Goal: Answer question/provide support: Share knowledge or assist other users

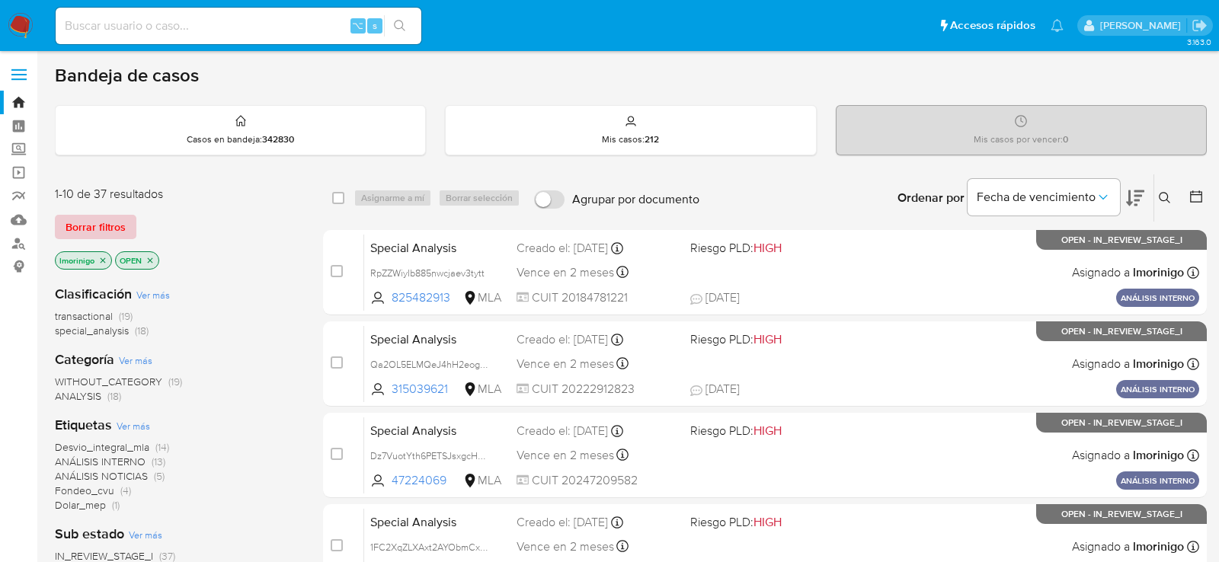
click at [120, 225] on span "Borrar filtros" at bounding box center [96, 226] width 60 height 21
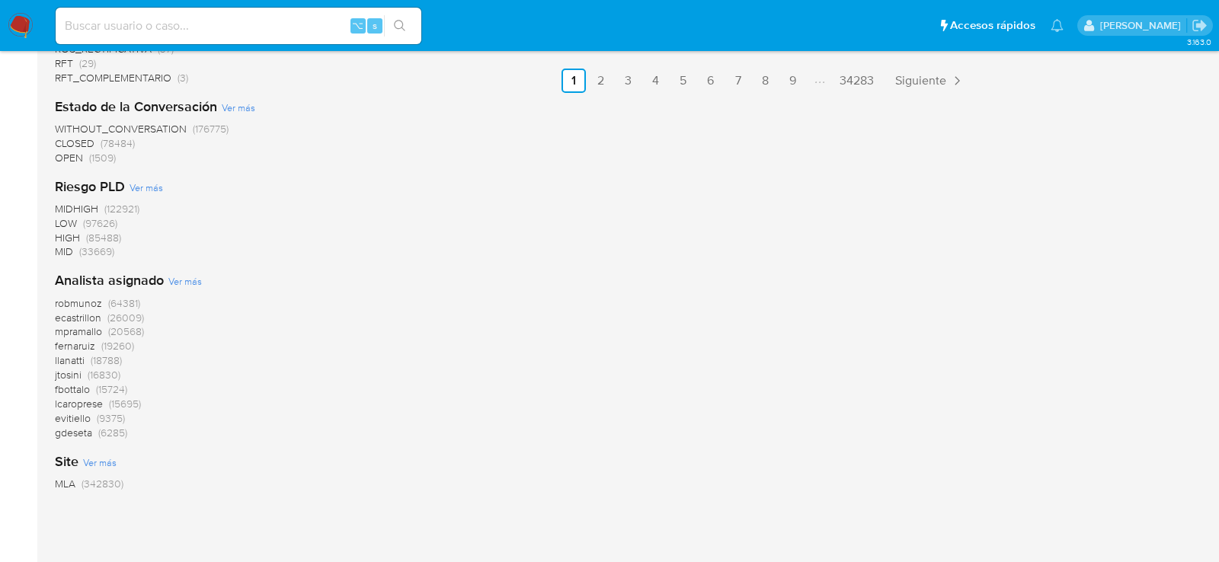
scroll to position [1119, 0]
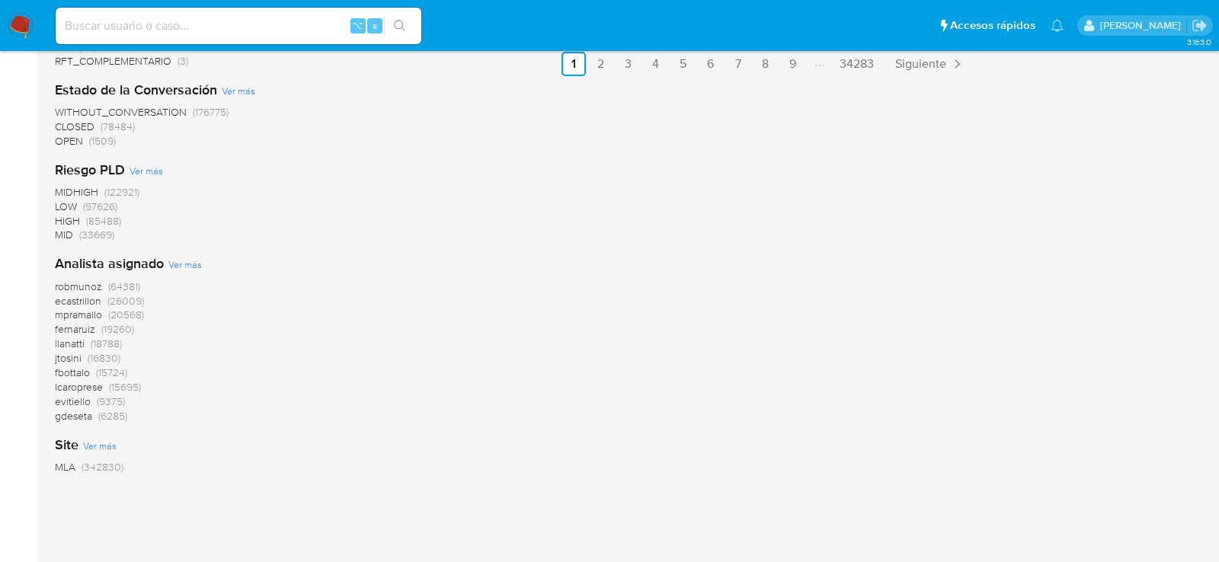
click at [200, 260] on span "Ver más" at bounding box center [185, 265] width 34 height 14
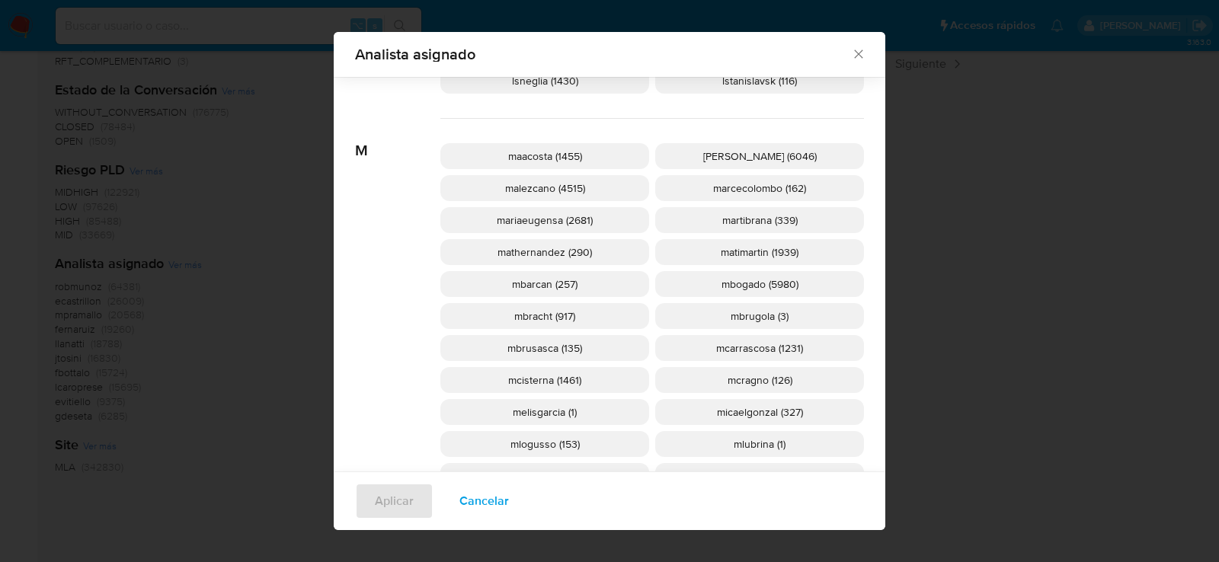
scroll to position [1410, 0]
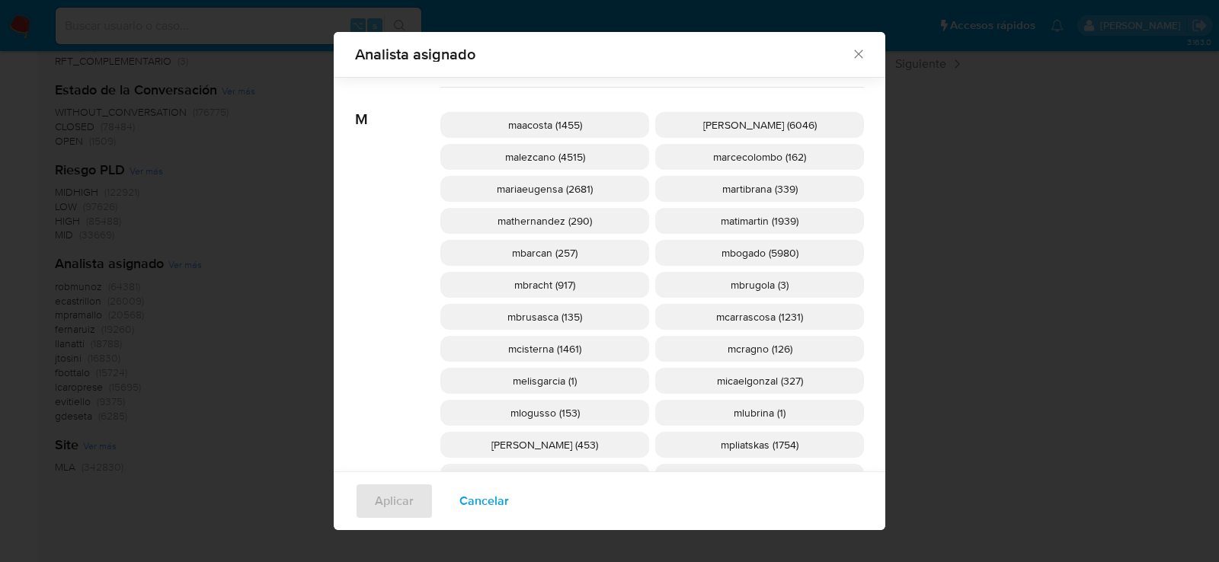
click at [527, 349] on span "mcisterna (1461)" at bounding box center [544, 348] width 73 height 15
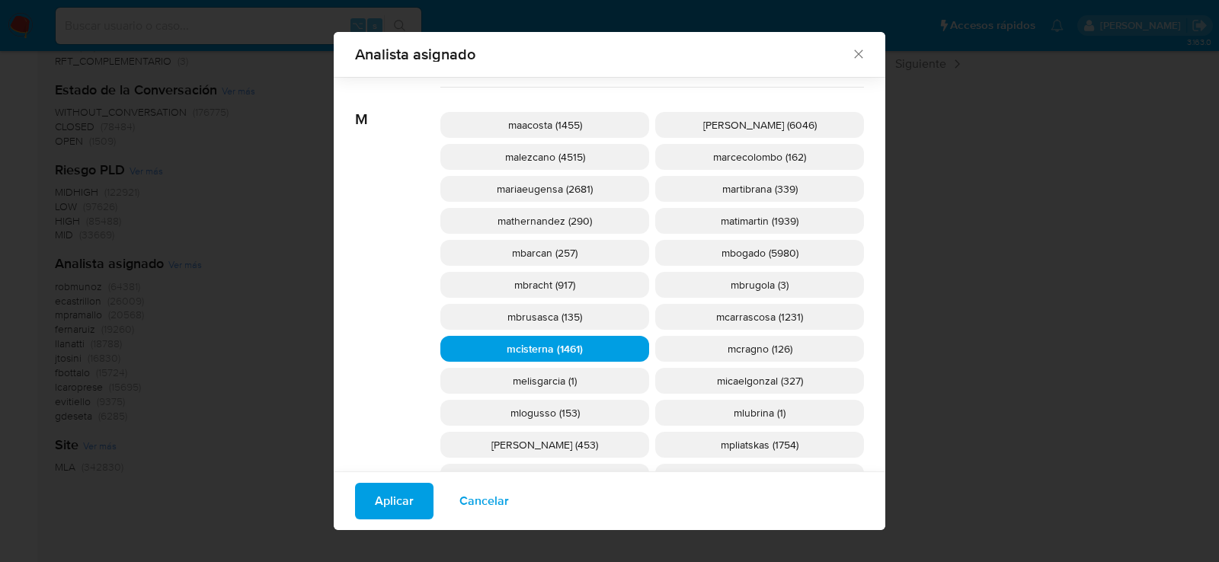
click at [387, 509] on span "Aplicar" at bounding box center [394, 502] width 39 height 34
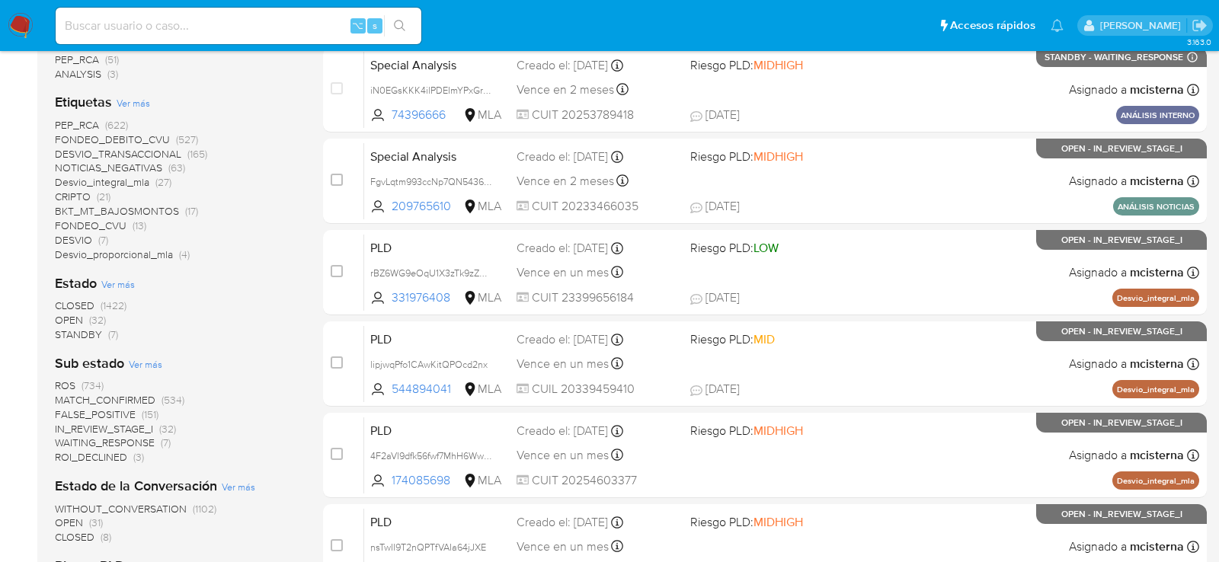
scroll to position [366, 0]
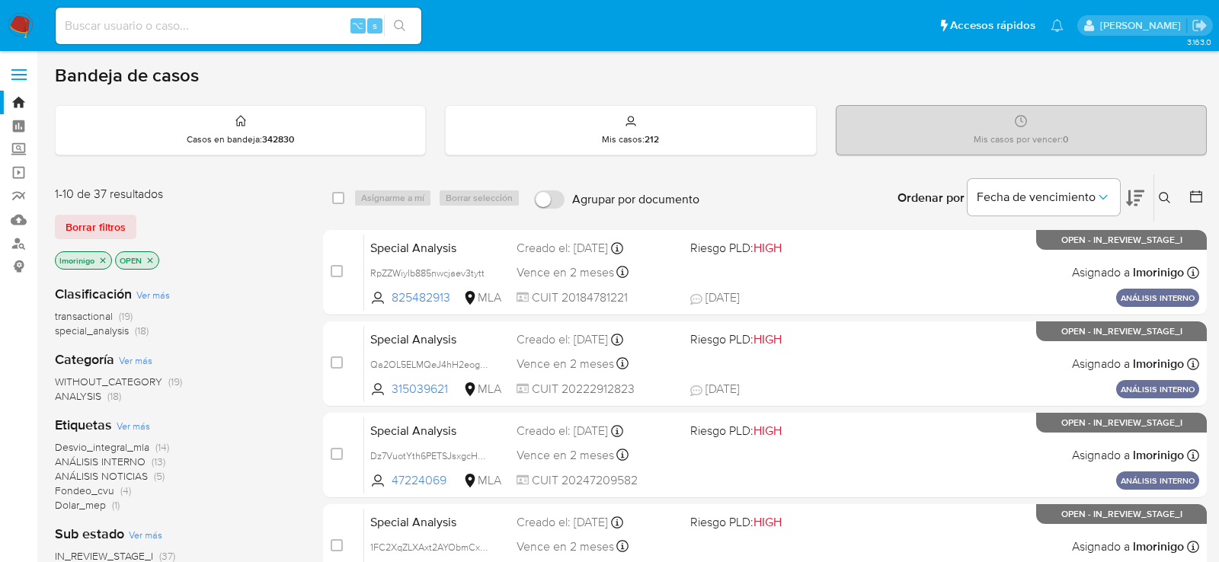
scroll to position [3, 0]
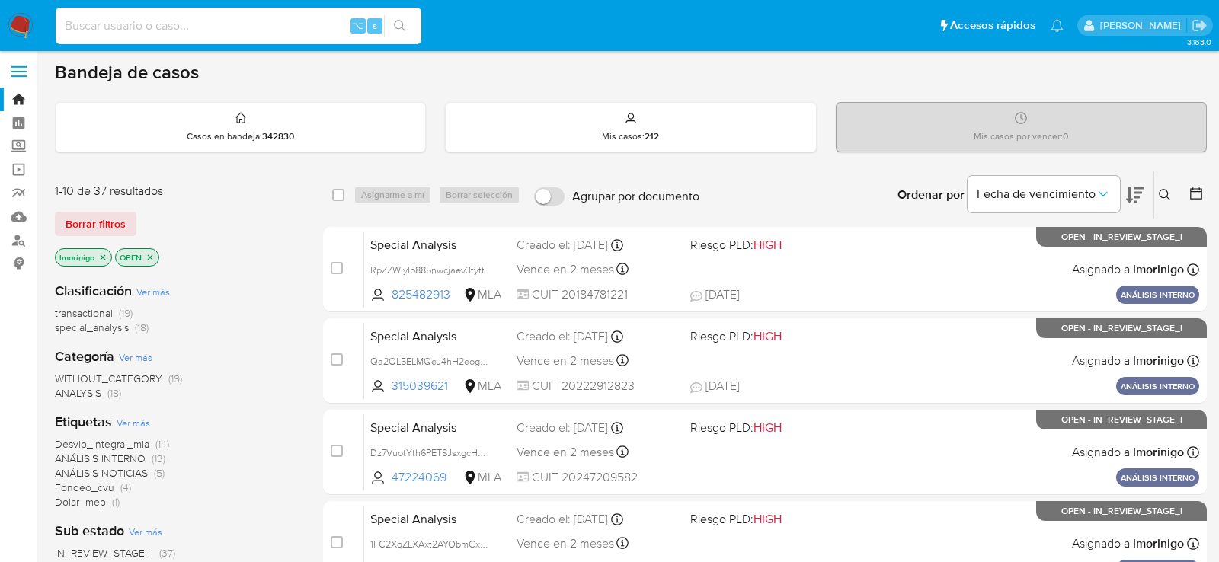
click at [223, 30] on input at bounding box center [239, 26] width 366 height 20
paste input "8EfO5ClVmzwBSQlcIHCcHNhW"
type input "8EfO5ClVmzwBSQlcIHCcHNhW"
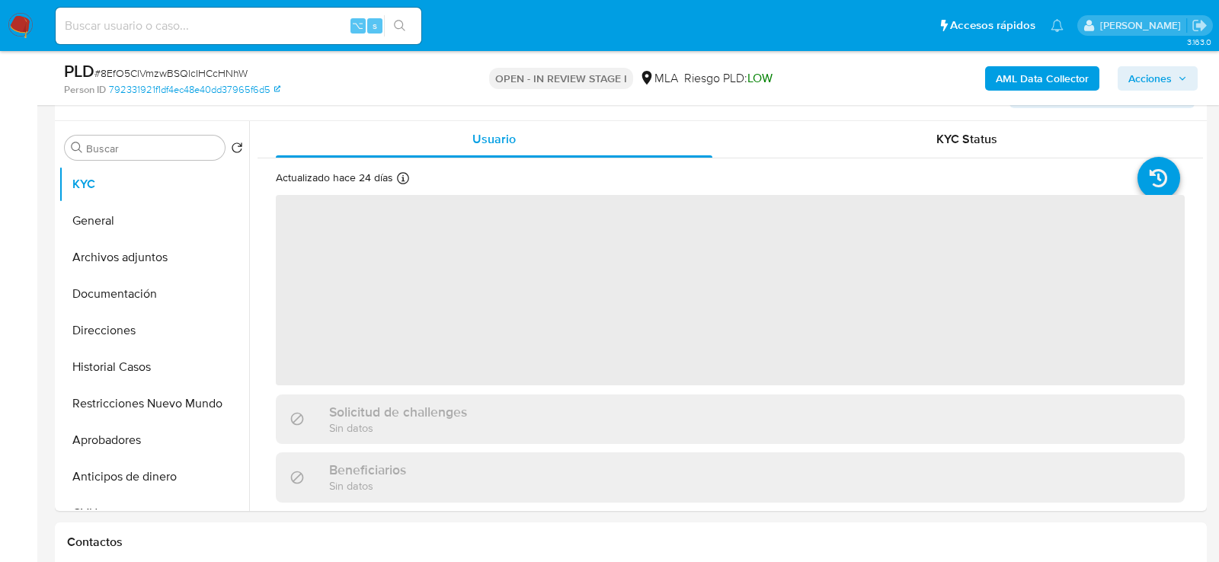
select select "10"
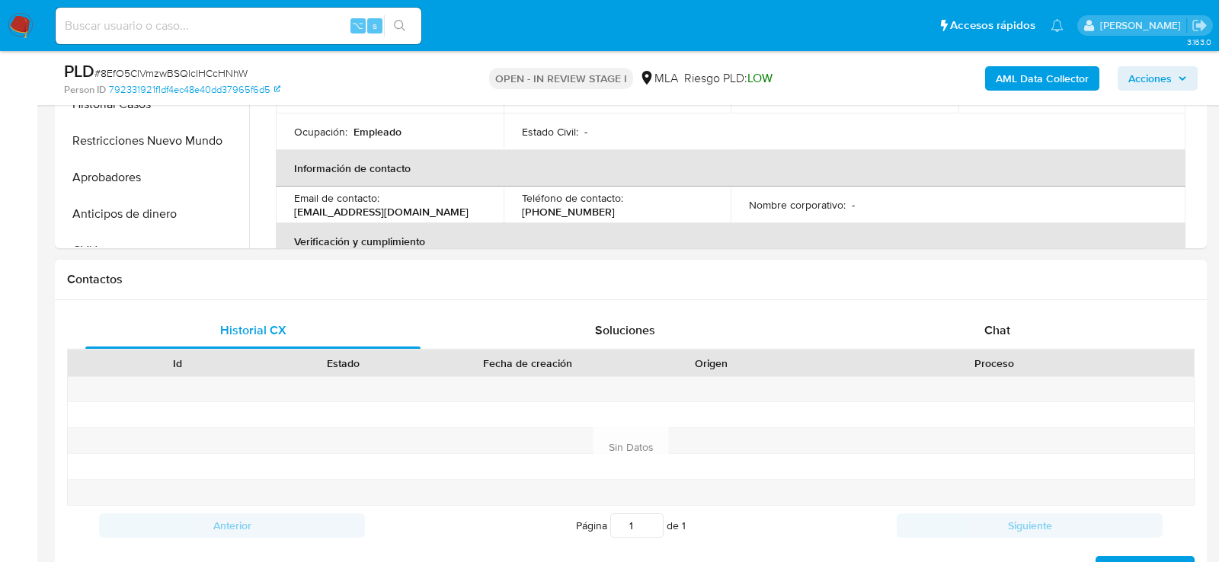
scroll to position [684, 0]
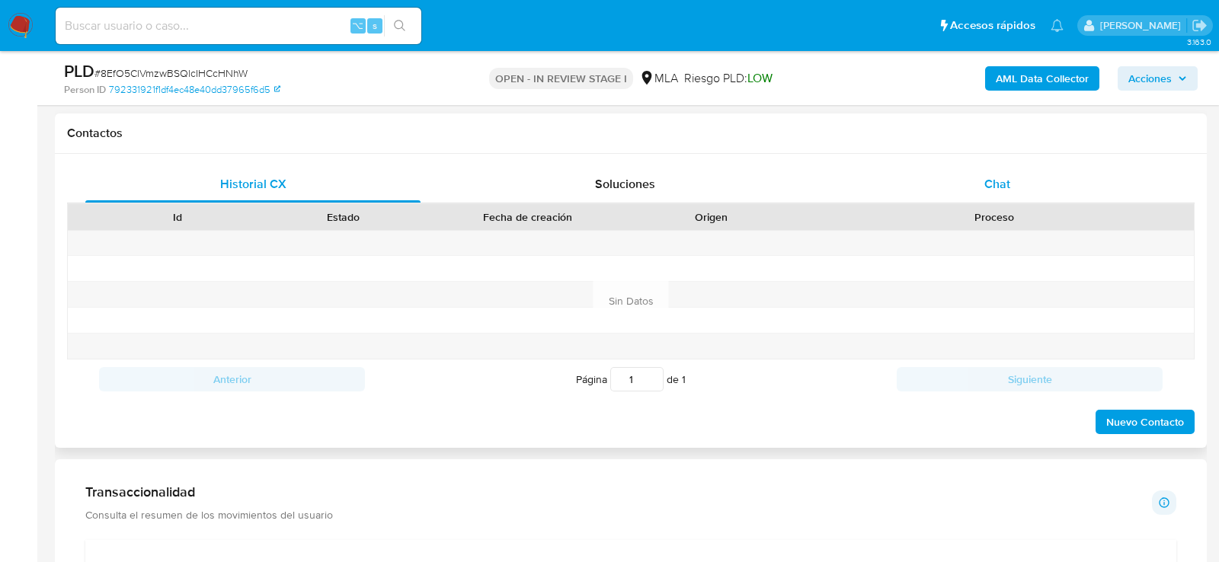
click at [932, 190] on div "Chat" at bounding box center [997, 184] width 335 height 37
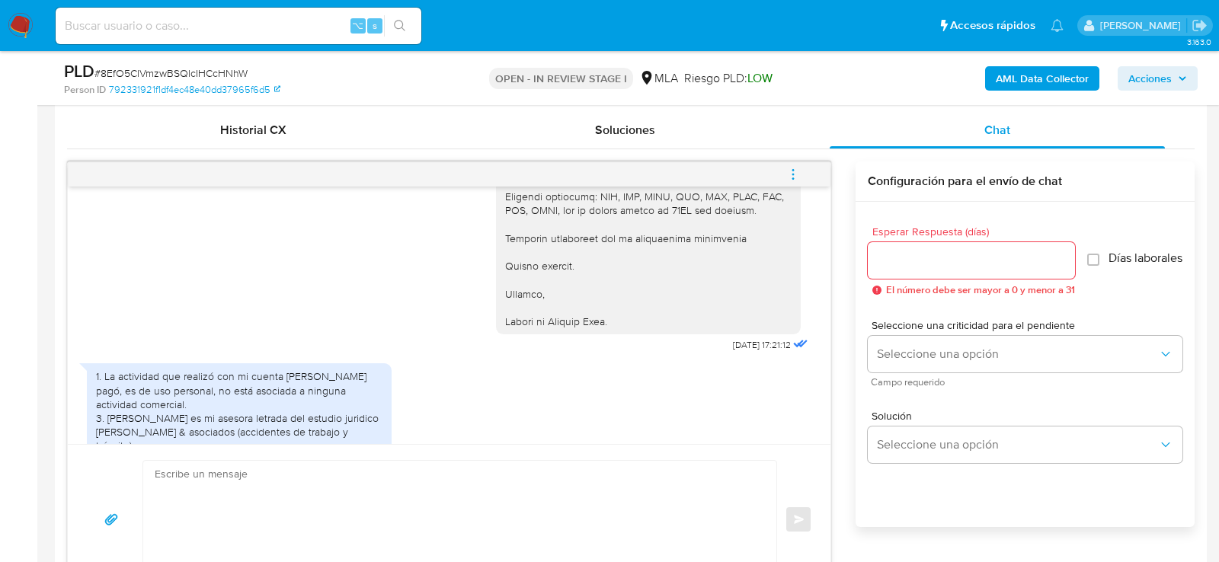
scroll to position [1646, 0]
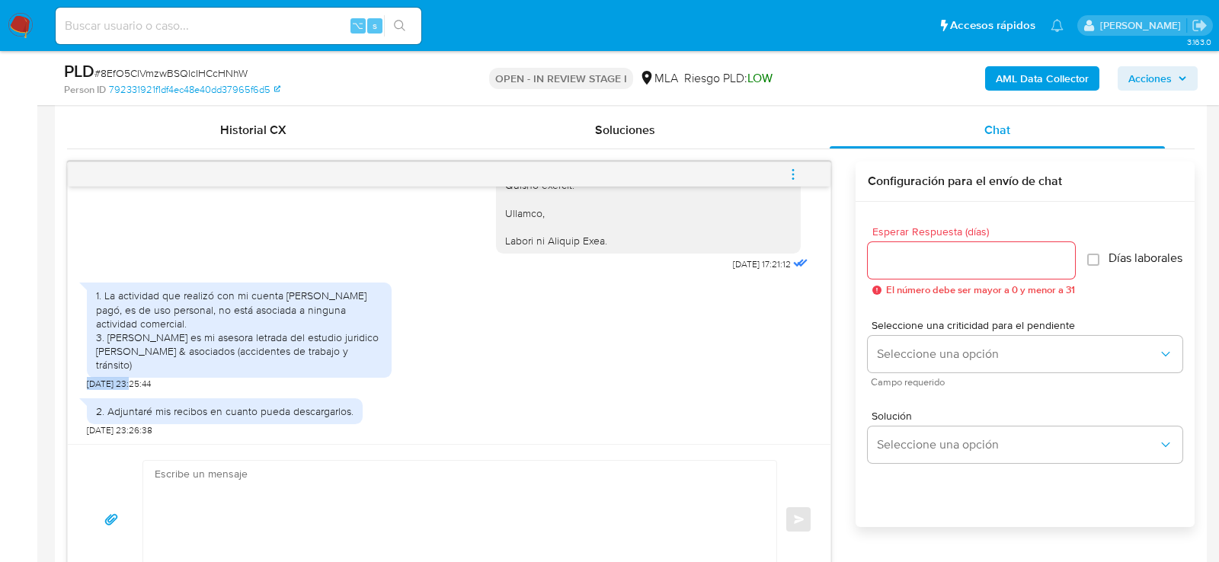
drag, startPoint x: 133, startPoint y: 381, endPoint x: 84, endPoint y: 379, distance: 48.8
click at [84, 380] on div "17/09/2025 14:33:35 Hola, Esperamos que te encuentres muy bien. Te consultamos …" at bounding box center [449, 316] width 763 height 258
copy span "08/10/2025"
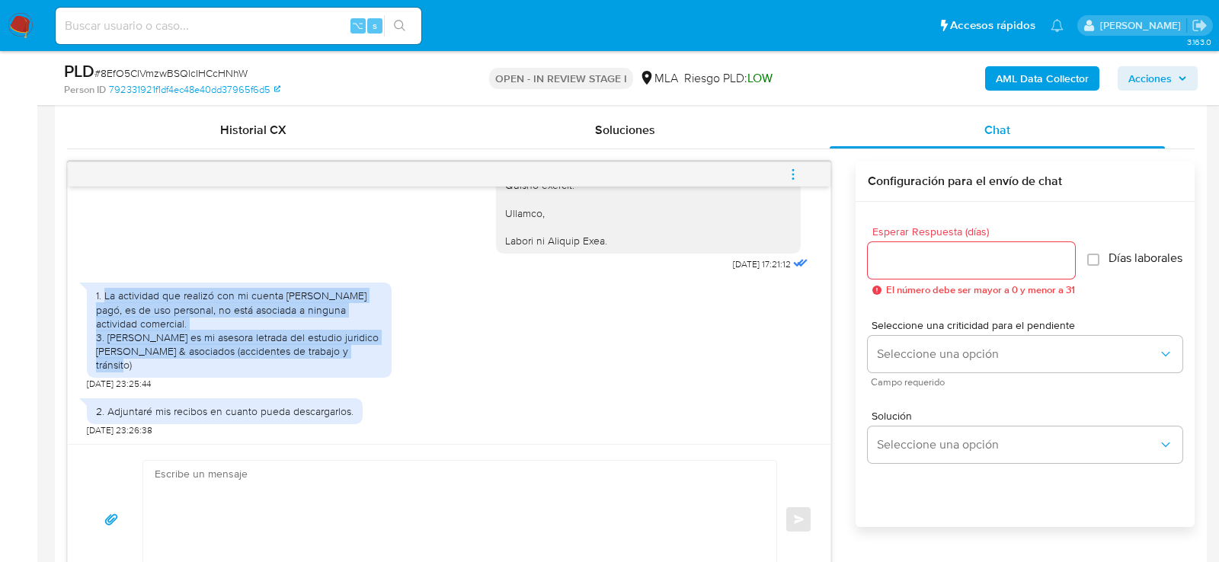
drag, startPoint x: 105, startPoint y: 309, endPoint x: 396, endPoint y: 364, distance: 295.5
click at [396, 364] on div "1. La actividad que realizó con mi cuenta de mercado pagó, es de uso personal, …" at bounding box center [449, 332] width 725 height 115
copy div "La actividad que realizó con mi cuenta de mercado pagó, es de uso personal, no …"
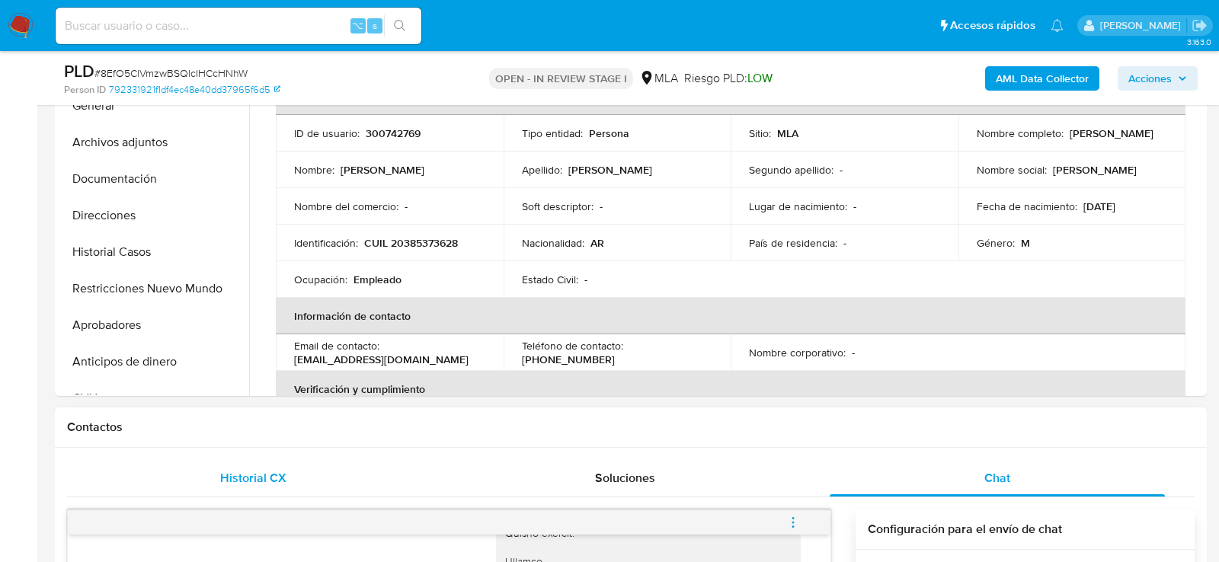
scroll to position [316, 0]
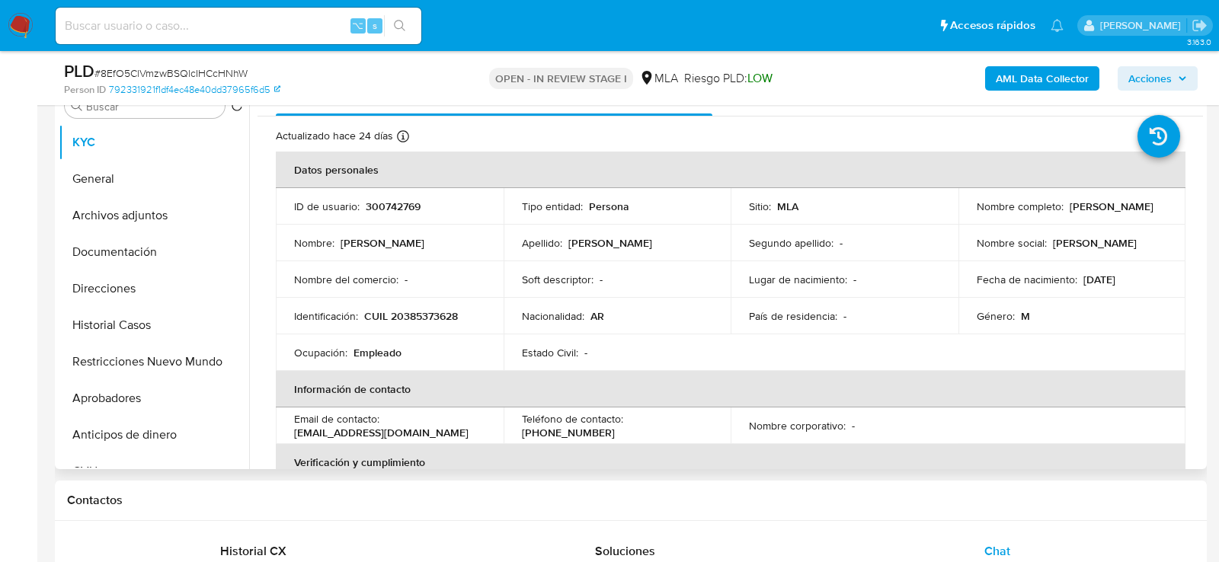
drag, startPoint x: 972, startPoint y: 213, endPoint x: 1168, endPoint y: 213, distance: 196.6
click at [1168, 213] on td "Nombre completo : Gustavo Ezequiel Acosta" at bounding box center [1073, 206] width 228 height 37
click at [406, 309] on p "CUIL 20385373628" at bounding box center [411, 316] width 94 height 14
copy p "20385373628"
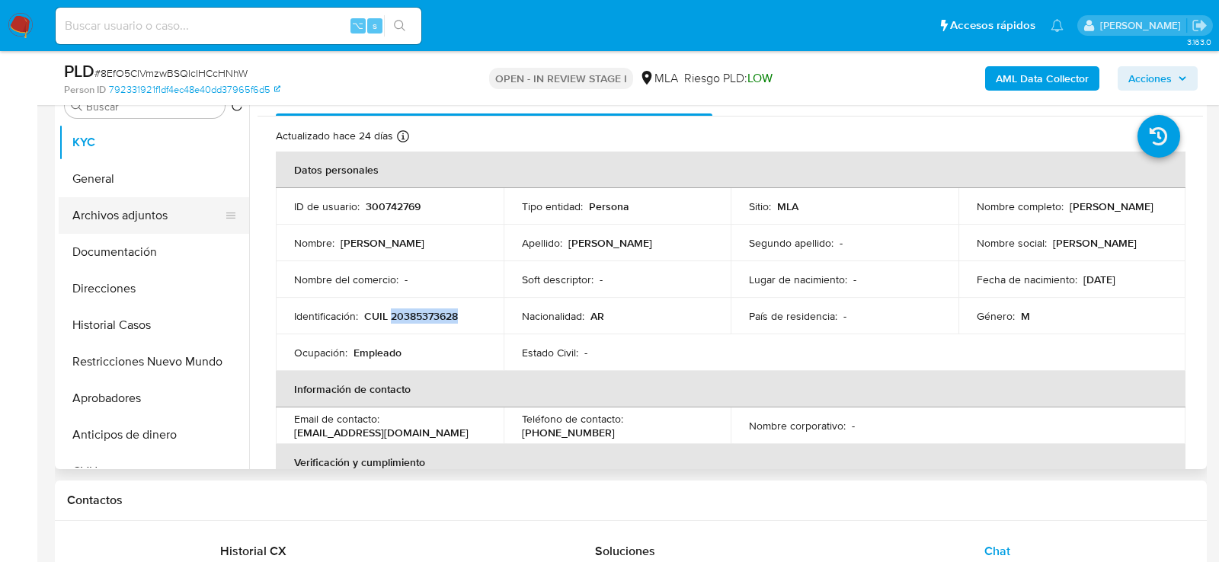
click at [123, 209] on button "Archivos adjuntos" at bounding box center [148, 215] width 178 height 37
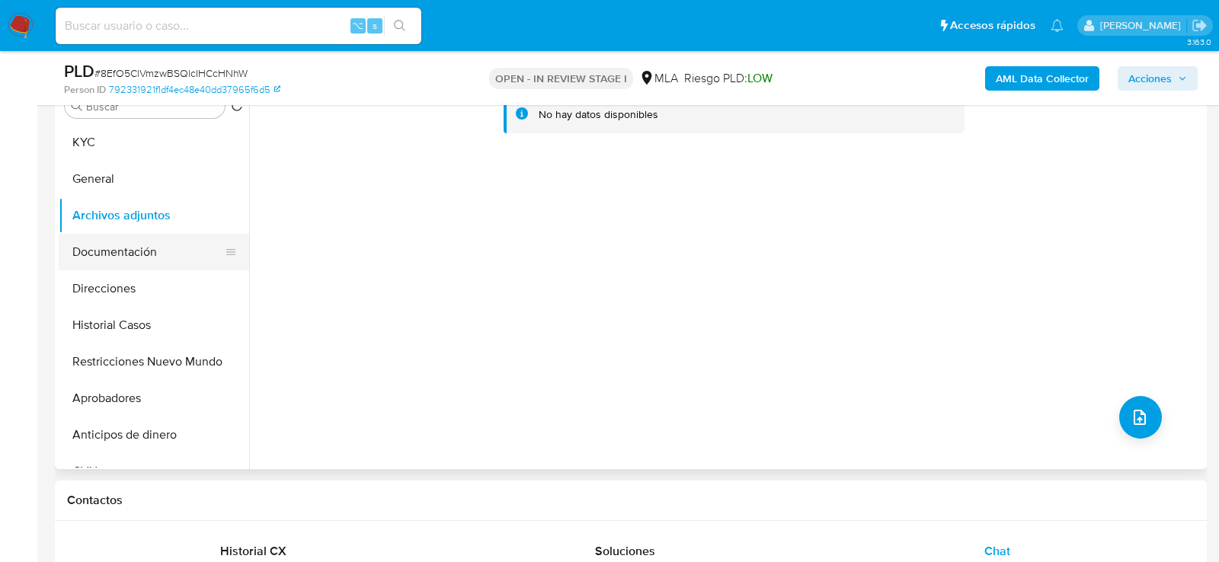
click at [130, 258] on button "Documentación" at bounding box center [148, 252] width 178 height 37
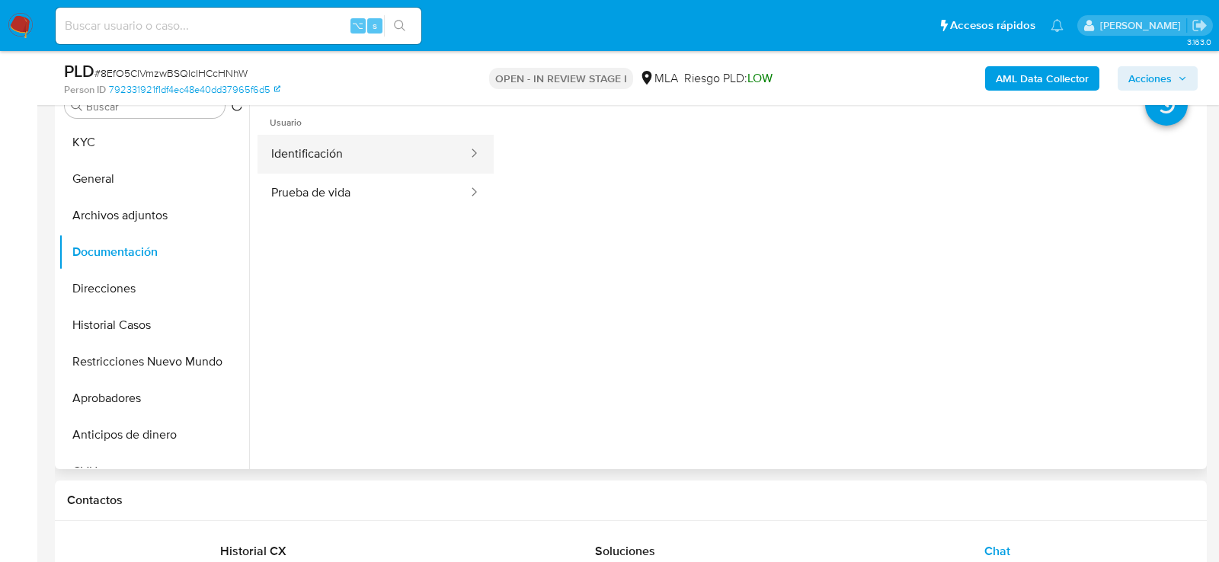
click at [364, 149] on button "Identificación" at bounding box center [364, 154] width 212 height 39
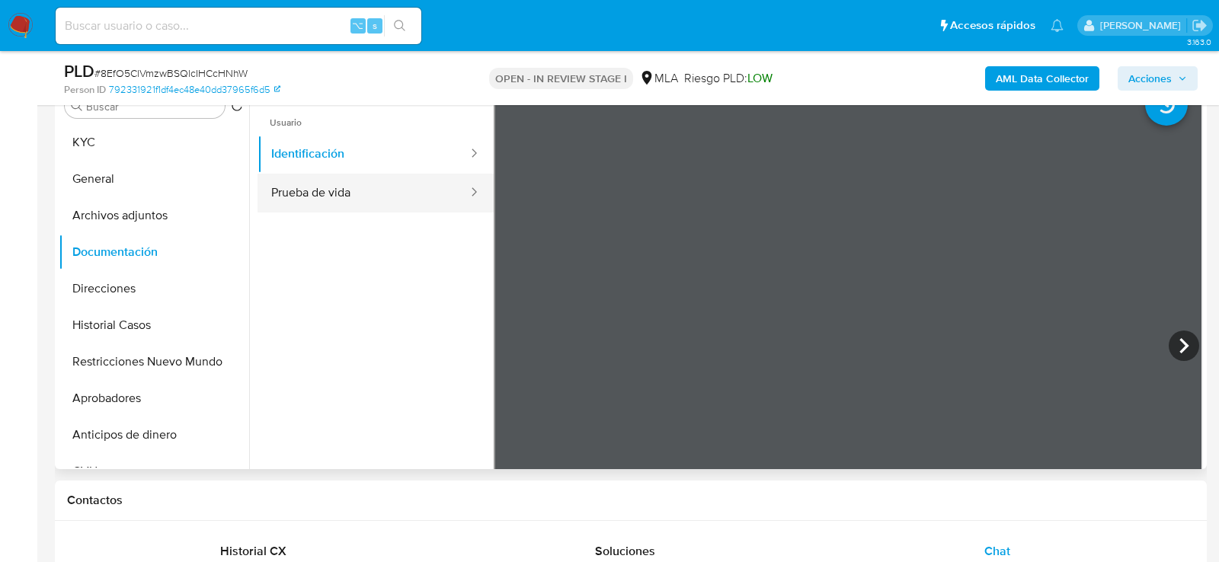
click at [335, 191] on button "Prueba de vida" at bounding box center [364, 193] width 212 height 39
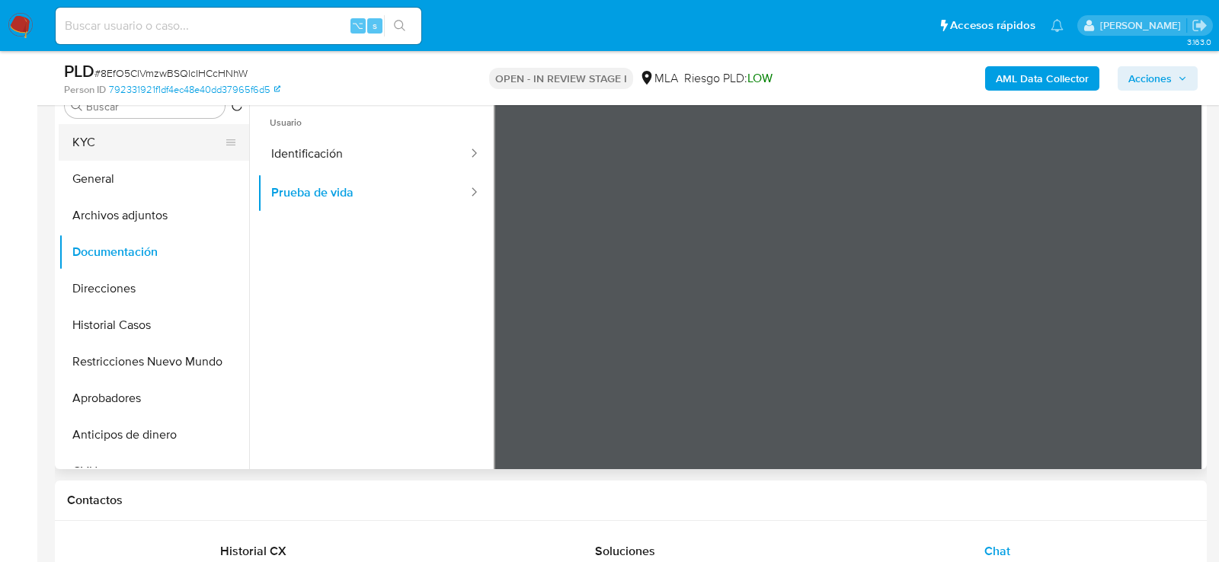
click at [165, 124] on button "KYC" at bounding box center [148, 142] width 178 height 37
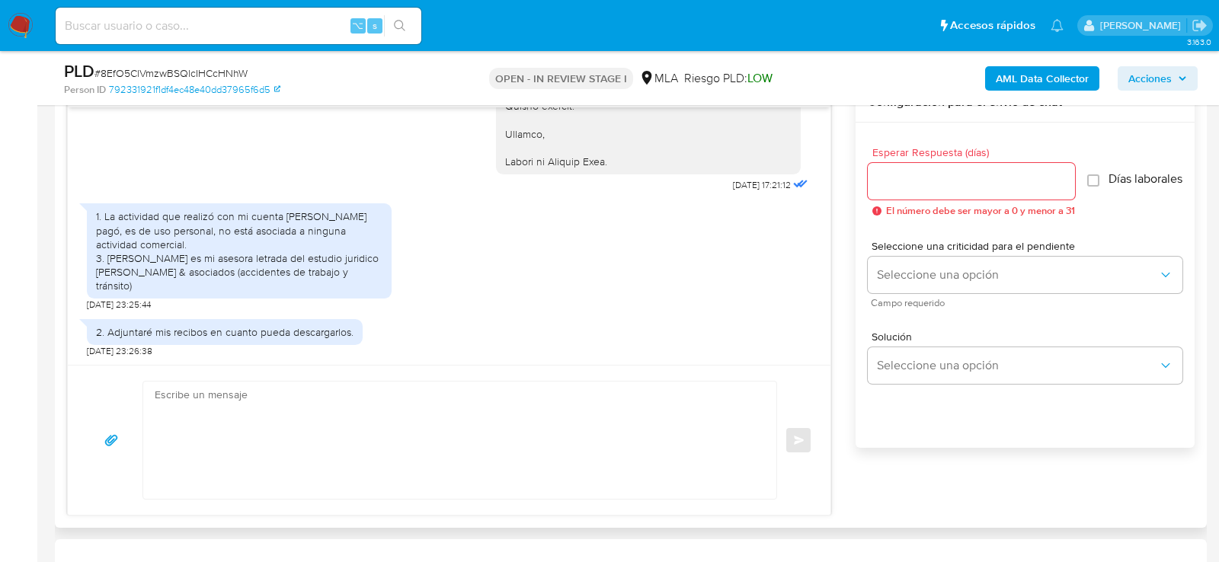
scroll to position [818, 0]
click at [392, 439] on textarea at bounding box center [456, 439] width 603 height 117
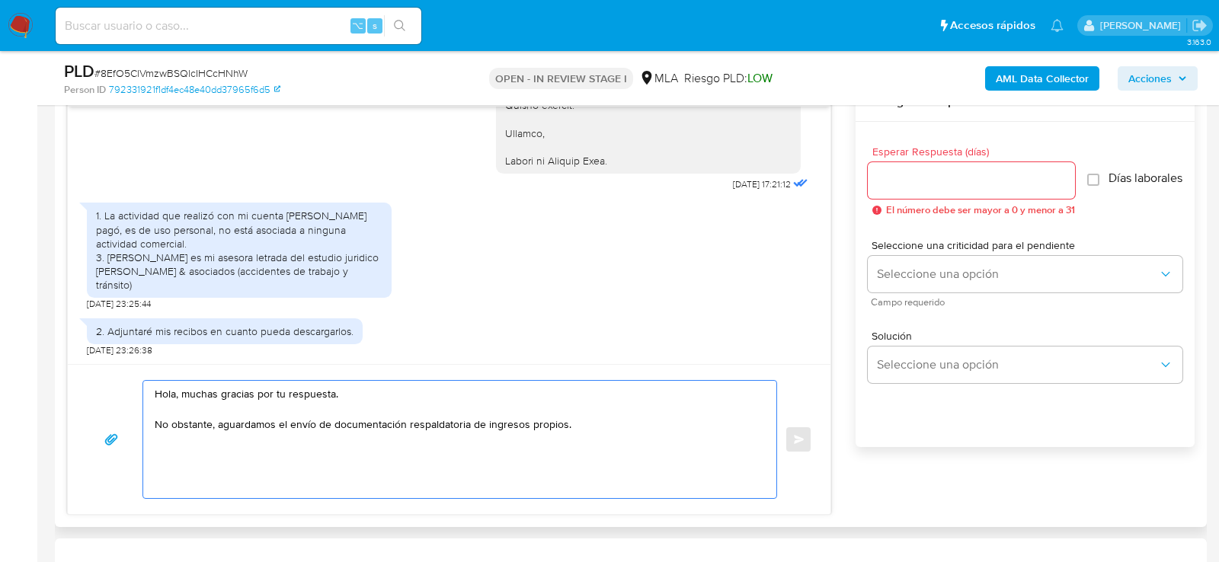
paste textarea "Es importante que sepas que, en el caso de que no se responda a lo solicitado o…"
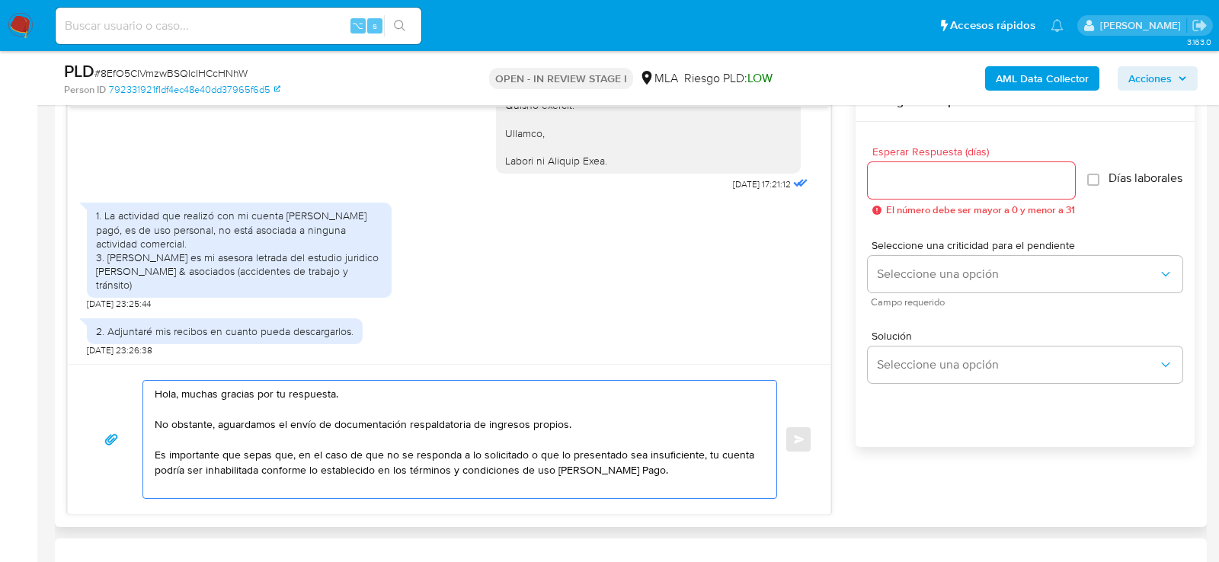
scroll to position [112, 0]
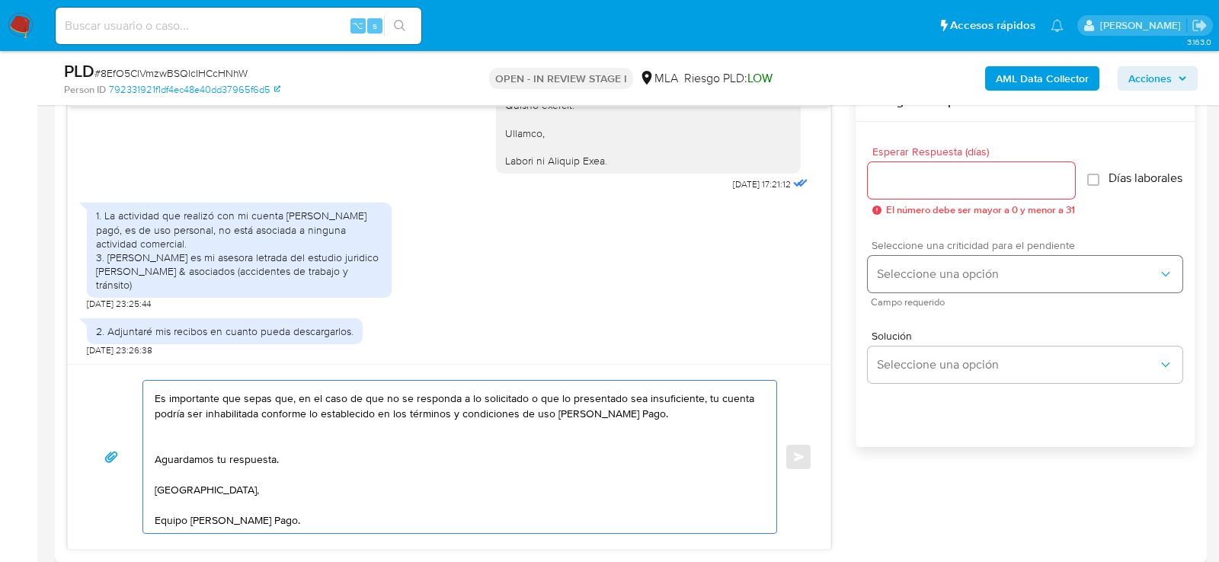
type textarea "Hola, muchas gracias por tu respuesta. No obstante, aguardamos el envío de docu…"
click at [981, 280] on span "Seleccione una opción" at bounding box center [1017, 274] width 281 height 15
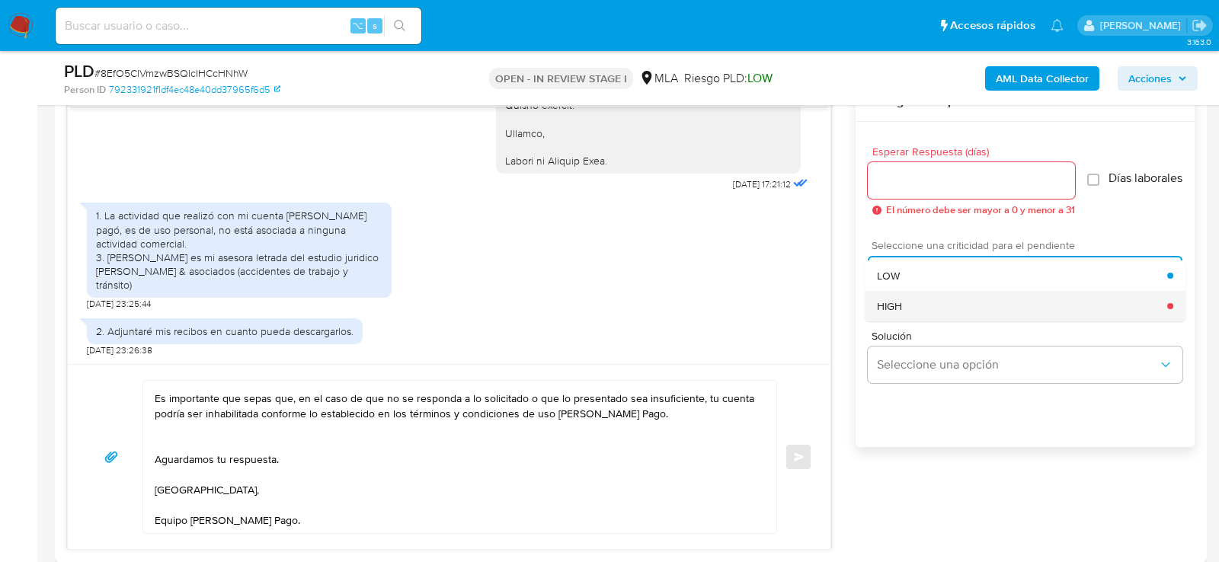
click at [936, 308] on div "HIGH" at bounding box center [1022, 306] width 290 height 30
click at [911, 195] on div at bounding box center [971, 180] width 207 height 37
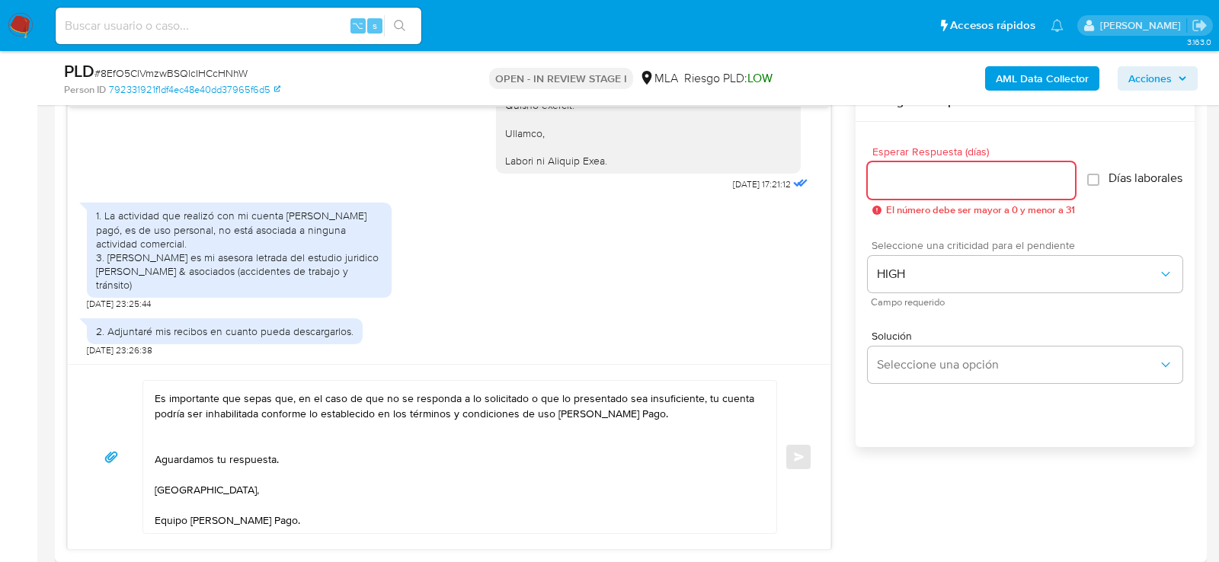
click at [908, 187] on input "Esperar Respuesta (días)" at bounding box center [971, 181] width 207 height 20
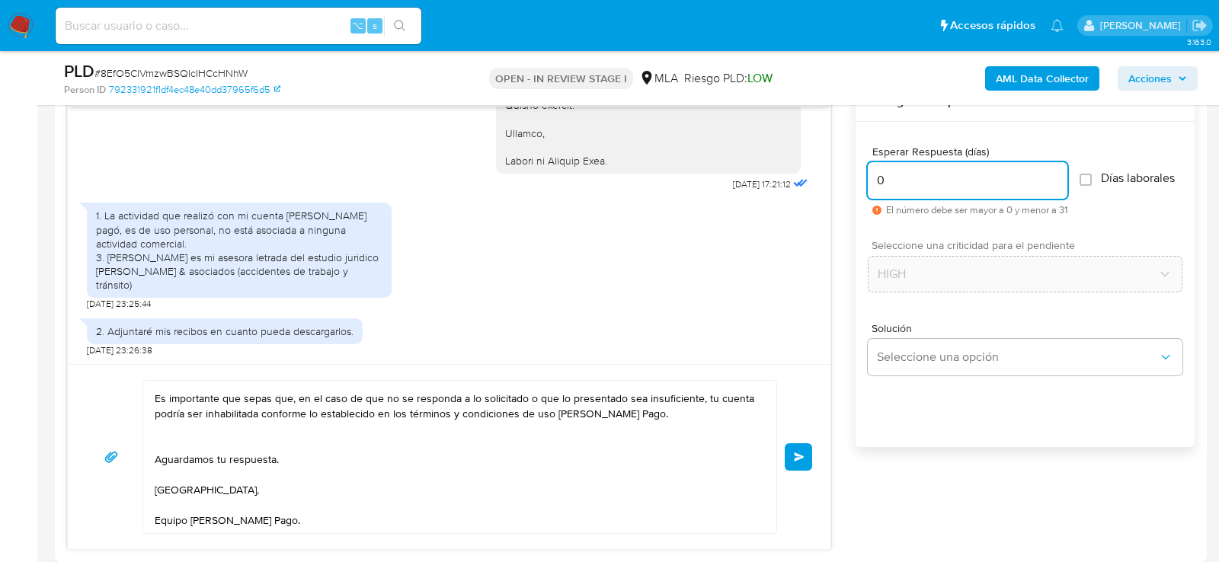
type input "0"
click at [179, 73] on span "# 8EfO5ClVmzwBSQlcIHCcHNhW" at bounding box center [171, 73] width 153 height 15
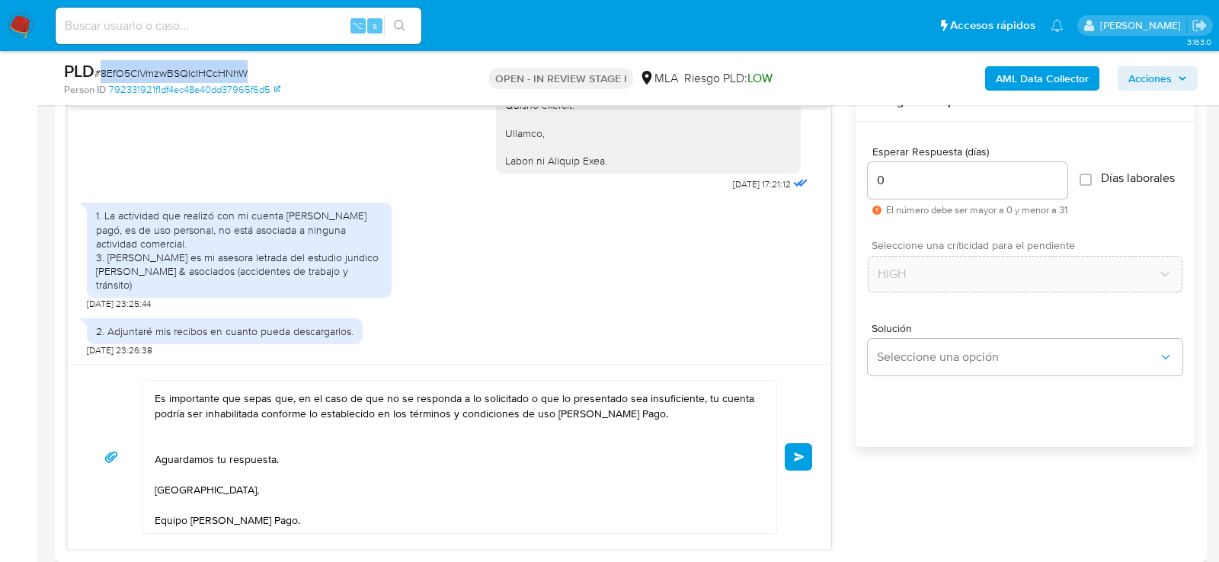
click at [179, 73] on span "# 8EfO5ClVmzwBSQlcIHCcHNhW" at bounding box center [171, 73] width 153 height 15
copy span "8EfO5ClVmzwBSQlcIHCcHNhW"
click at [815, 453] on div "Hola, muchas gracias por tu respuesta. No obstante, aguardamos el envío de docu…" at bounding box center [449, 456] width 763 height 185
click at [791, 457] on button "Enviar" at bounding box center [798, 457] width 27 height 27
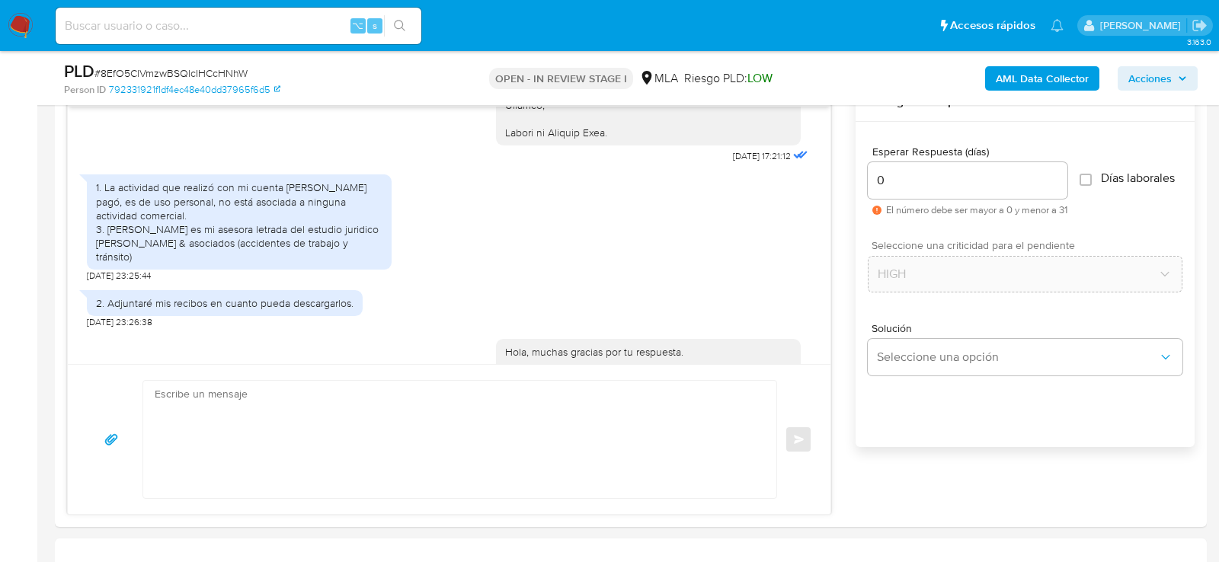
scroll to position [1953, 0]
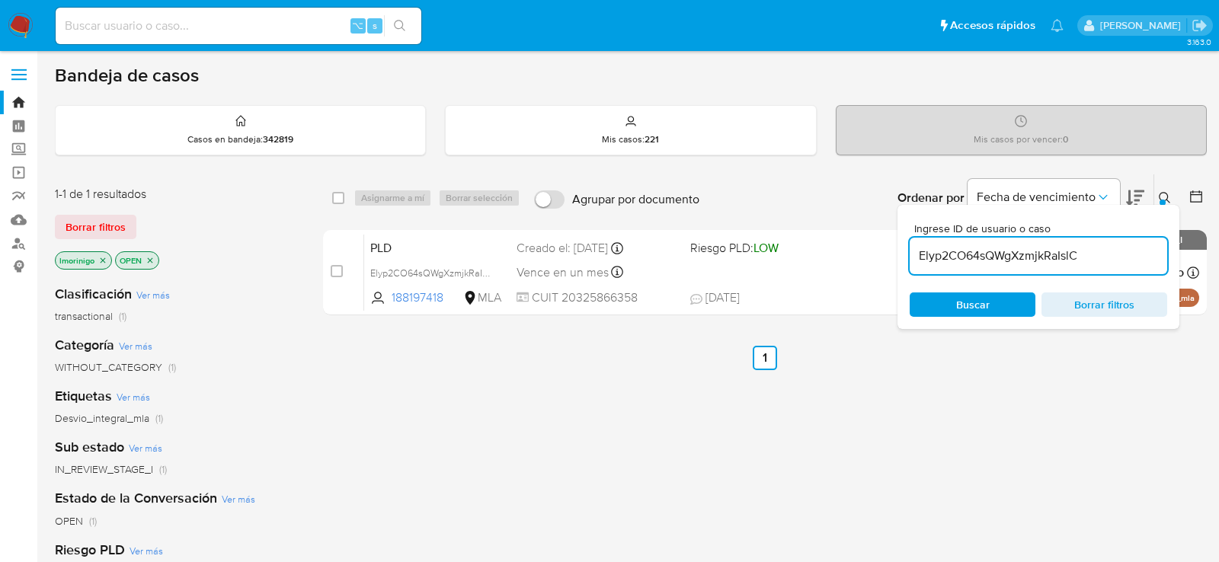
click at [971, 261] on input "Elyp2CO64sQWgXzmjkRaIslC" at bounding box center [1039, 256] width 258 height 20
paste input "8EfO5ClVmzwBSQlcIHCcHNhW"
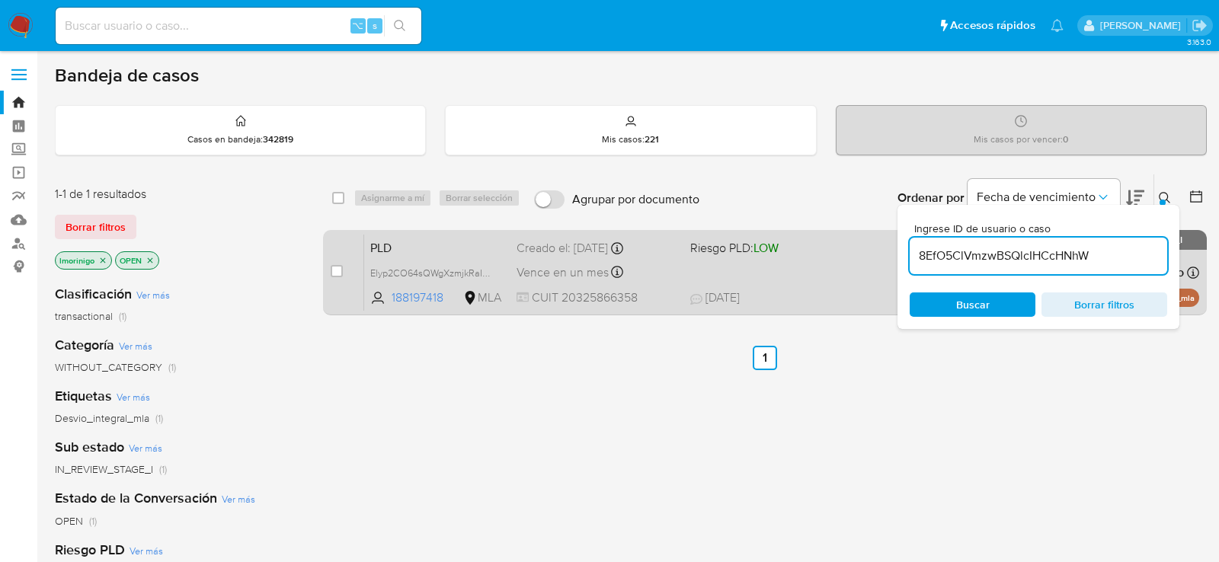
type input "8EfO5ClVmzwBSQlcIHCcHNhW"
click at [335, 269] on input "checkbox" at bounding box center [337, 271] width 12 height 12
checkbox input "true"
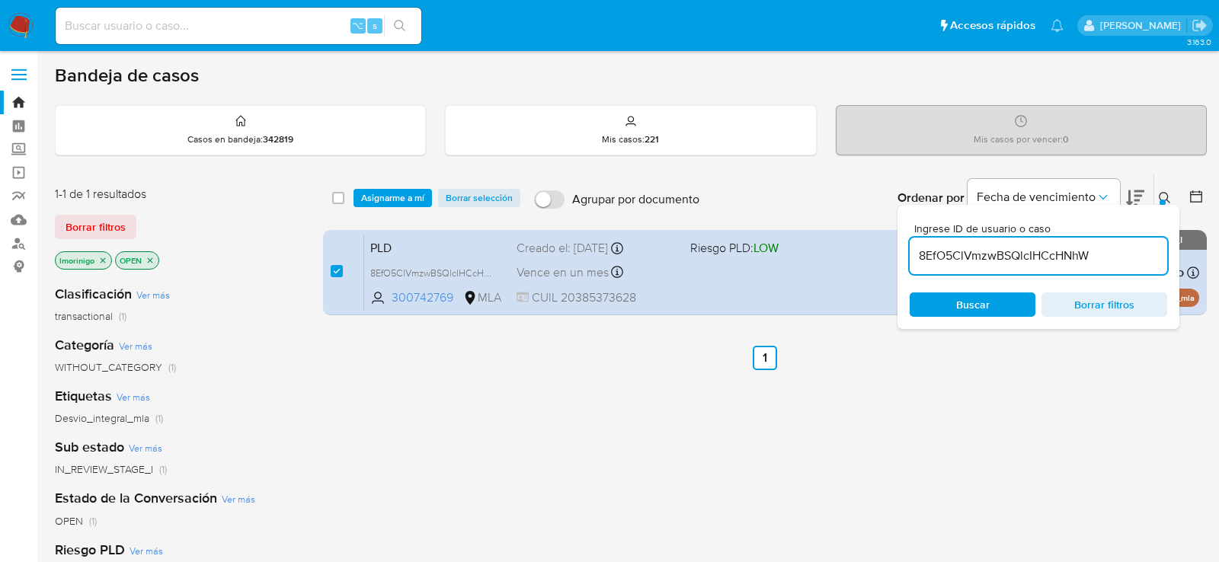
click at [380, 207] on div "select-all-cases-checkbox Asignarme a mí Borrar selección Agrupar por documento…" at bounding box center [765, 198] width 884 height 47
click at [380, 200] on span "Asignarme a mí" at bounding box center [392, 198] width 63 height 15
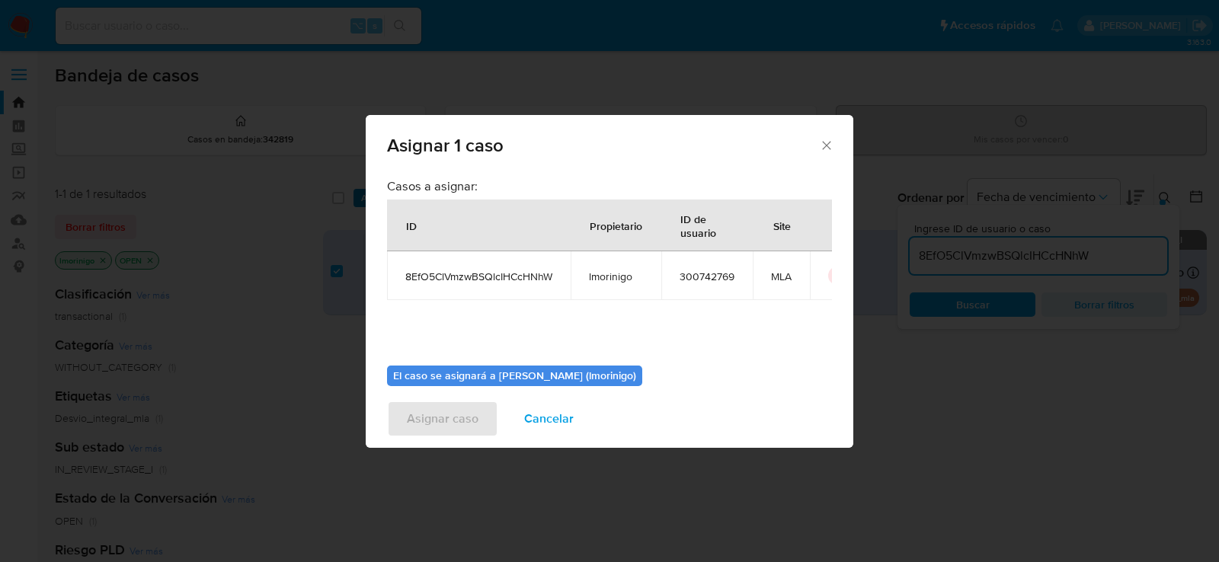
scroll to position [78, 0]
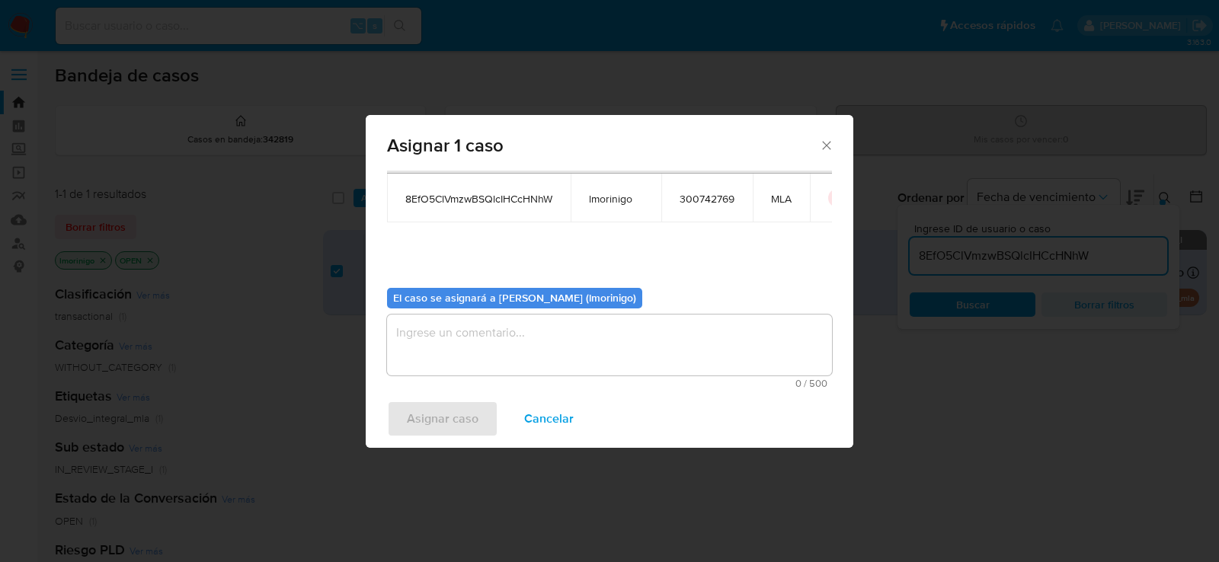
click at [422, 338] on textarea "assign-modal" at bounding box center [609, 345] width 445 height 61
click at [443, 421] on span "Asignar caso" at bounding box center [443, 419] width 72 height 34
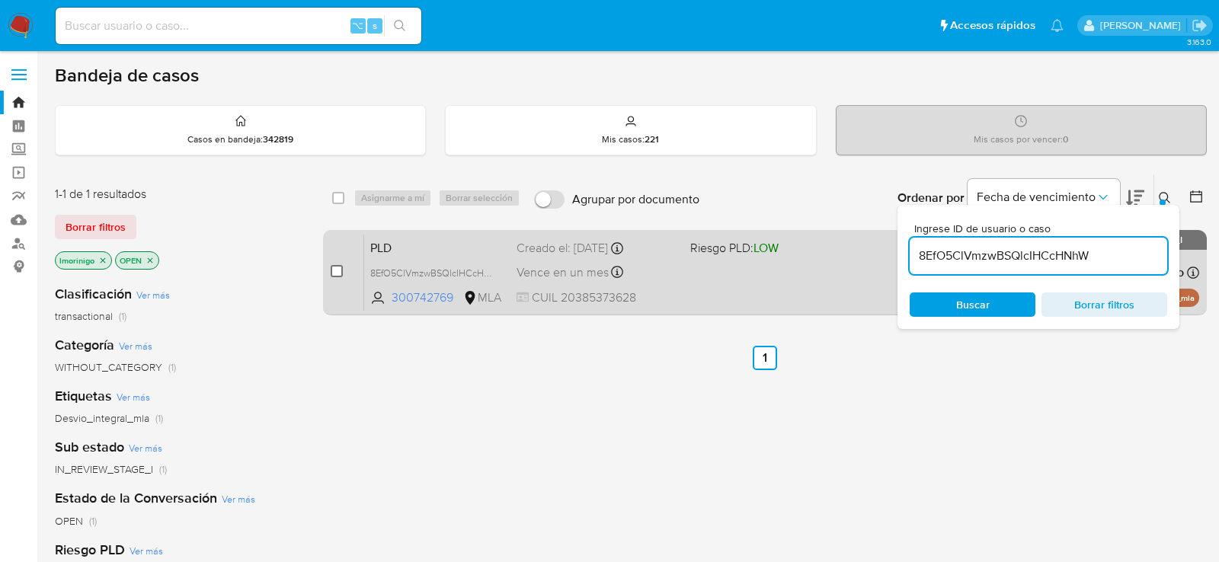
click at [342, 274] on input "checkbox" at bounding box center [337, 271] width 12 height 12
checkbox input "true"
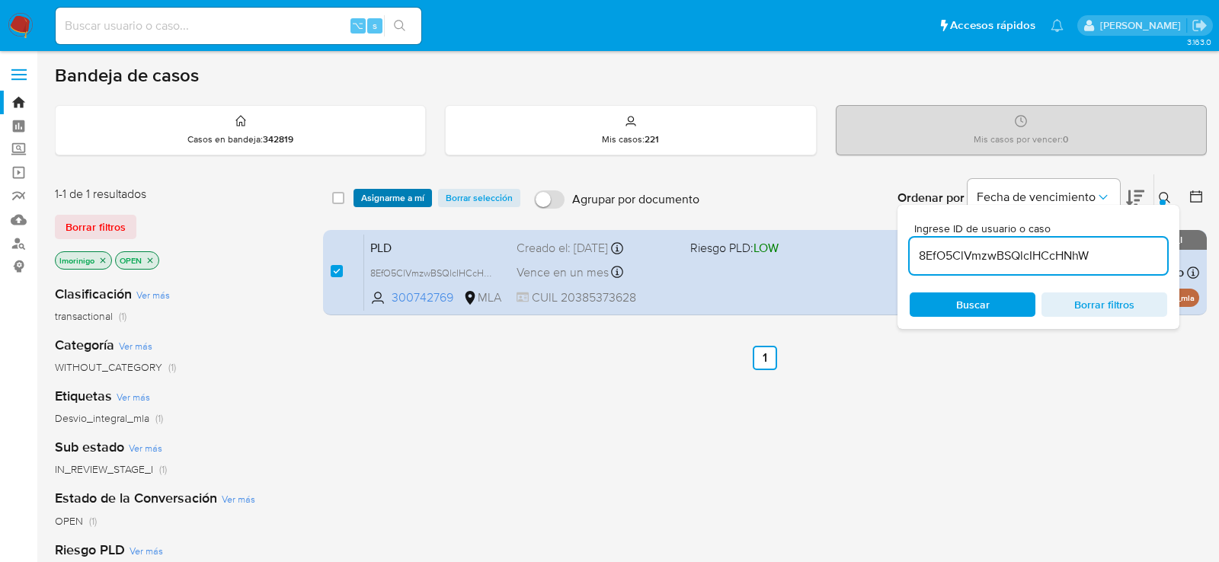
click at [379, 191] on span "Asignarme a mí" at bounding box center [392, 198] width 63 height 15
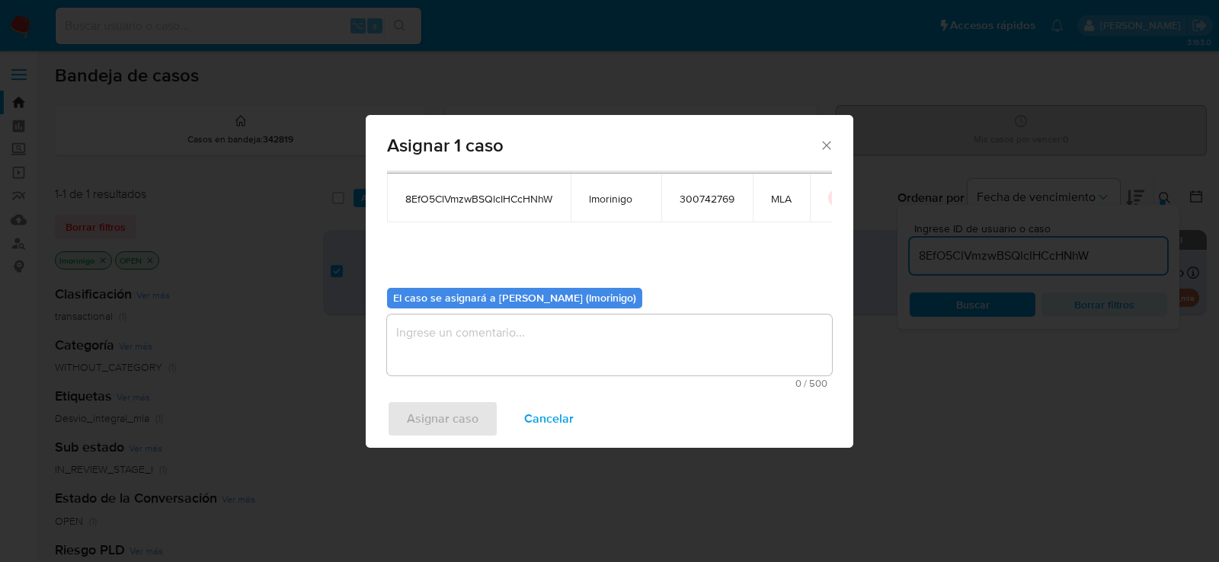
click at [517, 344] on textarea "assign-modal" at bounding box center [609, 345] width 445 height 61
click at [431, 413] on span "Asignar caso" at bounding box center [443, 419] width 72 height 34
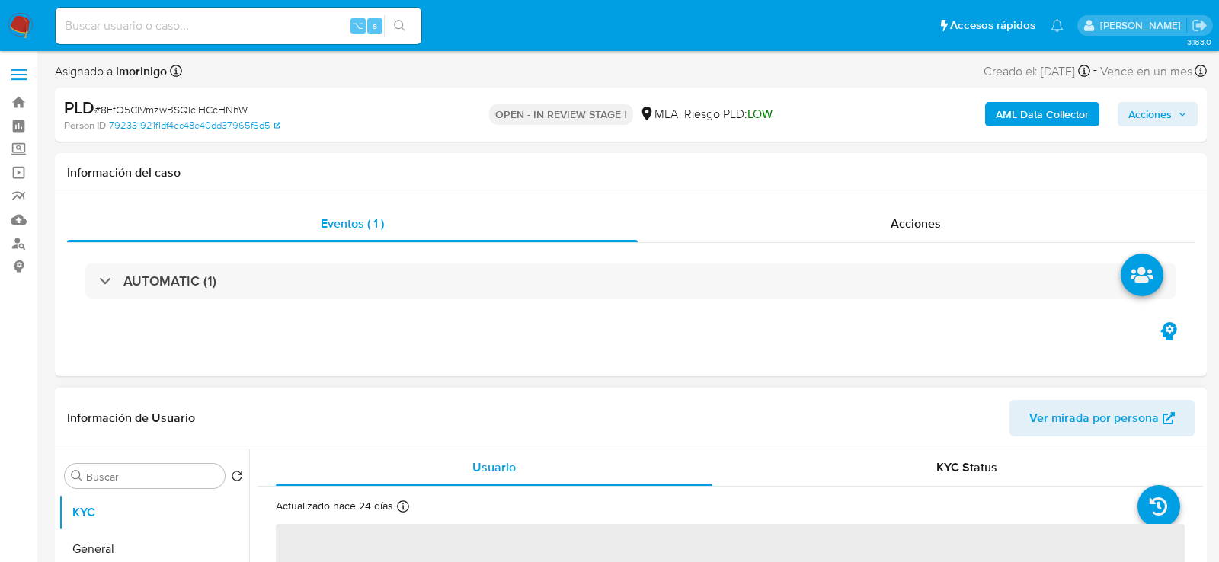
select select "10"
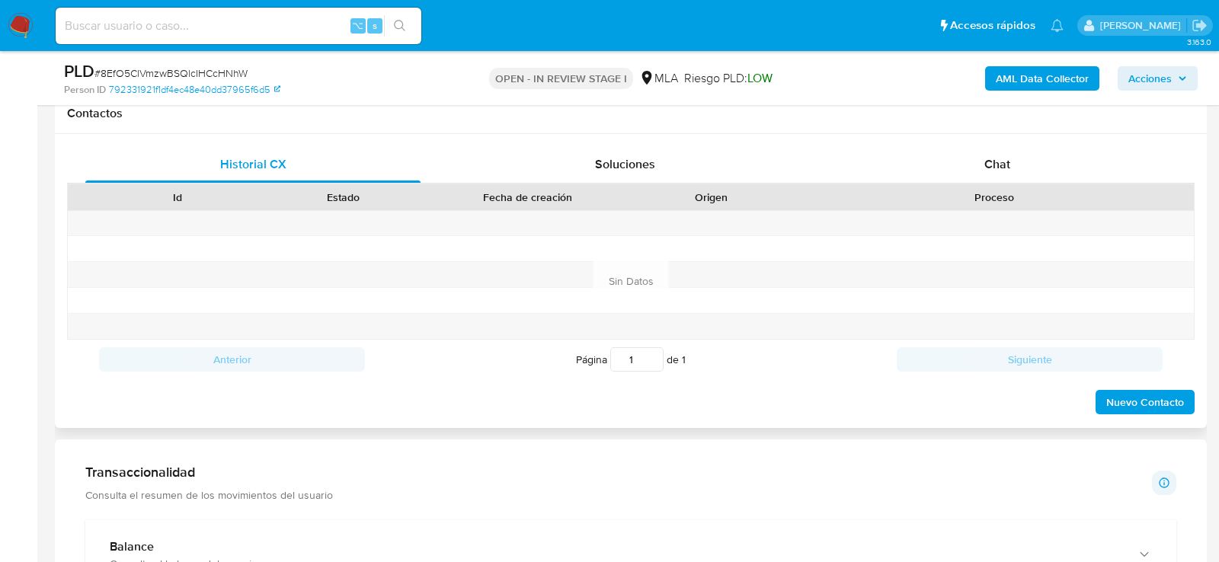
scroll to position [694, 0]
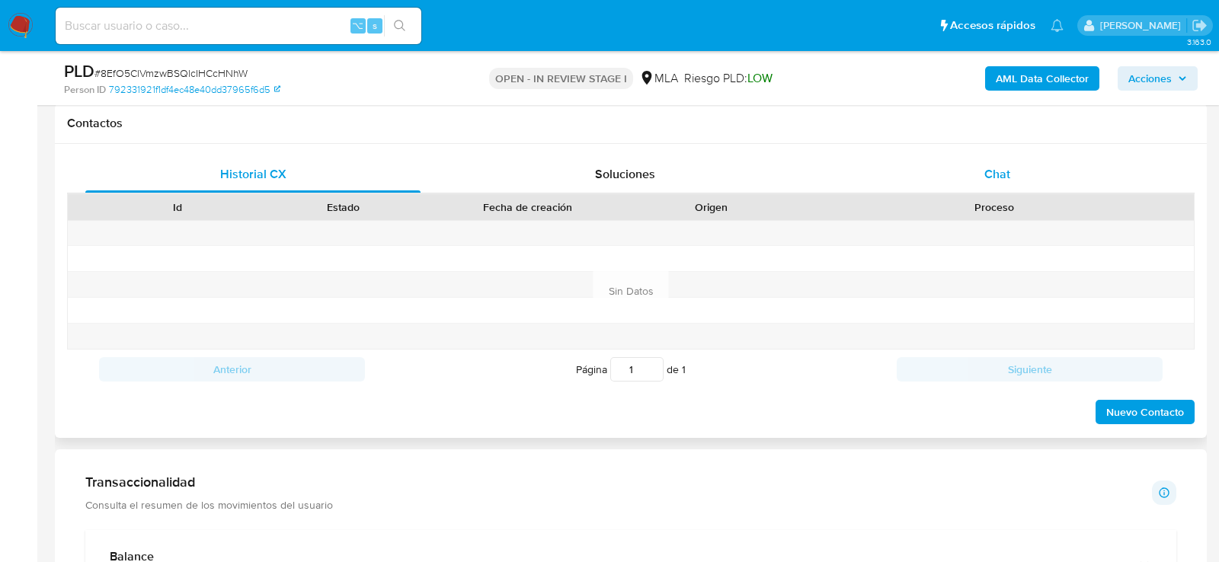
click at [1051, 166] on div "Chat" at bounding box center [997, 174] width 335 height 37
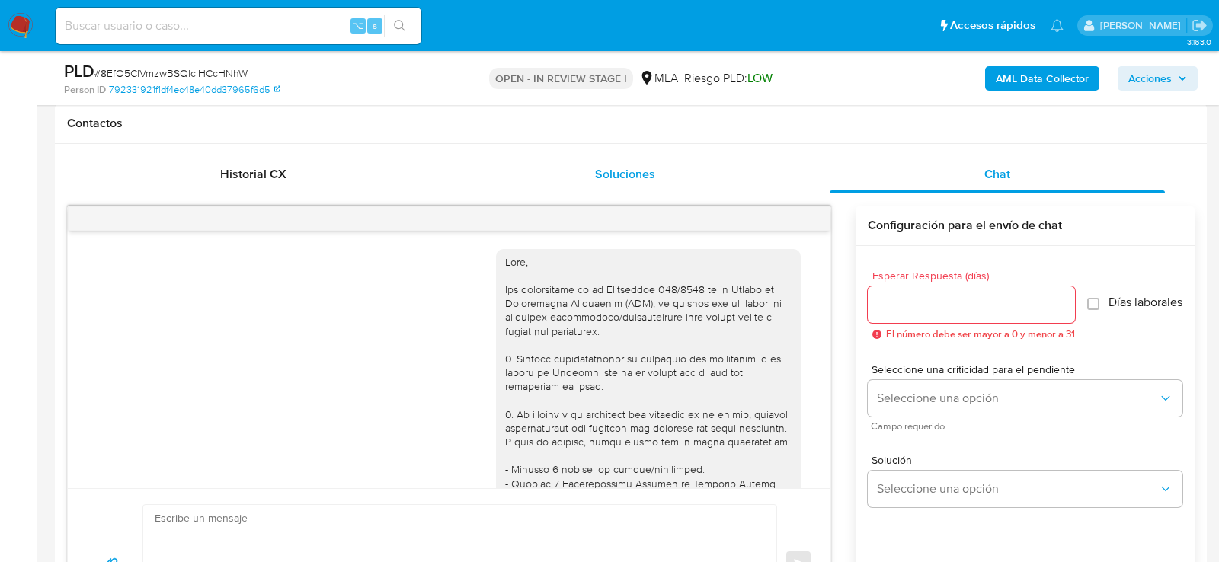
scroll to position [2039, 0]
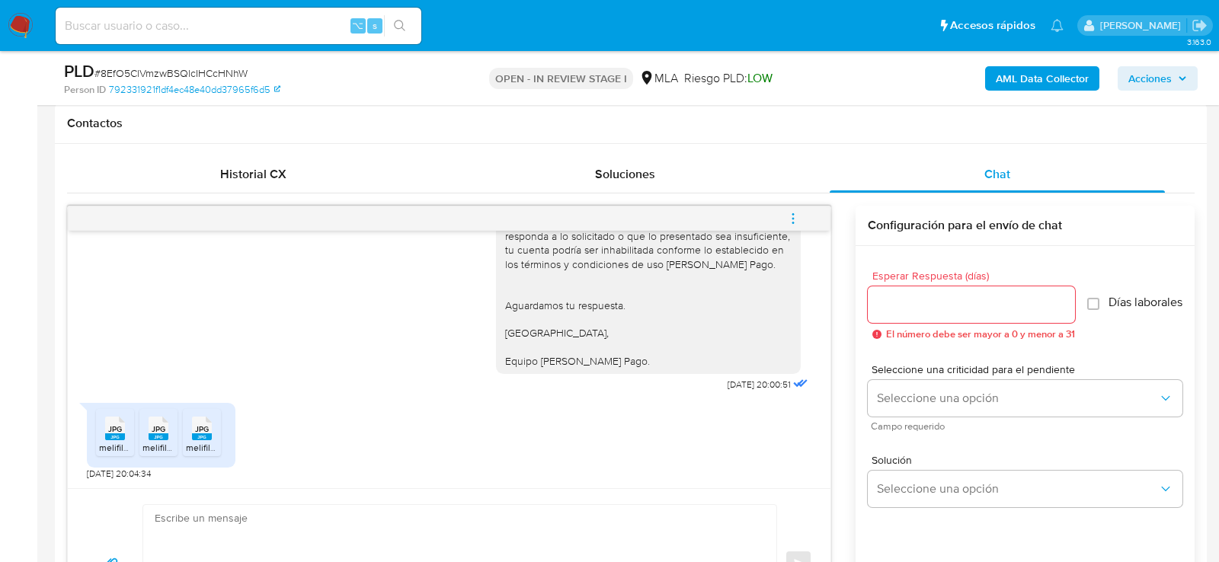
click at [114, 426] on span "JPG" at bounding box center [115, 430] width 14 height 10
click at [149, 434] on rect at bounding box center [159, 437] width 20 height 7
click at [226, 434] on ul "JPG JPG melifile858957707040527337.jpg JPG JPG melifile8871370362059028572.jpg …" at bounding box center [161, 435] width 130 height 53
click at [209, 435] on rect at bounding box center [202, 437] width 20 height 7
click at [379, 505] on textarea at bounding box center [456, 563] width 603 height 117
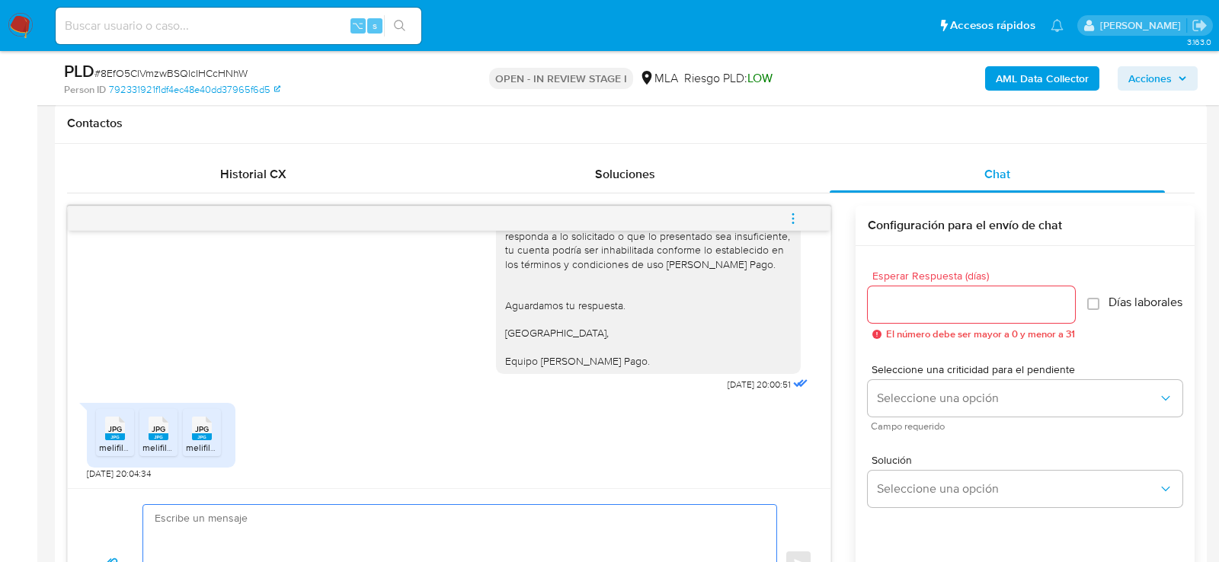
paste textarea "Hola, ¡Muchas gracias por tu respuesta! Confirmamos la recepción de la document…"
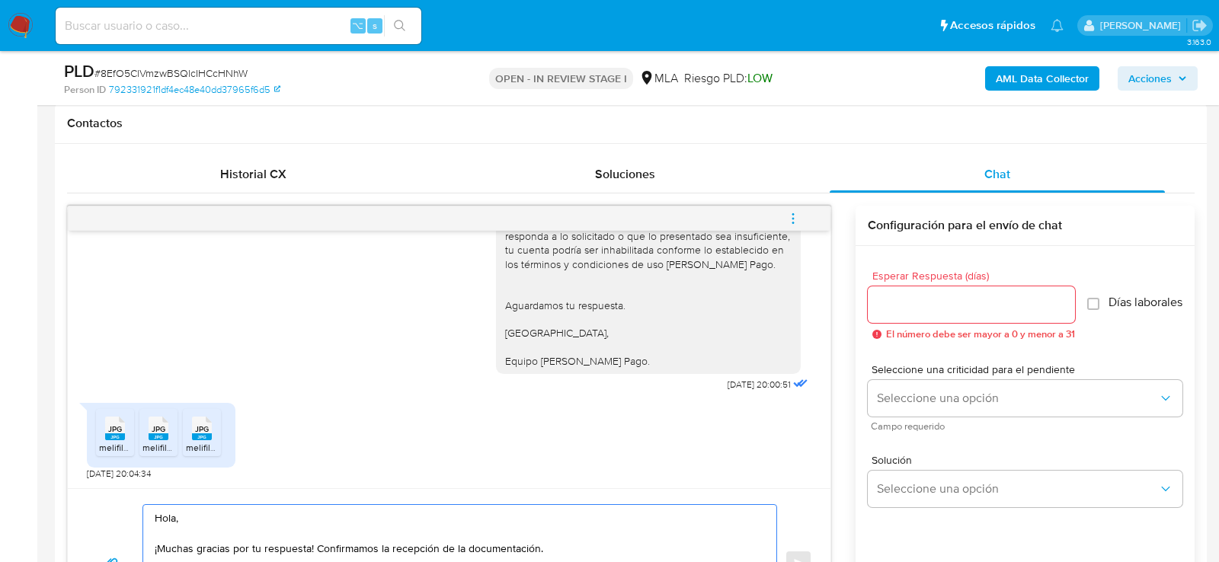
scroll to position [761, 0]
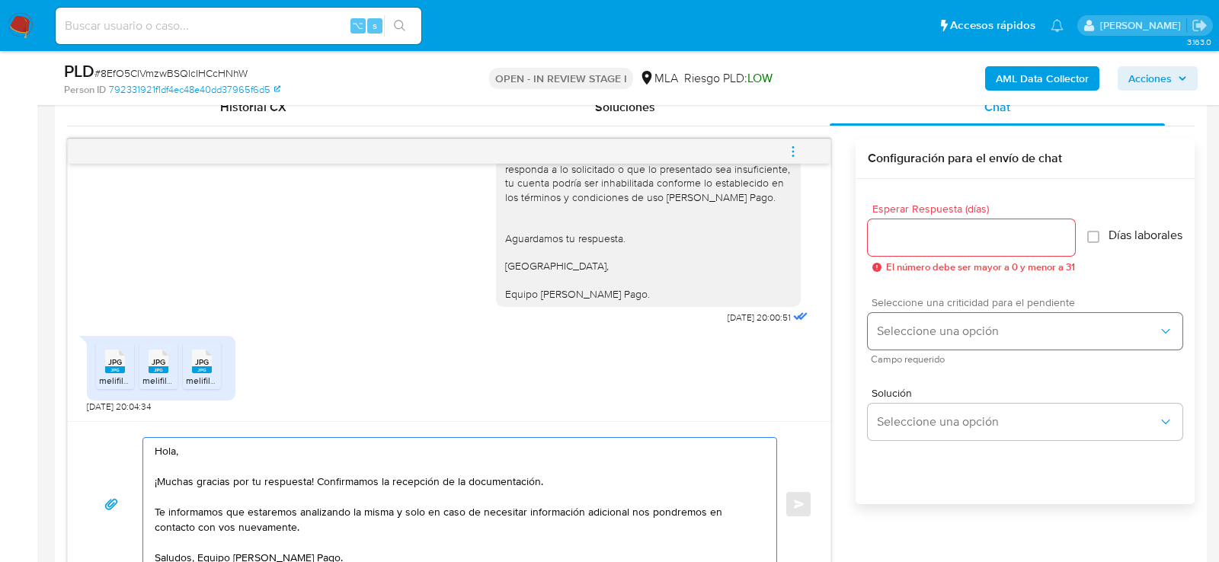
type textarea "Hola, ¡Muchas gracias por tu respuesta! Confirmamos la recepción de la document…"
click at [902, 350] on button "Seleccione una opción" at bounding box center [1025, 331] width 315 height 37
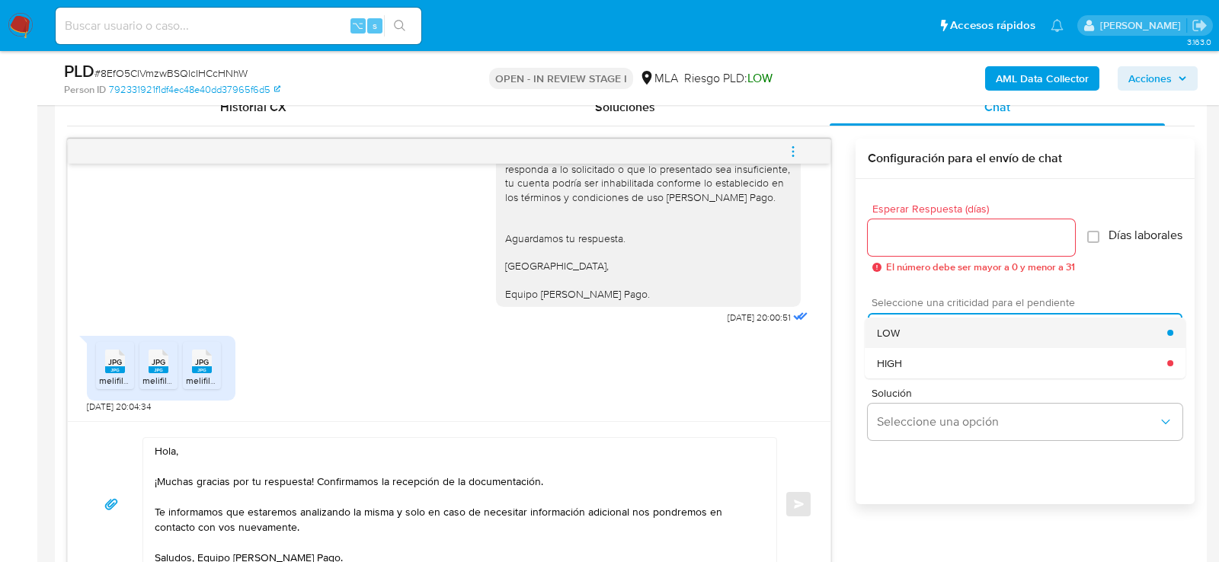
click at [899, 348] on div "LOW" at bounding box center [1022, 333] width 290 height 30
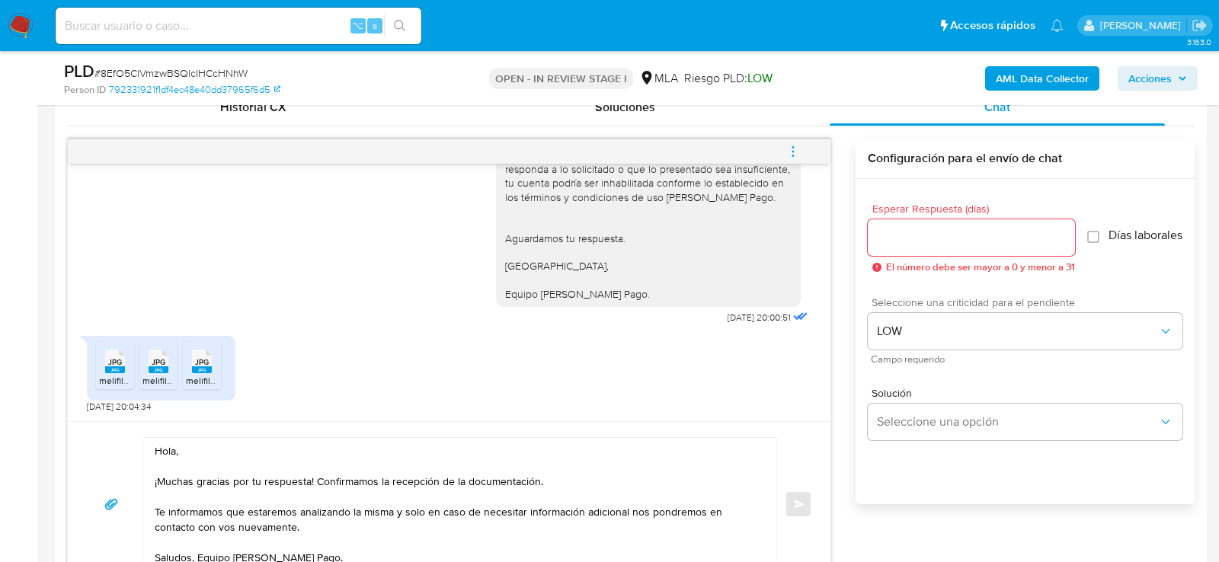
click at [899, 245] on div at bounding box center [971, 237] width 207 height 37
click at [896, 238] on input "Esperar Respuesta (días)" at bounding box center [971, 238] width 207 height 20
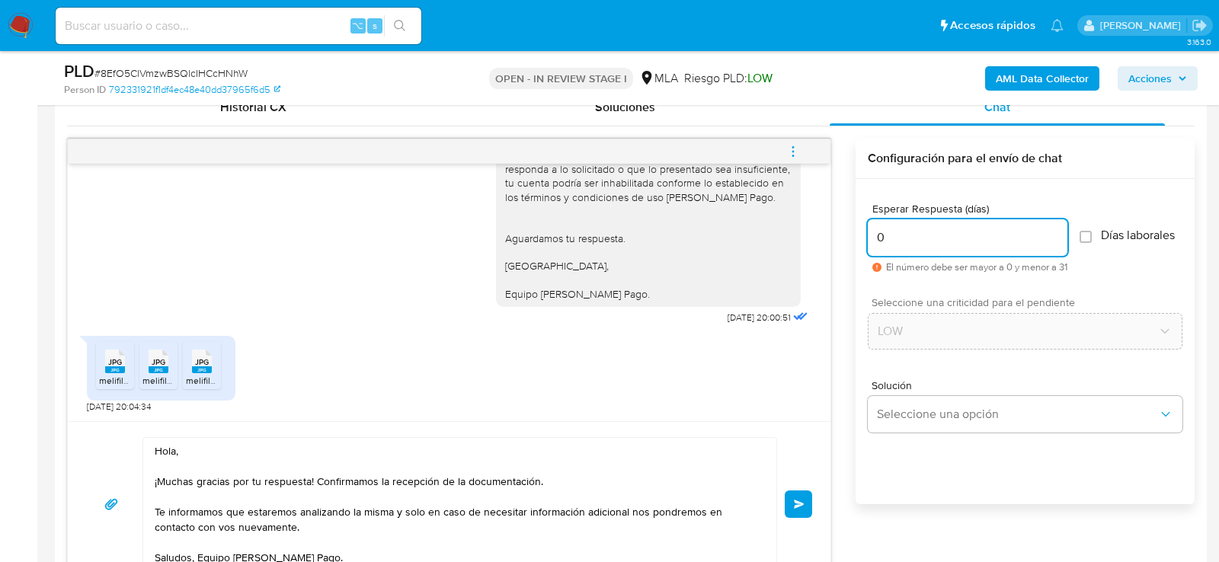
type input "0"
click at [138, 78] on span "# 8EfO5ClVmzwBSQlcIHCcHNhW" at bounding box center [171, 73] width 153 height 15
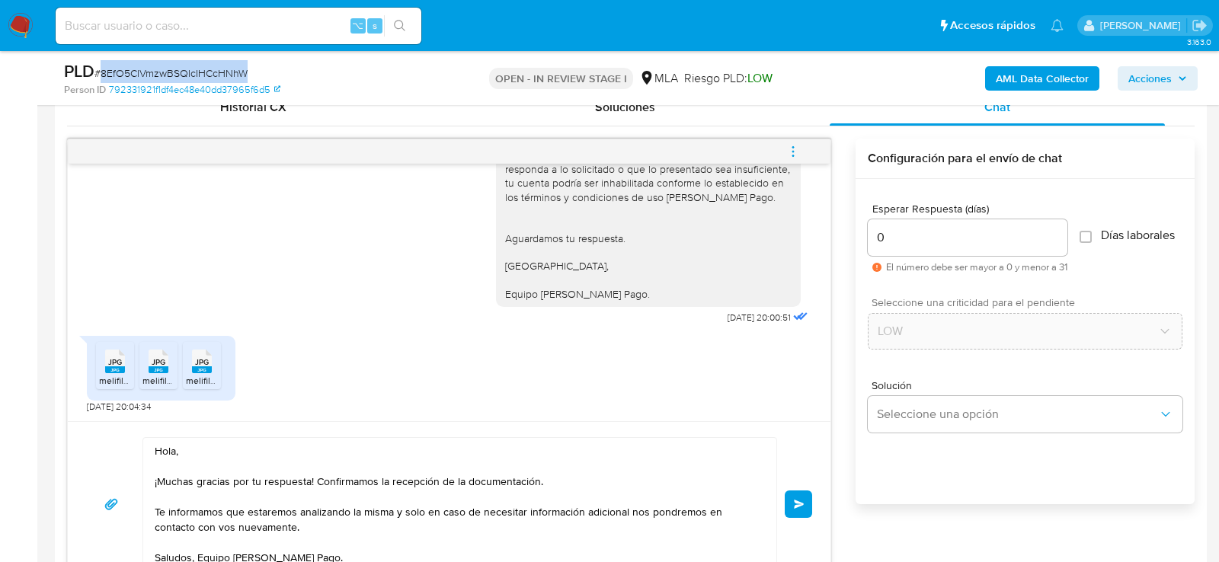
click at [138, 78] on span "# 8EfO5ClVmzwBSQlcIHCcHNhW" at bounding box center [171, 73] width 153 height 15
click at [805, 494] on button "Enviar" at bounding box center [798, 504] width 27 height 27
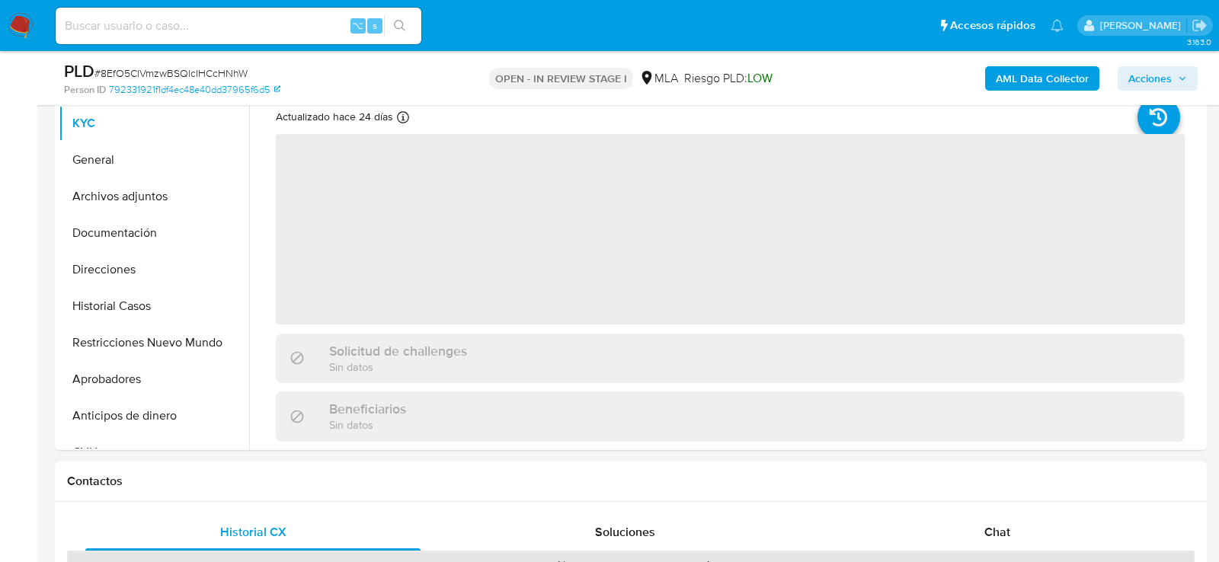
select select "10"
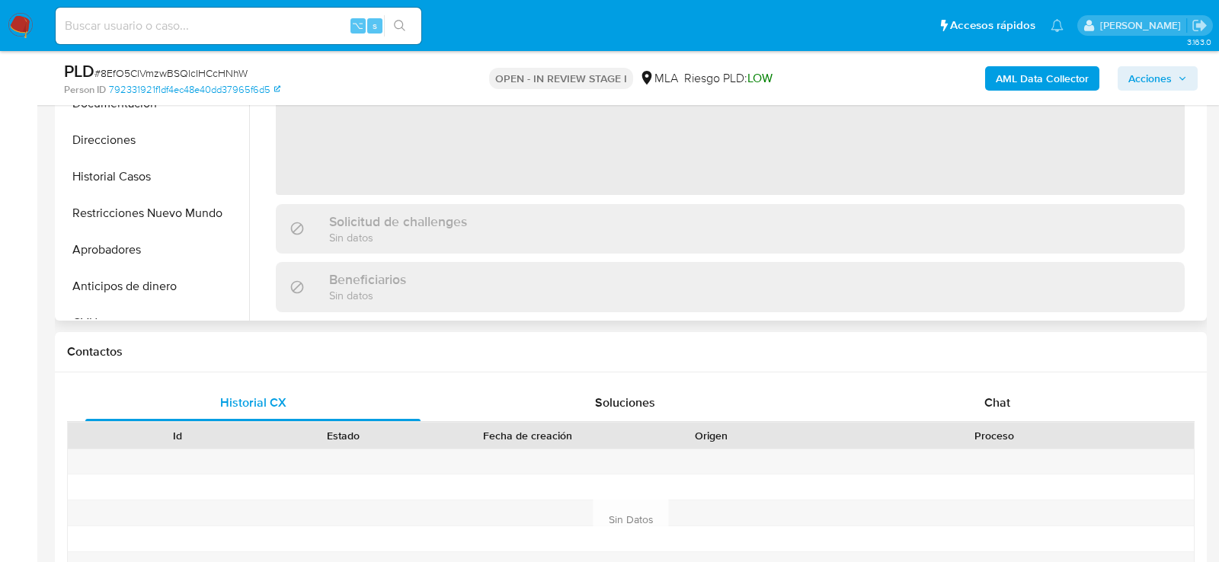
scroll to position [477, 0]
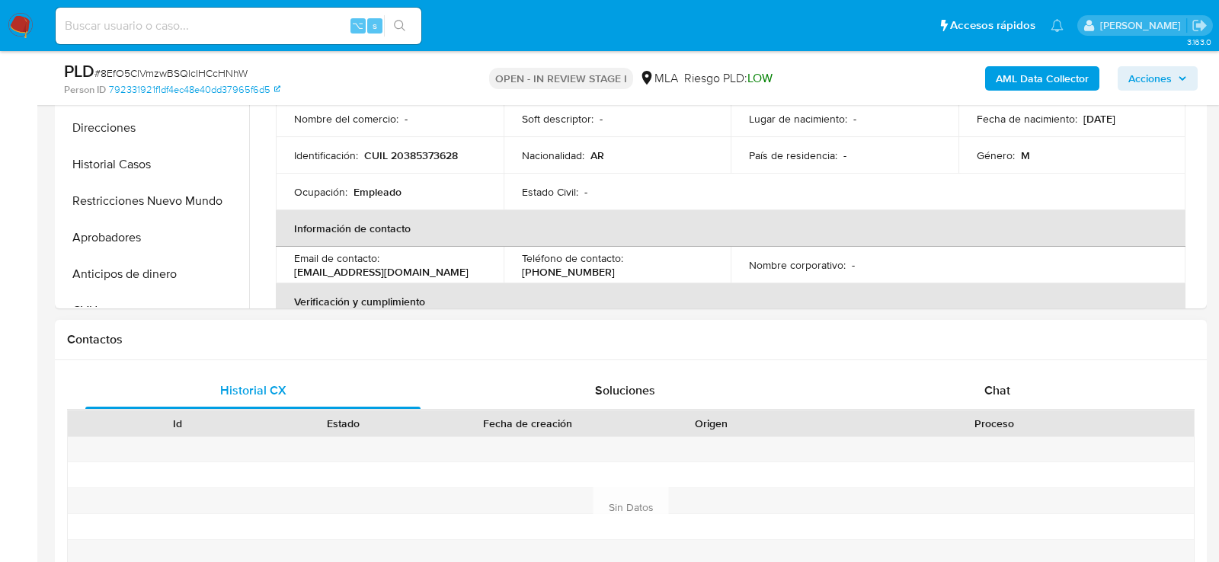
click at [871, 362] on div "Historial CX Soluciones Chat Id Estado Fecha de creación Origen Proceso Anterio…" at bounding box center [631, 507] width 1152 height 294
click at [883, 394] on div "Chat" at bounding box center [997, 391] width 335 height 37
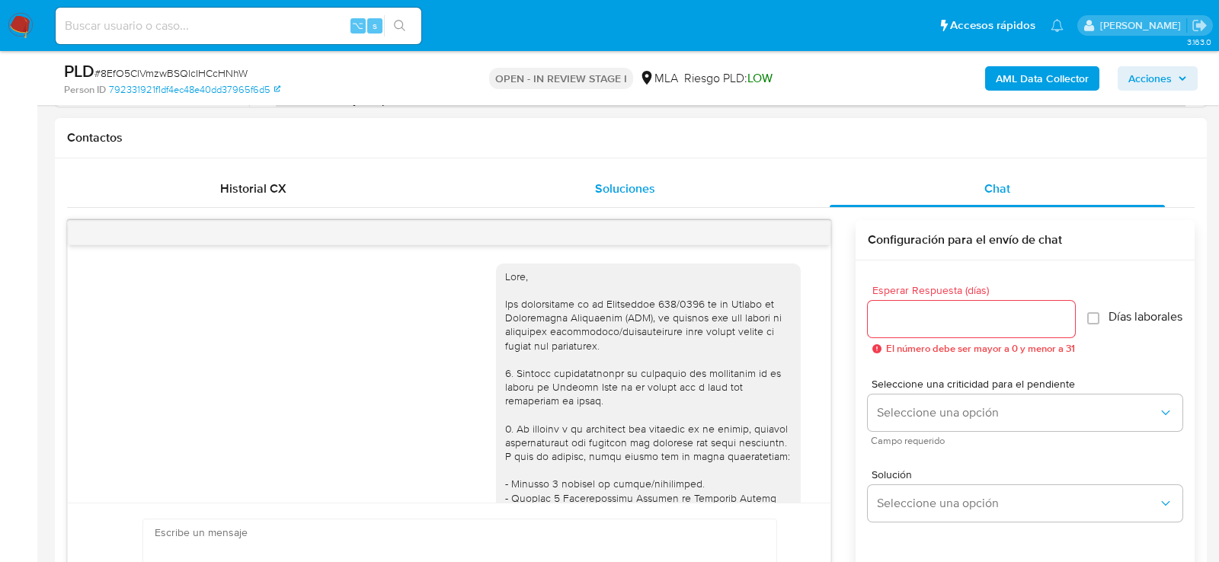
scroll to position [703, 0]
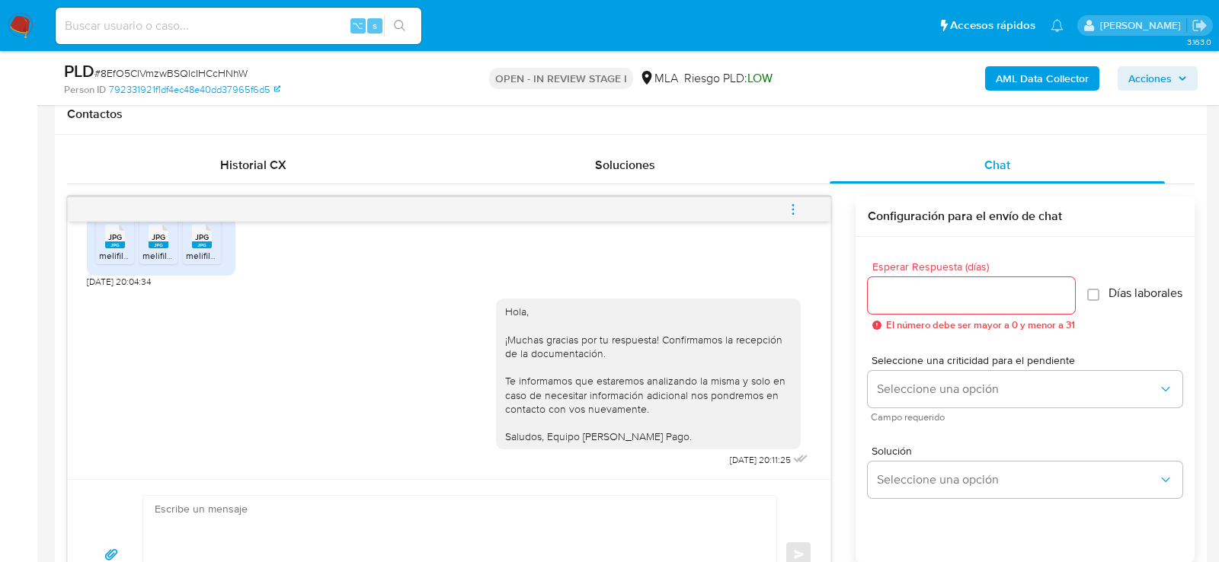
click at [796, 200] on span "menu-action" at bounding box center [794, 209] width 14 height 37
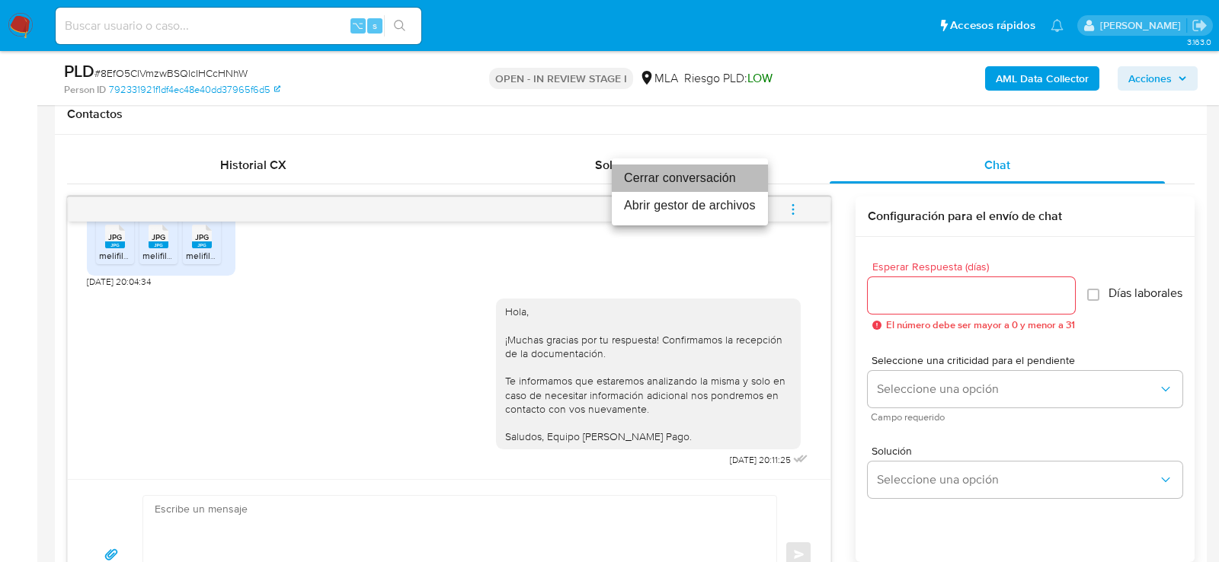
click at [702, 172] on li "Cerrar conversación" at bounding box center [690, 178] width 156 height 27
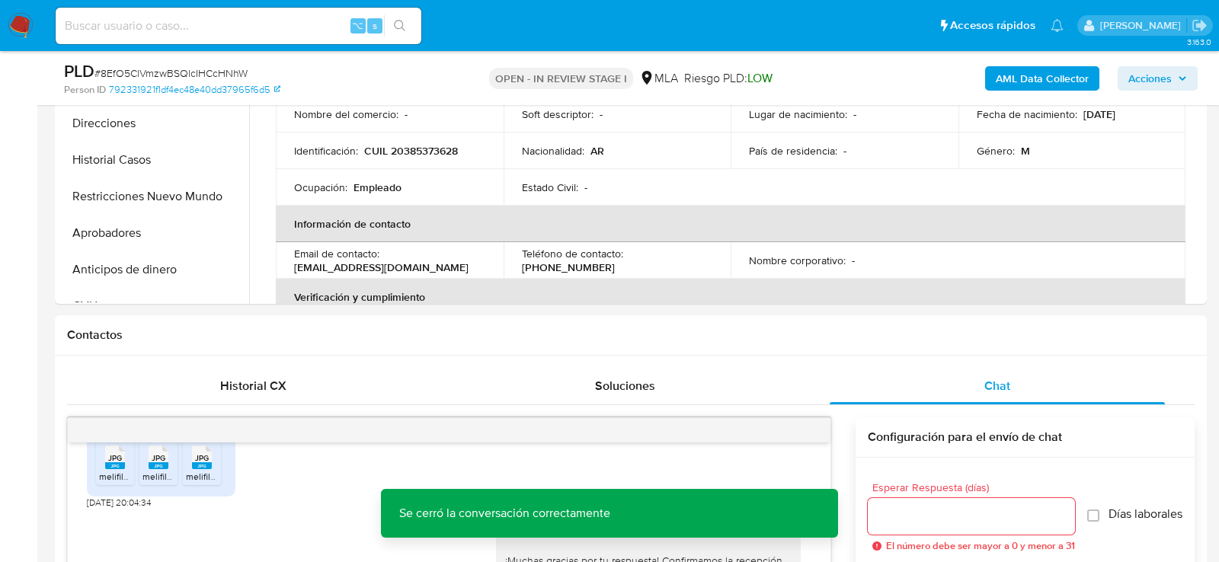
scroll to position [328, 0]
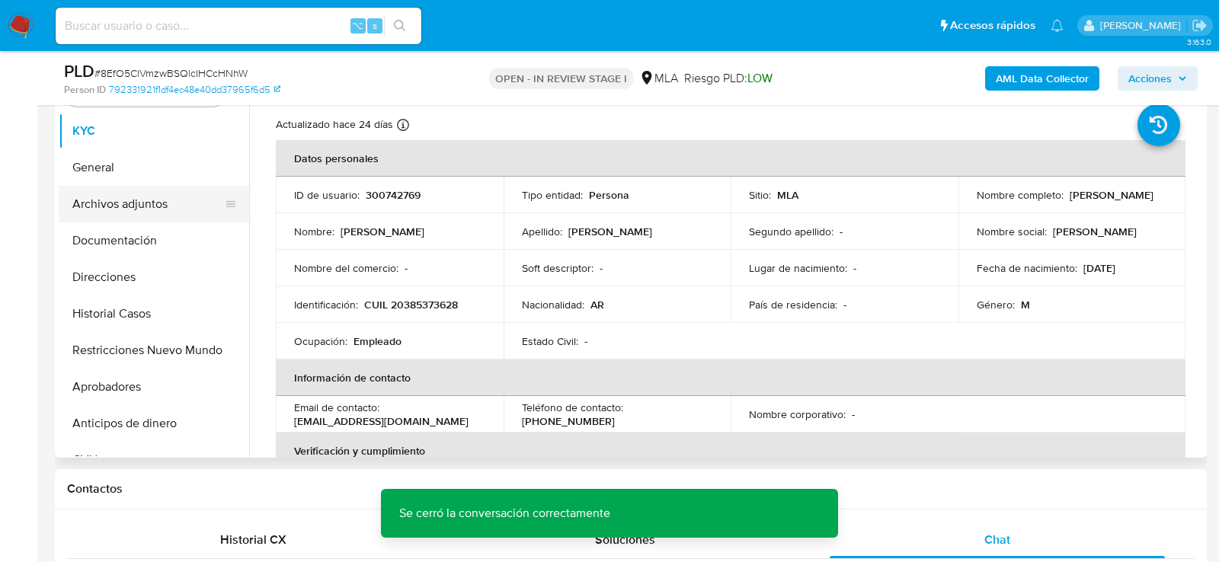
click at [104, 201] on button "Archivos adjuntos" at bounding box center [148, 204] width 178 height 37
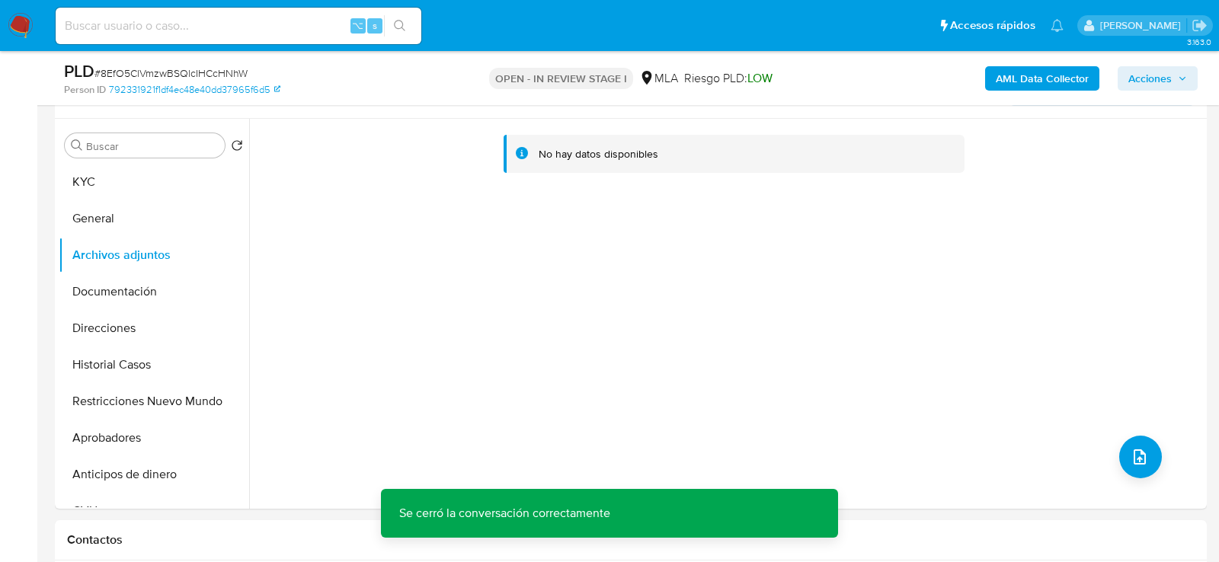
scroll to position [278, 0]
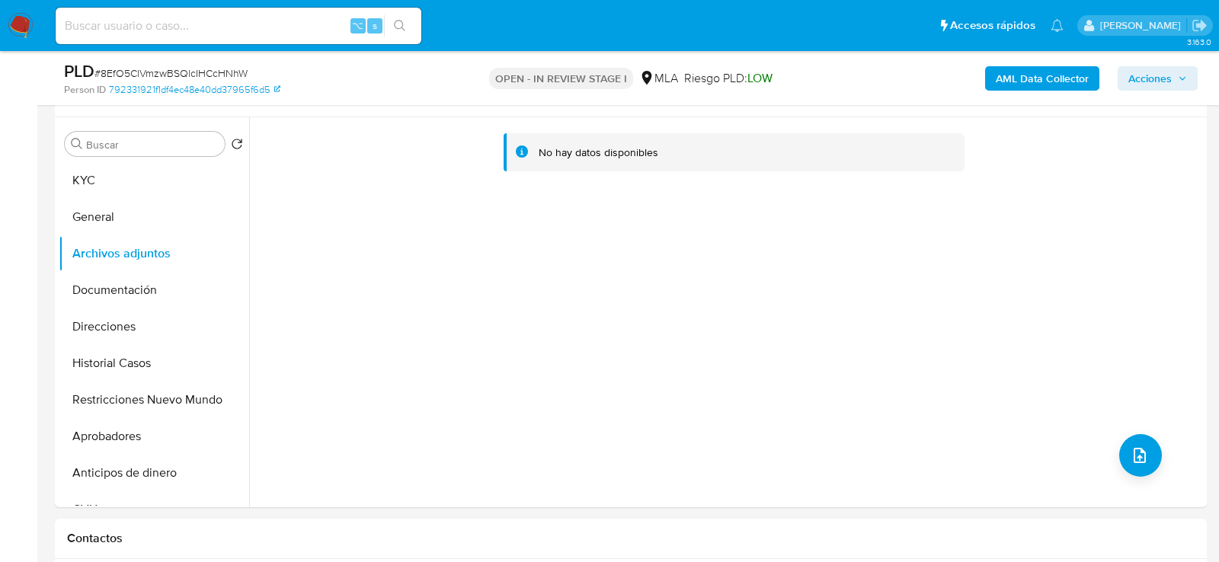
click at [1088, 79] on b "AML Data Collector" at bounding box center [1042, 78] width 93 height 24
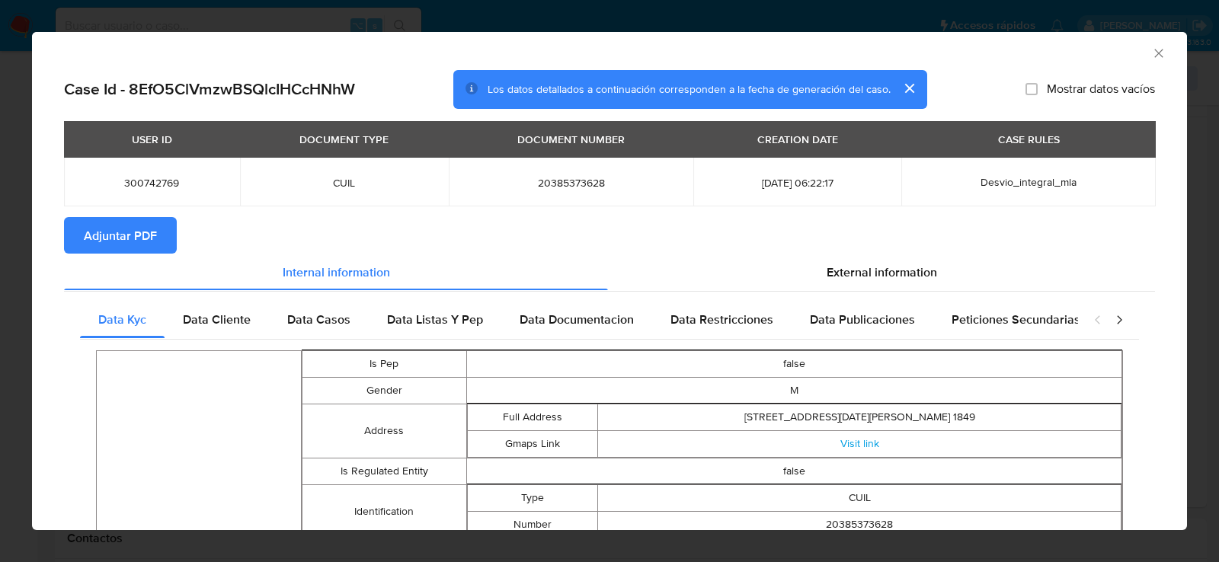
click at [102, 239] on span "Adjuntar PDF" at bounding box center [120, 236] width 73 height 34
click at [1154, 56] on icon "Cerrar ventana" at bounding box center [1159, 53] width 15 height 15
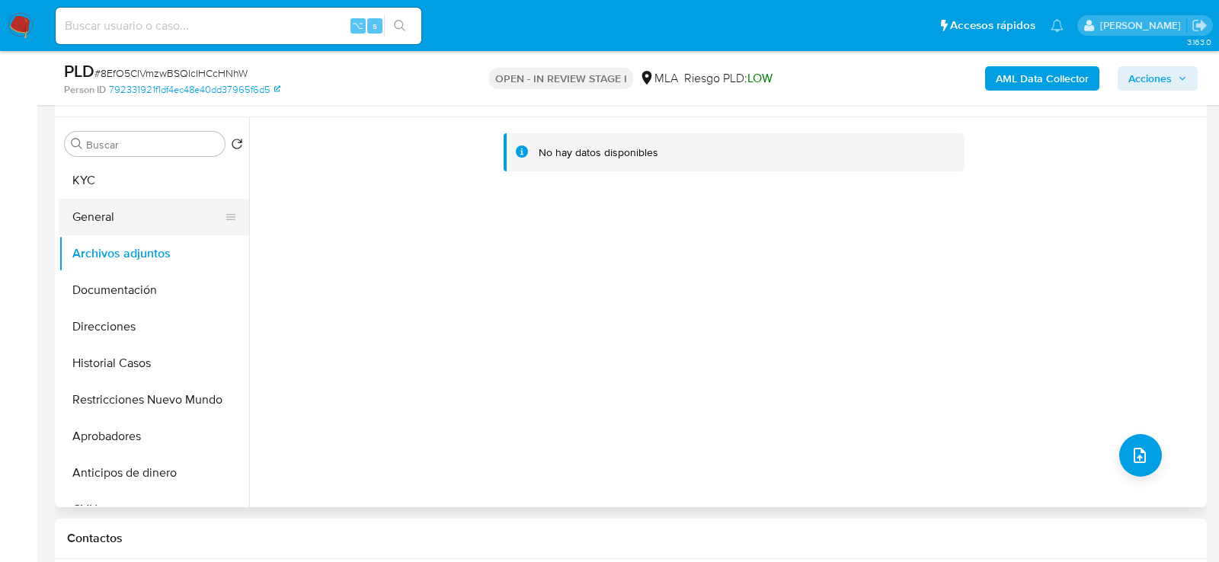
click at [113, 207] on button "General" at bounding box center [148, 217] width 178 height 37
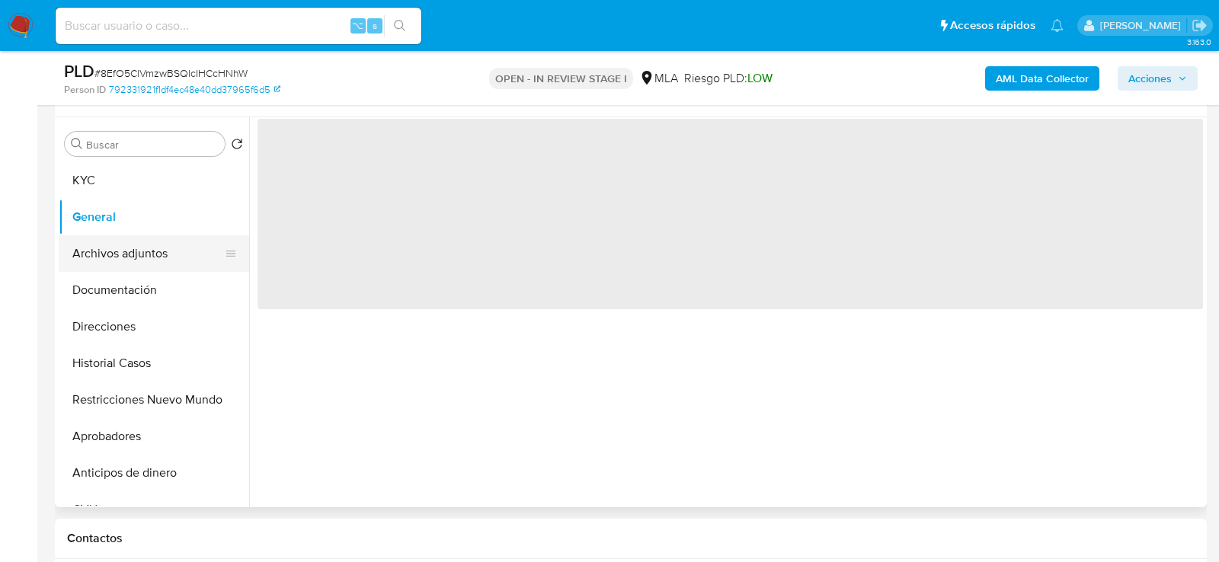
click at [113, 249] on button "Archivos adjuntos" at bounding box center [148, 254] width 178 height 37
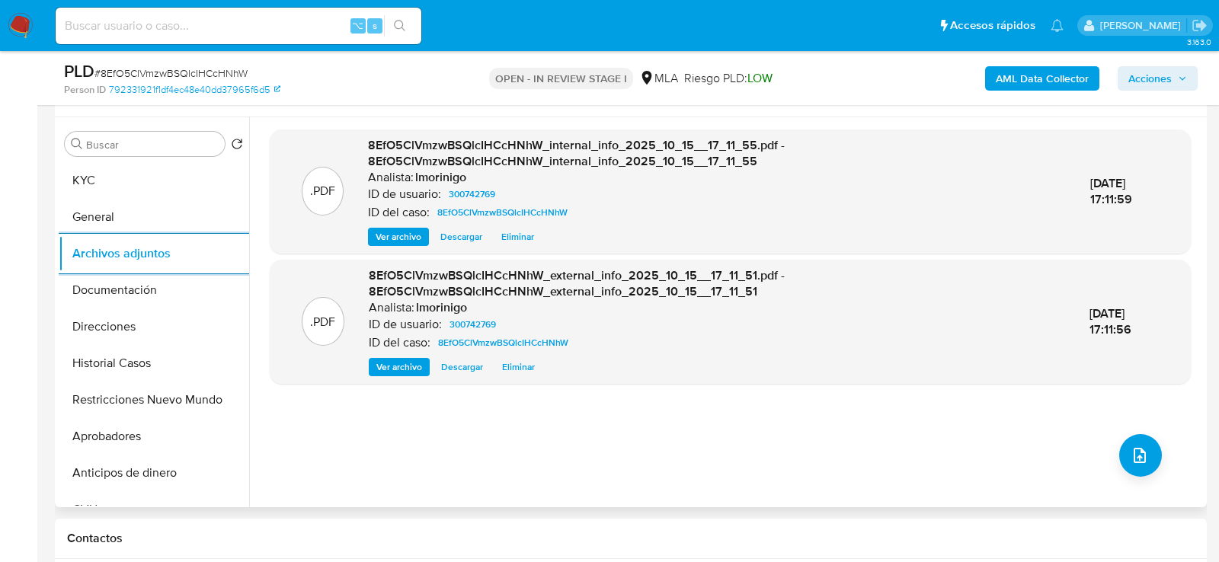
scroll to position [277, 0]
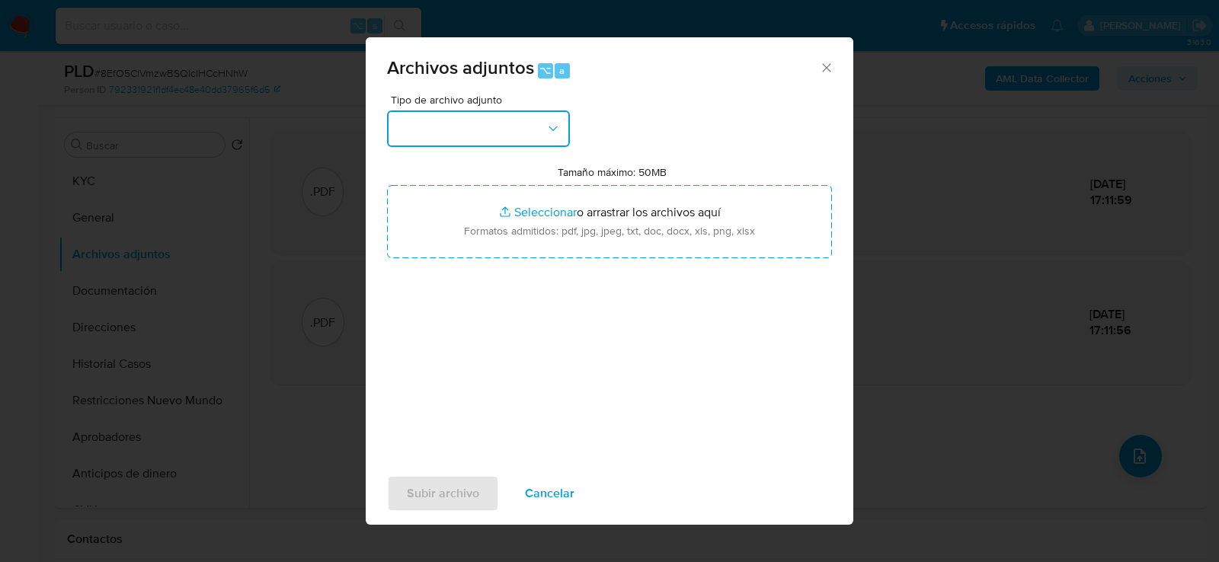
click at [457, 113] on button "button" at bounding box center [478, 129] width 183 height 37
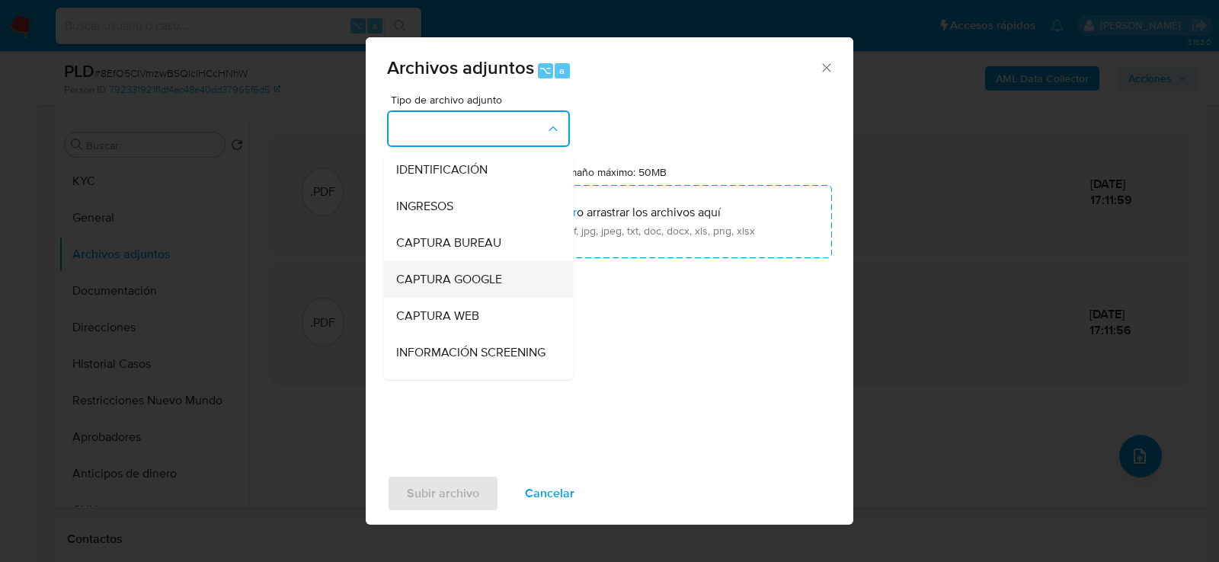
scroll to position [203, 0]
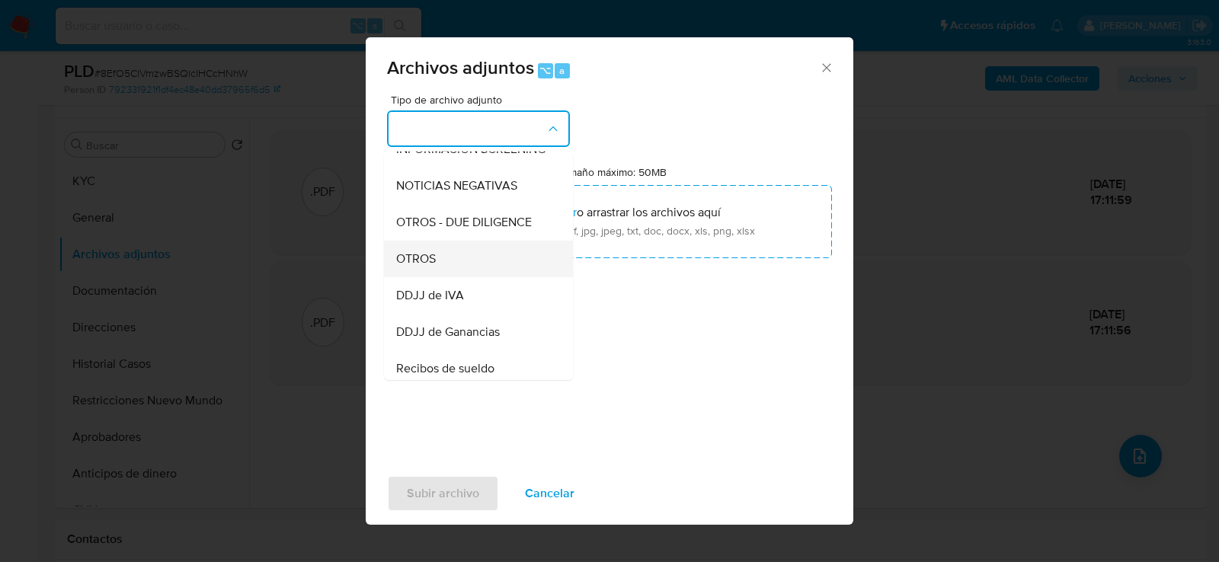
click at [454, 256] on div "OTROS" at bounding box center [473, 258] width 155 height 37
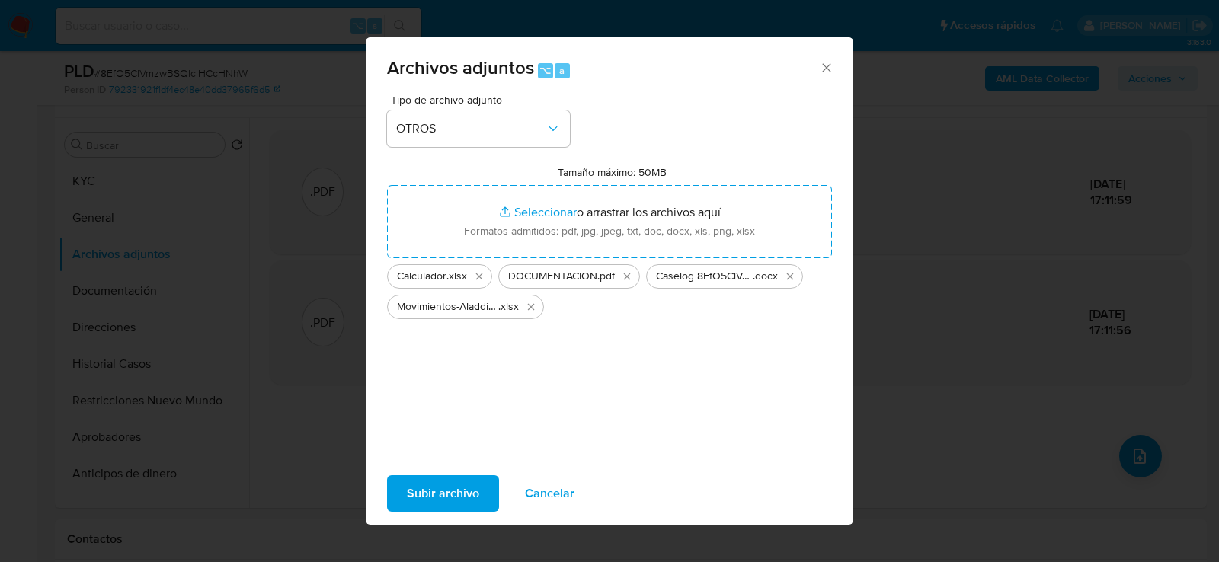
click at [421, 508] on span "Subir archivo" at bounding box center [443, 494] width 72 height 34
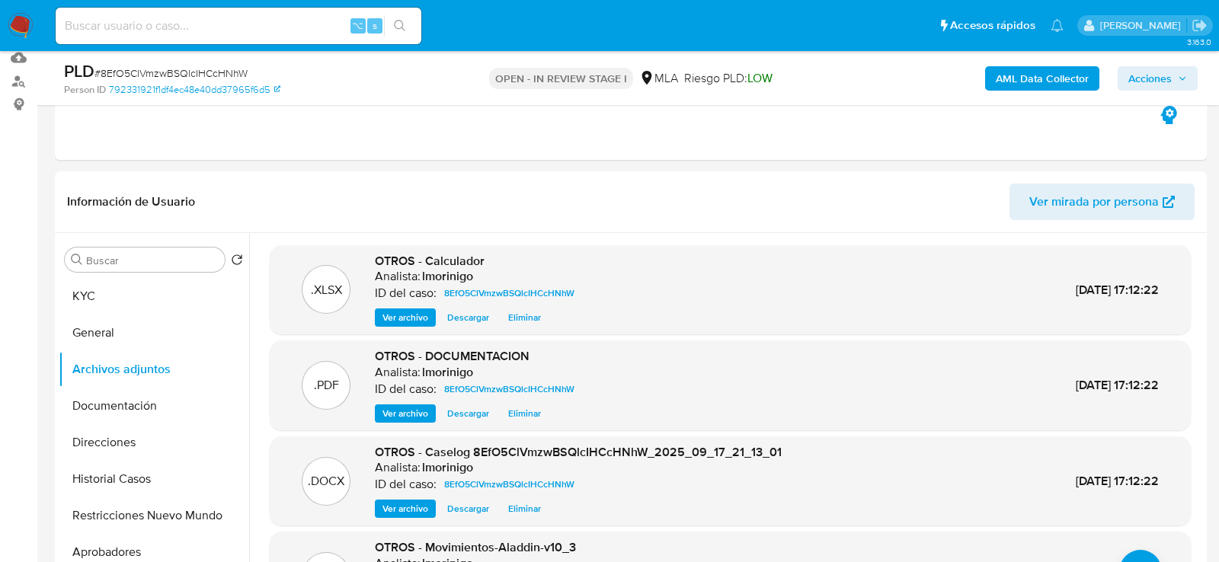
scroll to position [345, 0]
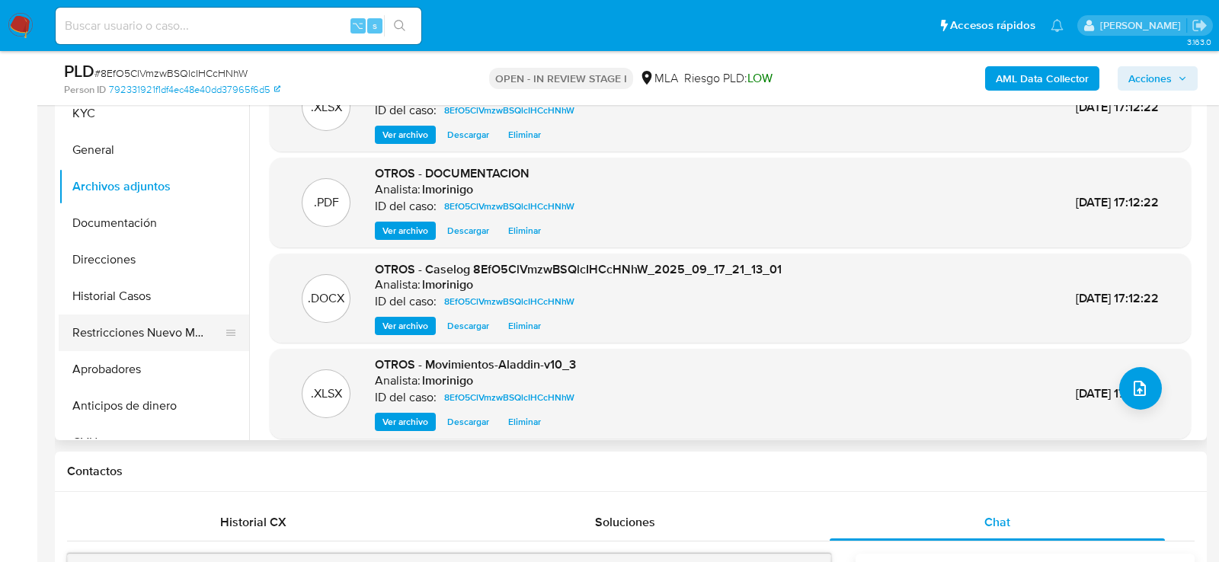
click at [123, 335] on button "Restricciones Nuevo Mundo" at bounding box center [148, 333] width 178 height 37
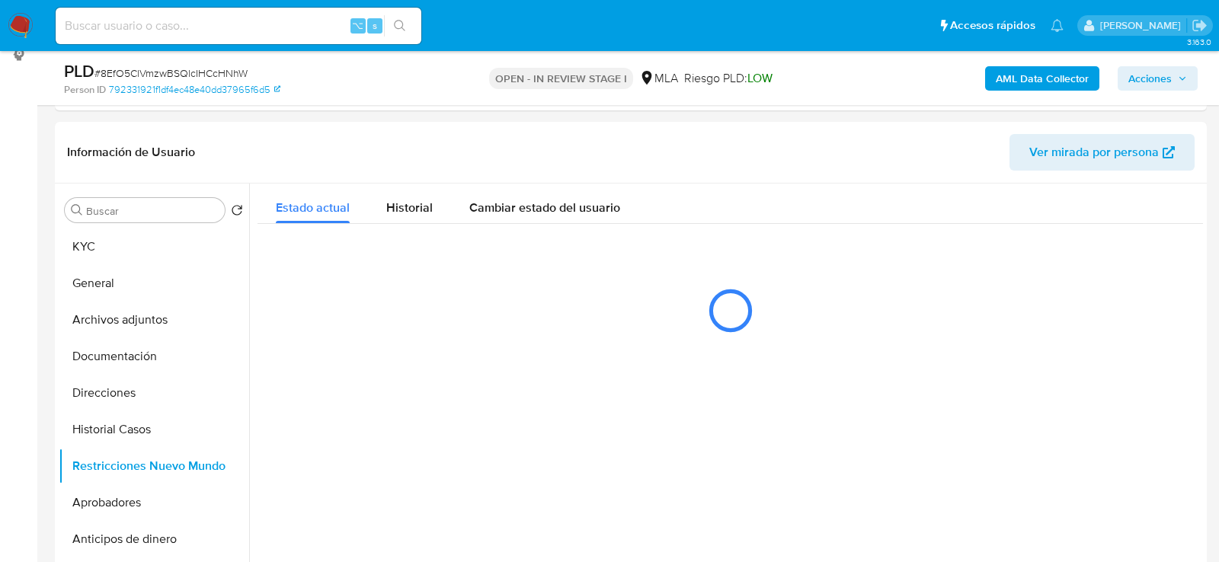
scroll to position [207, 0]
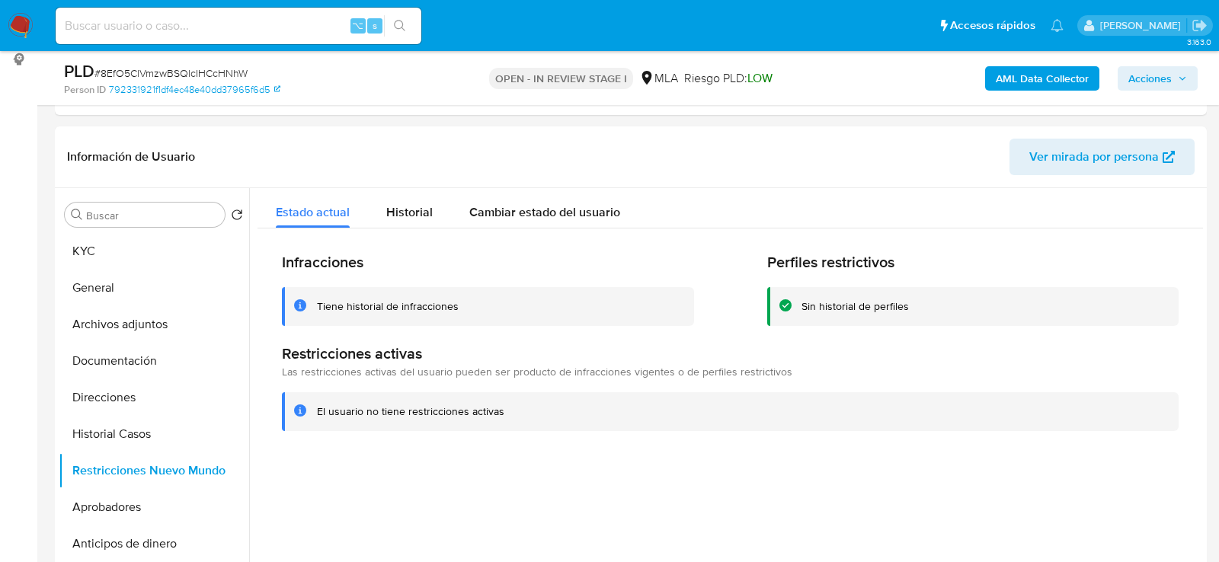
click at [1163, 75] on span "Acciones" at bounding box center [1150, 78] width 43 height 24
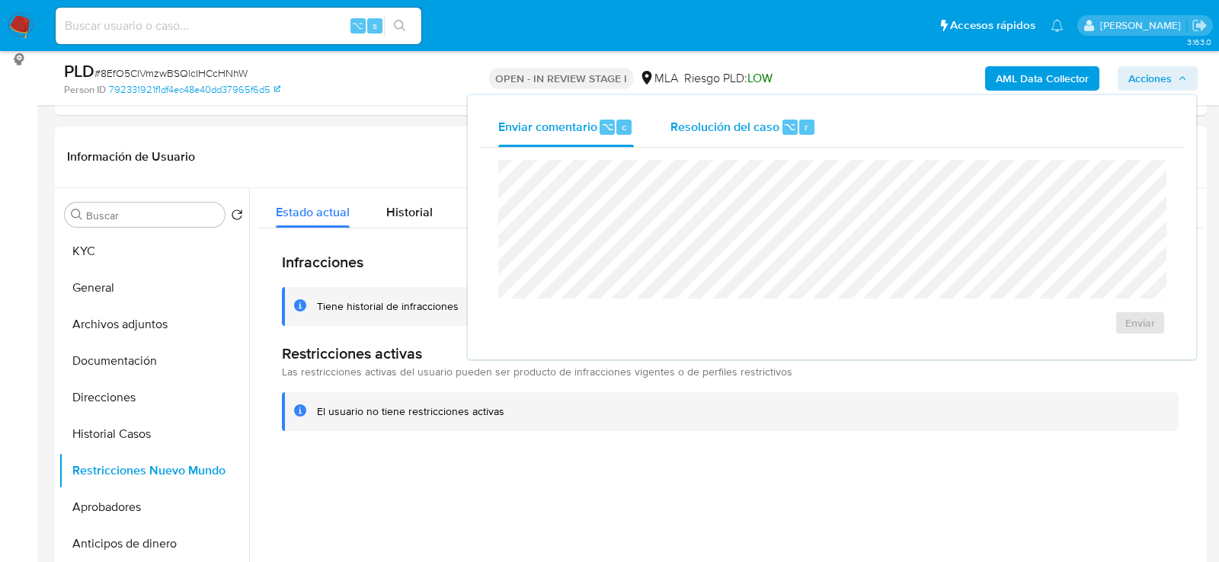
click at [790, 129] on span "⌥" at bounding box center [789, 127] width 11 height 14
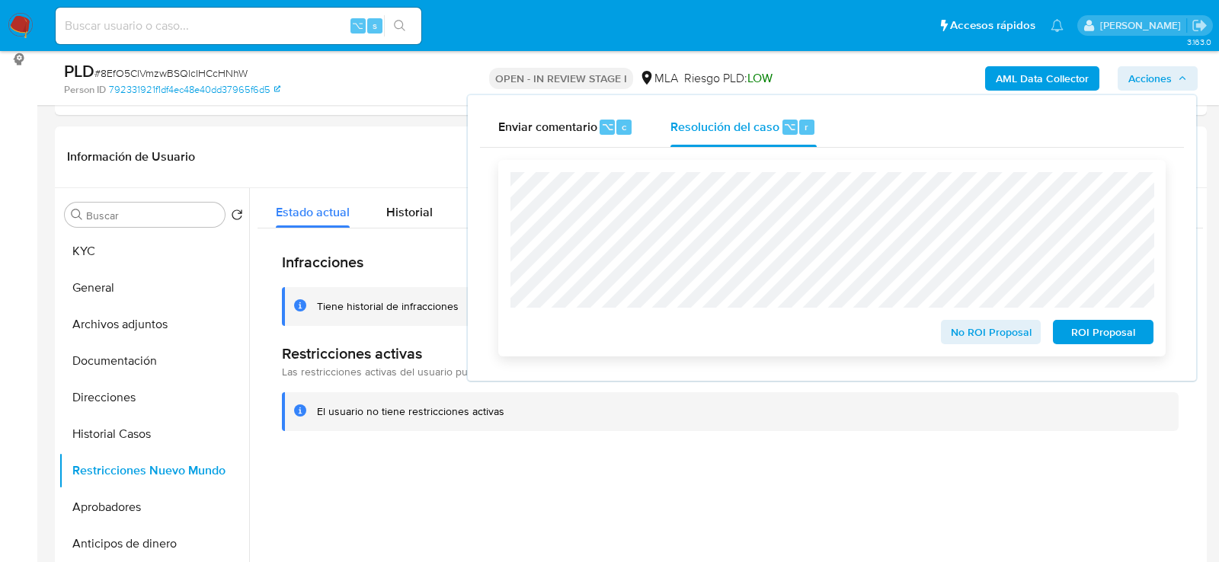
click at [985, 335] on span "No ROI Proposal" at bounding box center [991, 332] width 79 height 21
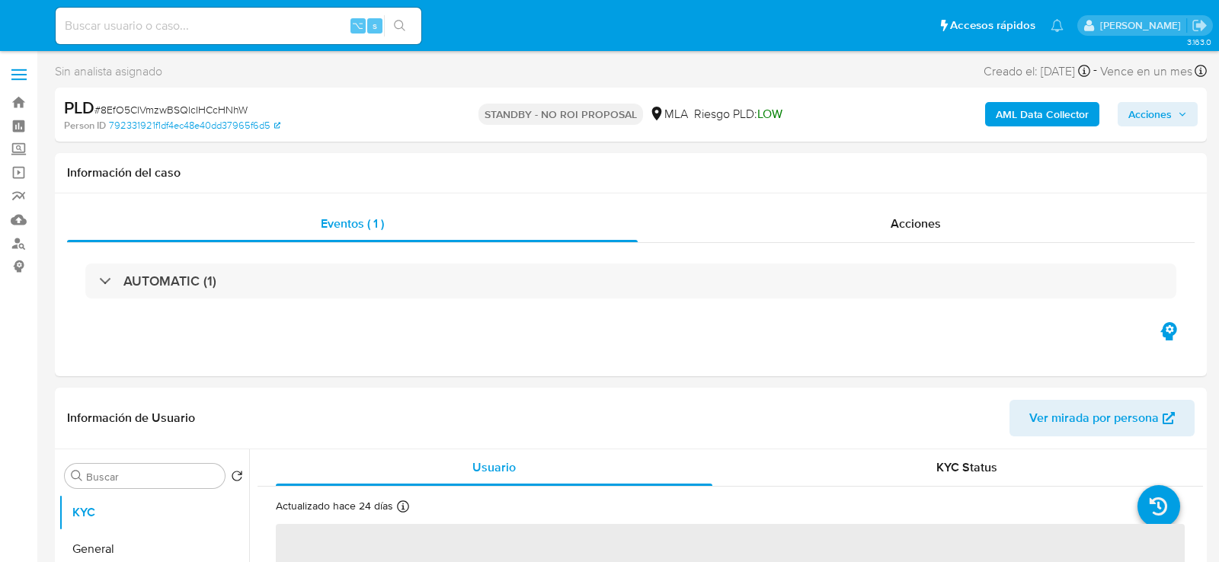
select select "10"
click at [201, 27] on input at bounding box center [239, 26] width 366 height 20
paste input "k3oiYsGmmb3ZyFZM2EKT7sKV"
type input "k3oiYsGmmb3ZyFZM2EKT7sKV"
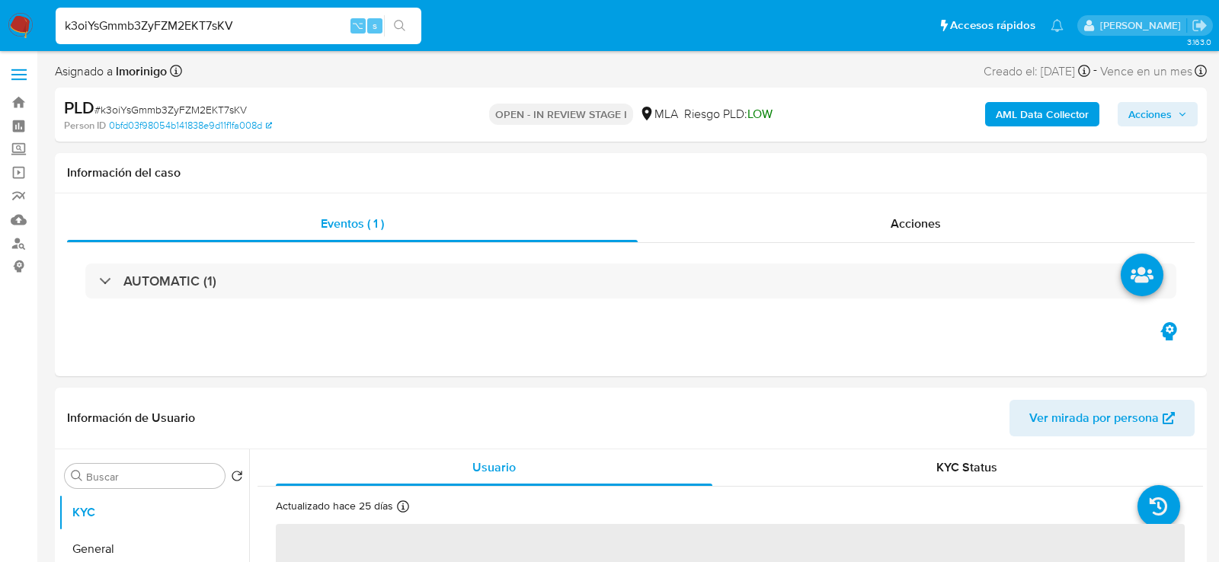
select select "10"
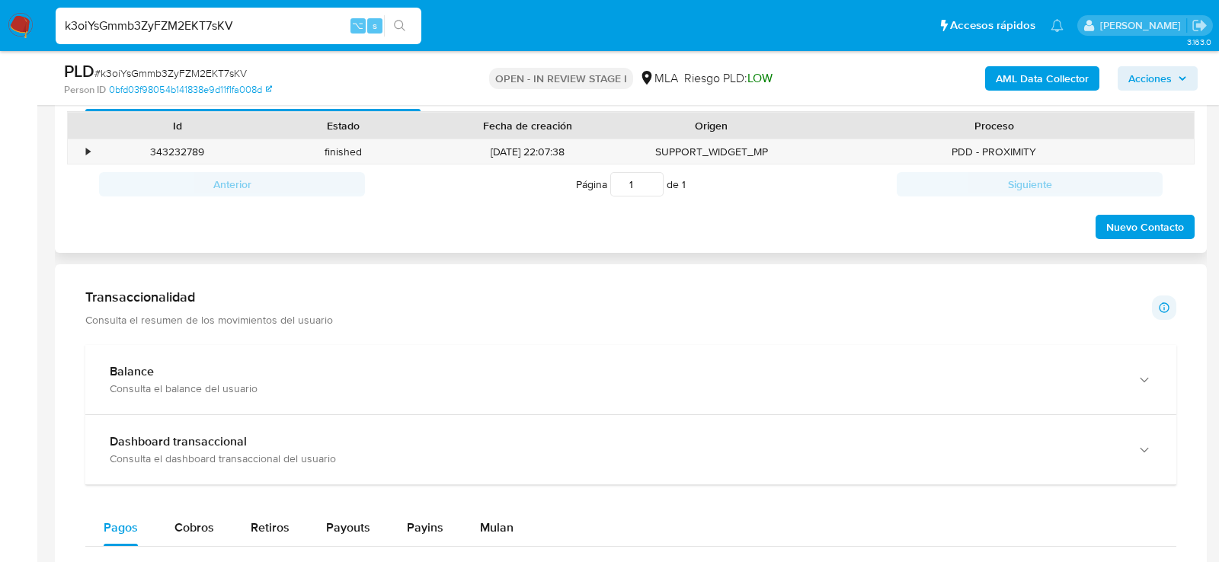
scroll to position [652, 0]
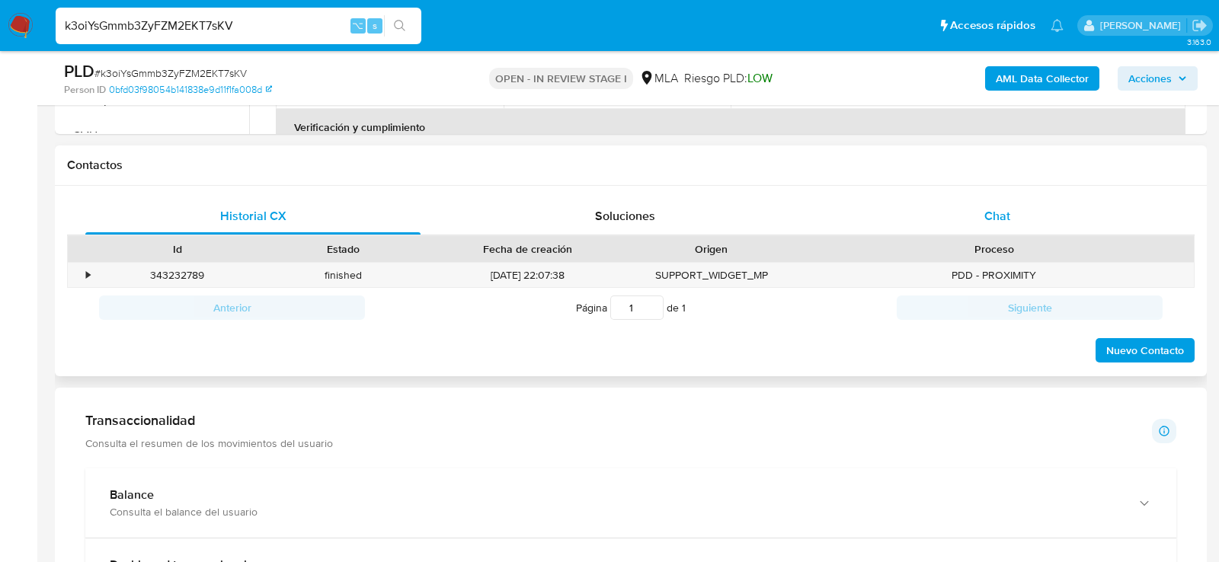
click at [982, 221] on div "Chat" at bounding box center [997, 216] width 335 height 37
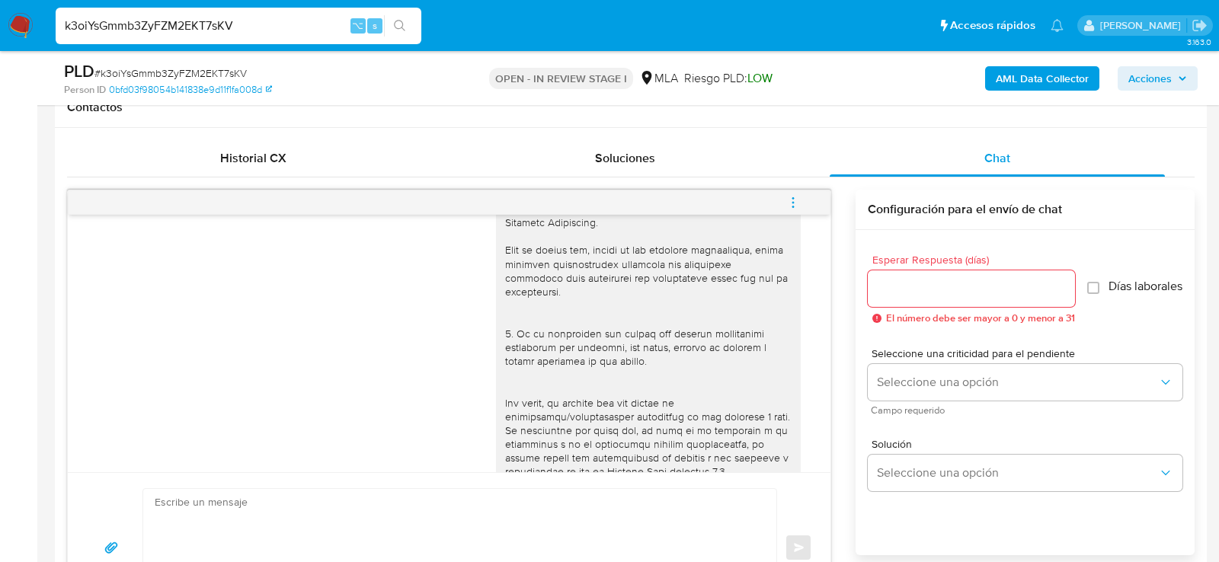
scroll to position [0, 0]
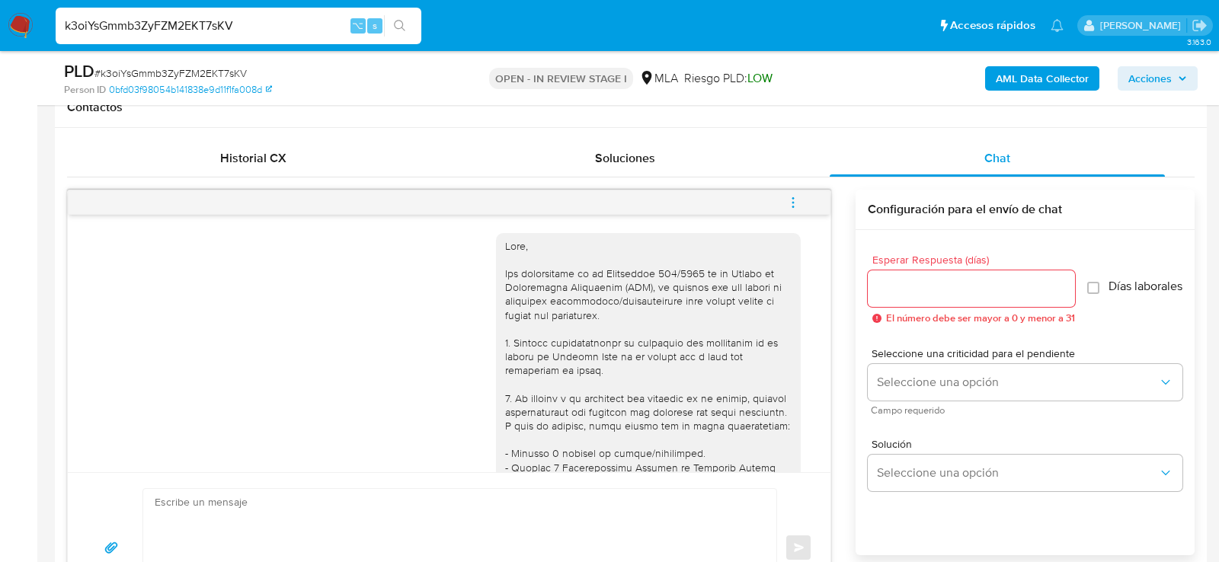
click at [808, 194] on button "menu-action" at bounding box center [793, 202] width 50 height 37
click at [701, 175] on li "Cerrar conversación" at bounding box center [690, 171] width 156 height 27
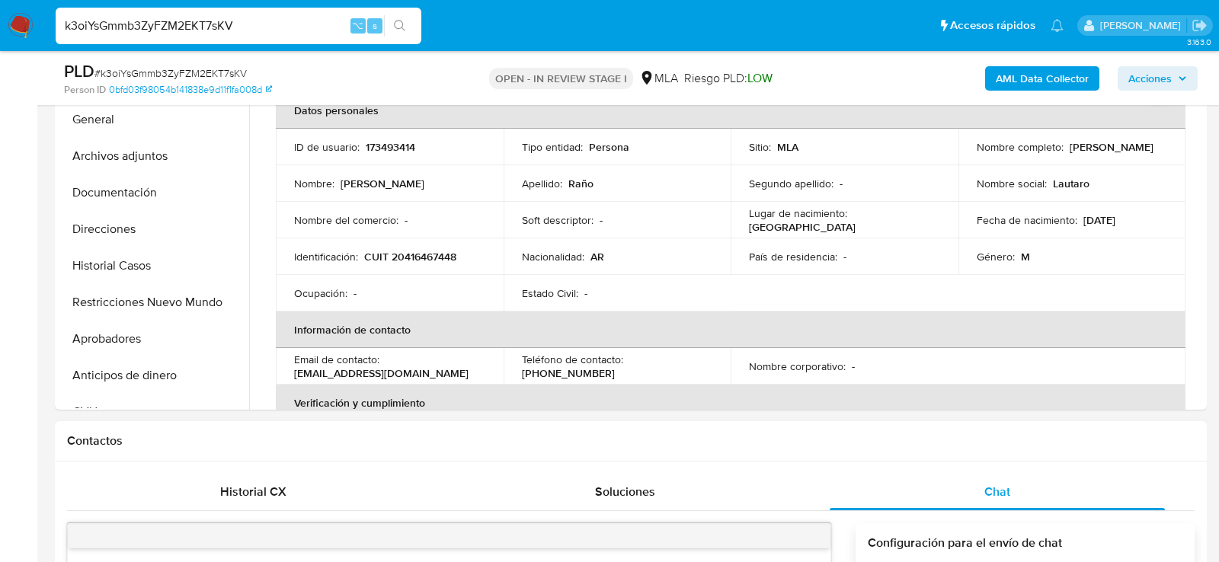
scroll to position [324, 0]
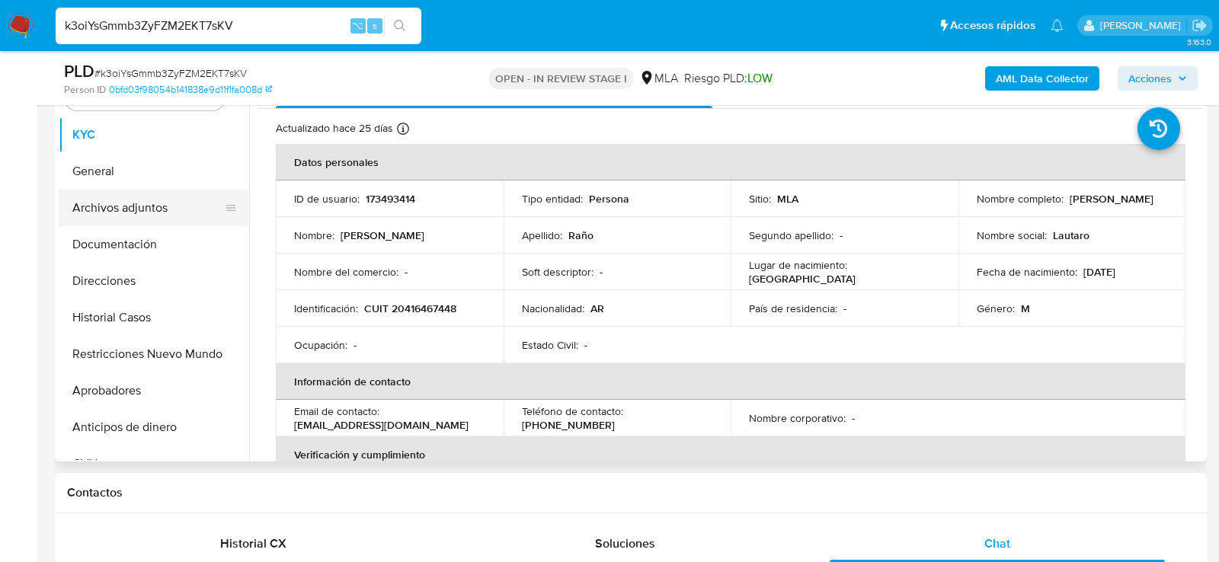
click at [95, 197] on button "Archivos adjuntos" at bounding box center [148, 208] width 178 height 37
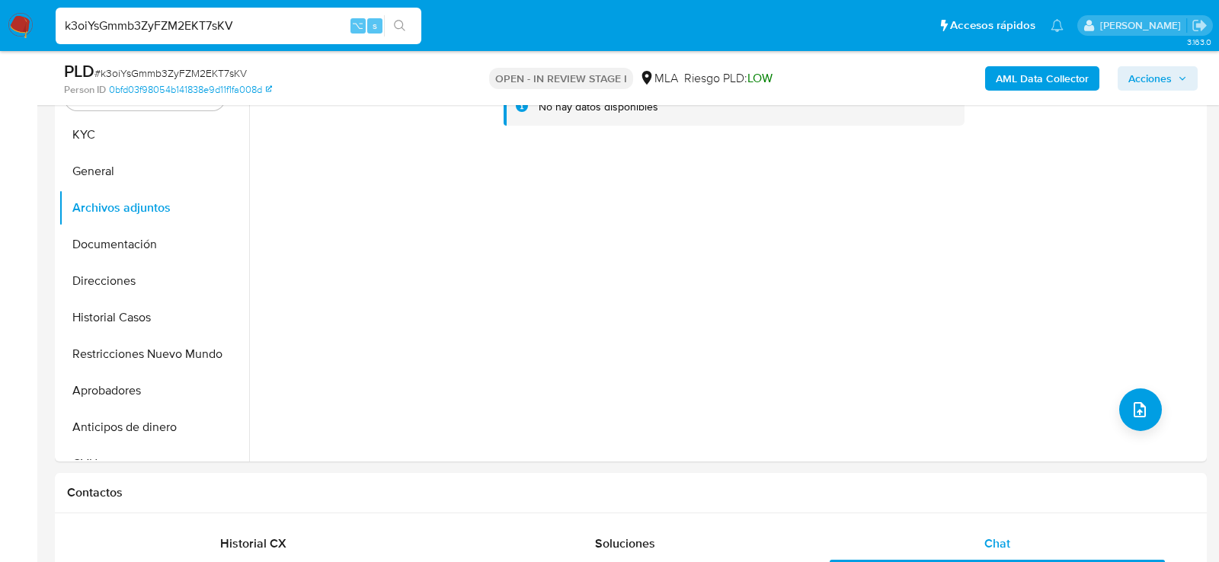
click at [1025, 78] on b "AML Data Collector" at bounding box center [1042, 78] width 93 height 24
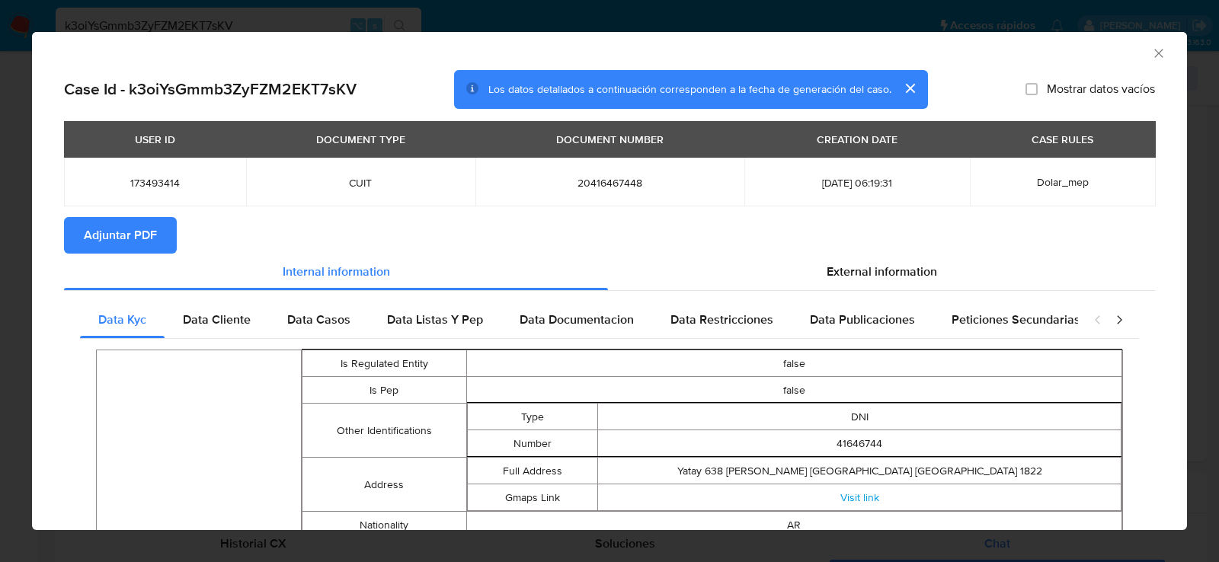
click at [174, 230] on button "Adjuntar PDF" at bounding box center [120, 235] width 113 height 37
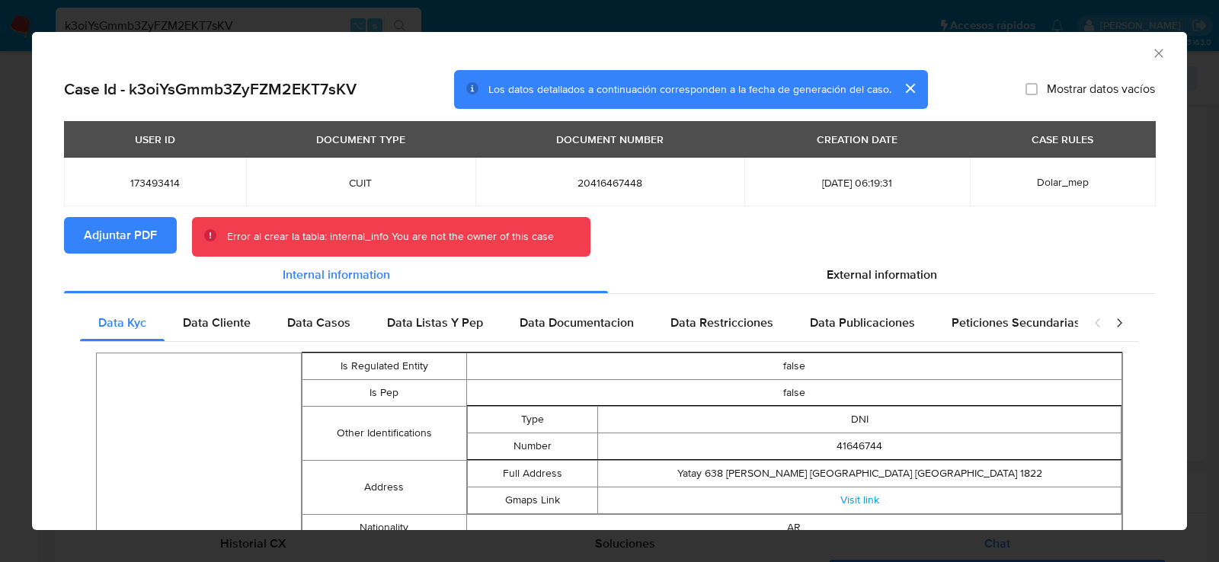
click at [123, 229] on span "Adjuntar PDF" at bounding box center [120, 236] width 73 height 34
click at [1168, 52] on div "AML Data Collector" at bounding box center [609, 51] width 1155 height 38
click at [1162, 53] on icon "Cerrar ventana" at bounding box center [1159, 53] width 15 height 15
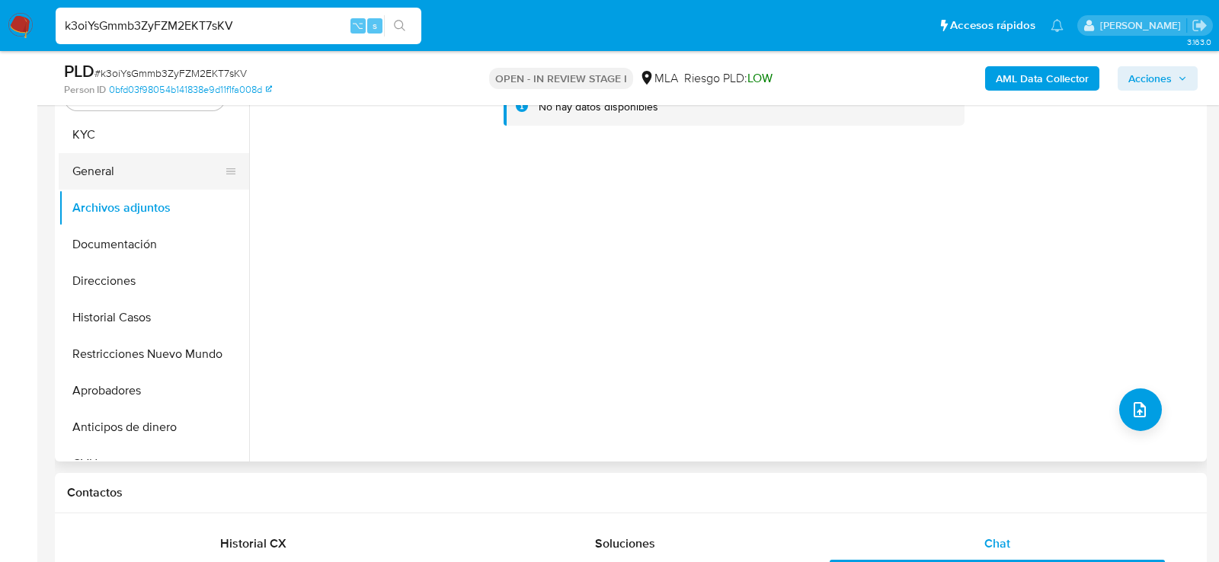
drag, startPoint x: 164, startPoint y: 161, endPoint x: 164, endPoint y: 181, distance: 20.6
click at [164, 161] on button "General" at bounding box center [148, 171] width 178 height 37
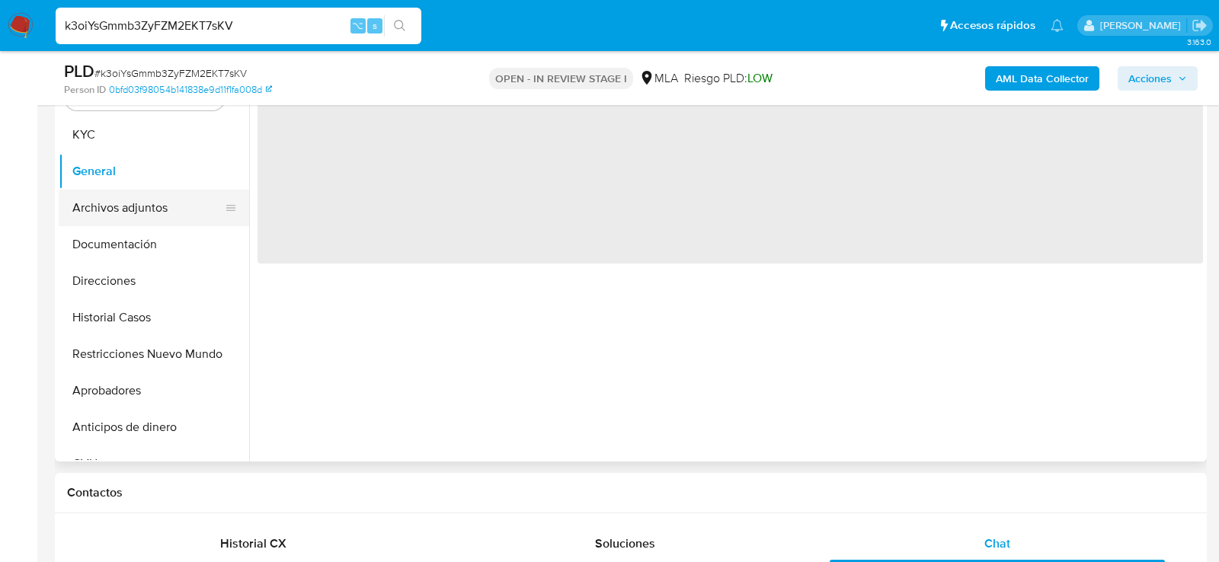
click at [164, 205] on button "Archivos adjuntos" at bounding box center [148, 208] width 178 height 37
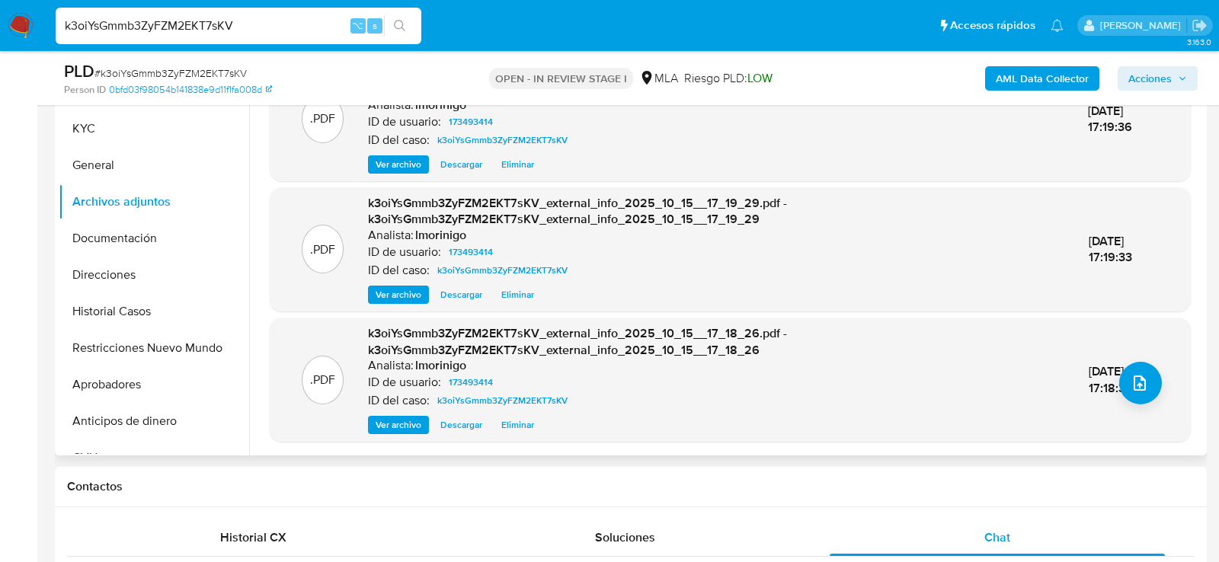
scroll to position [336, 0]
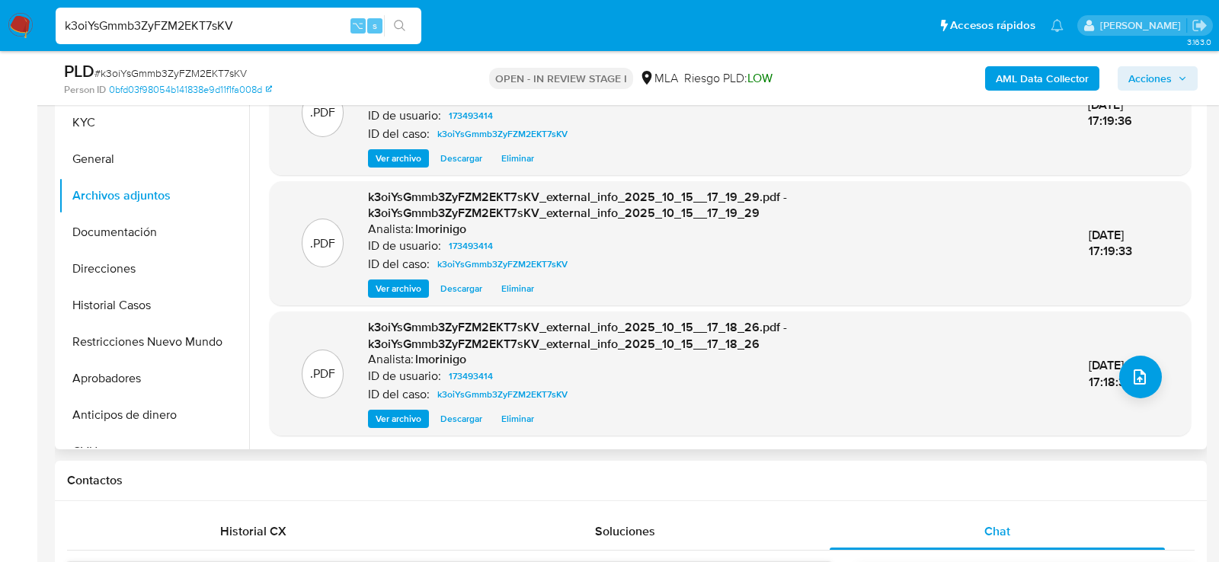
click at [532, 421] on button "Eliminar" at bounding box center [518, 419] width 48 height 18
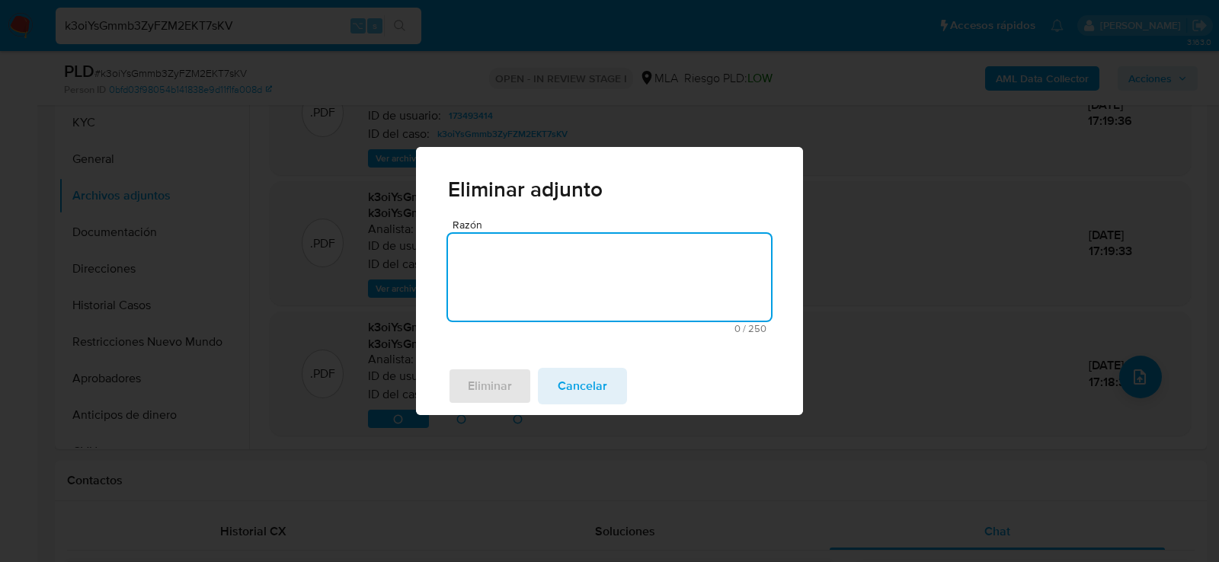
click at [534, 284] on textarea "Razón" at bounding box center [609, 277] width 323 height 87
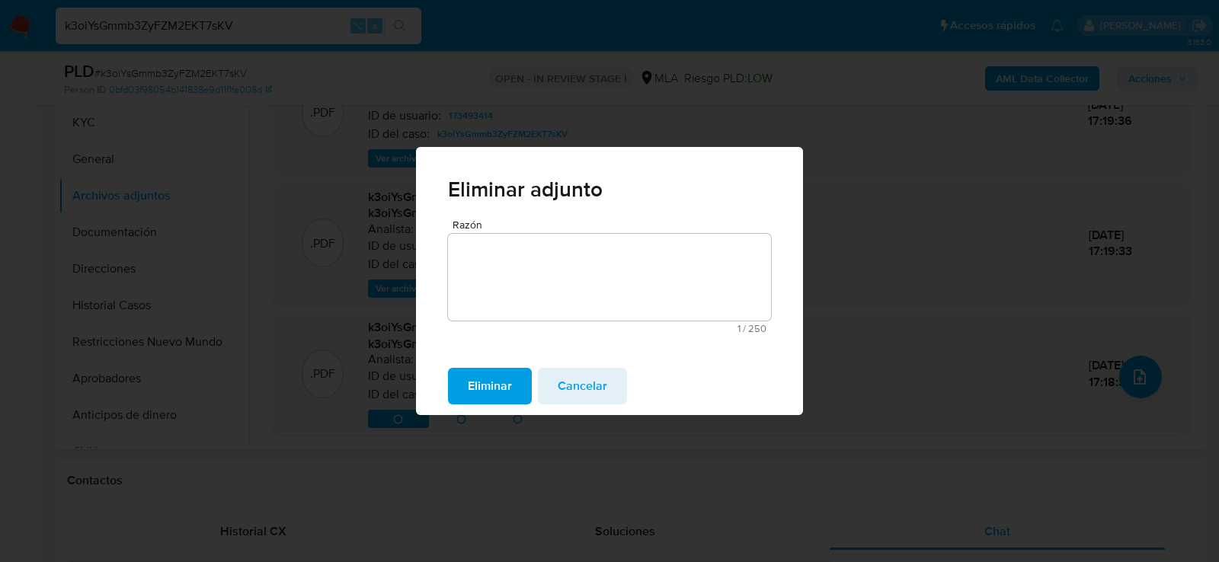
click at [484, 379] on span "Eliminar" at bounding box center [490, 387] width 44 height 34
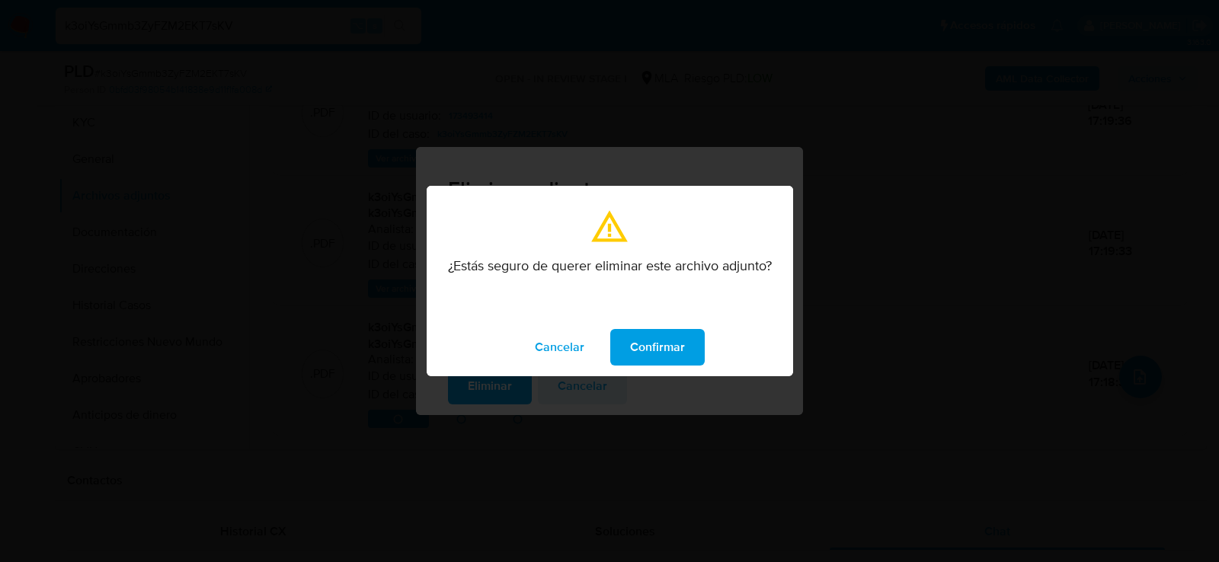
click at [642, 346] on span "Confirmar" at bounding box center [657, 348] width 55 height 34
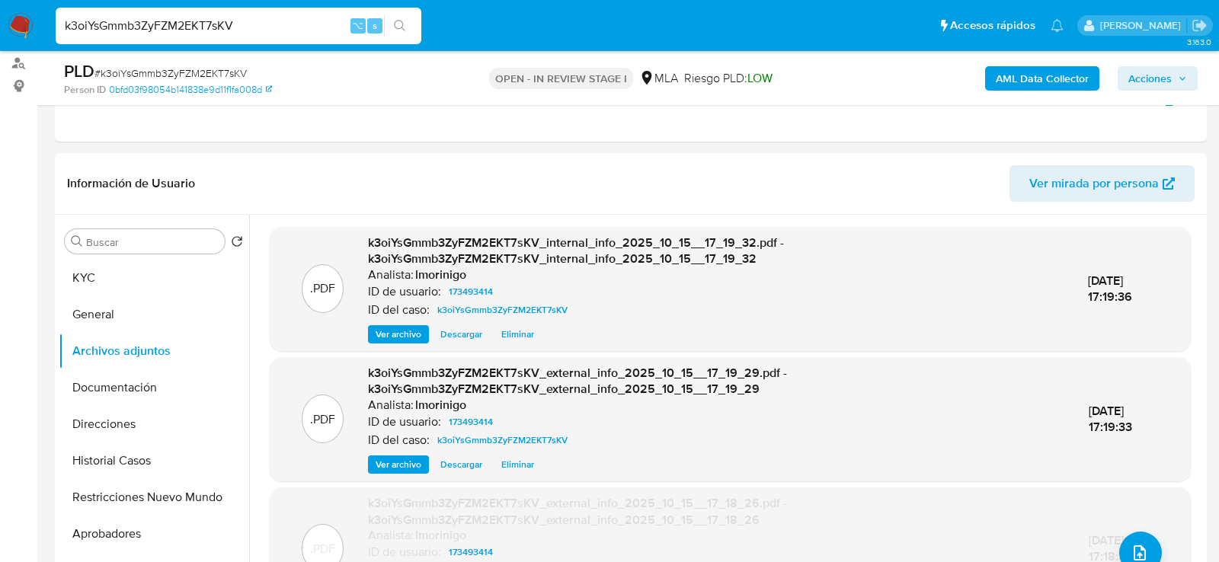
scroll to position [277, 0]
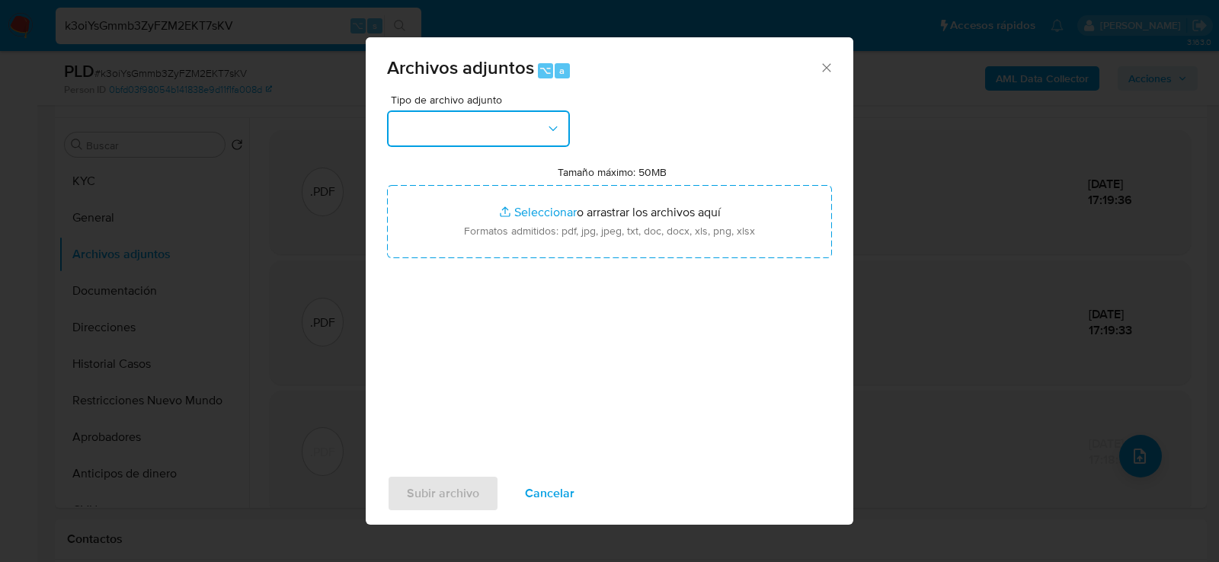
click at [535, 121] on button "button" at bounding box center [478, 129] width 183 height 37
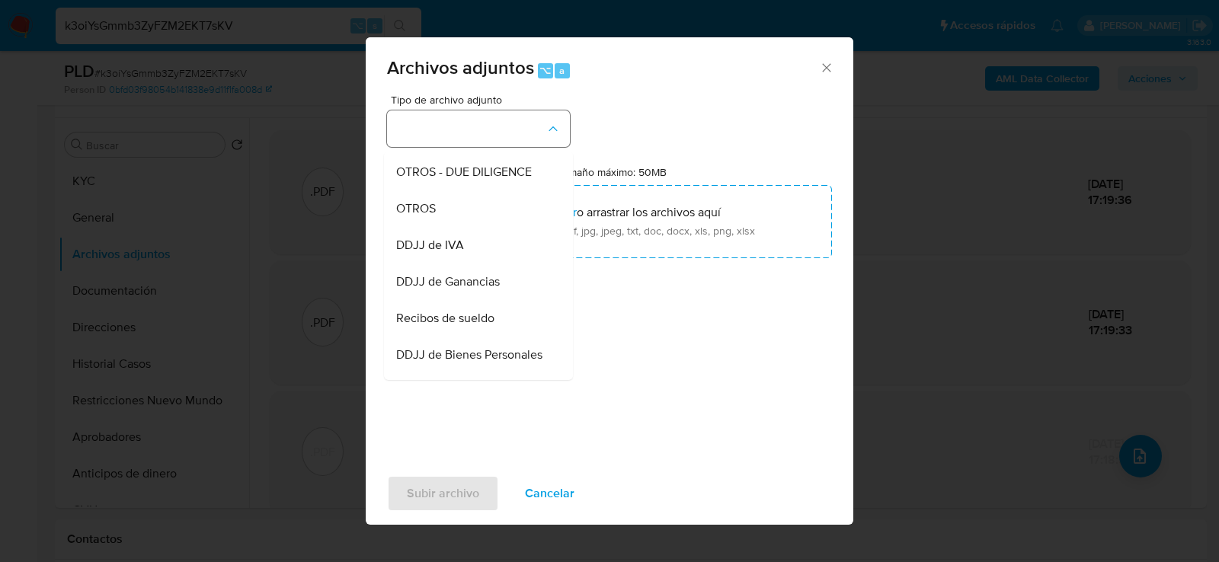
scroll to position [258, 0]
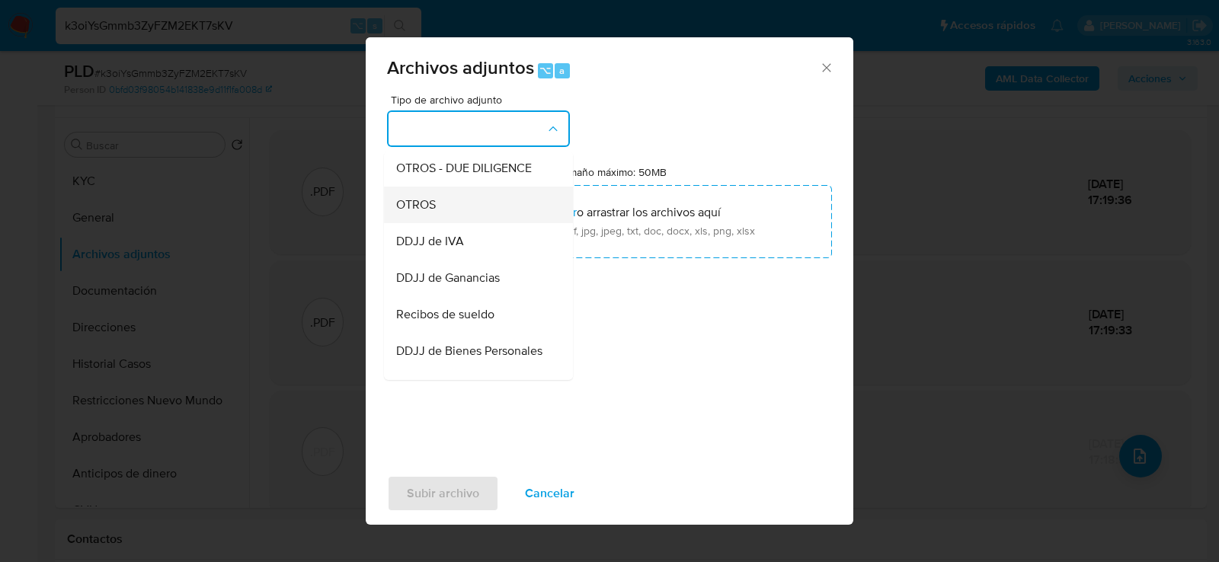
click at [500, 204] on div "OTROS" at bounding box center [473, 204] width 155 height 37
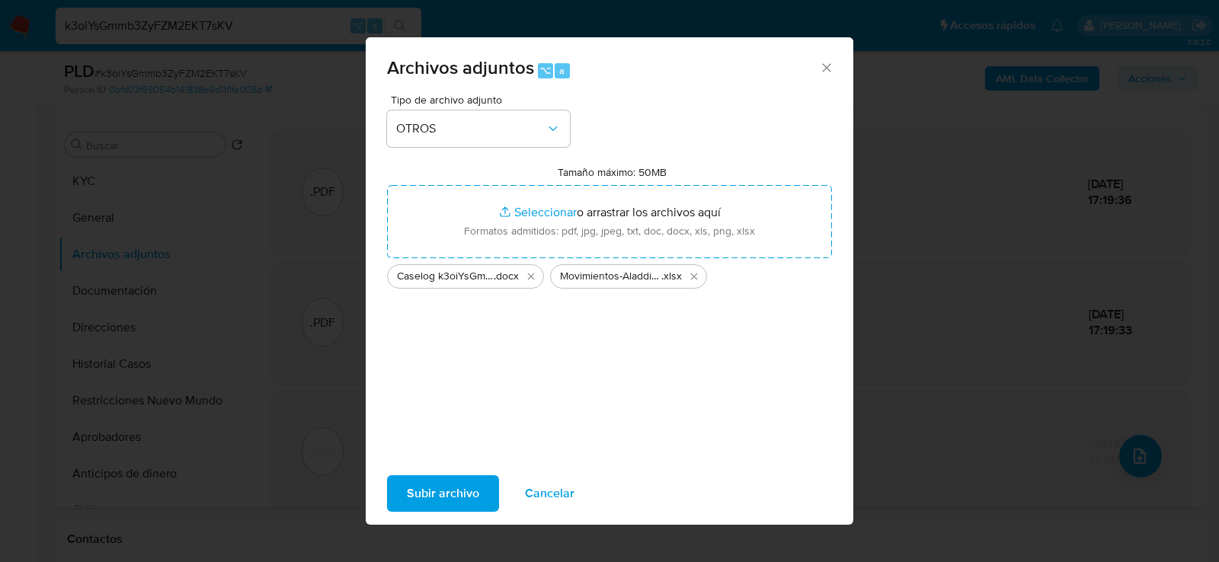
click at [403, 492] on button "Subir archivo" at bounding box center [443, 494] width 112 height 37
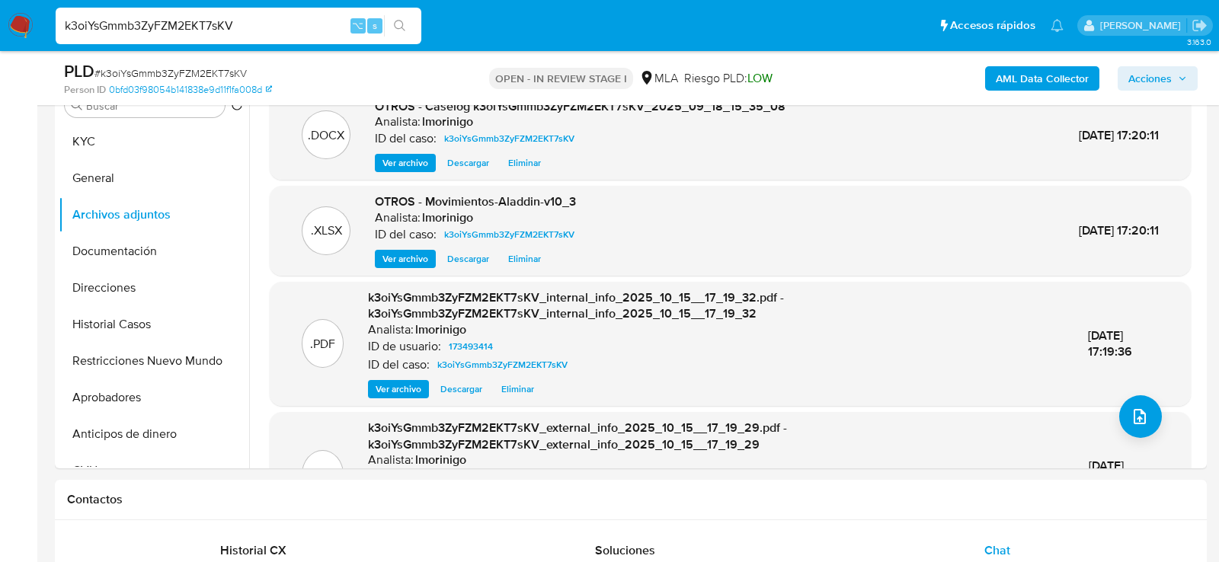
scroll to position [284, 0]
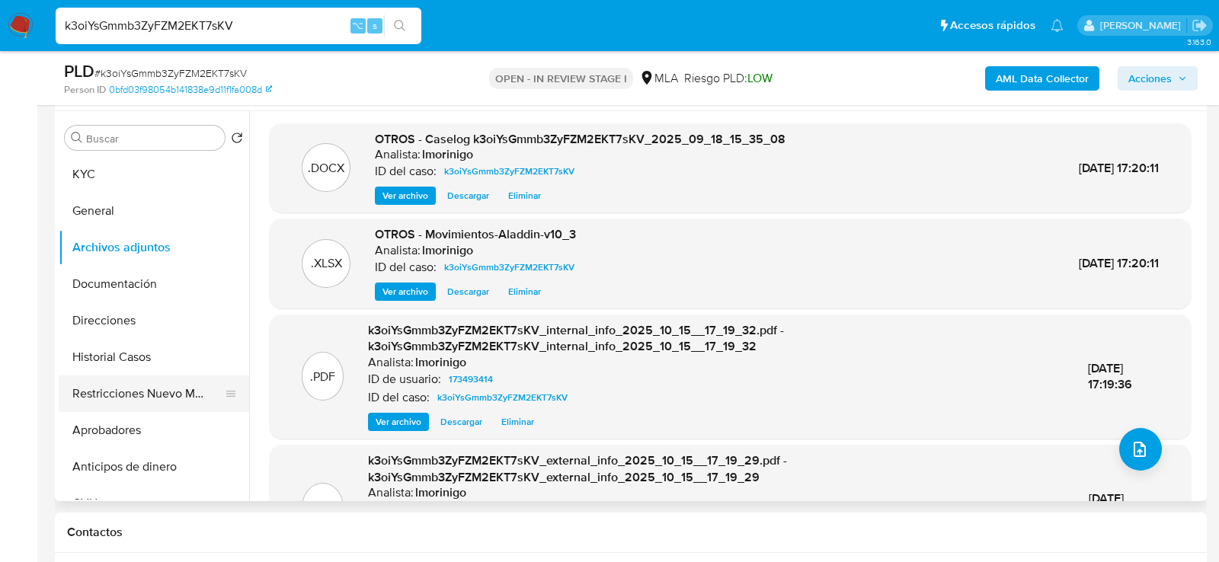
click at [117, 396] on button "Restricciones Nuevo Mundo" at bounding box center [148, 394] width 178 height 37
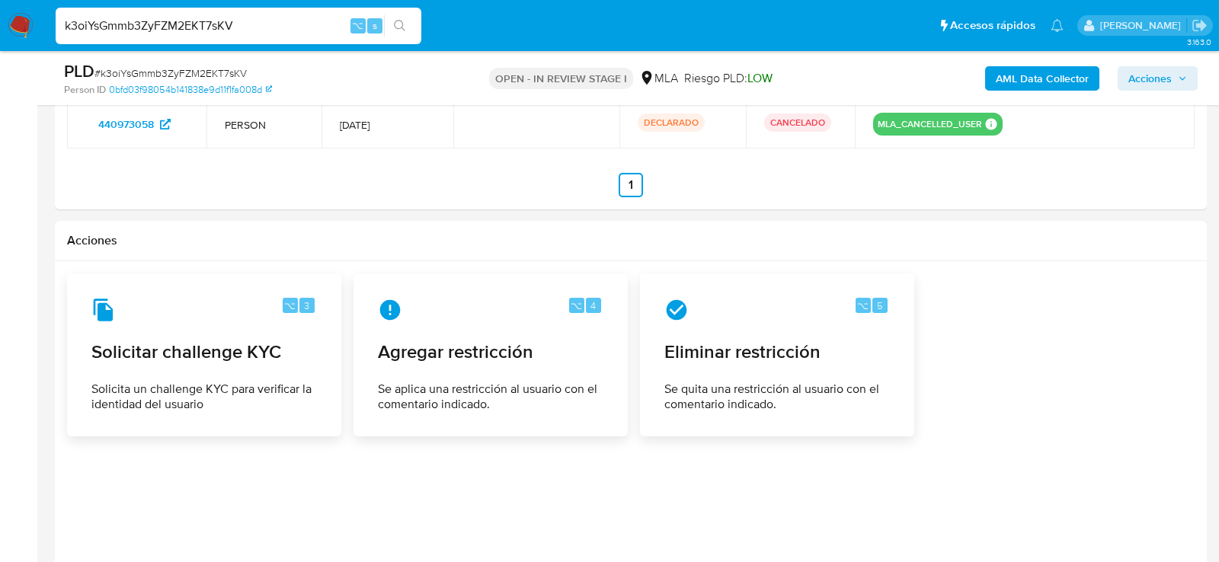
scroll to position [2370, 0]
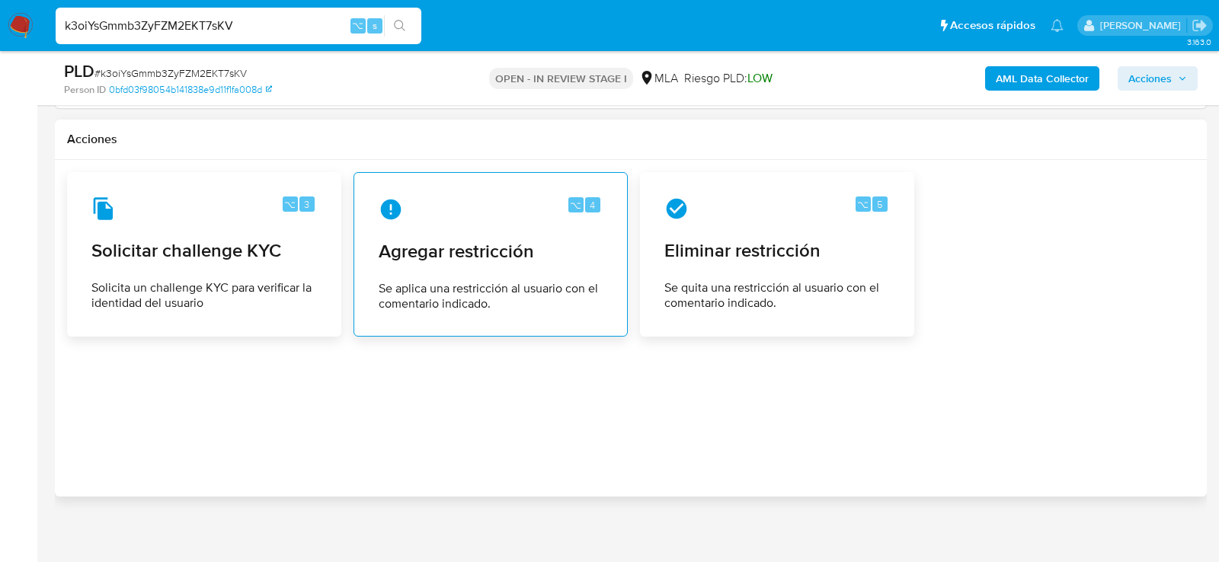
click at [516, 281] on span "Se aplica una restricción al usuario con el comentario indicado." at bounding box center [491, 296] width 224 height 30
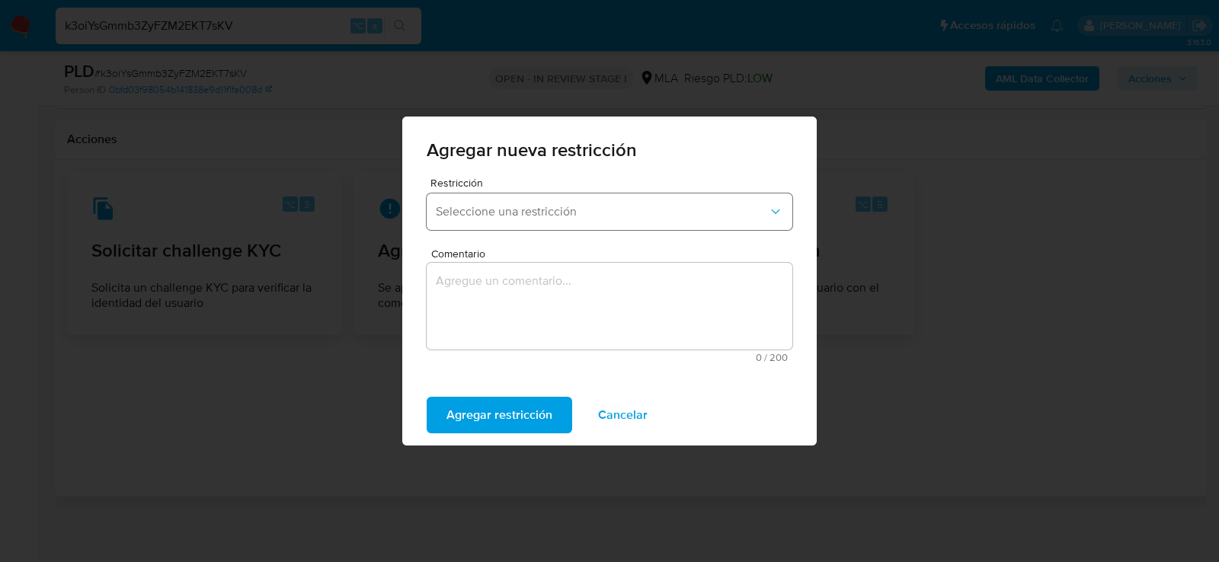
click at [495, 198] on button "Seleccione una restricción" at bounding box center [610, 212] width 366 height 37
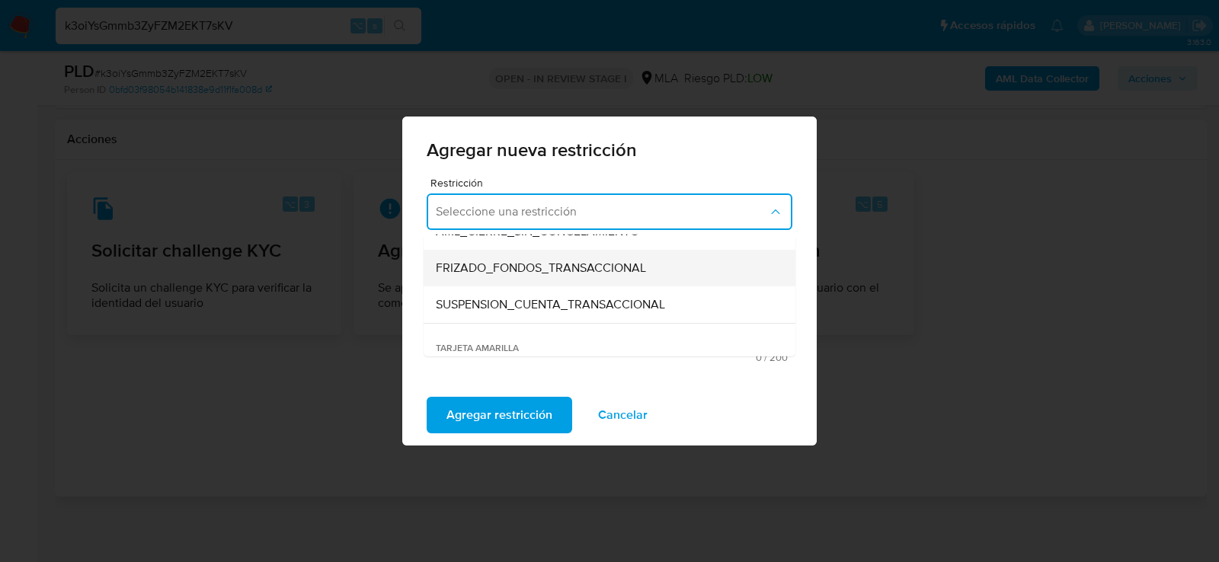
scroll to position [165, 0]
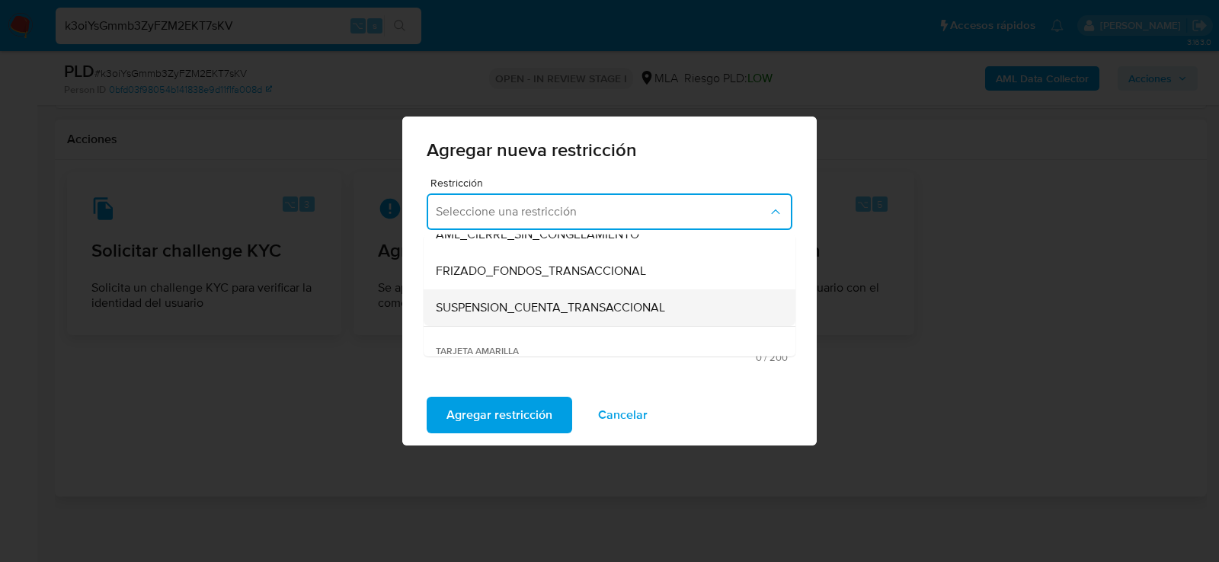
click at [479, 308] on span "SUSPENSION_CUENTA_TRANSACCIONAL" at bounding box center [550, 307] width 229 height 15
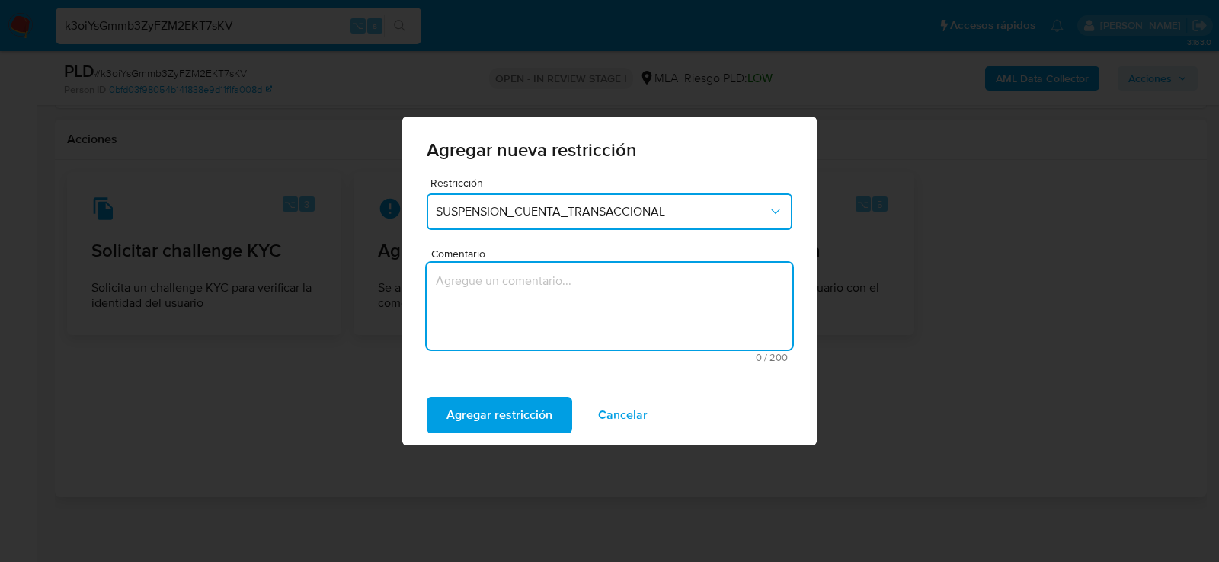
click at [479, 308] on textarea "Comentario" at bounding box center [610, 306] width 366 height 87
type textarea "AML"
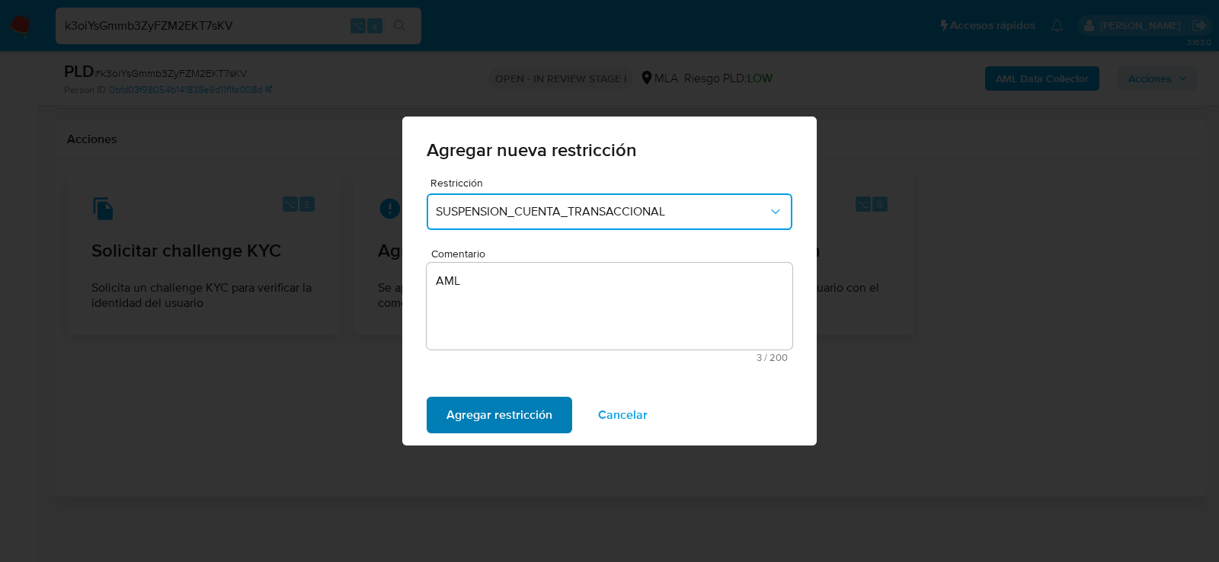
click at [481, 405] on span "Agregar restricción" at bounding box center [500, 416] width 106 height 34
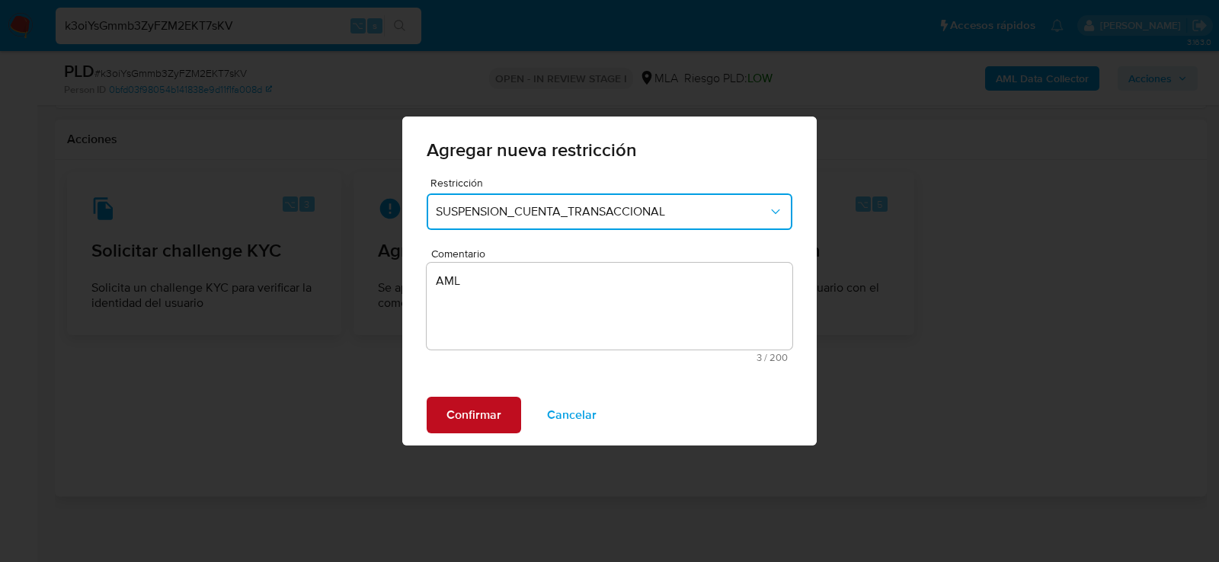
click at [497, 410] on span "Confirmar" at bounding box center [474, 416] width 55 height 34
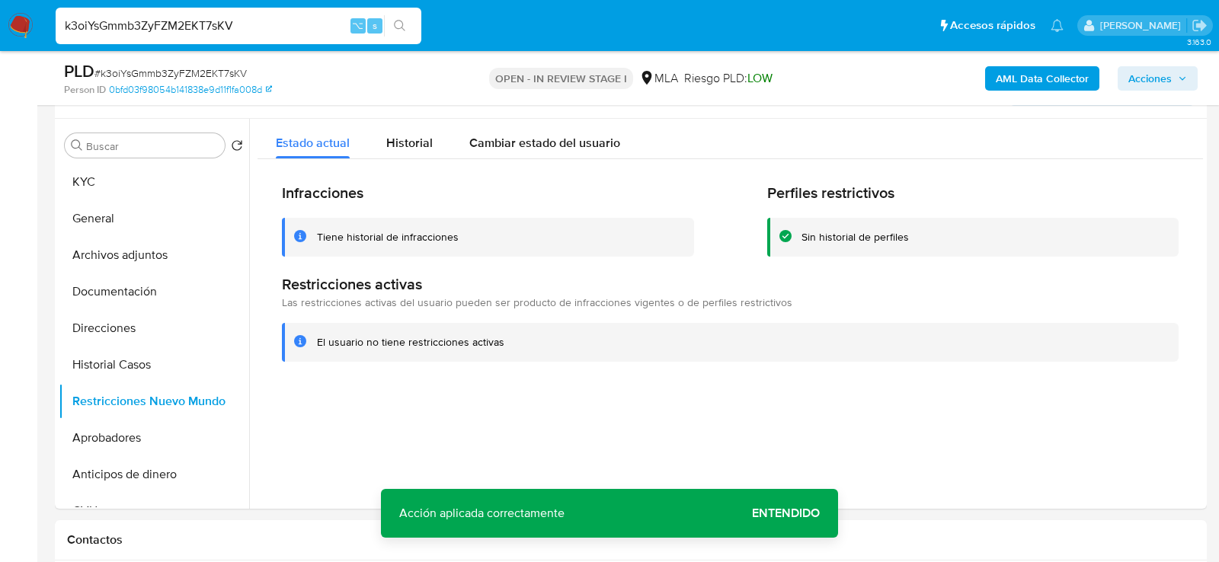
scroll to position [250, 0]
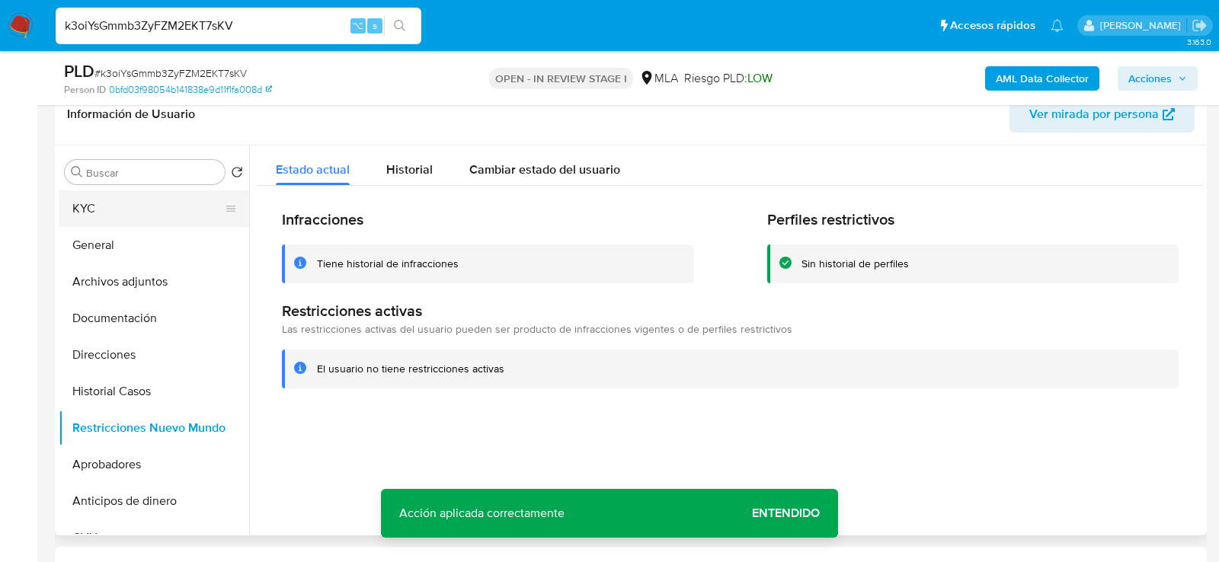
click at [143, 220] on button "KYC" at bounding box center [148, 209] width 178 height 37
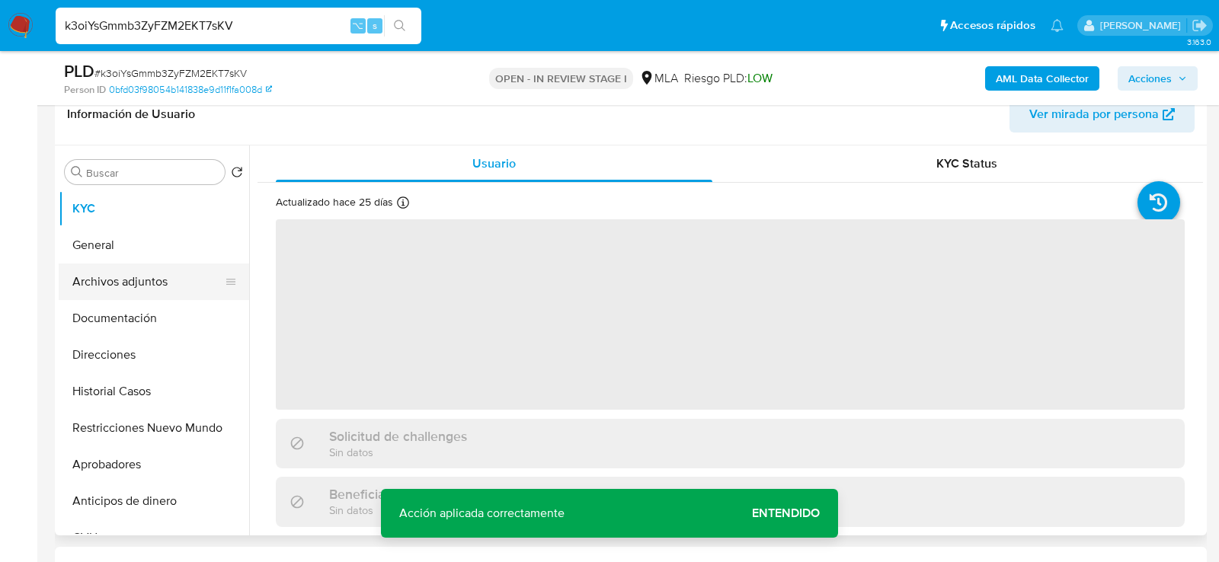
click at [134, 285] on button "Archivos adjuntos" at bounding box center [148, 282] width 178 height 37
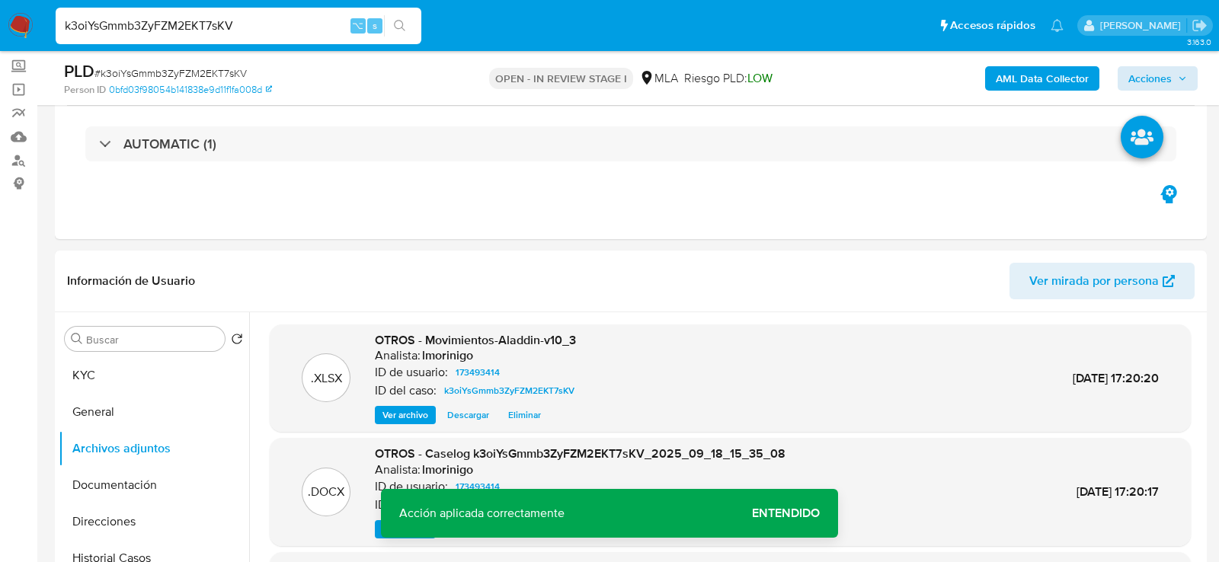
scroll to position [0, 0]
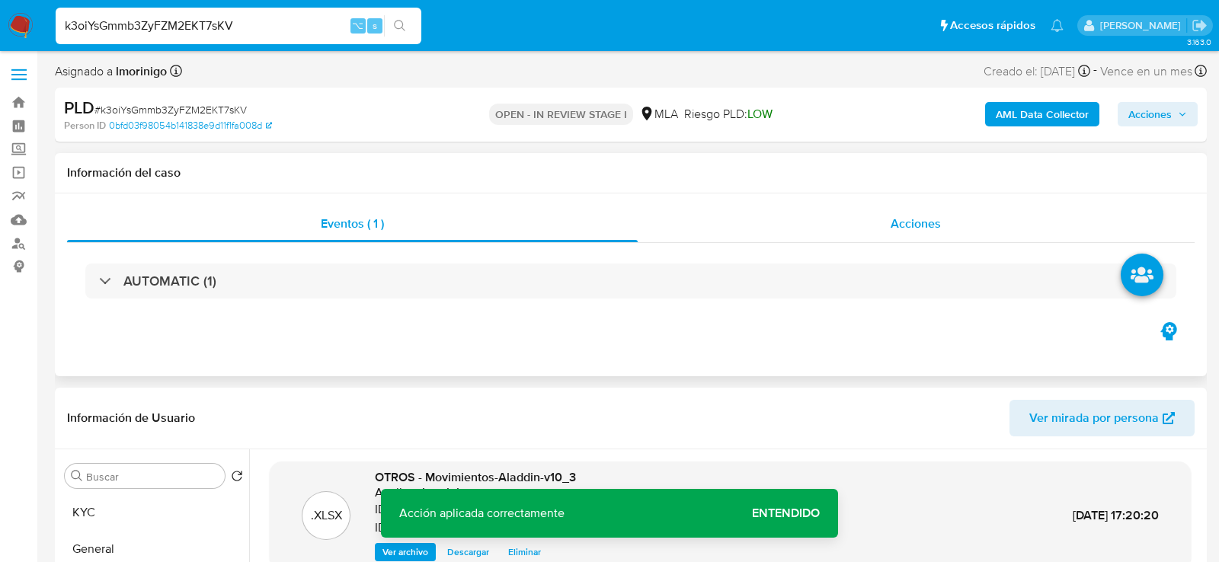
click at [966, 225] on div "Acciones" at bounding box center [917, 224] width 558 height 37
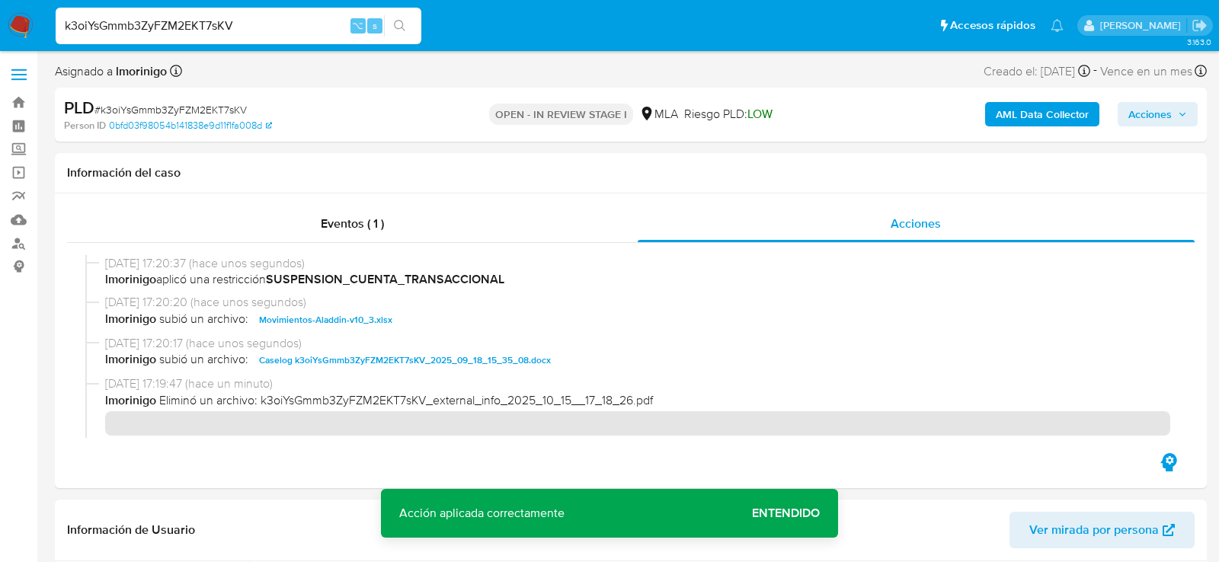
click at [1140, 110] on span "Acciones" at bounding box center [1150, 114] width 43 height 24
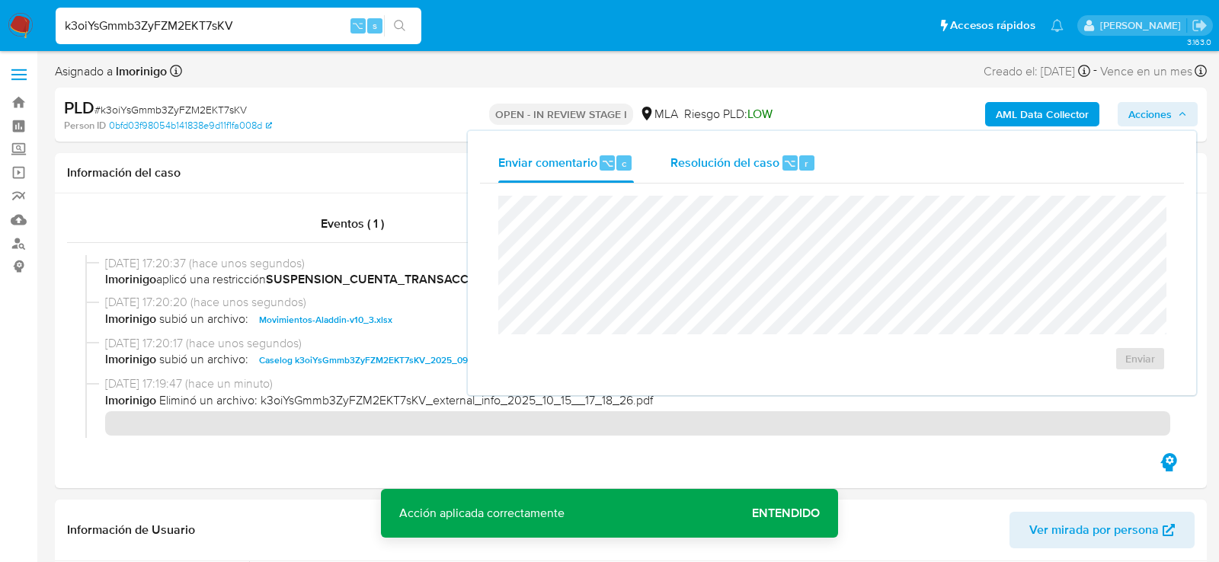
click at [771, 167] on span "Resolución del caso" at bounding box center [725, 163] width 109 height 18
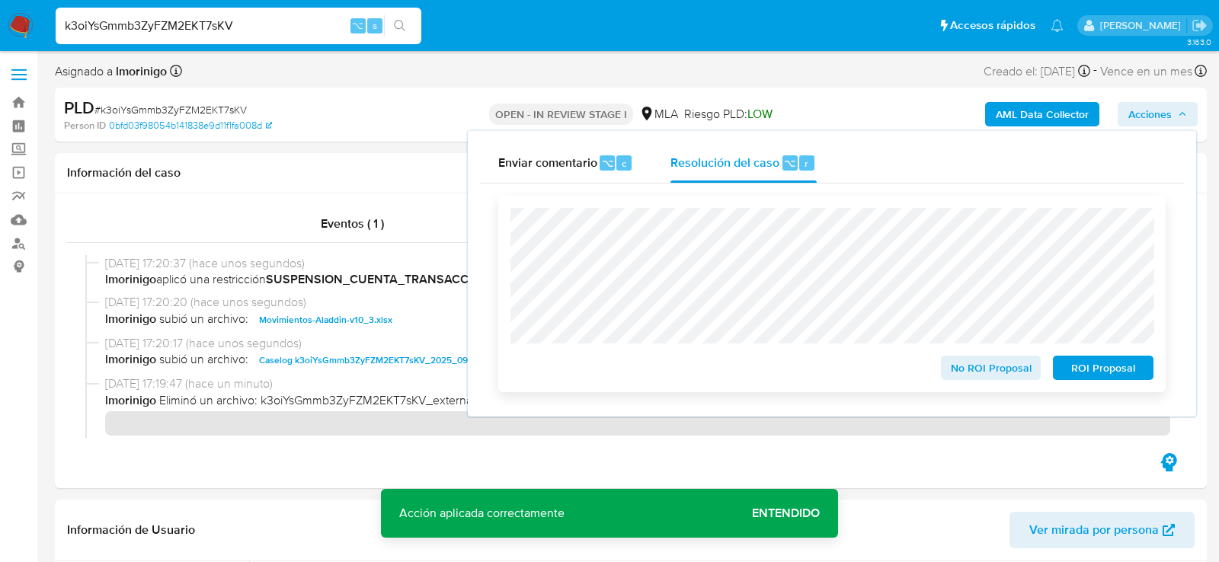
click at [1121, 368] on span "ROI Proposal" at bounding box center [1103, 367] width 79 height 21
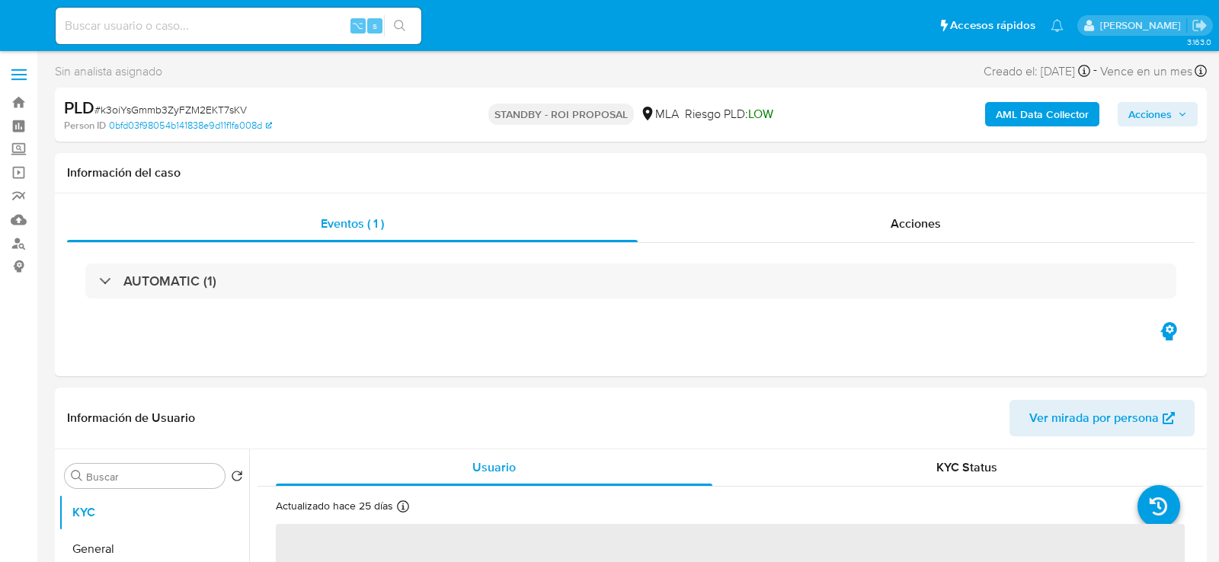
select select "10"
click at [232, 34] on input at bounding box center [239, 26] width 366 height 20
paste input "1nS8kNr3w9gSAibP8gJtkBid"
type input "1nS8kNr3w9gSAibP8gJtkBid"
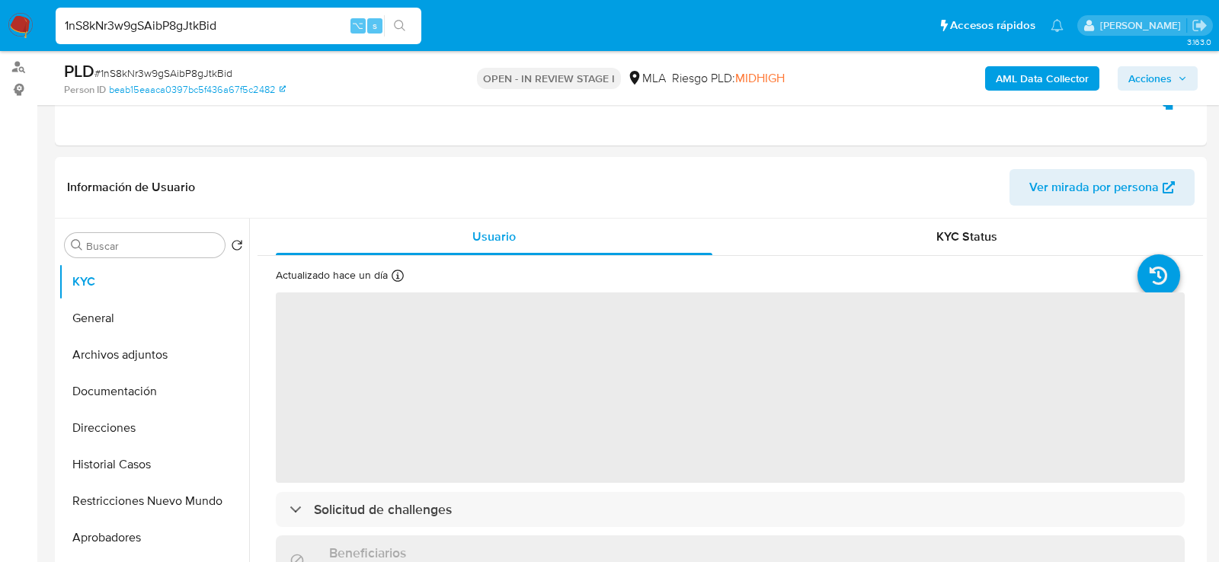
scroll to position [264, 0]
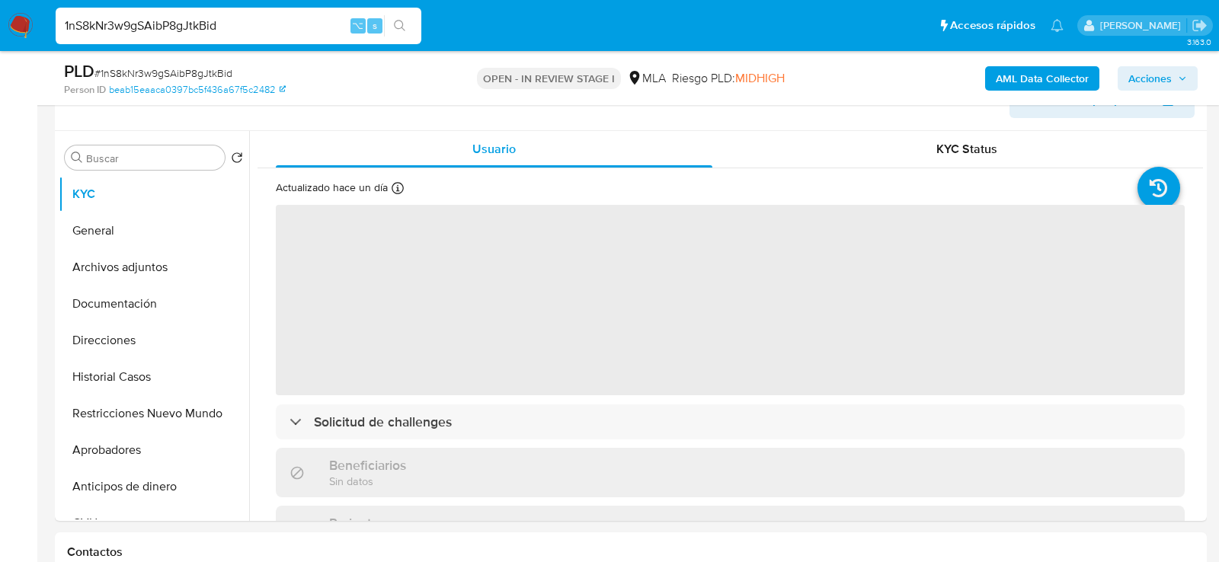
select select "10"
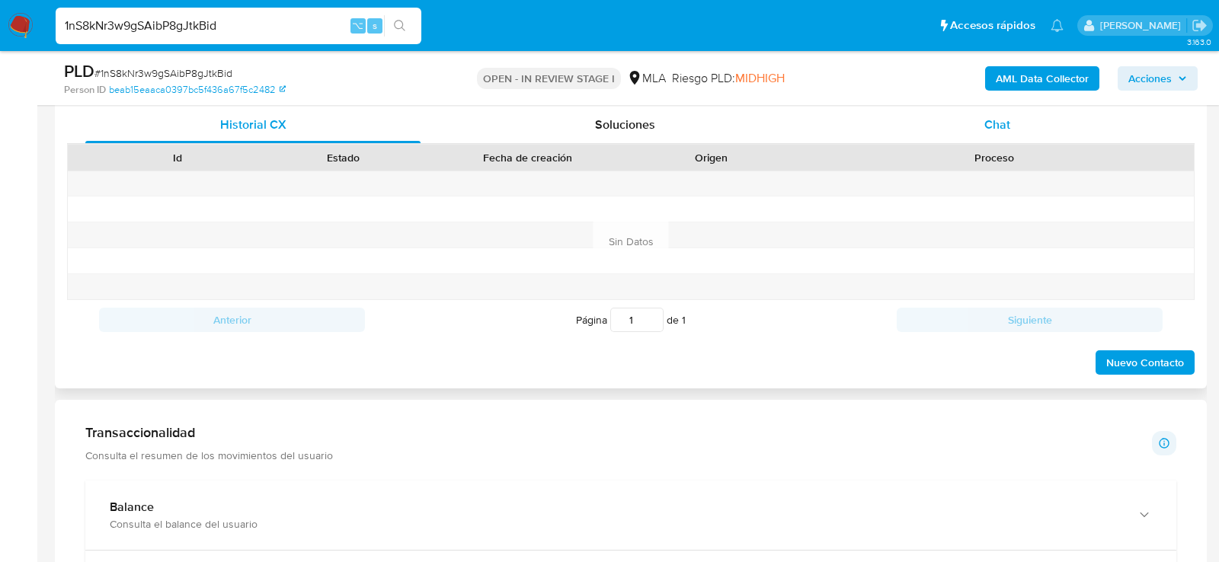
scroll to position [751, 0]
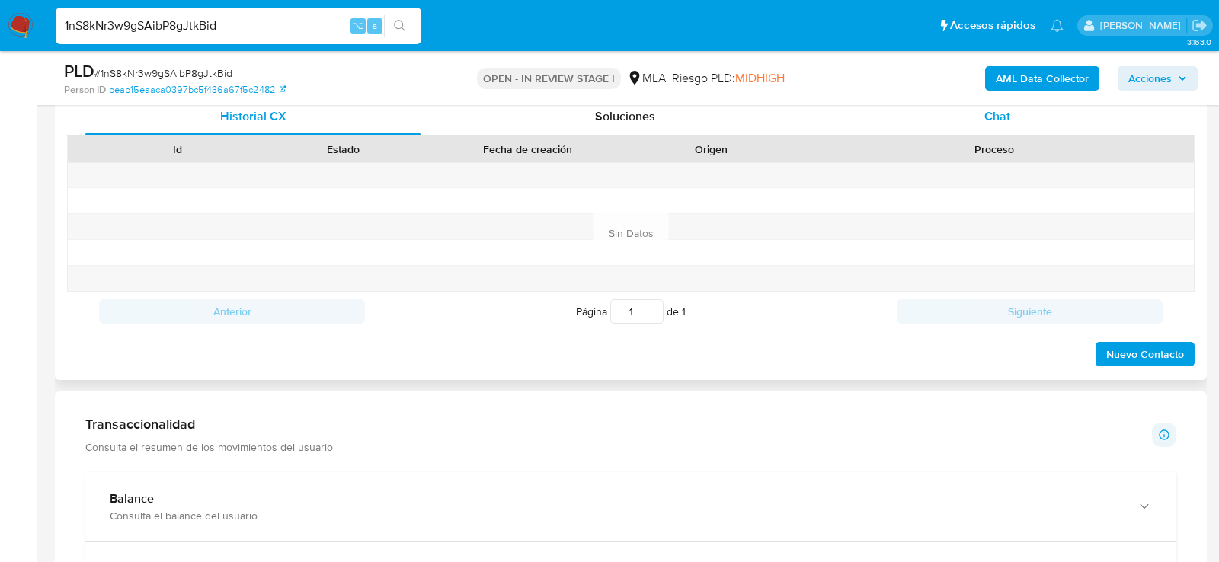
click at [1030, 106] on div "Chat" at bounding box center [997, 116] width 335 height 37
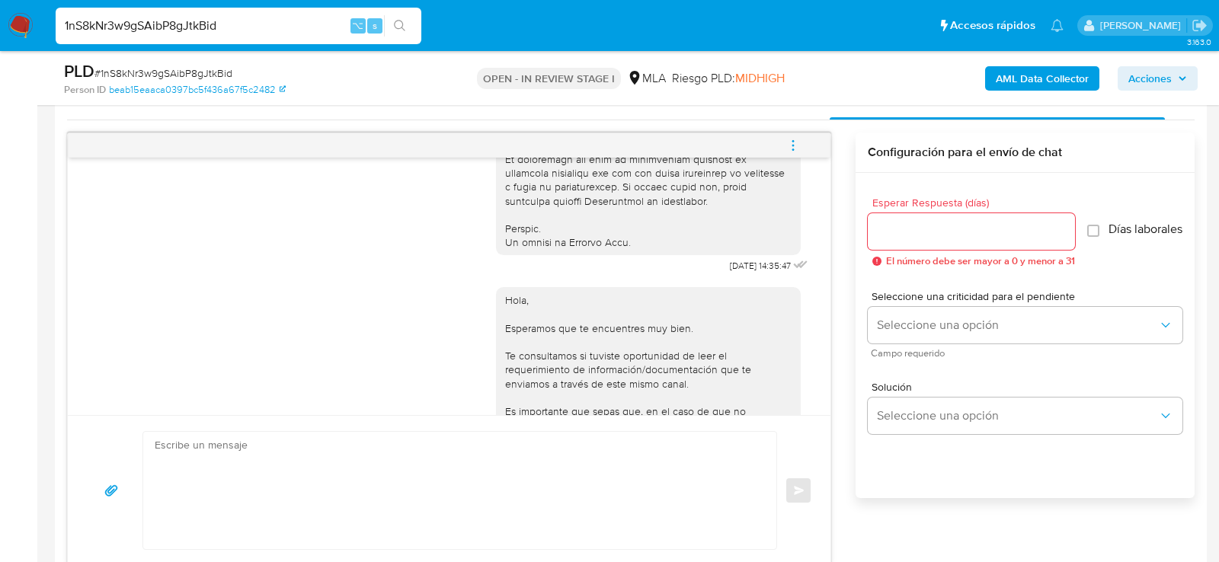
scroll to position [880, 0]
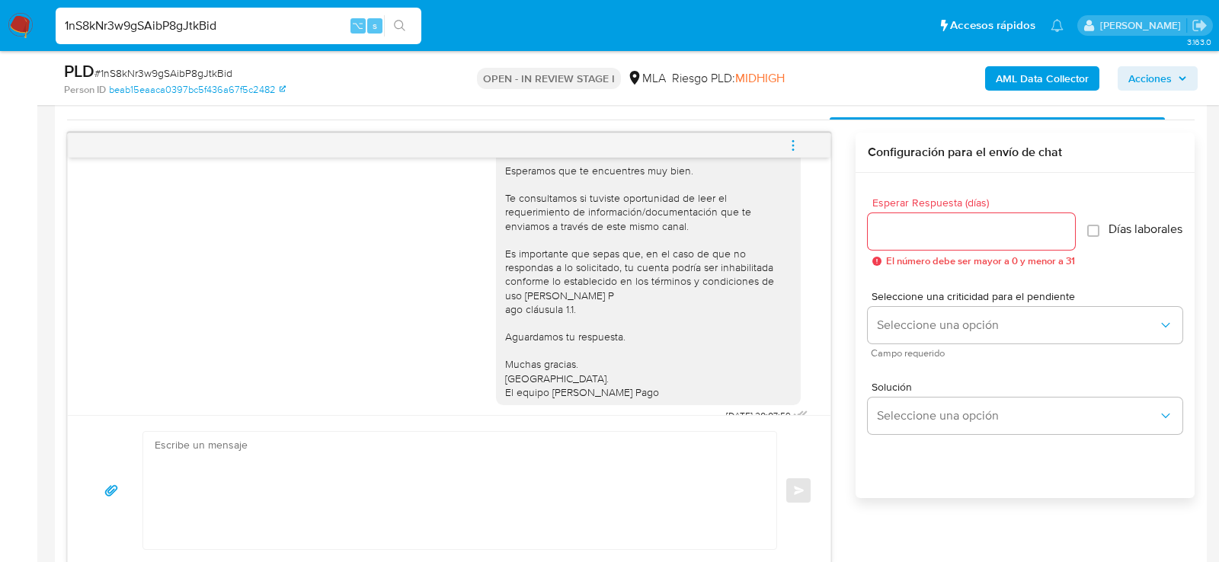
click at [794, 136] on span "menu-action" at bounding box center [794, 145] width 14 height 37
click at [688, 115] on li "Cerrar conversación" at bounding box center [690, 114] width 156 height 27
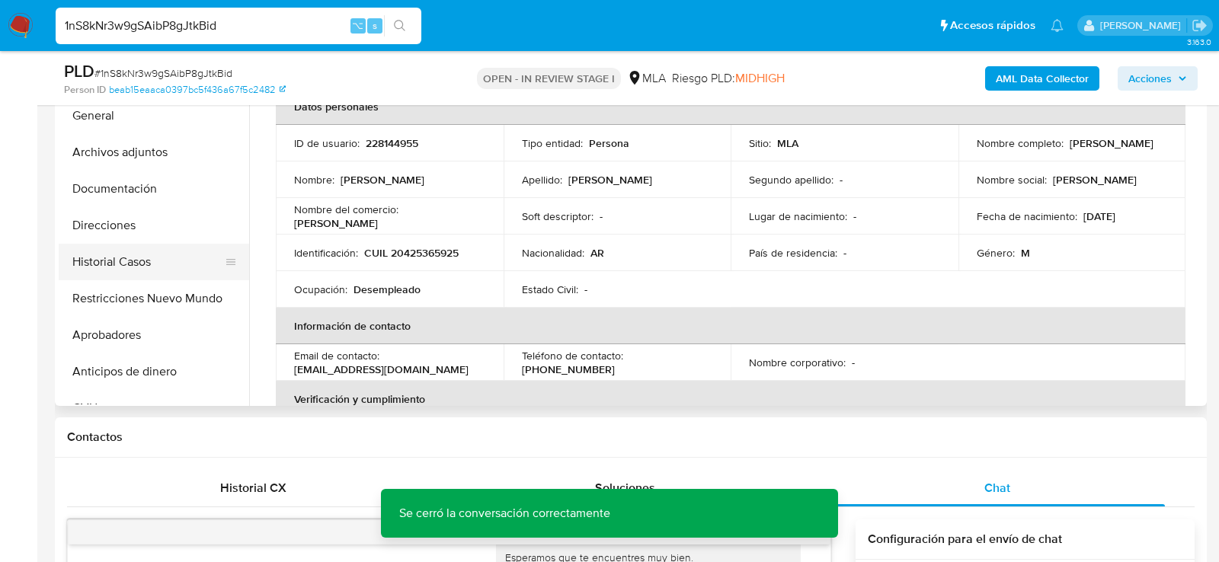
click at [83, 250] on button "Historial Casos" at bounding box center [148, 262] width 178 height 37
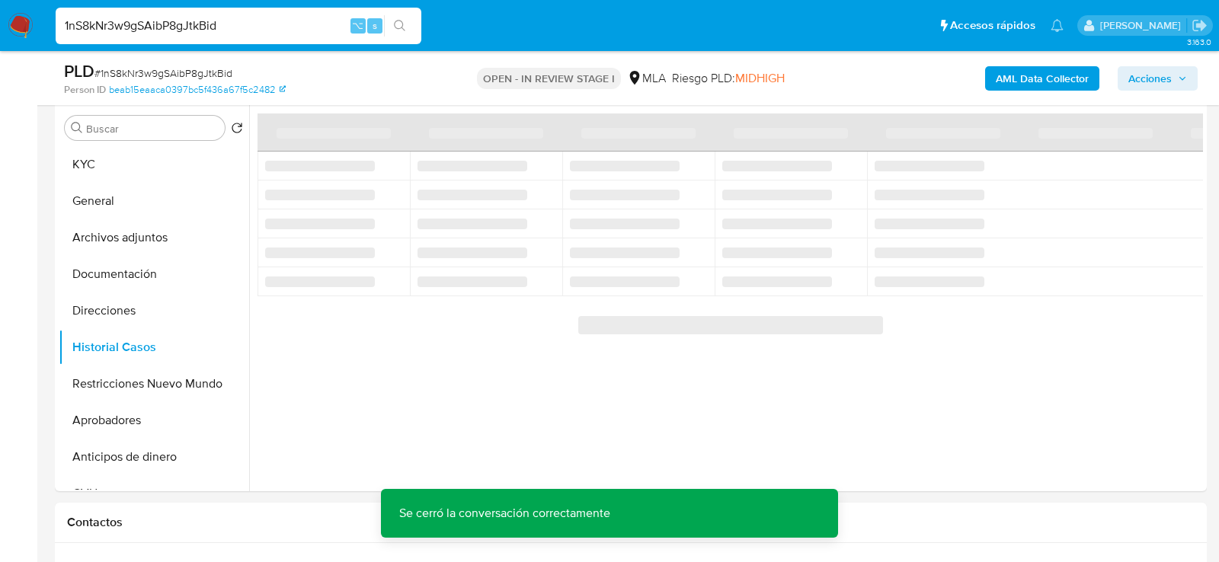
scroll to position [291, 0]
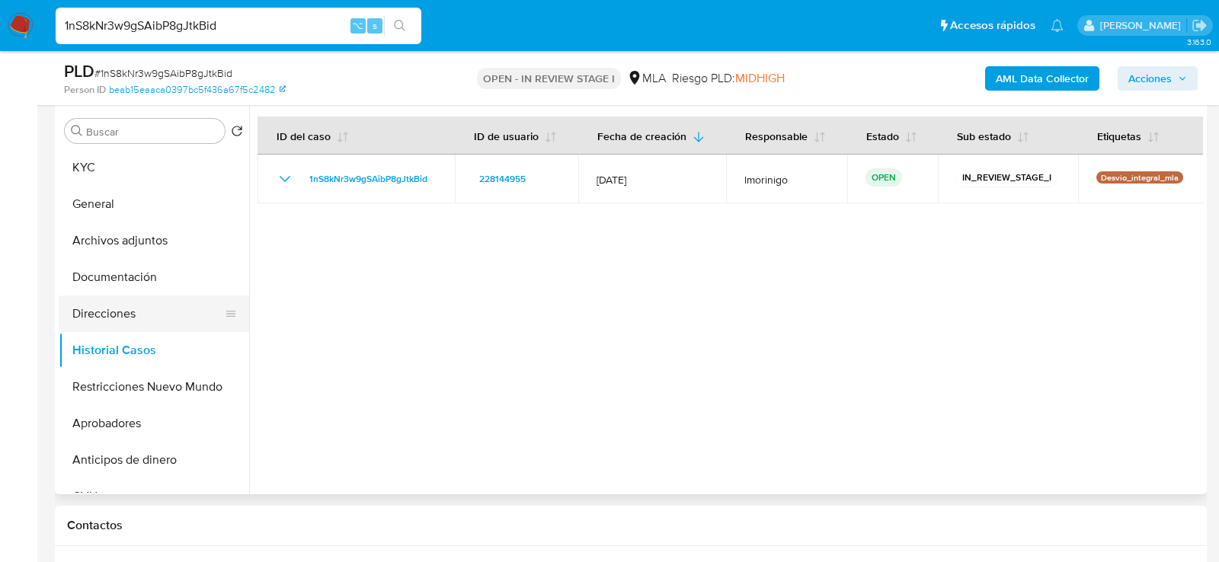
click at [86, 314] on button "Direcciones" at bounding box center [148, 314] width 178 height 37
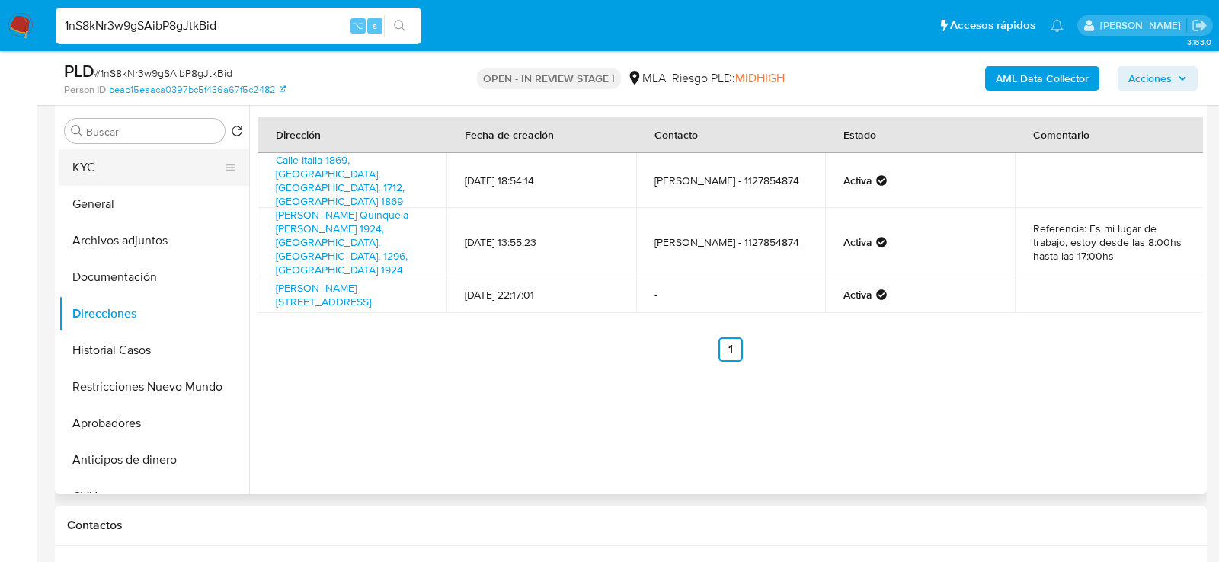
click at [111, 159] on button "KYC" at bounding box center [148, 167] width 178 height 37
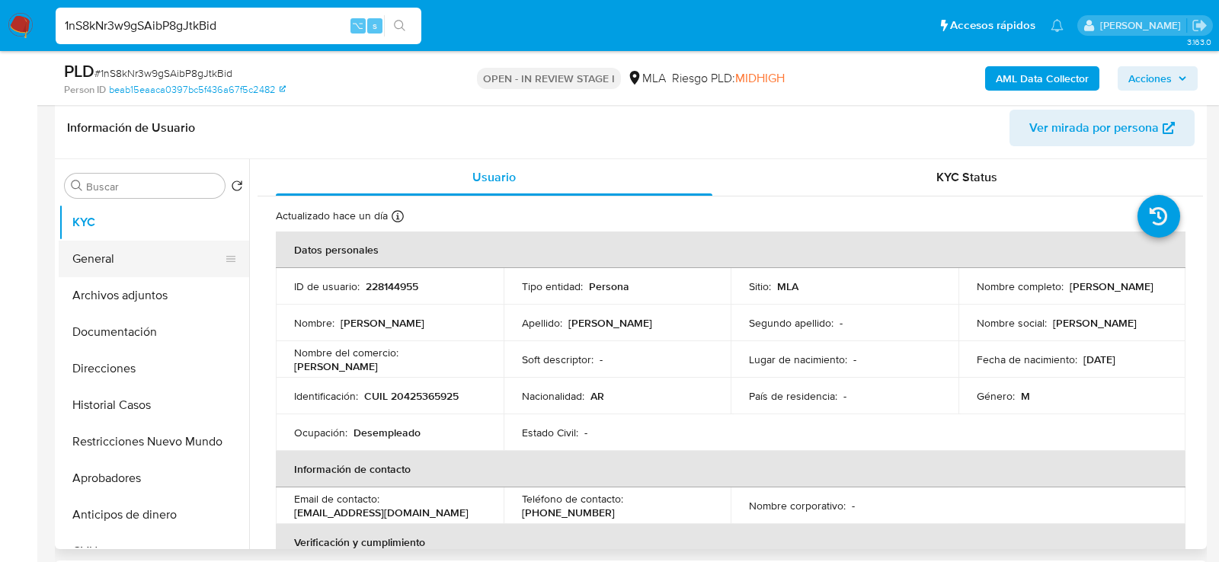
scroll to position [234, 0]
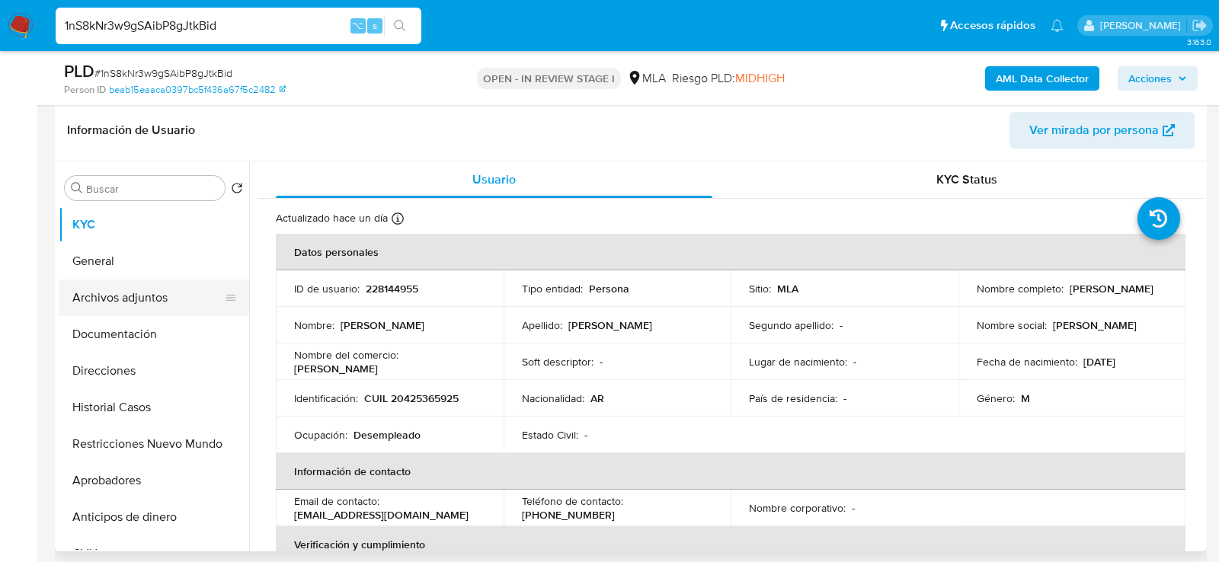
click at [104, 297] on button "Archivos adjuntos" at bounding box center [148, 298] width 178 height 37
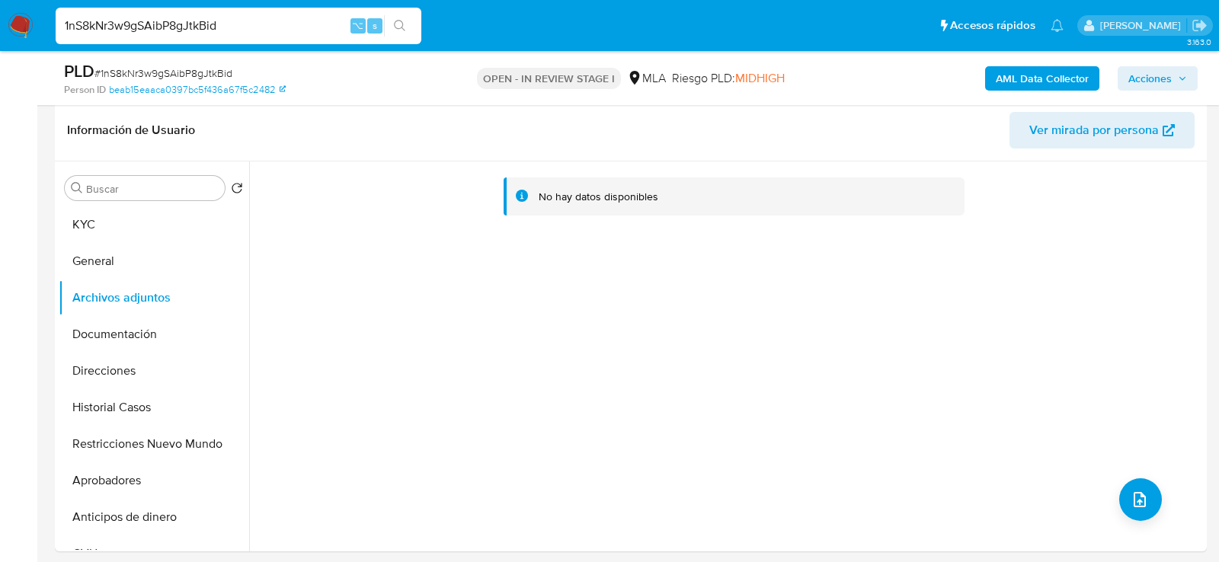
click at [1075, 74] on b "AML Data Collector" at bounding box center [1042, 78] width 93 height 24
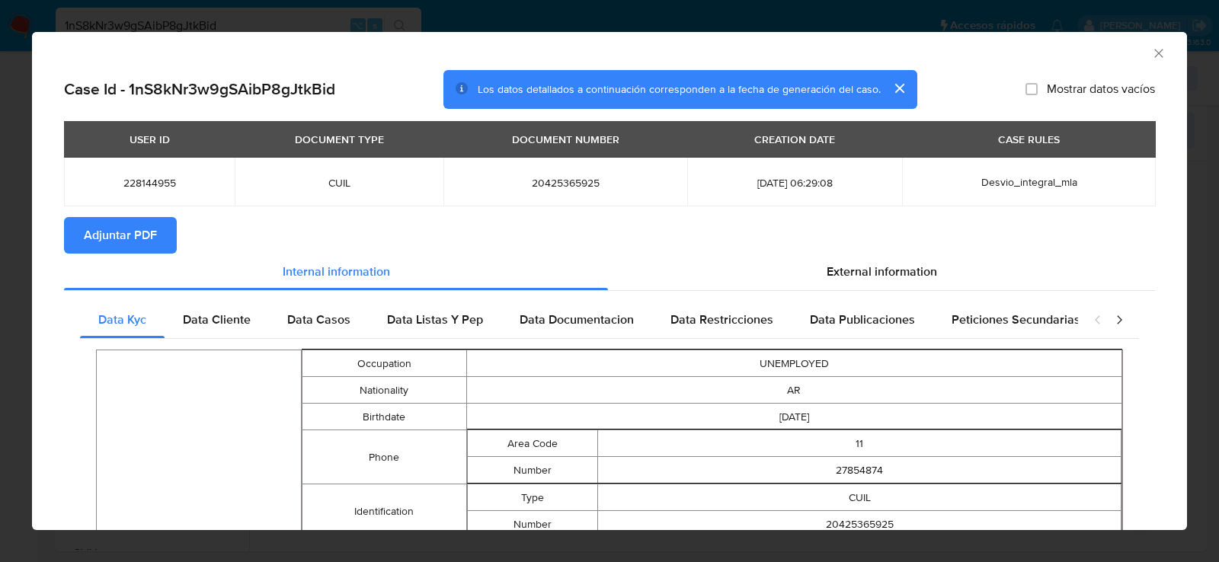
click at [1165, 57] on icon "Cerrar ventana" at bounding box center [1159, 53] width 15 height 15
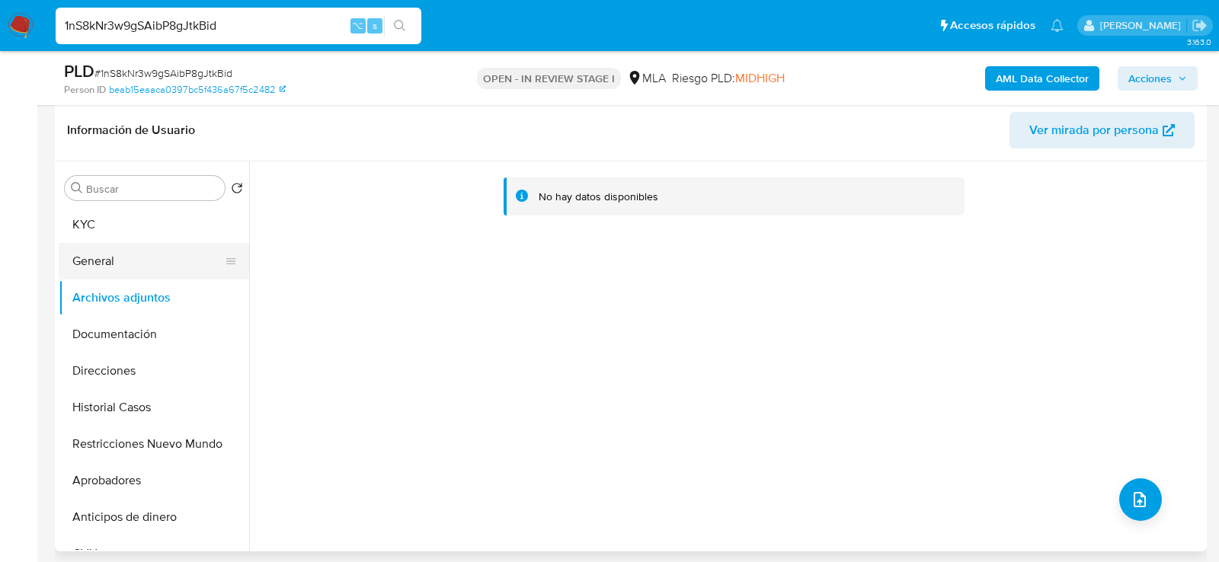
click at [144, 257] on button "General" at bounding box center [148, 261] width 178 height 37
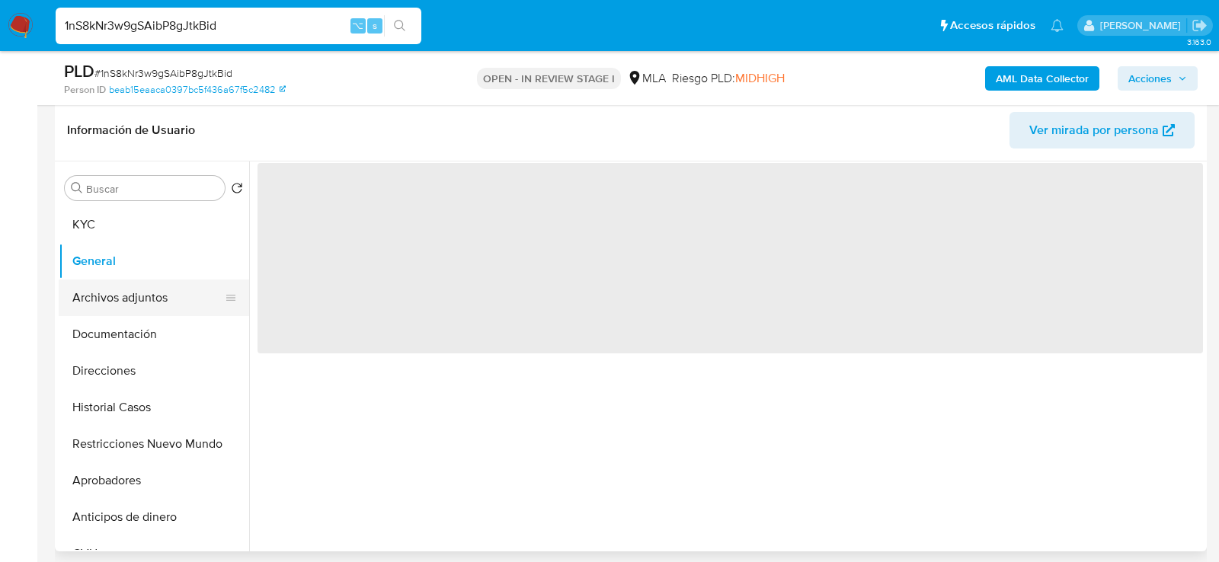
click at [144, 291] on button "Archivos adjuntos" at bounding box center [148, 298] width 178 height 37
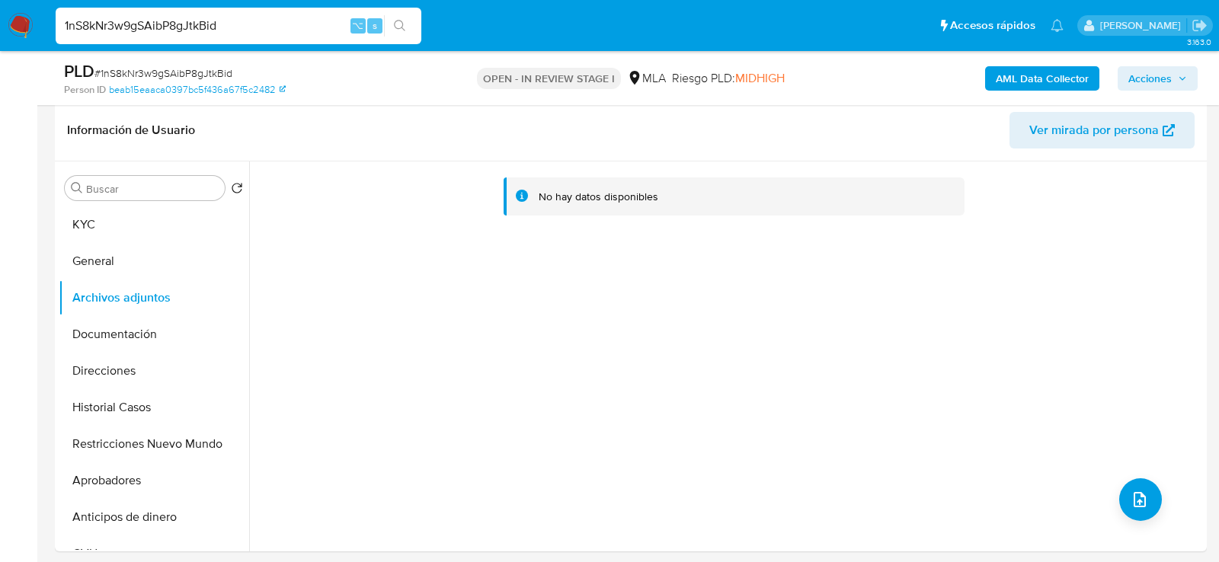
click at [1023, 87] on b "AML Data Collector" at bounding box center [1042, 78] width 93 height 24
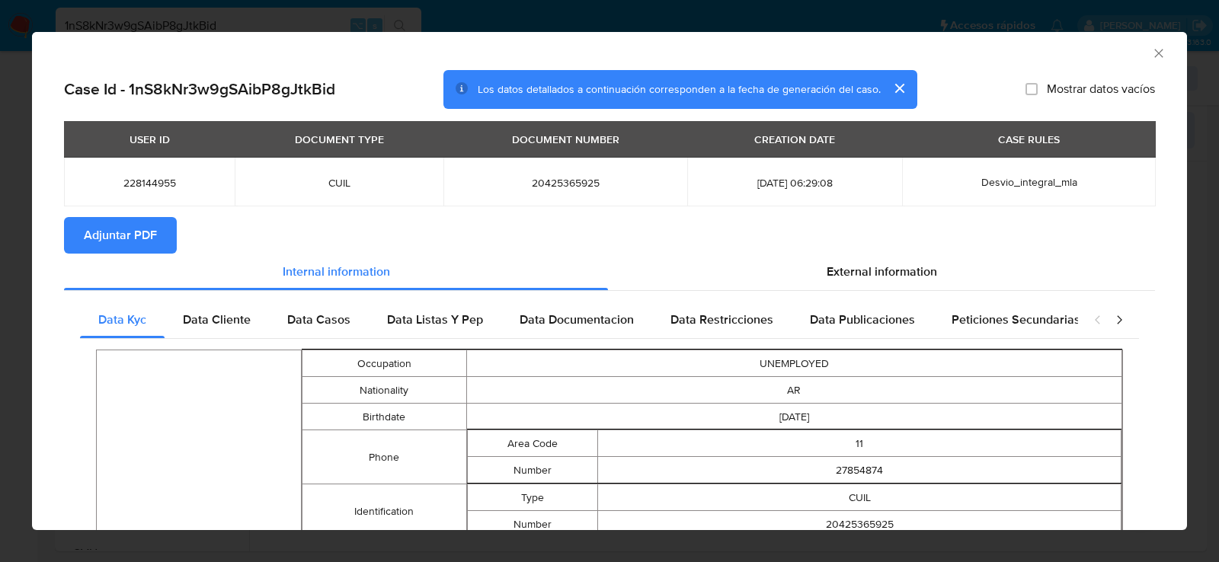
click at [139, 229] on span "Adjuntar PDF" at bounding box center [120, 236] width 73 height 34
click at [1159, 46] on icon "Cerrar ventana" at bounding box center [1159, 53] width 15 height 15
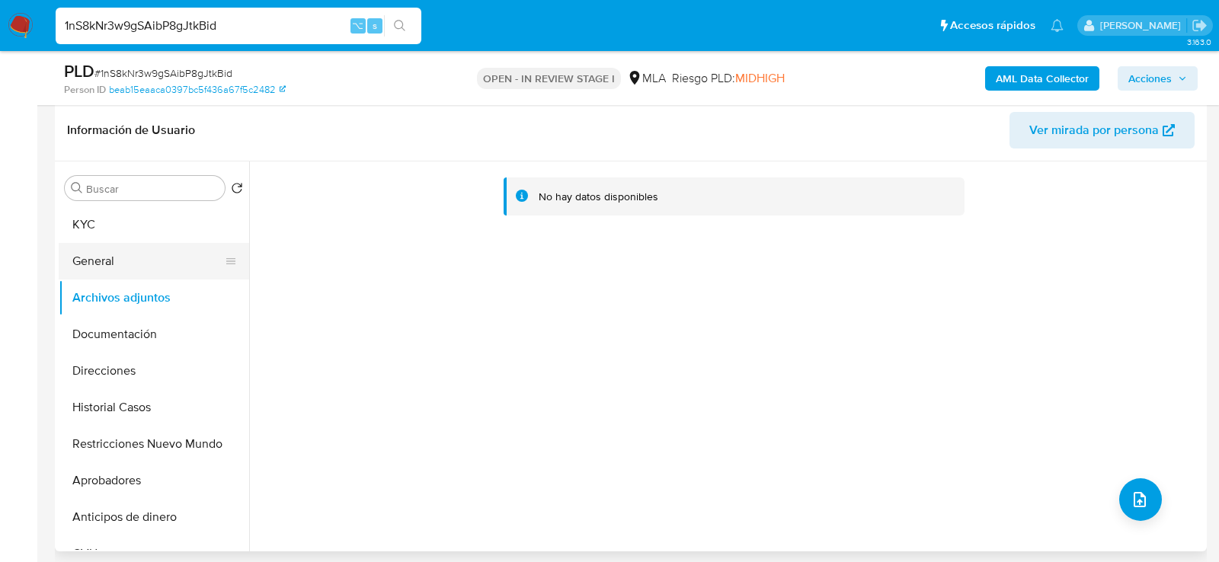
click at [75, 255] on button "General" at bounding box center [148, 261] width 178 height 37
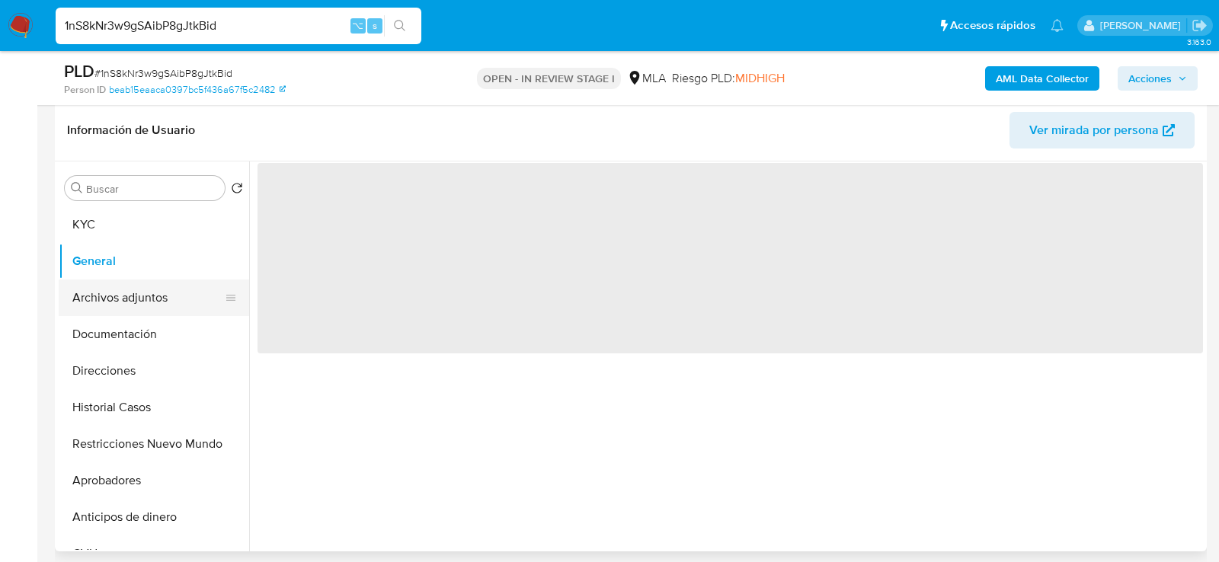
click at [102, 285] on button "Archivos adjuntos" at bounding box center [148, 298] width 178 height 37
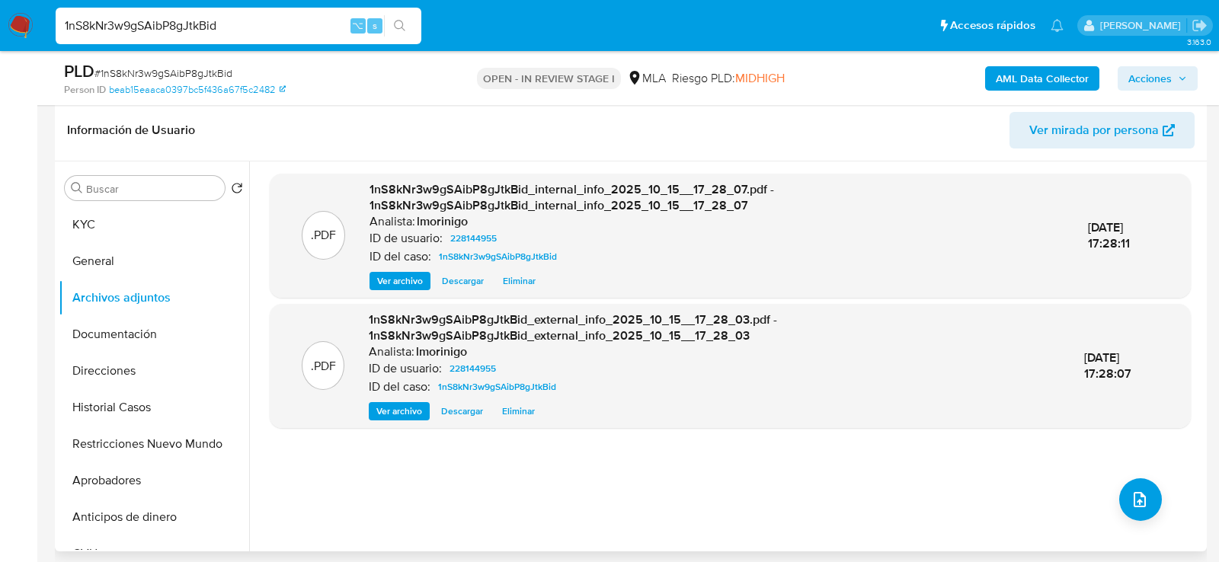
scroll to position [0, 0]
click at [451, 469] on div ".PDF 1nS8kNr3w9gSAibP8gJtkBid_internal_info_2025_10_15__17_28_07.pdf - 1nS8kNr3…" at bounding box center [730, 357] width 921 height 366
click at [1131, 492] on icon "upload-file" at bounding box center [1140, 500] width 18 height 18
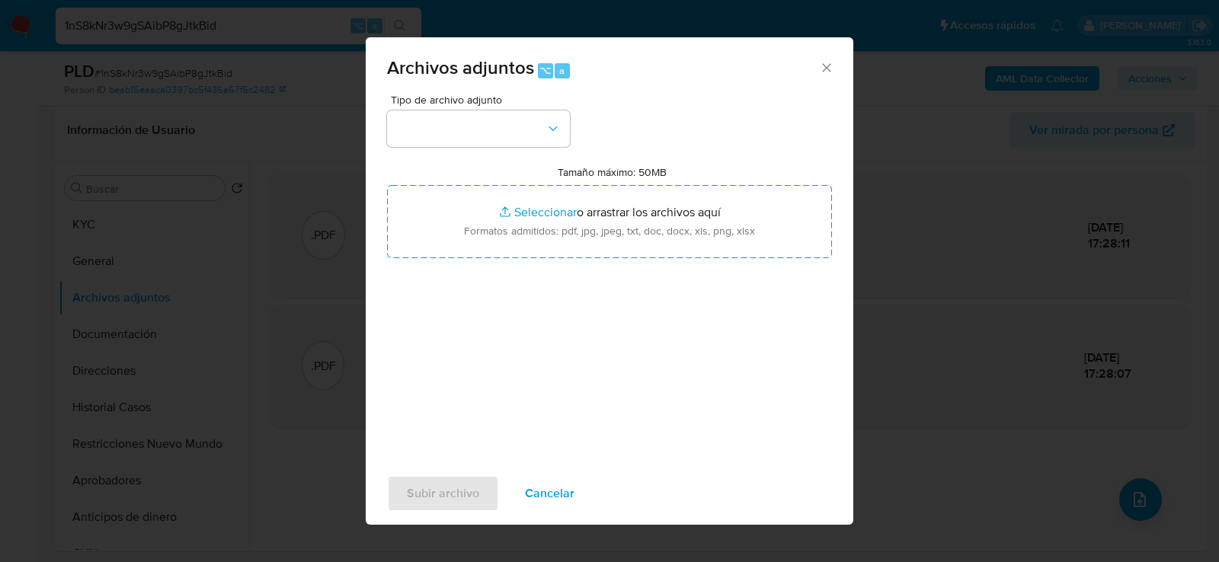
click at [473, 104] on span "Tipo de archivo adjunto" at bounding box center [482, 100] width 183 height 11
click at [473, 128] on button "button" at bounding box center [478, 129] width 183 height 37
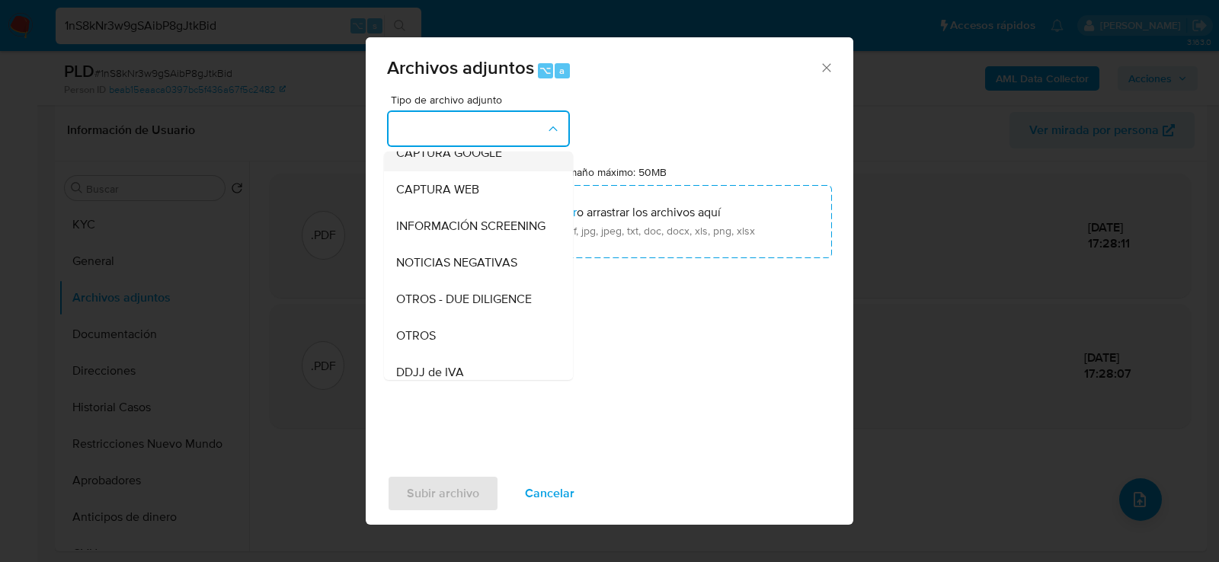
scroll to position [202, 0]
click at [444, 274] on div "OTROS" at bounding box center [473, 260] width 155 height 37
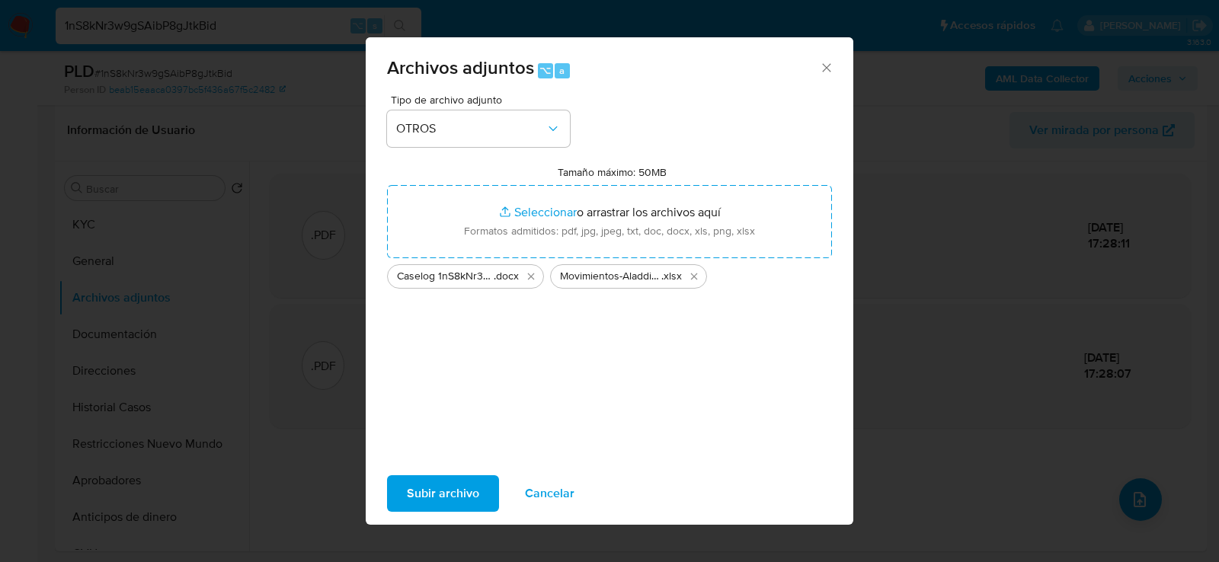
click at [434, 495] on span "Subir archivo" at bounding box center [443, 494] width 72 height 34
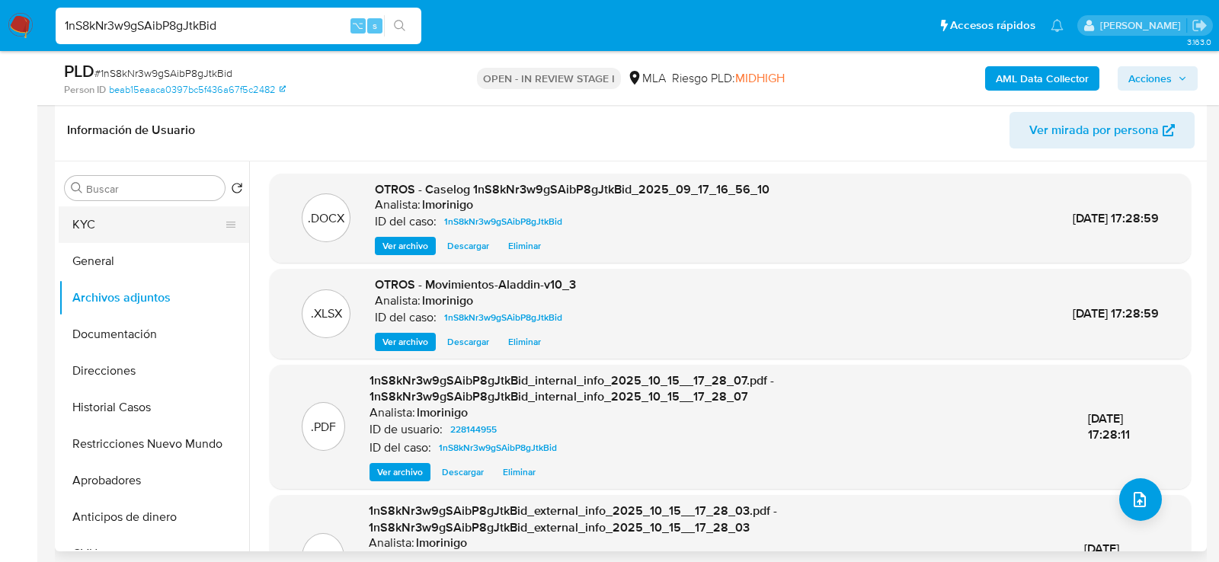
click at [122, 222] on button "KYC" at bounding box center [148, 225] width 178 height 37
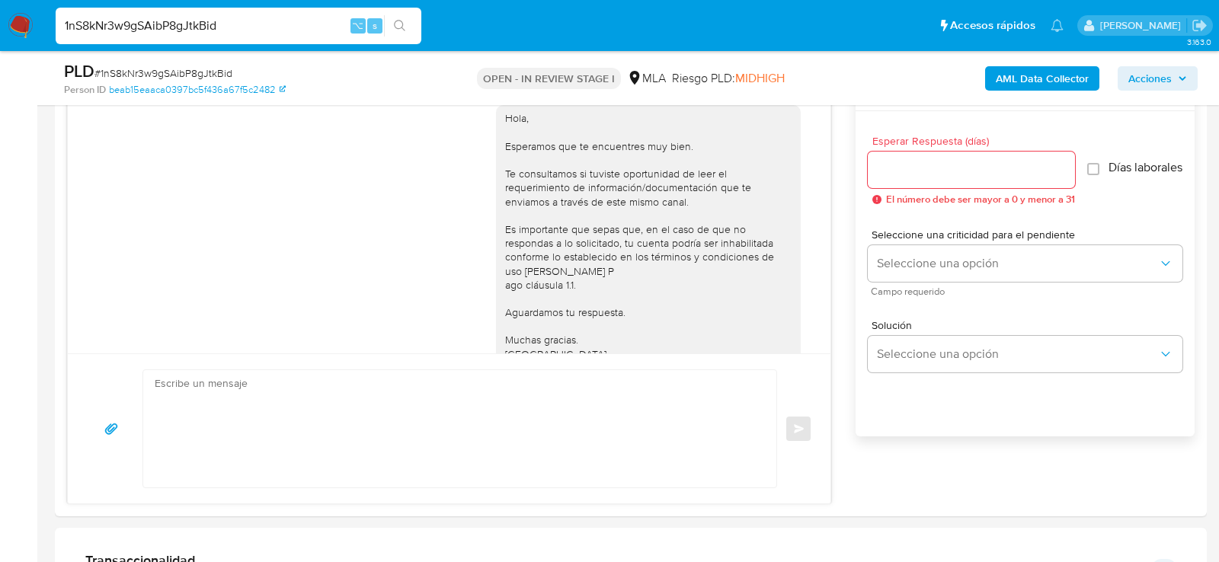
scroll to position [838, 0]
click at [1161, 84] on span "Acciones" at bounding box center [1150, 78] width 43 height 24
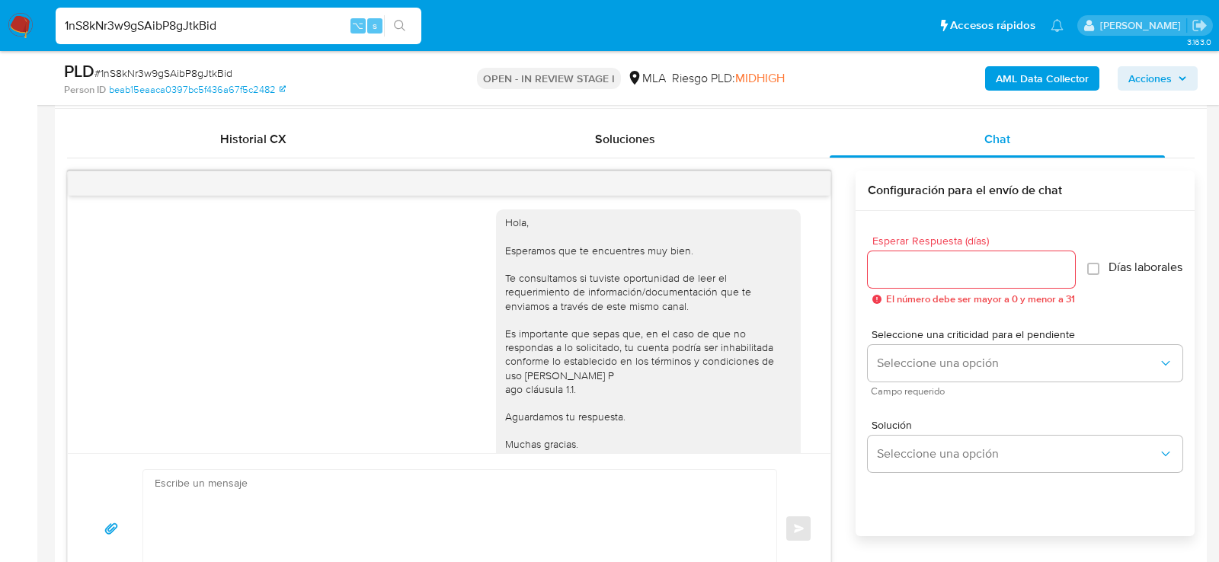
scroll to position [447, 0]
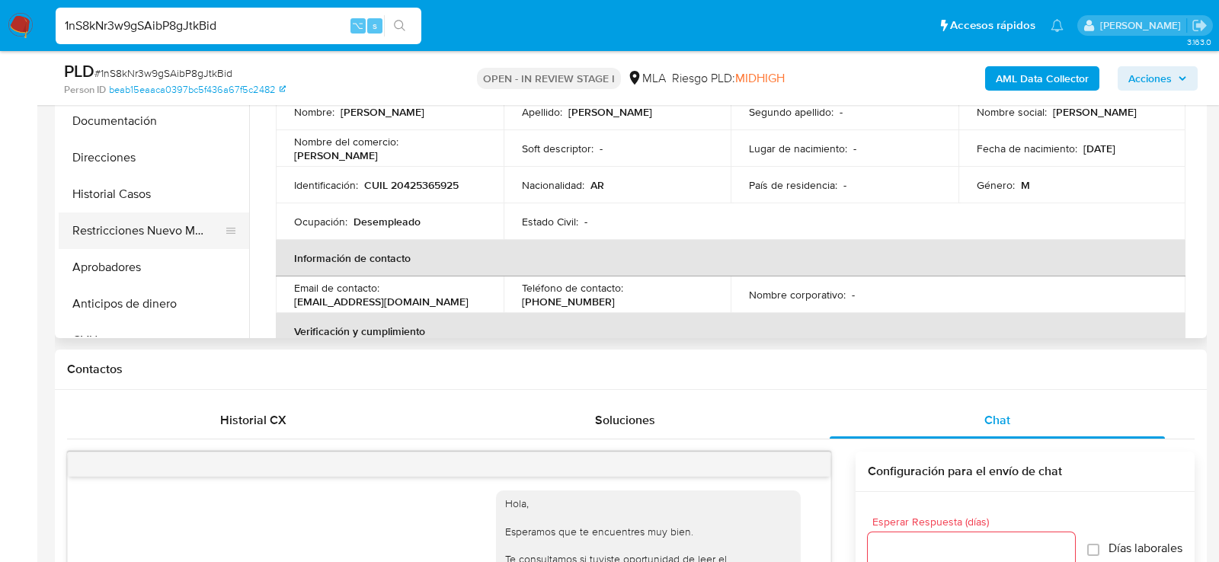
click at [148, 229] on button "Restricciones Nuevo Mundo" at bounding box center [148, 231] width 178 height 37
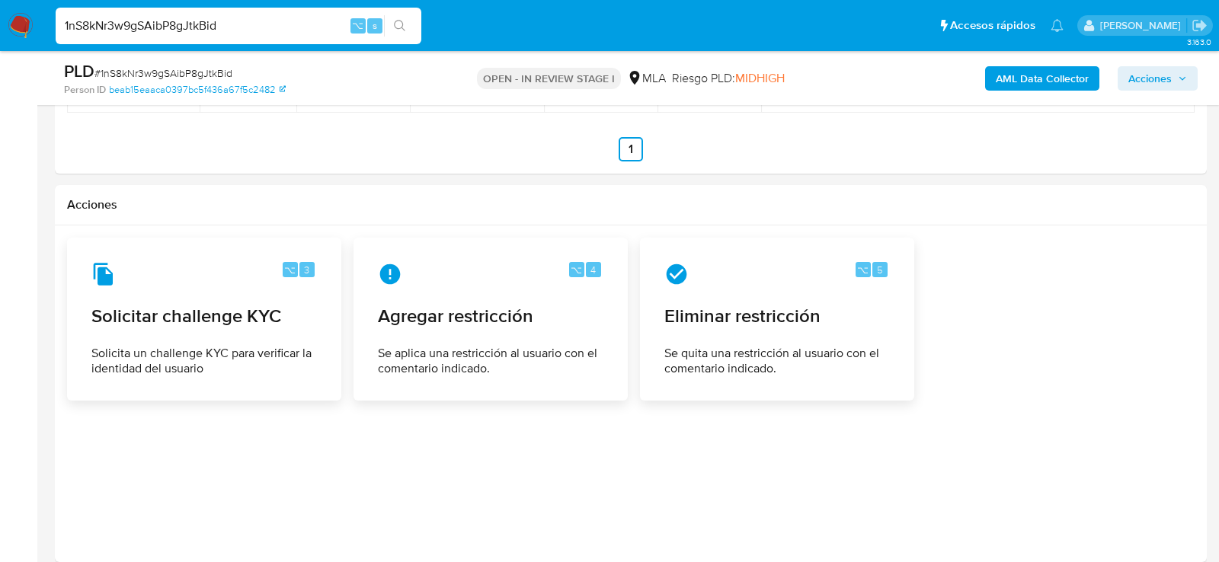
scroll to position [2500, 0]
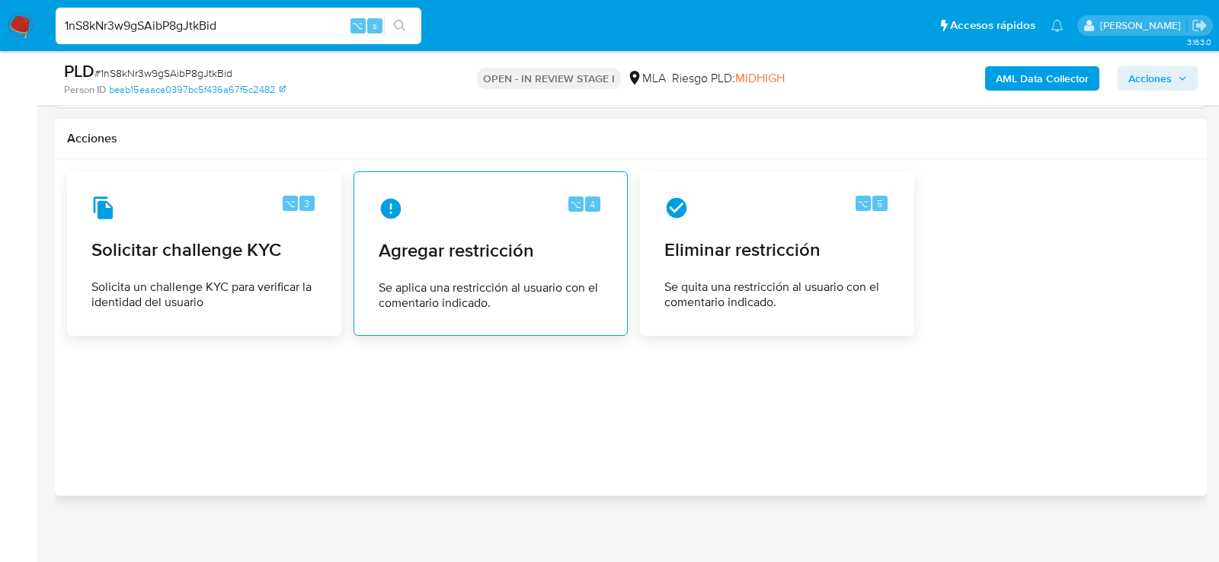
click at [461, 296] on span "Se aplica una restricción al usuario con el comentario indicado." at bounding box center [491, 295] width 224 height 30
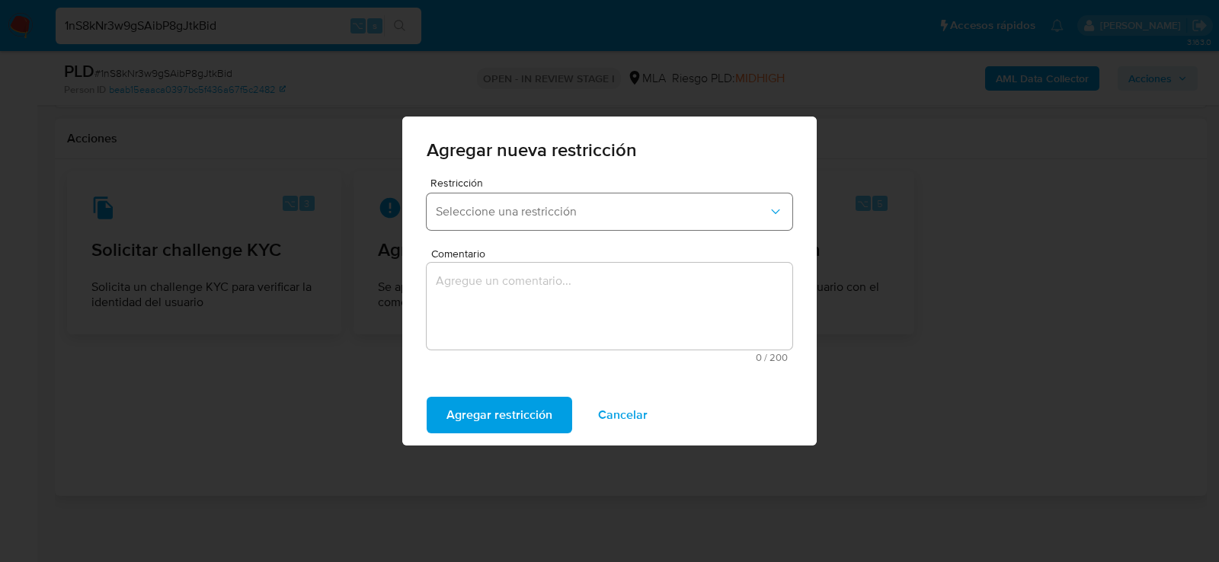
click at [504, 220] on button "Seleccione una restricción" at bounding box center [610, 212] width 366 height 37
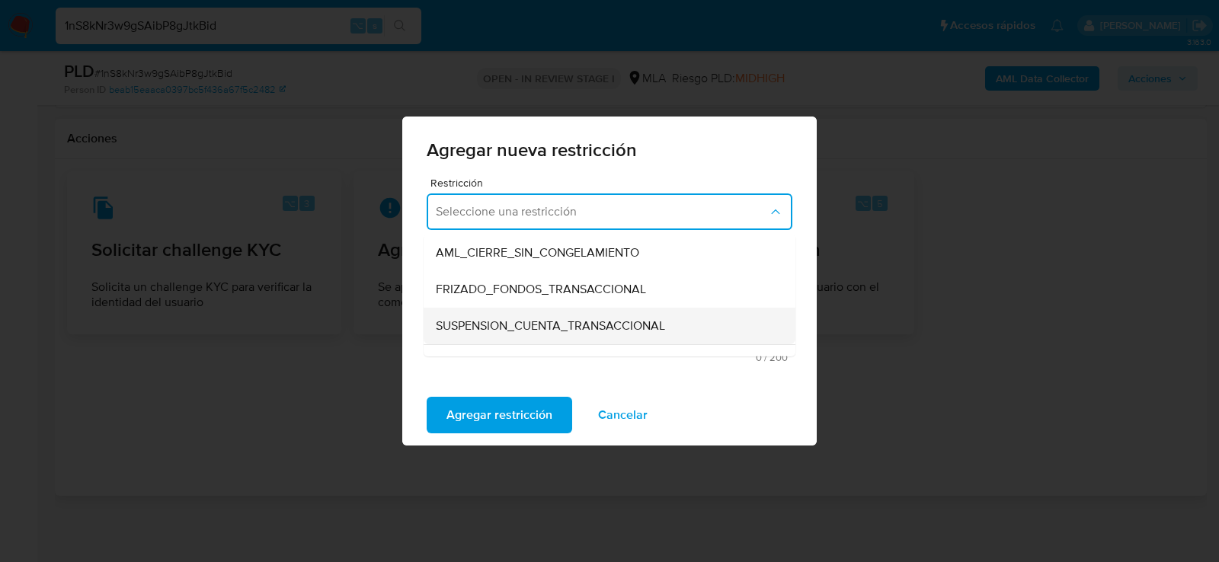
scroll to position [147, 0]
click at [491, 330] on span "SUSPENSION_CUENTA_TRANSACCIONAL" at bounding box center [550, 325] width 229 height 15
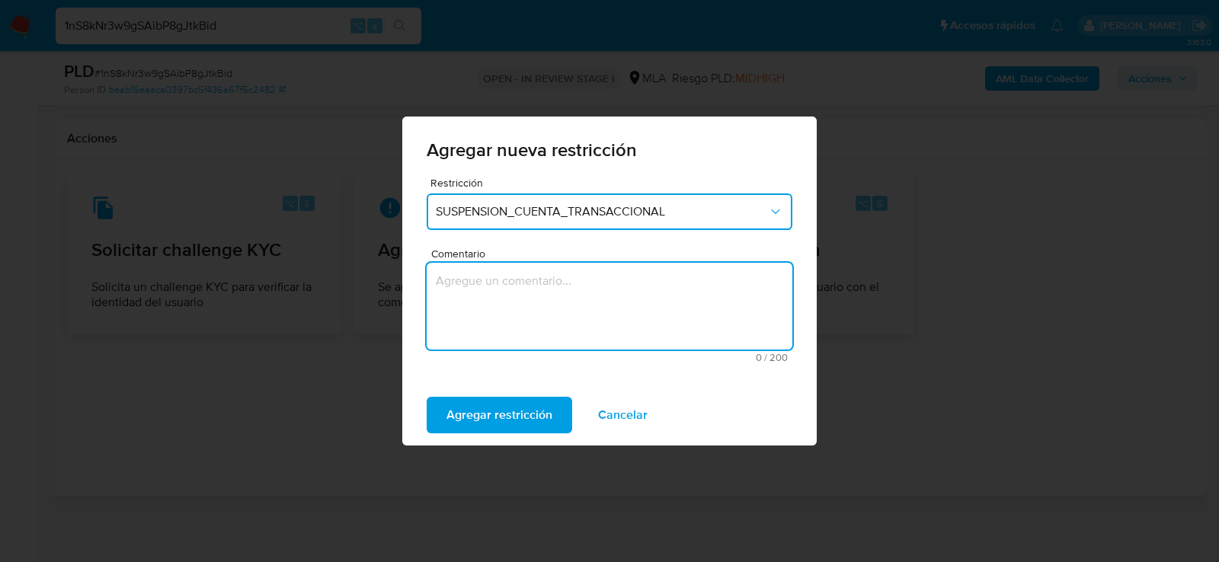
click at [491, 330] on textarea "Comentario" at bounding box center [610, 306] width 366 height 87
type textarea "AML"
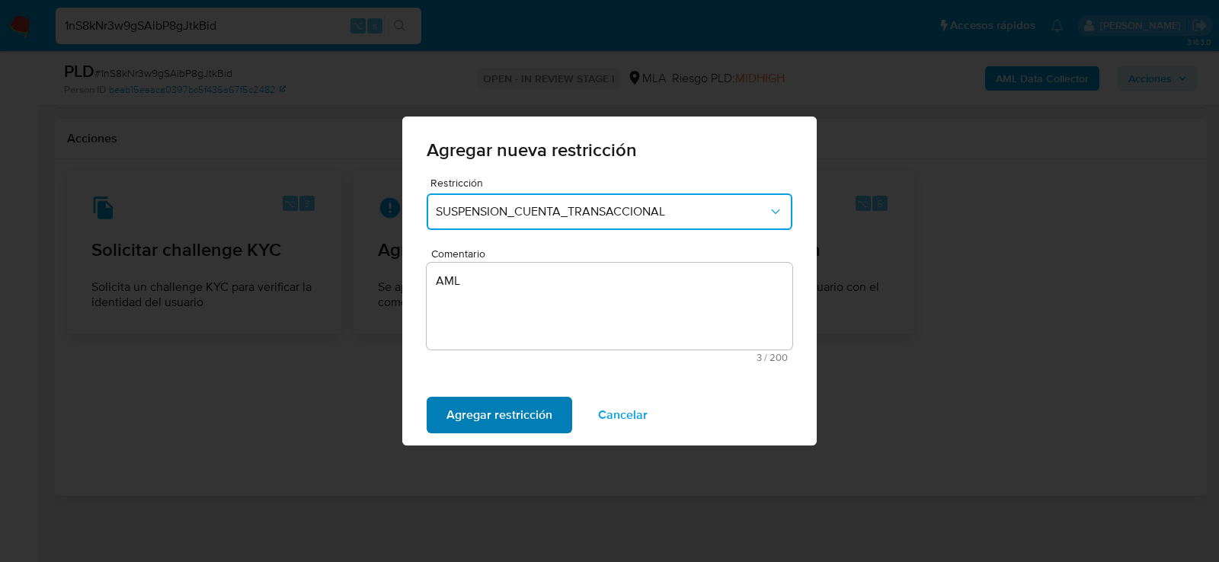
click at [469, 415] on span "Agregar restricción" at bounding box center [500, 416] width 106 height 34
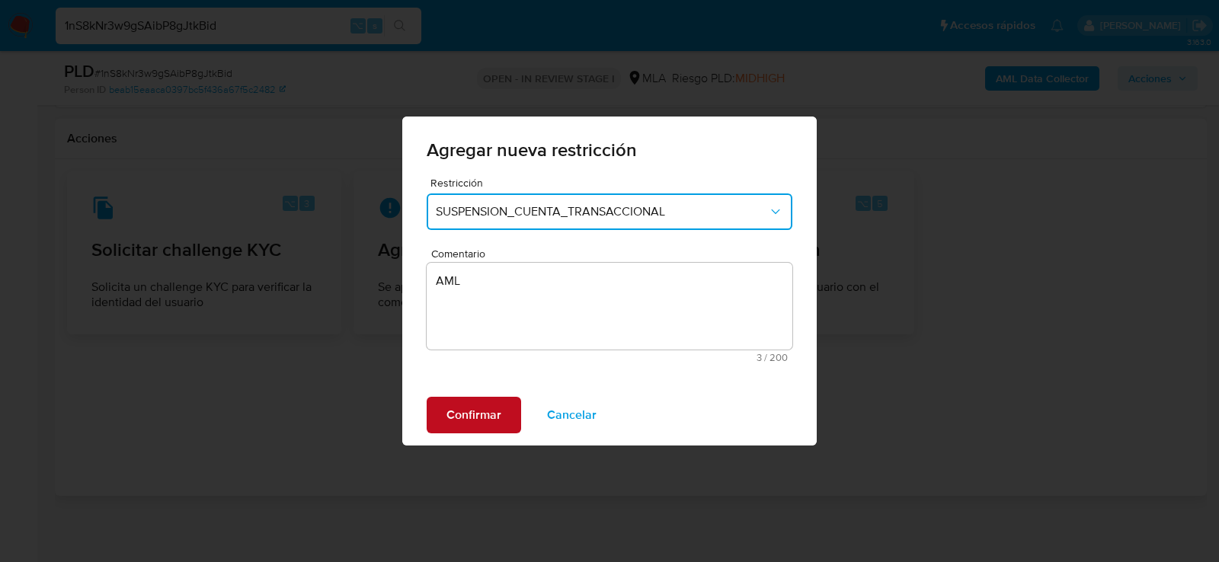
click at [469, 415] on span "Confirmar" at bounding box center [474, 416] width 55 height 34
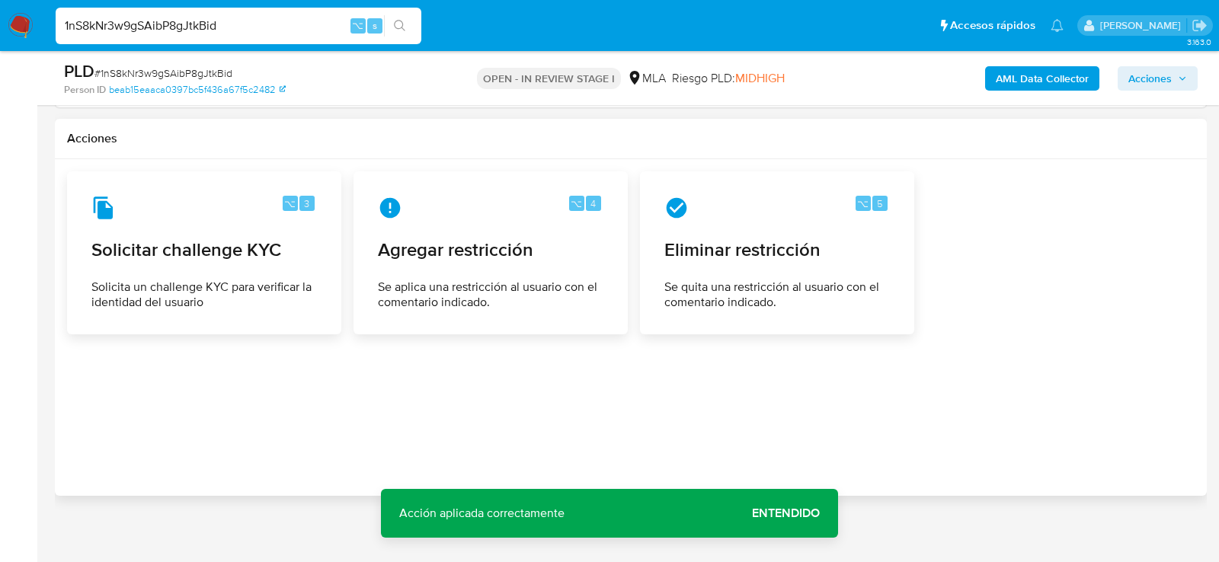
click at [1165, 73] on span "Acciones" at bounding box center [1150, 78] width 43 height 24
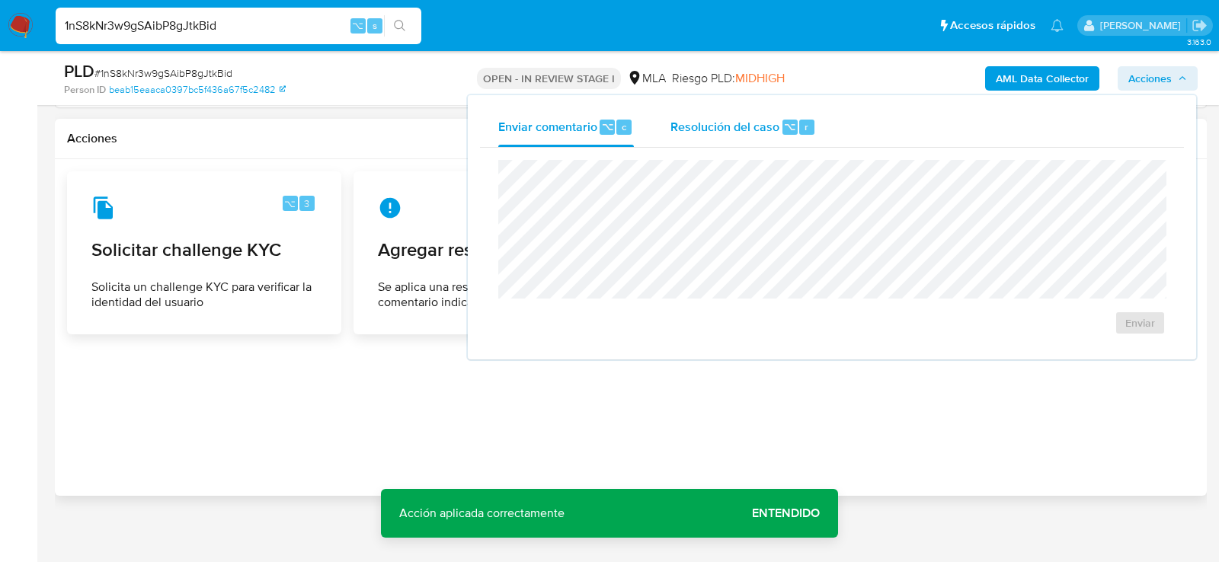
click at [695, 122] on span "Resolución del caso" at bounding box center [725, 126] width 109 height 18
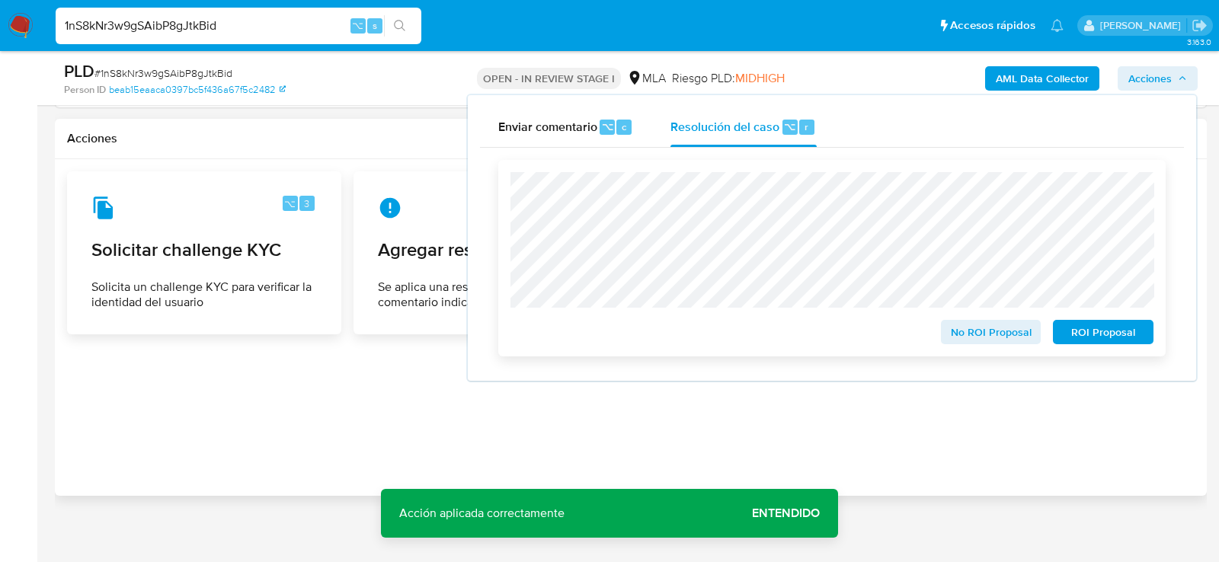
click at [1137, 339] on span "ROI Proposal" at bounding box center [1103, 332] width 79 height 21
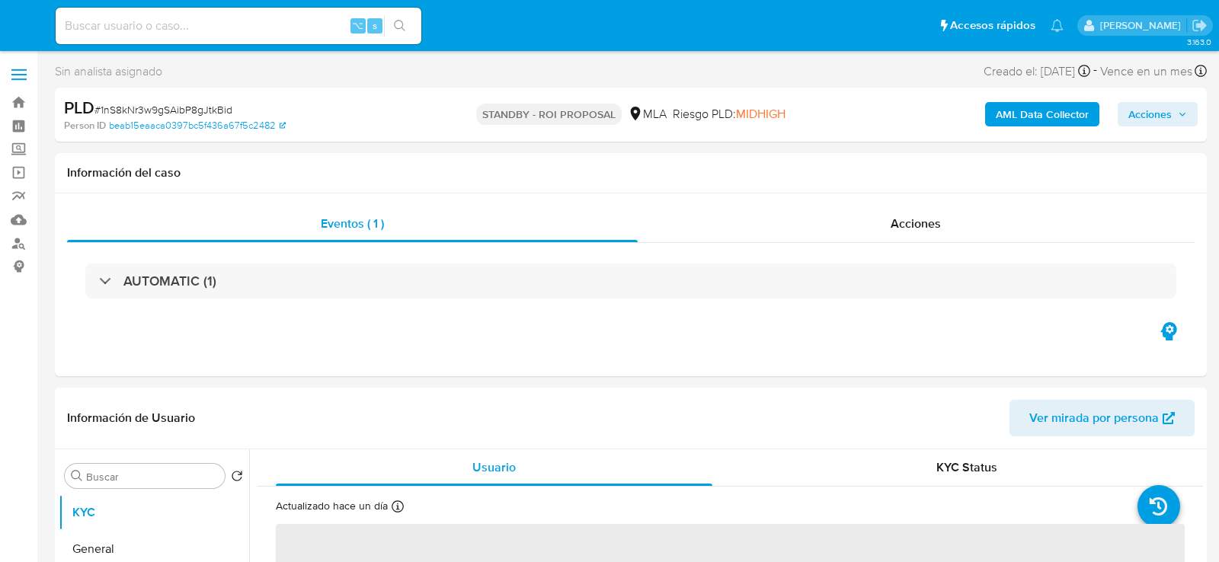
select select "10"
click at [229, 34] on input at bounding box center [239, 26] width 366 height 20
paste input "L1eTKDXQKB0eZwNAuSEBCDl7"
type input "L1eTKDXQKB0eZwNAuSEBCDl7"
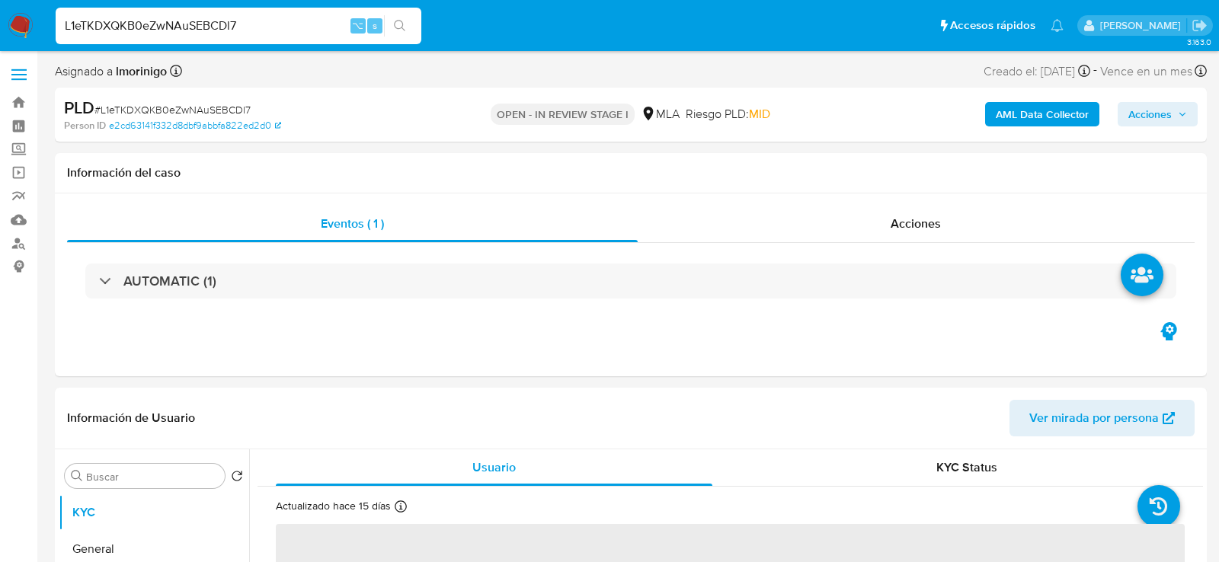
select select "10"
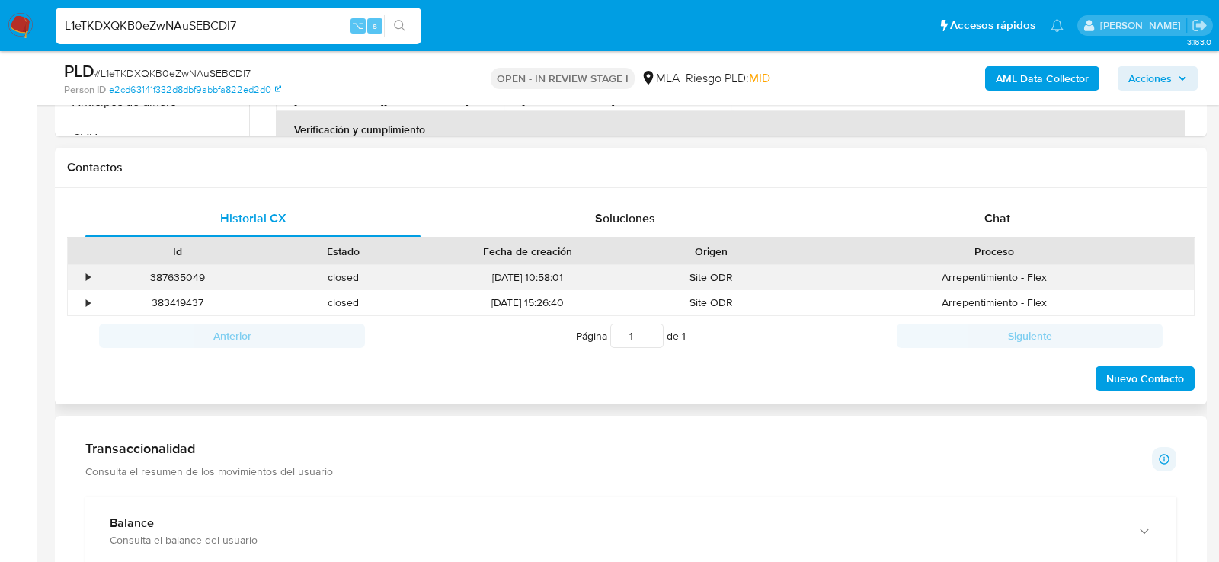
scroll to position [657, 0]
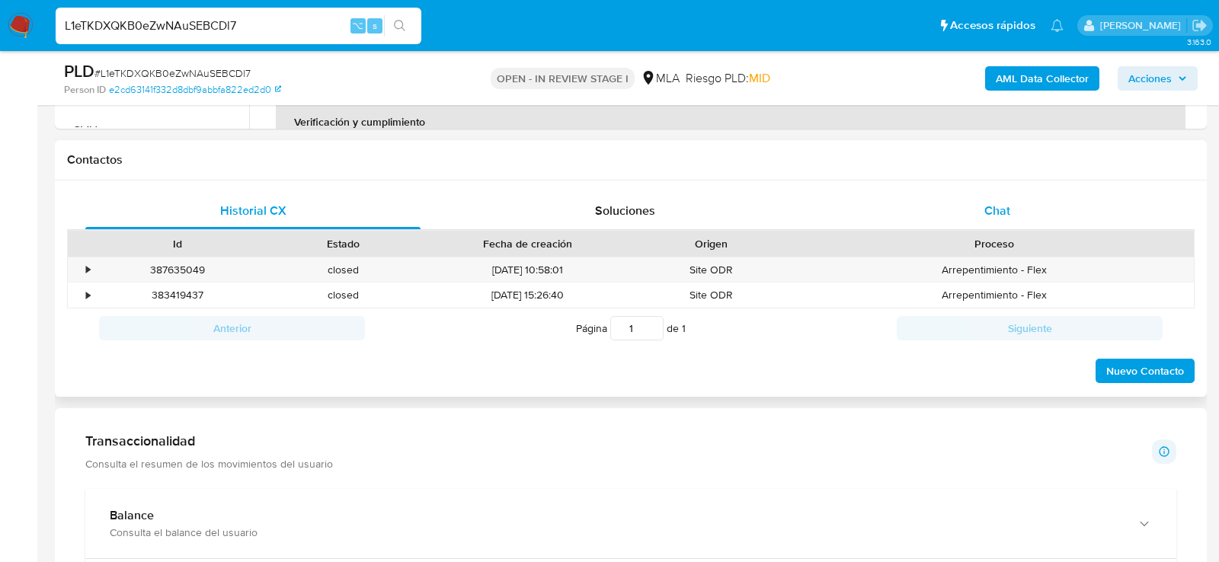
click at [1029, 194] on div "Chat" at bounding box center [997, 211] width 335 height 37
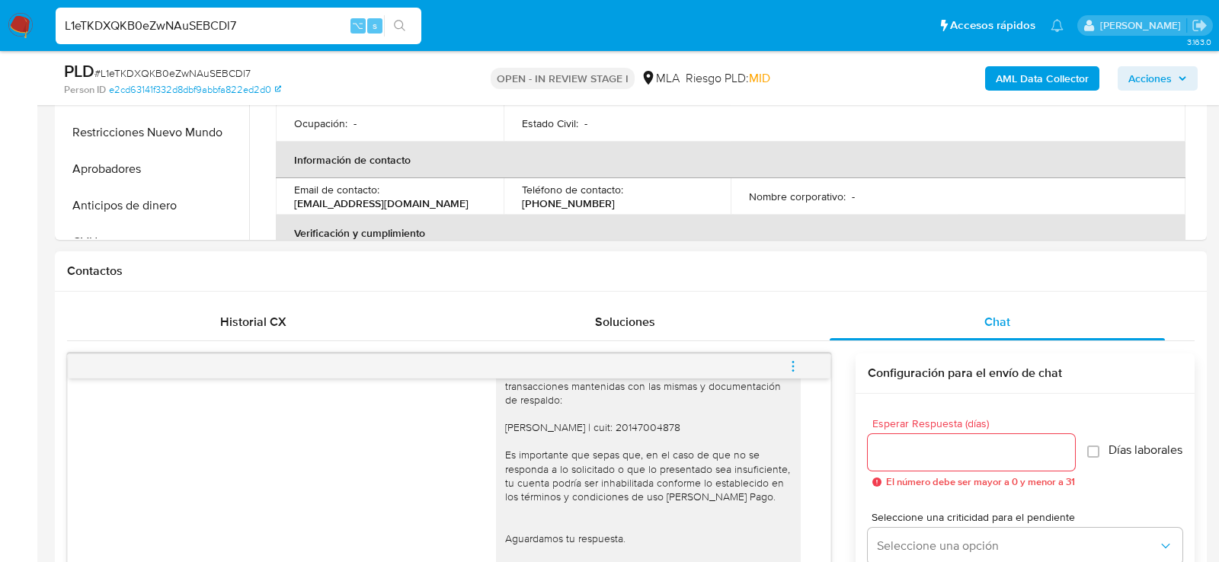
scroll to position [534, 0]
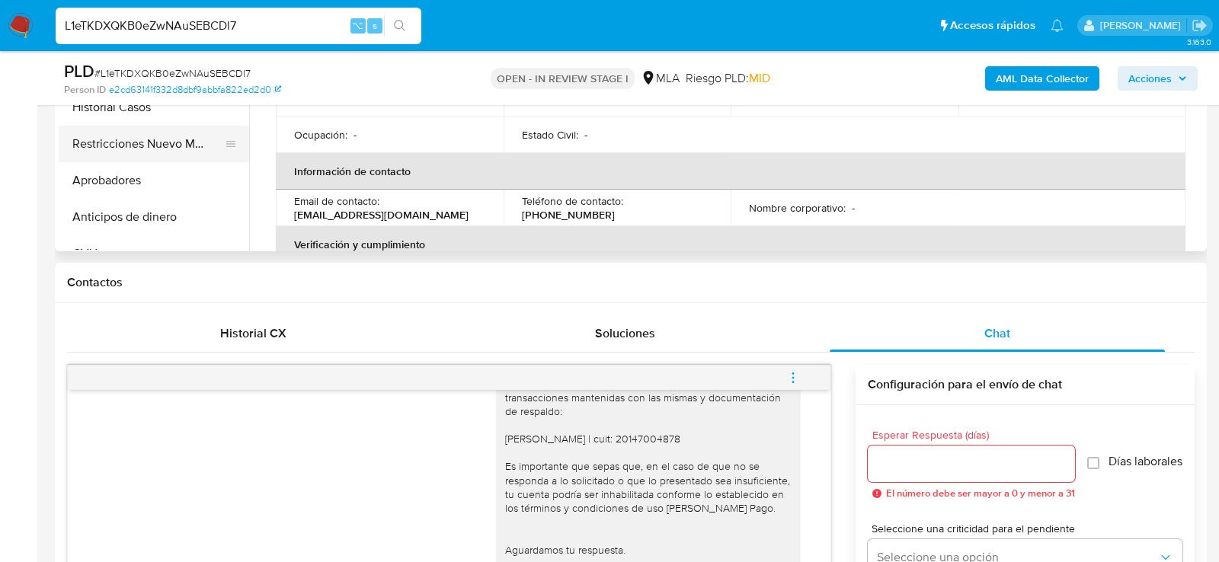
click at [178, 144] on button "Restricciones Nuevo Mundo" at bounding box center [148, 144] width 178 height 37
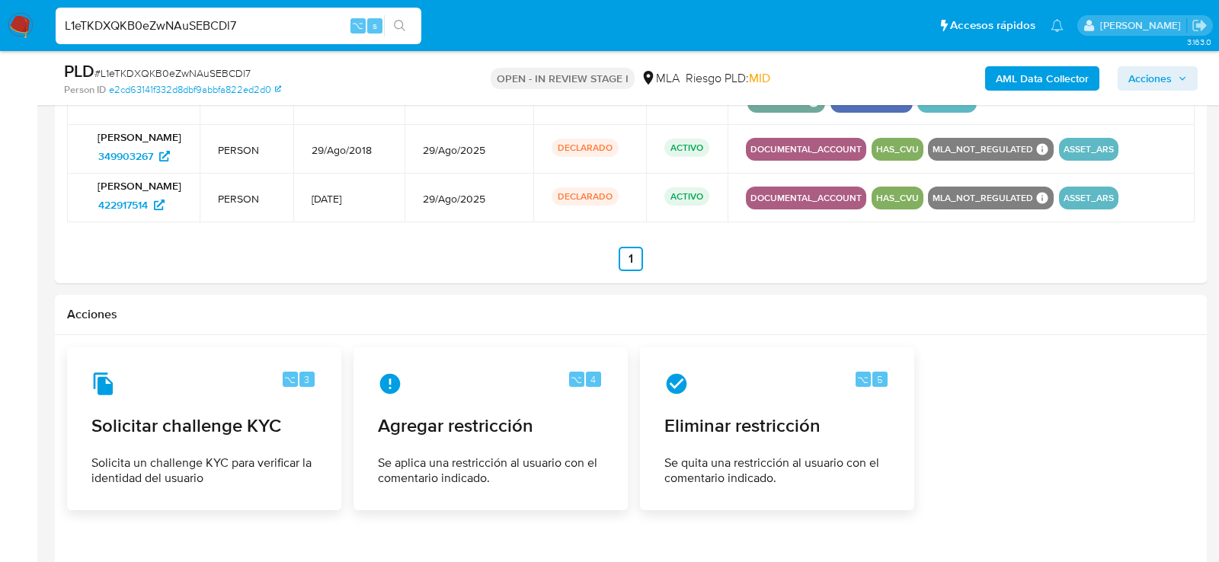
scroll to position [2459, 0]
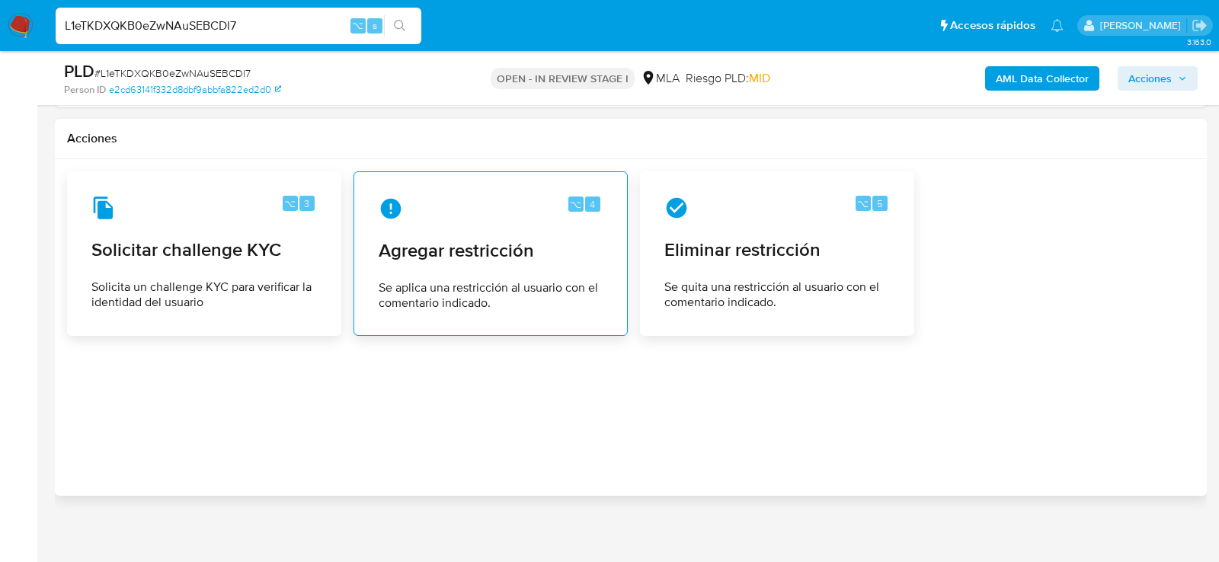
click at [399, 280] on span "Se aplica una restricción al usuario con el comentario indicado." at bounding box center [491, 295] width 224 height 30
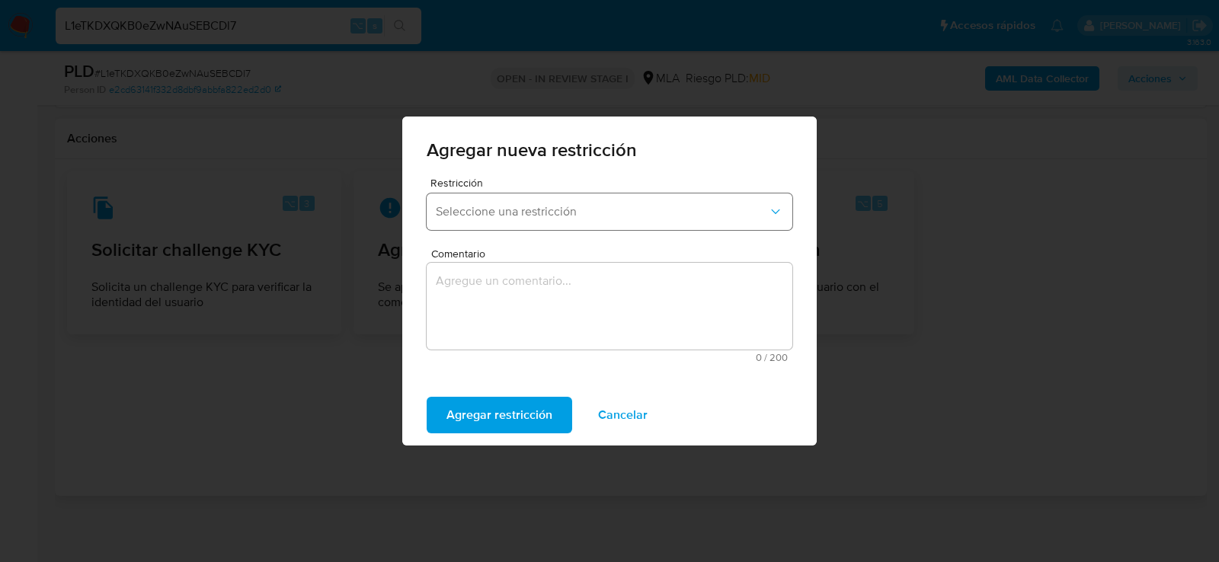
click at [451, 213] on span "Seleccione una restricción" at bounding box center [602, 211] width 332 height 15
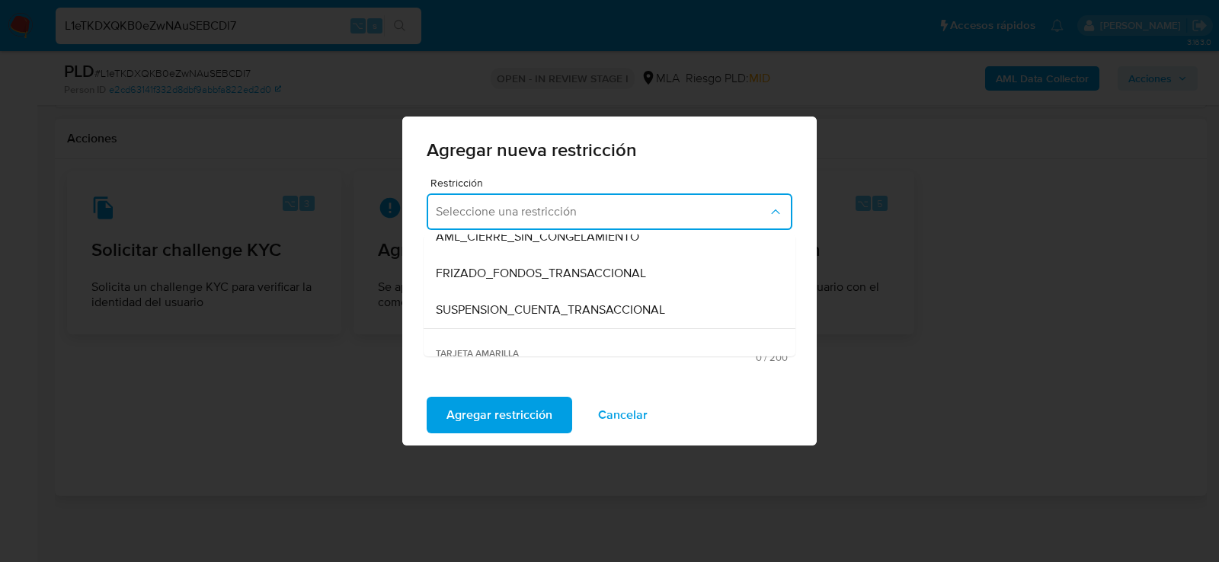
scroll to position [176, 0]
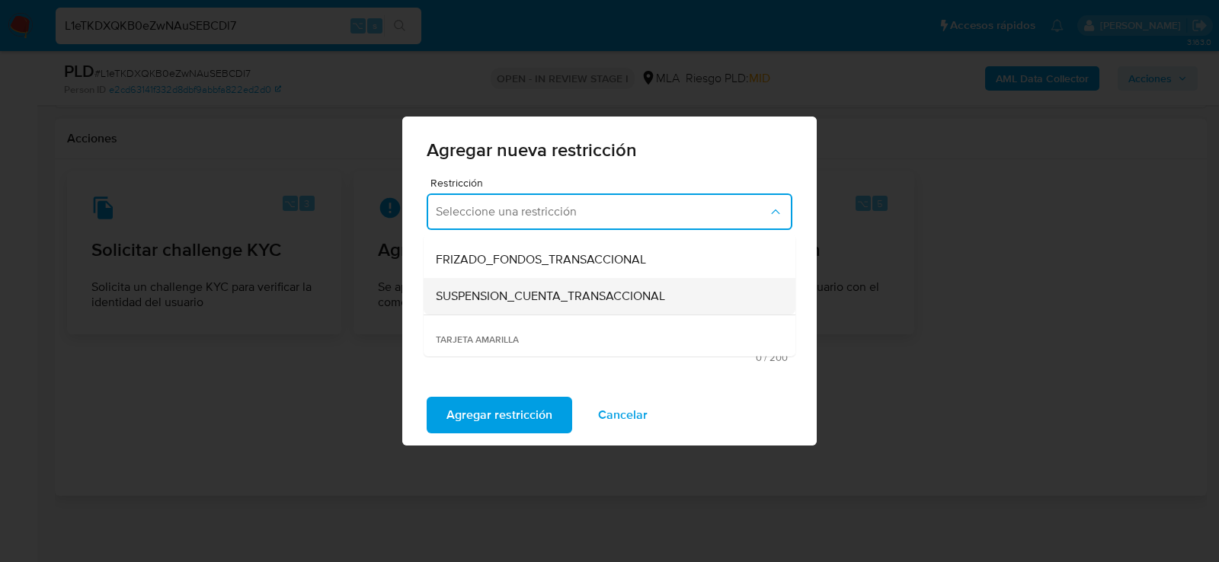
click at [463, 293] on span "SUSPENSION_CUENTA_TRANSACCIONAL" at bounding box center [550, 296] width 229 height 15
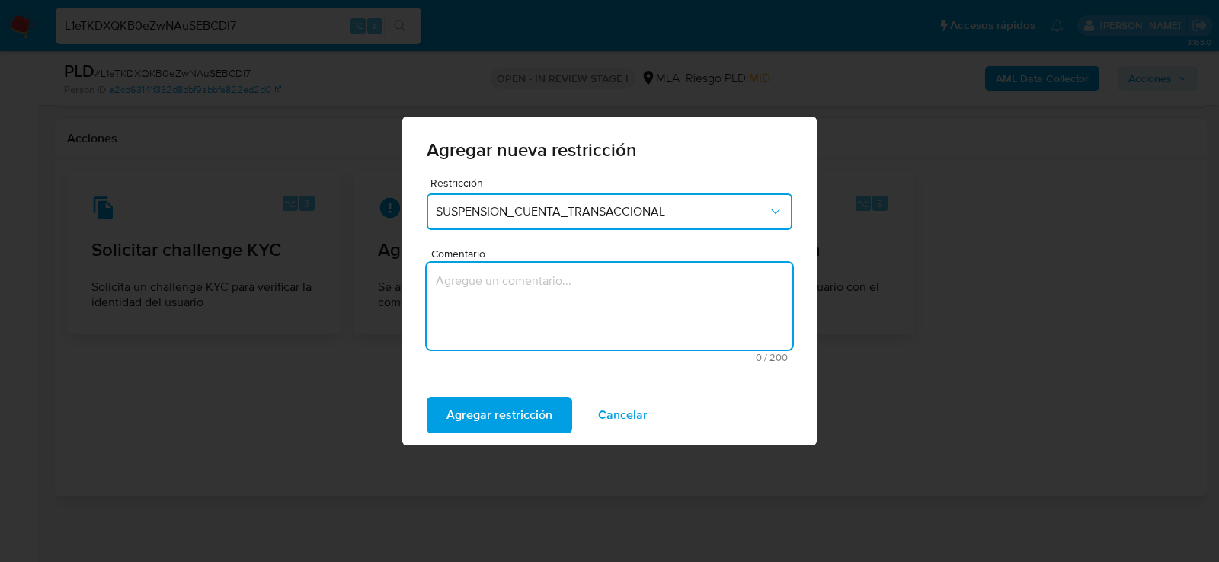
click at [463, 293] on textarea "Comentario" at bounding box center [610, 306] width 366 height 87
type textarea "AML"
click at [450, 421] on span "Agregar restricción" at bounding box center [500, 416] width 106 height 34
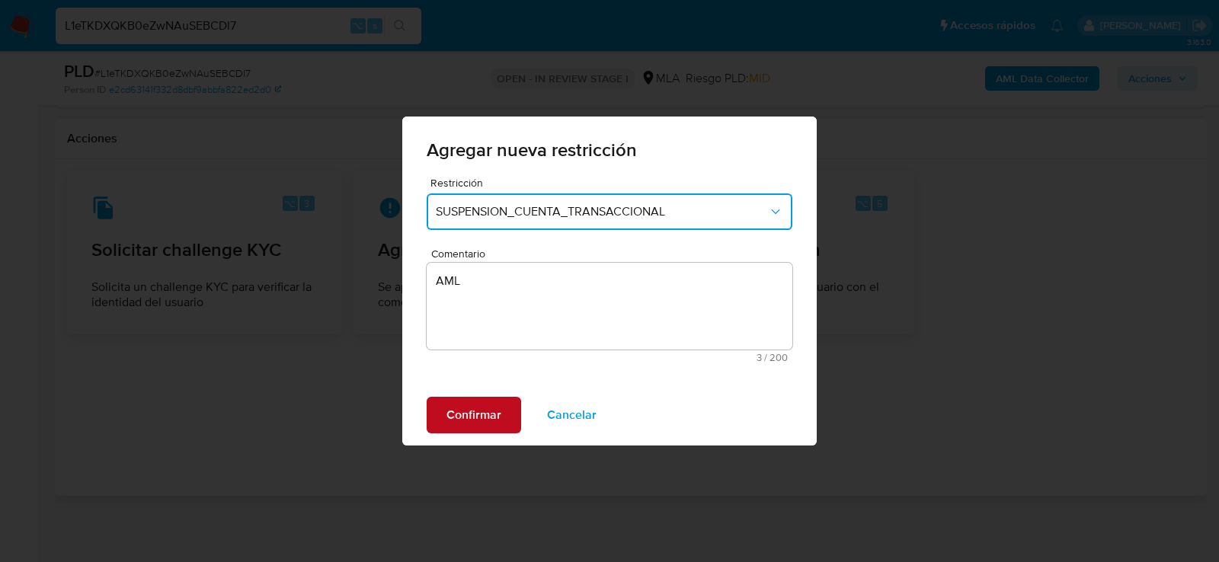
click at [450, 422] on span "Confirmar" at bounding box center [474, 416] width 55 height 34
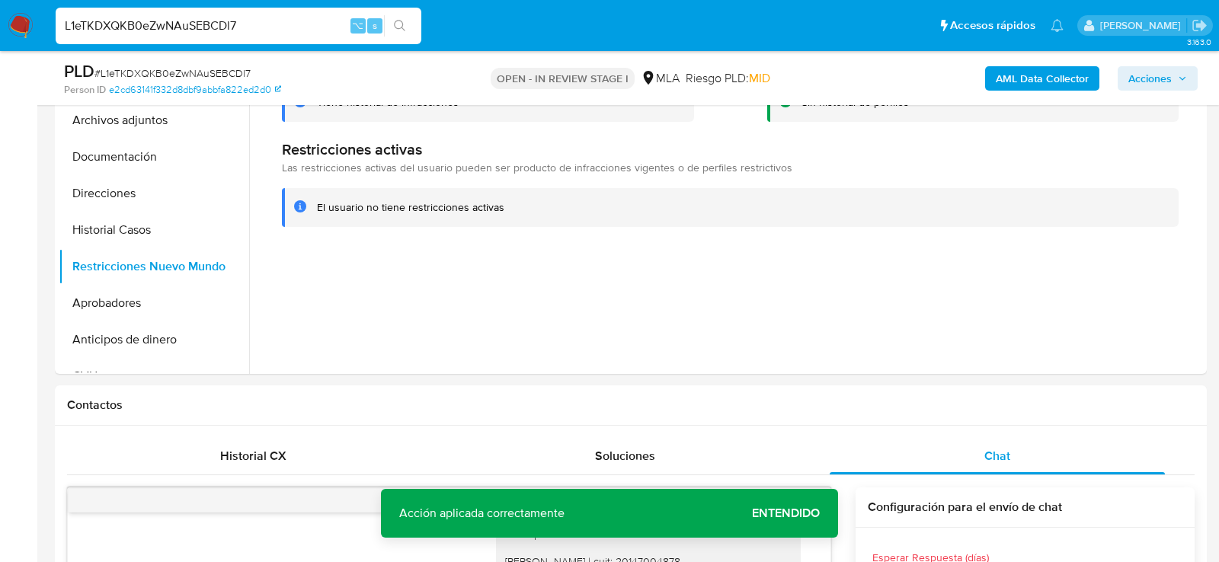
scroll to position [165, 0]
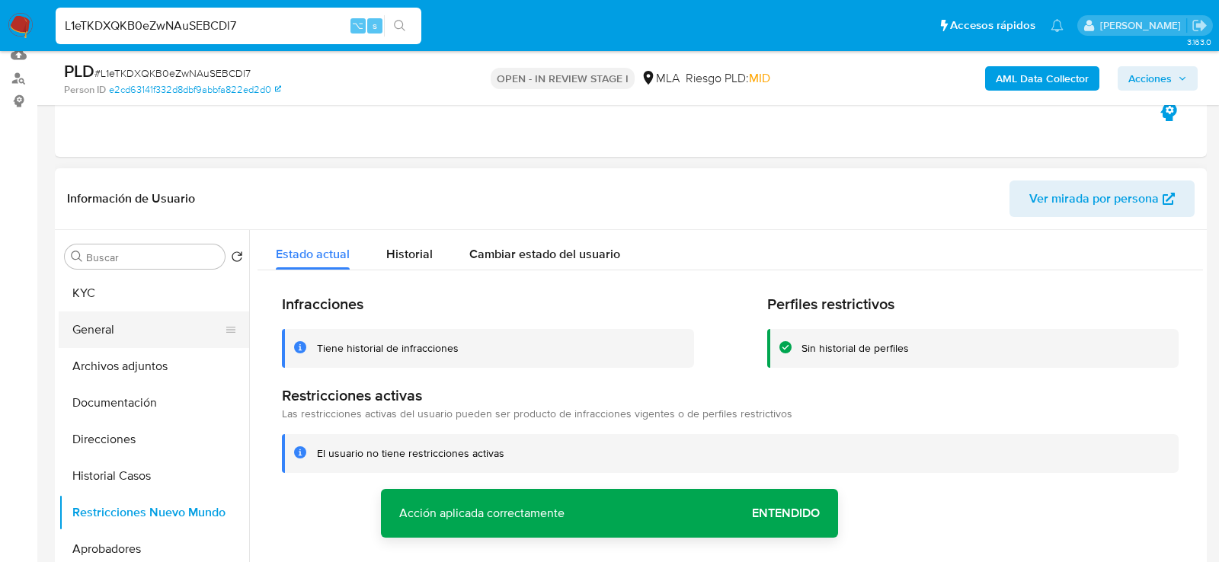
click at [98, 335] on button "General" at bounding box center [148, 330] width 178 height 37
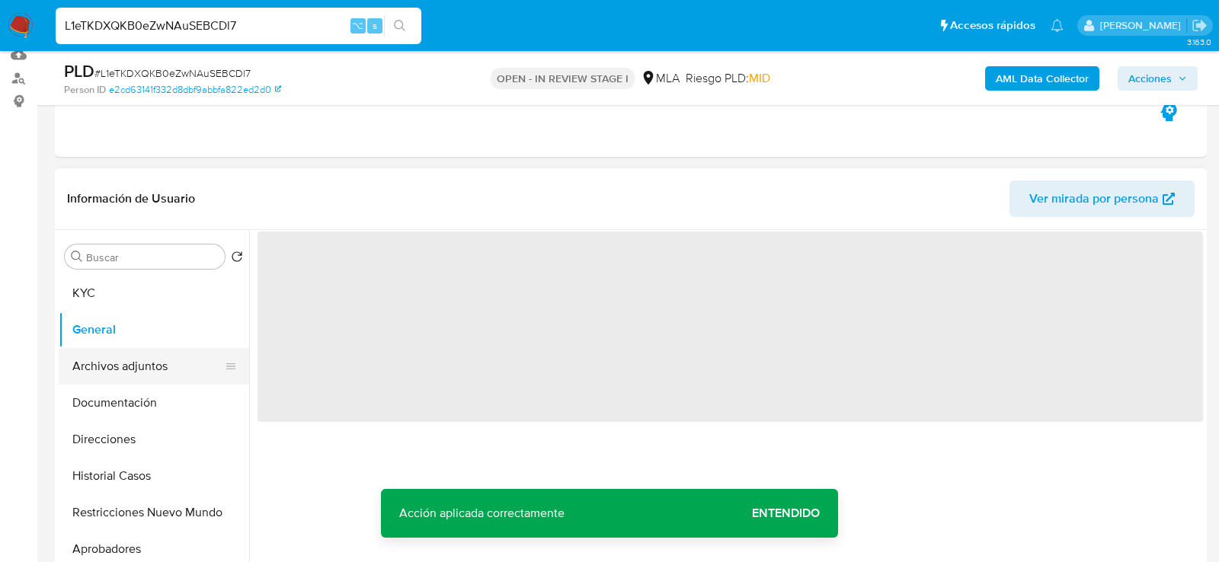
click at [99, 367] on button "Archivos adjuntos" at bounding box center [148, 366] width 178 height 37
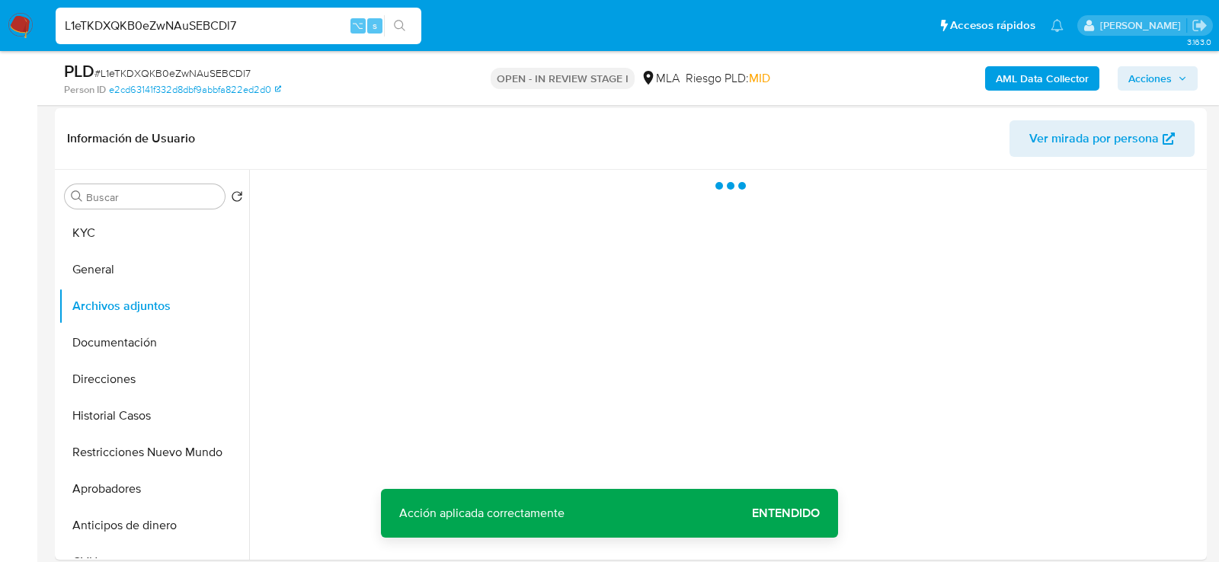
scroll to position [232, 0]
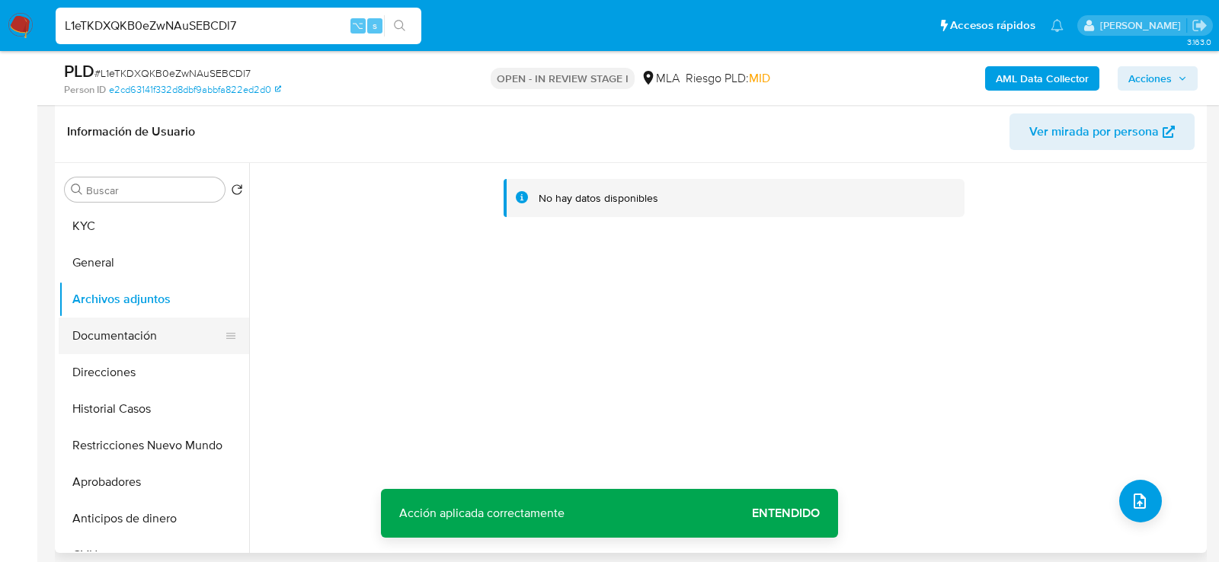
click at [105, 348] on button "Documentación" at bounding box center [148, 336] width 178 height 37
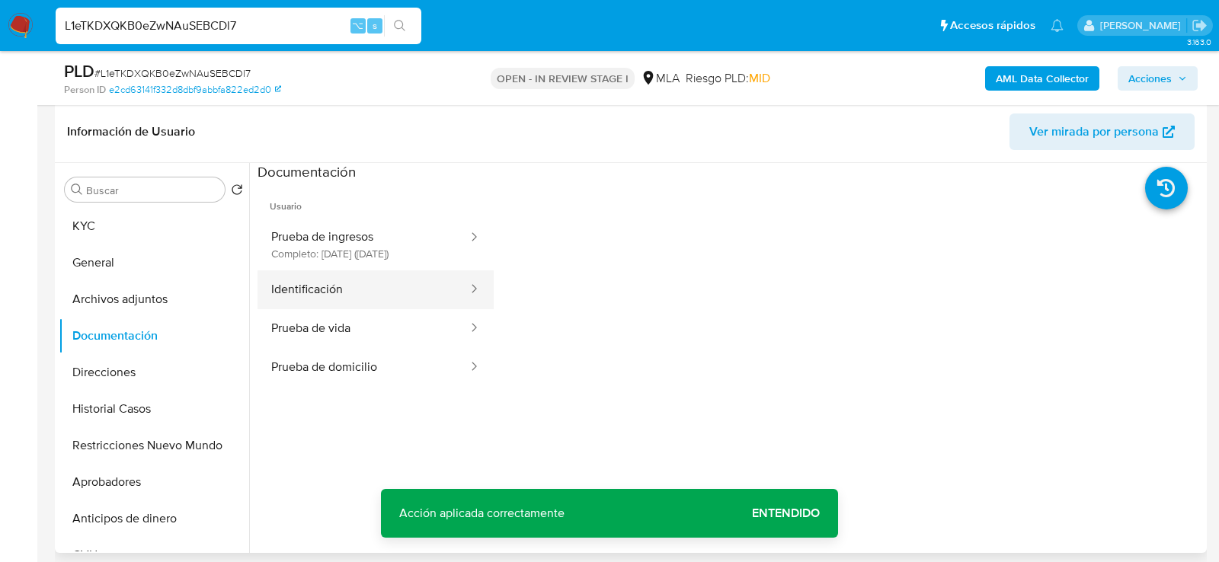
click at [335, 277] on button "Identificación" at bounding box center [364, 290] width 212 height 39
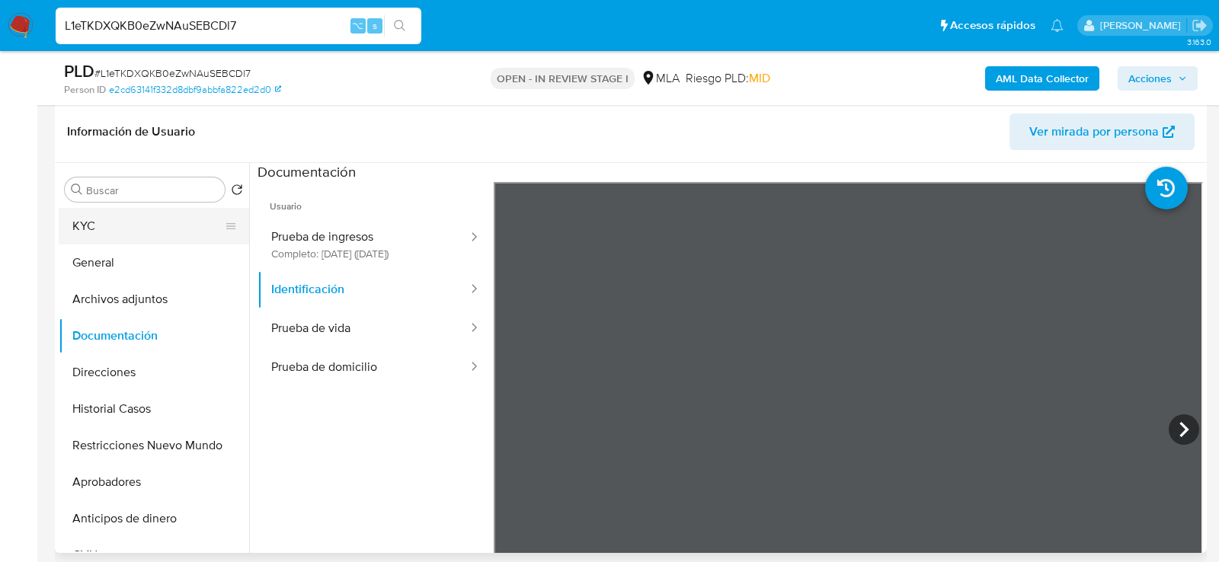
click at [79, 214] on button "KYC" at bounding box center [148, 226] width 178 height 37
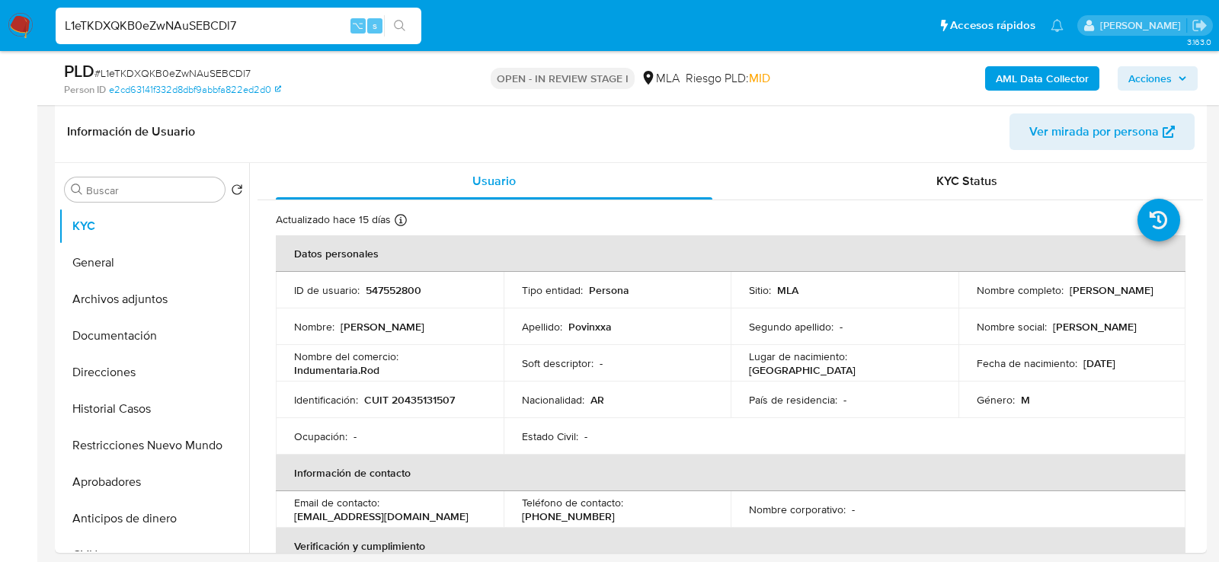
click at [207, 28] on input "L1eTKDXQKB0eZwNAuSEBCDl7" at bounding box center [239, 26] width 366 height 20
paste input "EXA5X68gnL63ri1MxHYNc7op"
type input "EXA5X68gnL63ri1MxHYNc7op"
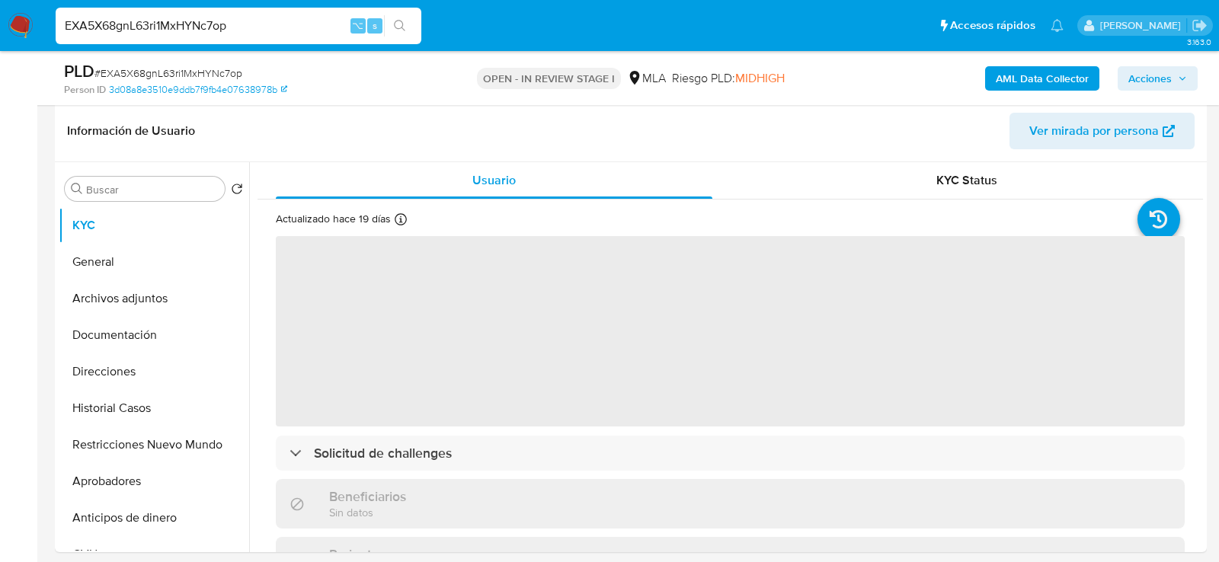
select select "10"
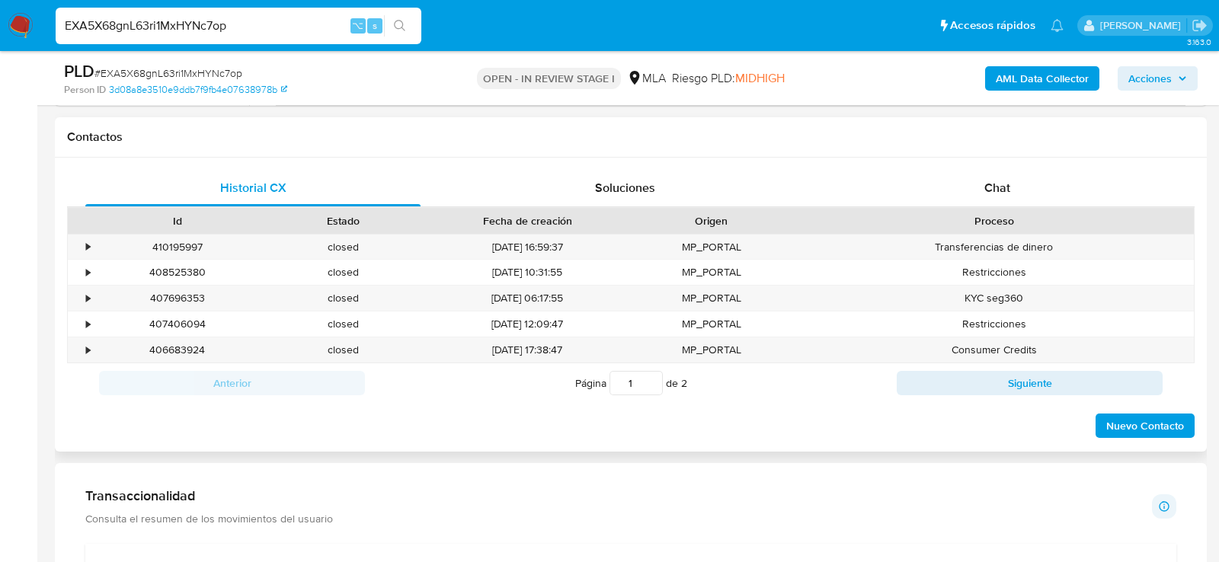
scroll to position [696, 0]
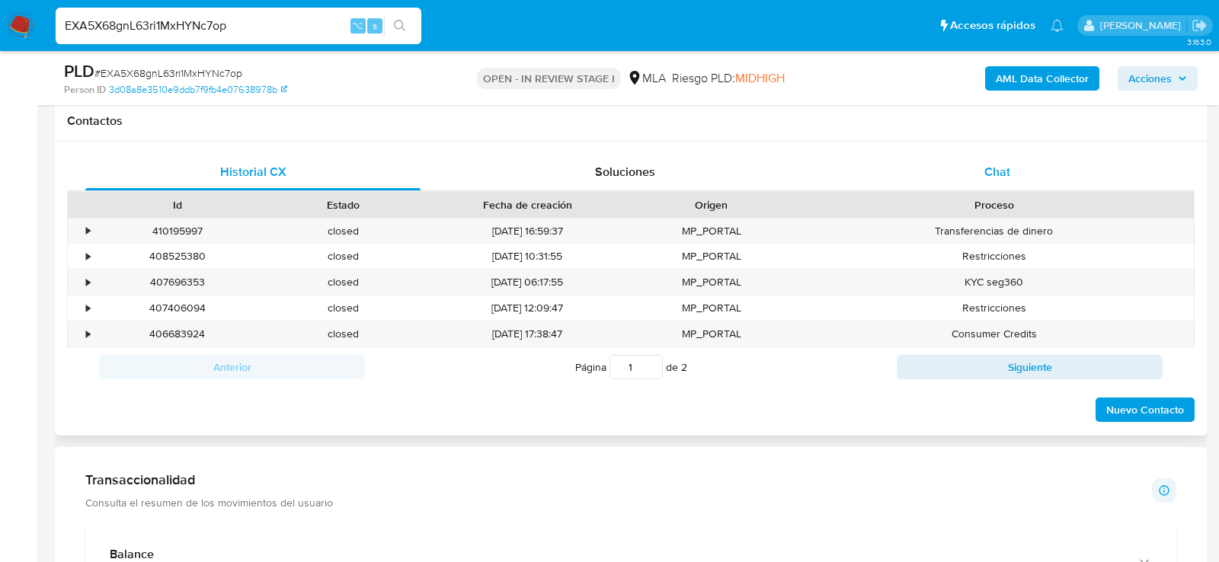
click at [1008, 177] on span "Chat" at bounding box center [998, 172] width 26 height 18
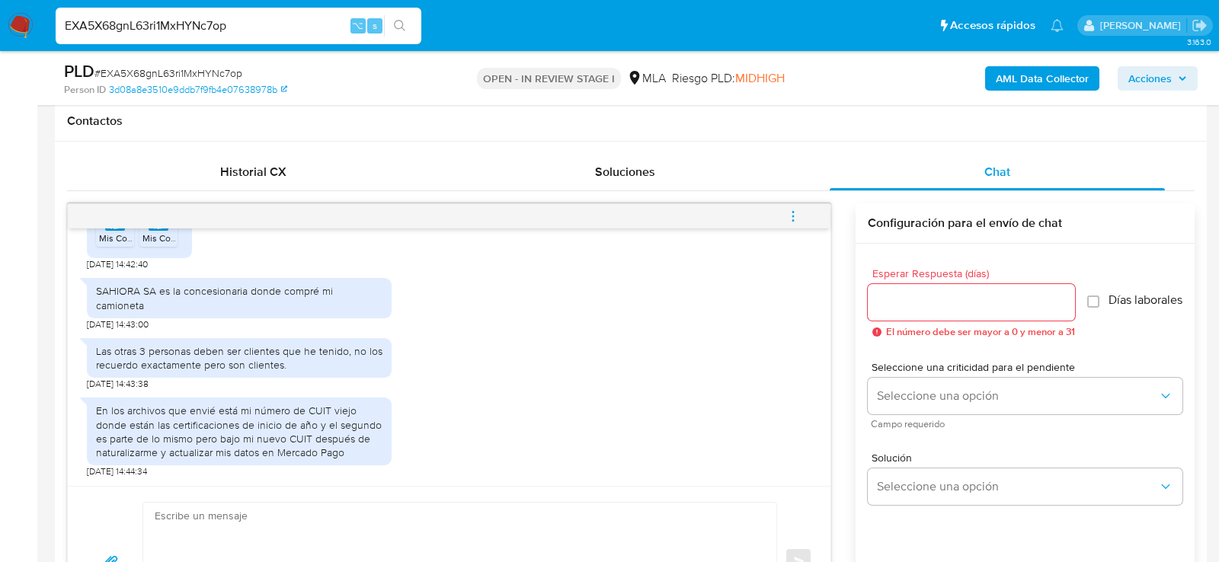
scroll to position [1614, 0]
click at [114, 245] on span "Mis Comprobantes Emitidos - CUIT 20959485527.pdf" at bounding box center [208, 238] width 218 height 13
click at [158, 245] on span "Mis Comprobantes Emitidos - CUIT 20191312407 (2).pdf" at bounding box center [255, 238] width 224 height 13
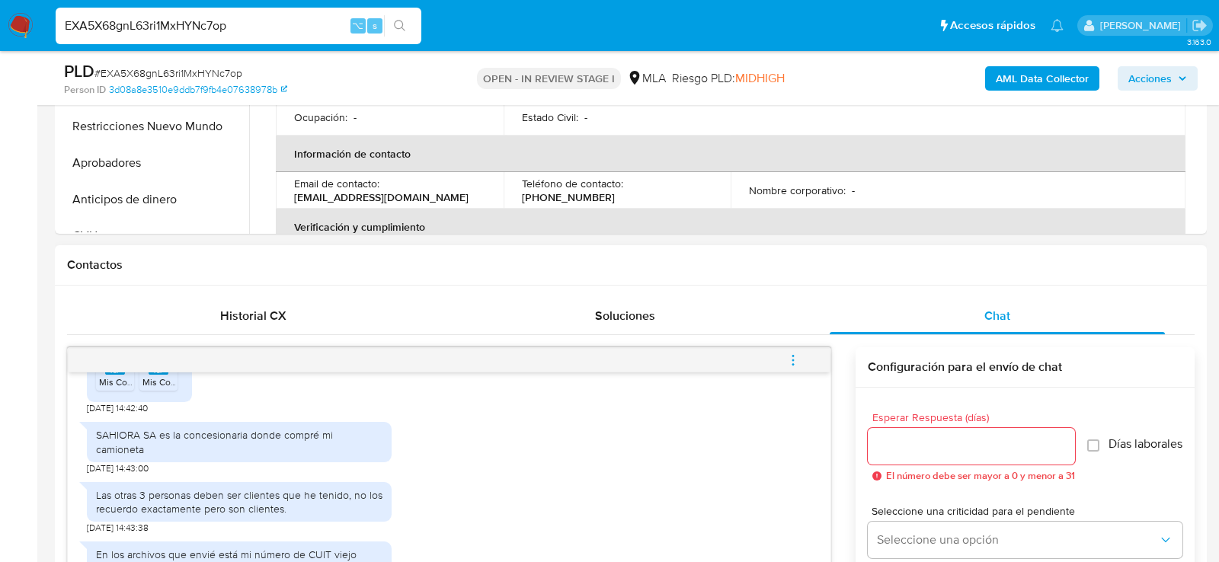
scroll to position [490, 0]
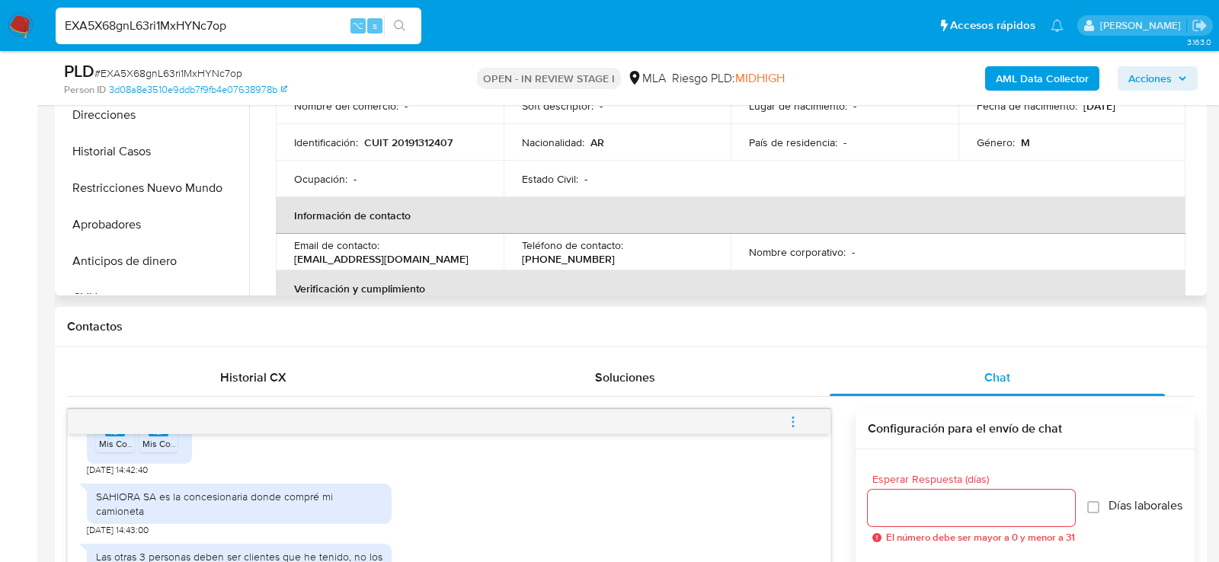
click at [434, 142] on p "CUIT 20191312407" at bounding box center [408, 143] width 88 height 14
copy p "20191312407"
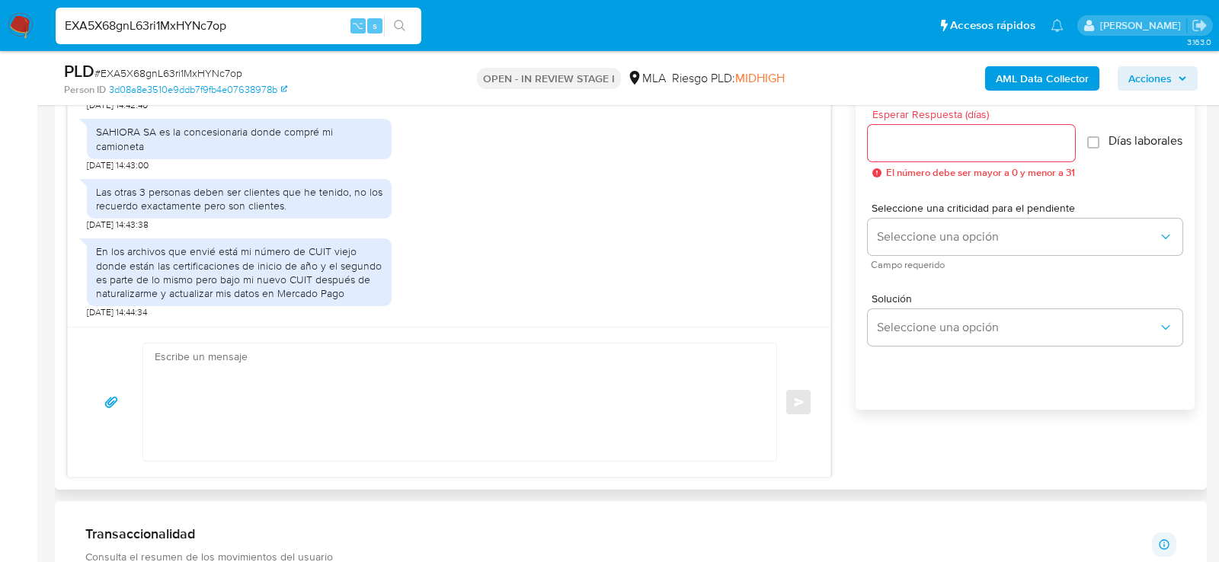
scroll to position [858, 0]
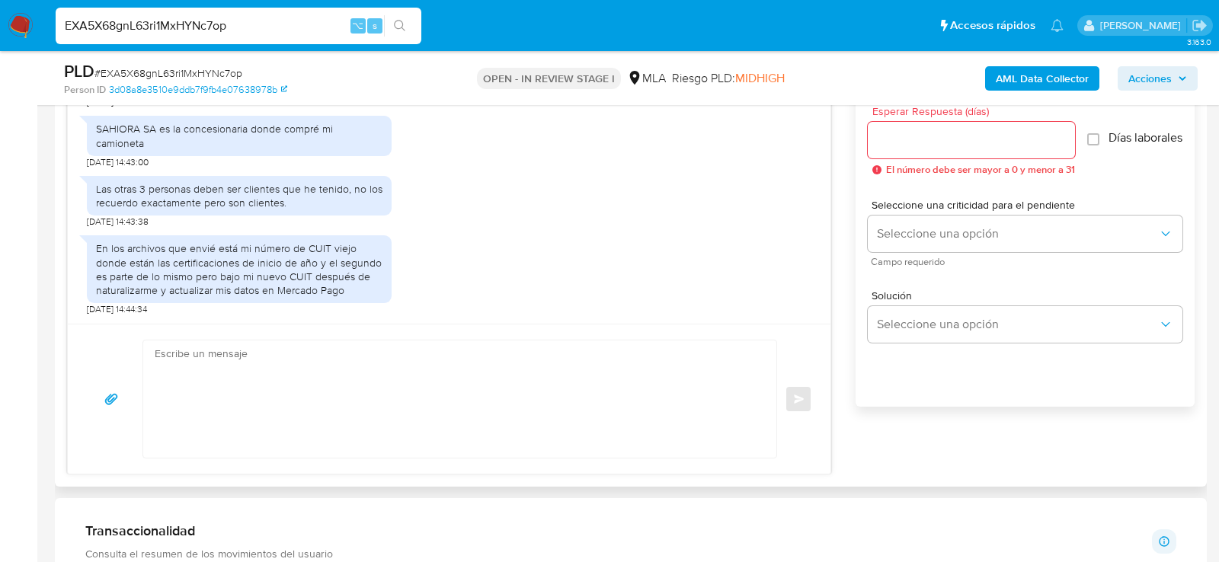
click at [292, 369] on textarea at bounding box center [456, 399] width 603 height 117
paste textarea "Hola, muchas gracias por la documentación e información aportada. No obstante, …"
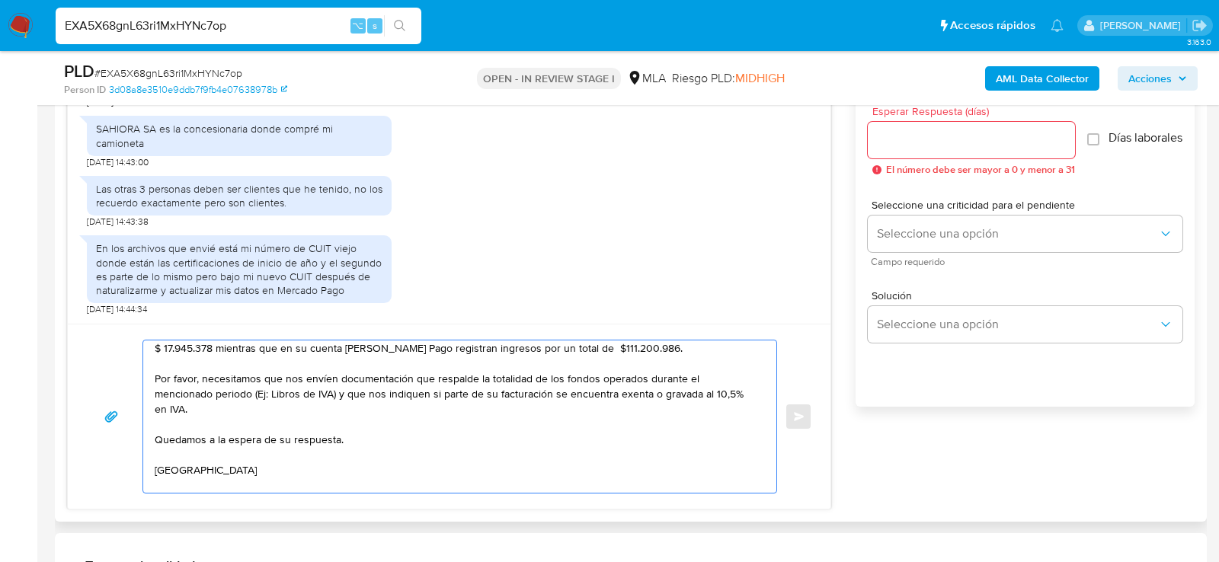
scroll to position [0, 0]
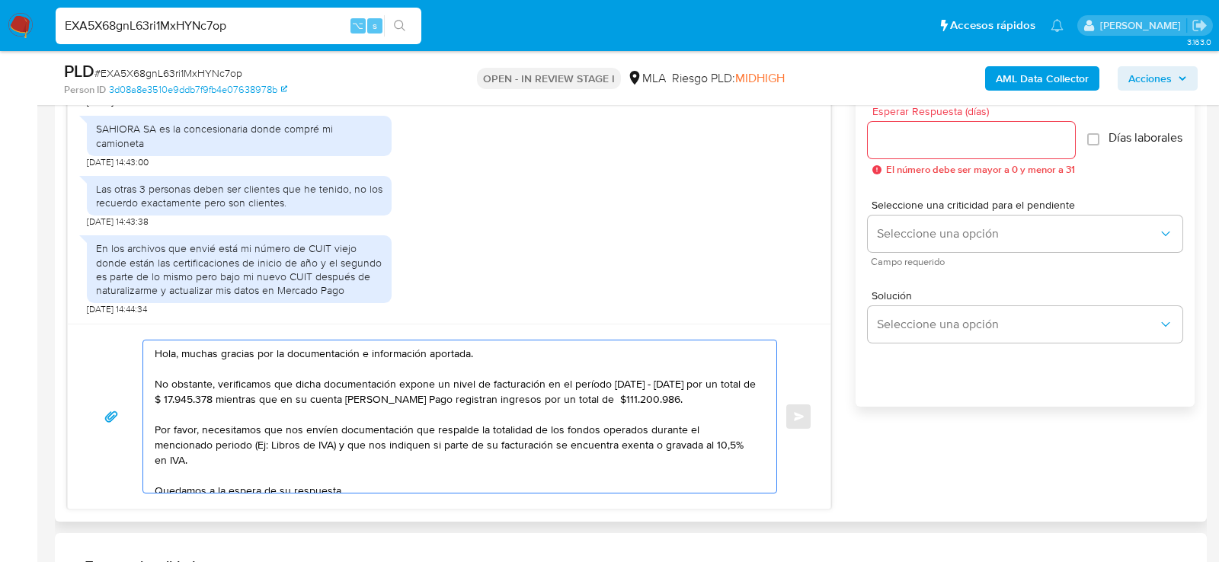
click at [609, 379] on textarea "Hola, muchas gracias por la documentación e información aportada. No obstante, …" at bounding box center [456, 417] width 603 height 152
paste textarea "30 de junio de 2025"
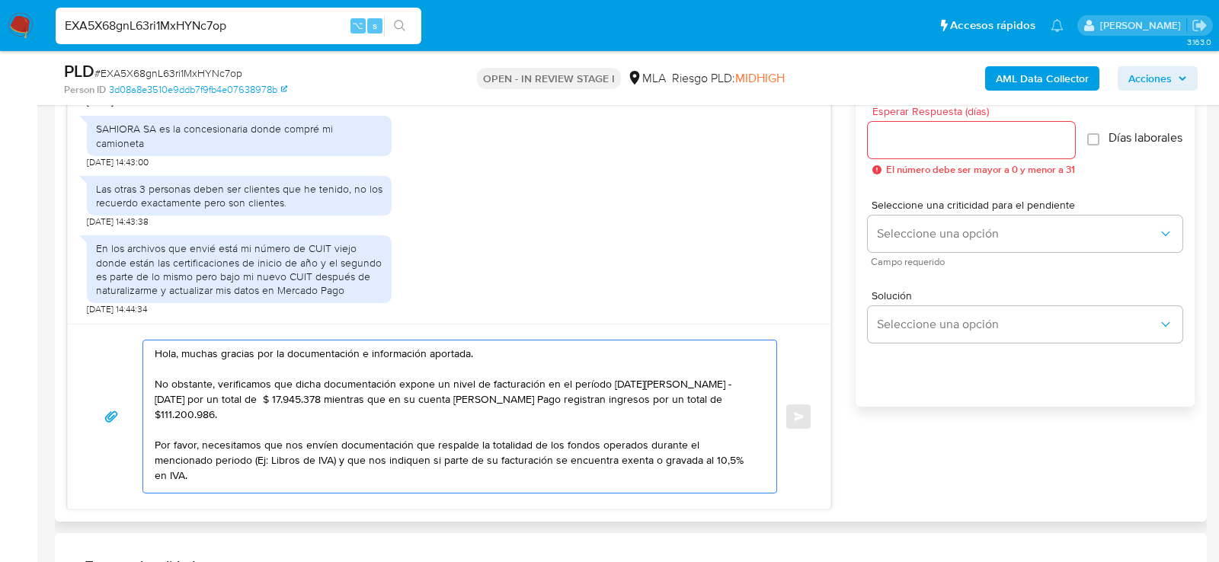
drag, startPoint x: 156, startPoint y: 394, endPoint x: 242, endPoint y: 399, distance: 86.2
click at [242, 399] on textarea "Hola, muchas gracias por la documentación e información aportada. No obstante, …" at bounding box center [456, 417] width 603 height 152
paste textarea "31 de agosto de"
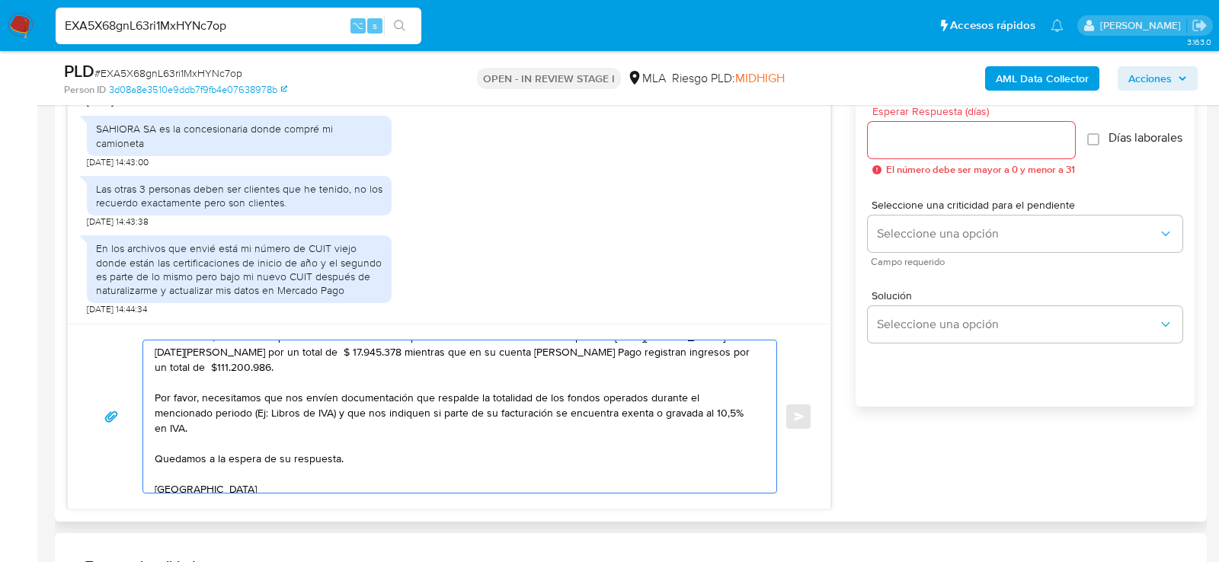
scroll to position [46, 0]
drag, startPoint x: 306, startPoint y: 344, endPoint x: 359, endPoint y: 350, distance: 52.9
click at [359, 350] on textarea "Hola, muchas gracias por la documentación e información aportada. No obstante, …" at bounding box center [456, 417] width 603 height 152
paste textarea "$ 9.427.537"
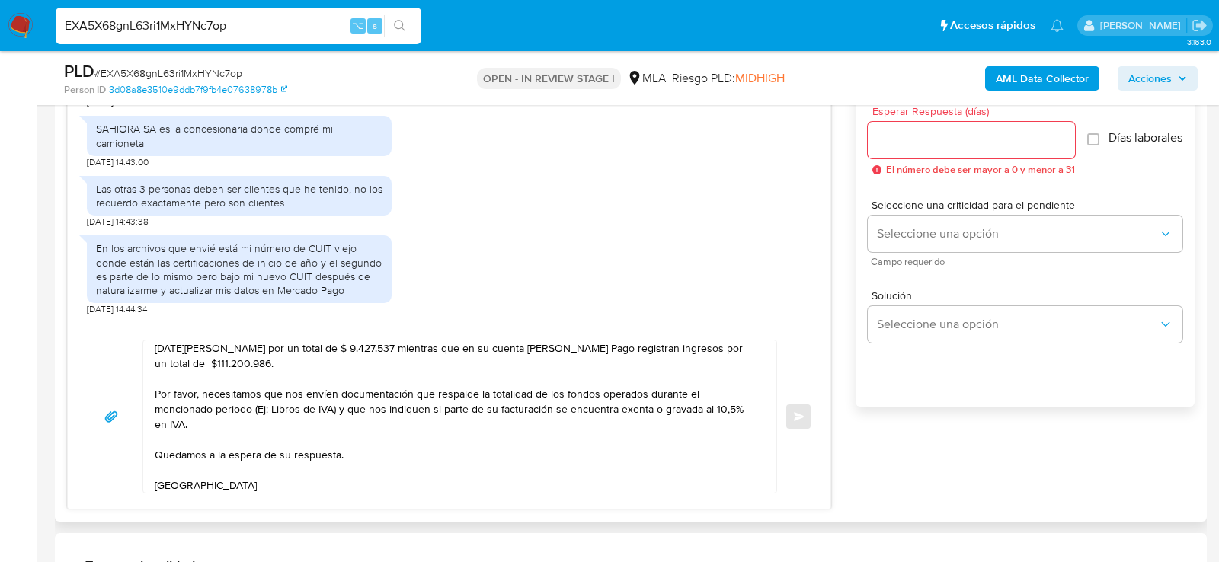
drag, startPoint x: 152, startPoint y: 360, endPoint x: 199, endPoint y: 362, distance: 46.5
click at [199, 362] on div "Hola, muchas gracias por la documentación e información aportada. No obstante, …" at bounding box center [456, 417] width 626 height 152
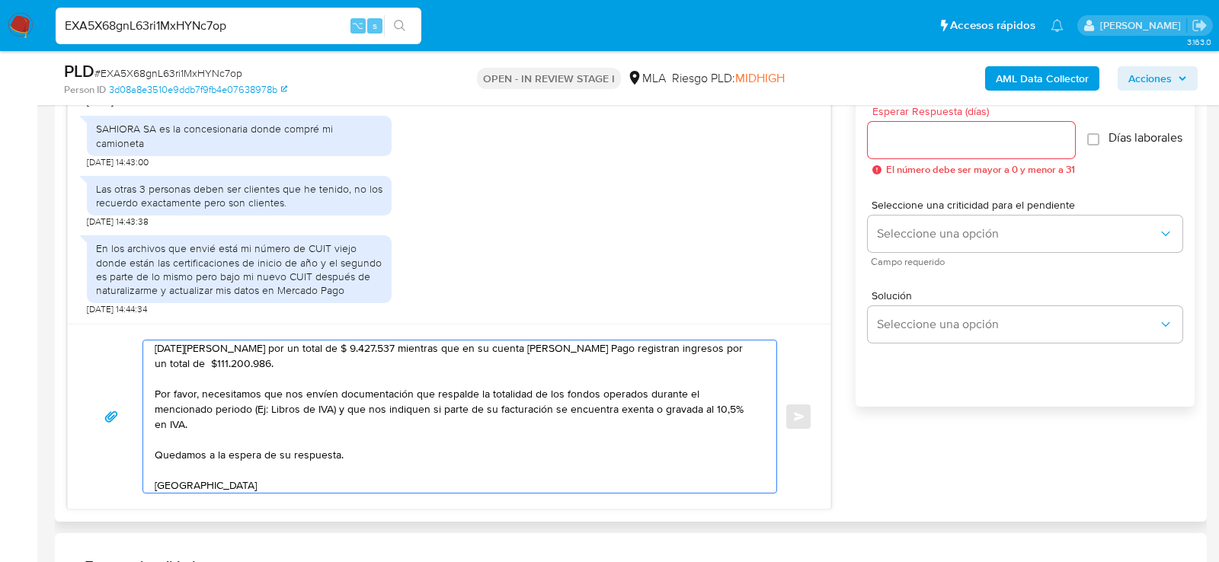
drag, startPoint x: 212, startPoint y: 363, endPoint x: 152, endPoint y: 364, distance: 59.5
click at [152, 364] on div "Hola, muchas gracias por la documentación e información aportada. No obstante, …" at bounding box center [456, 417] width 626 height 152
paste textarea "$37.125.800"
paste textarea "Agosto"
drag, startPoint x: 191, startPoint y: 407, endPoint x: 271, endPoint y: 410, distance: 80.1
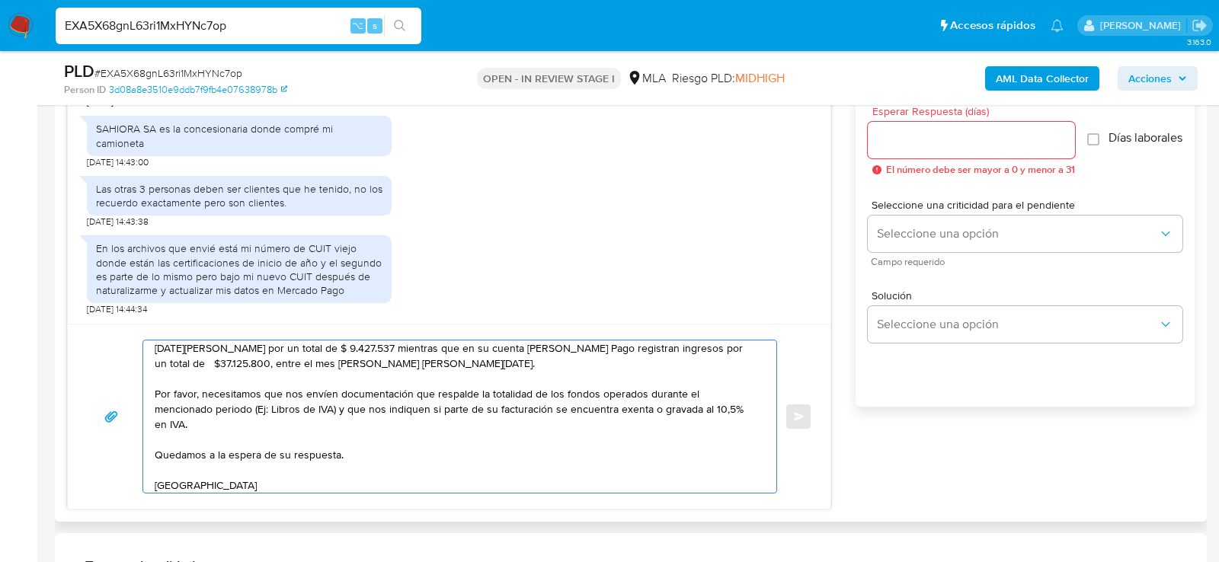
click at [271, 410] on textarea "Hola, muchas gracias por la documentación e información aportada. No obstante, …" at bounding box center [456, 417] width 603 height 152
click at [371, 430] on textarea "Hola, muchas gracias por la documentación e información aportada. No obstante, …" at bounding box center [456, 417] width 603 height 152
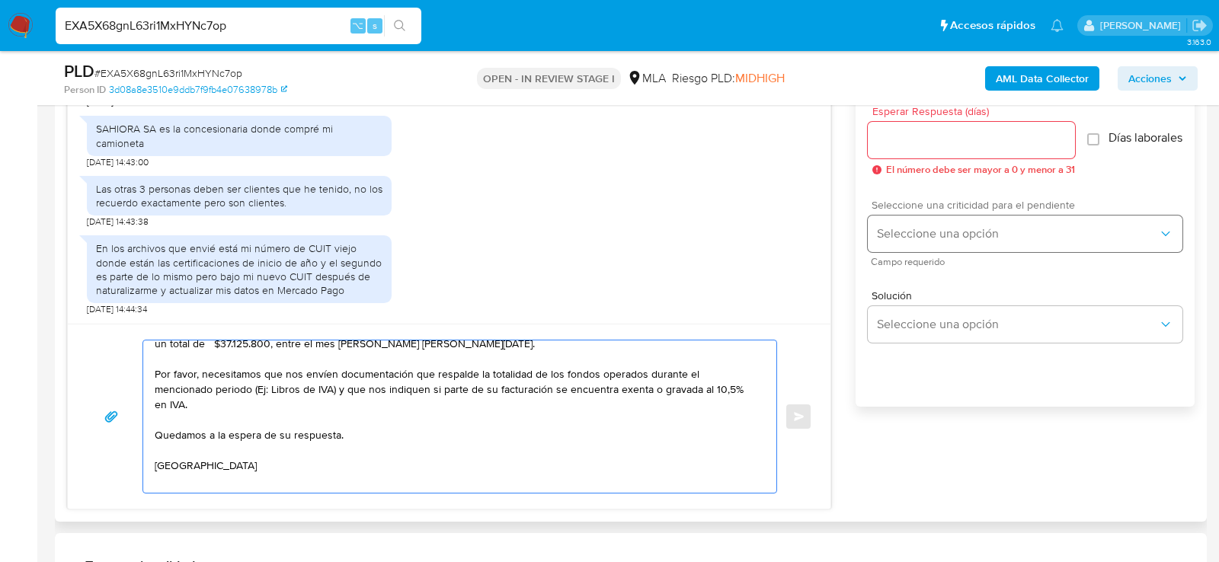
type textarea "Hola, muchas gracias por la documentación e información aportada. No obstante, …"
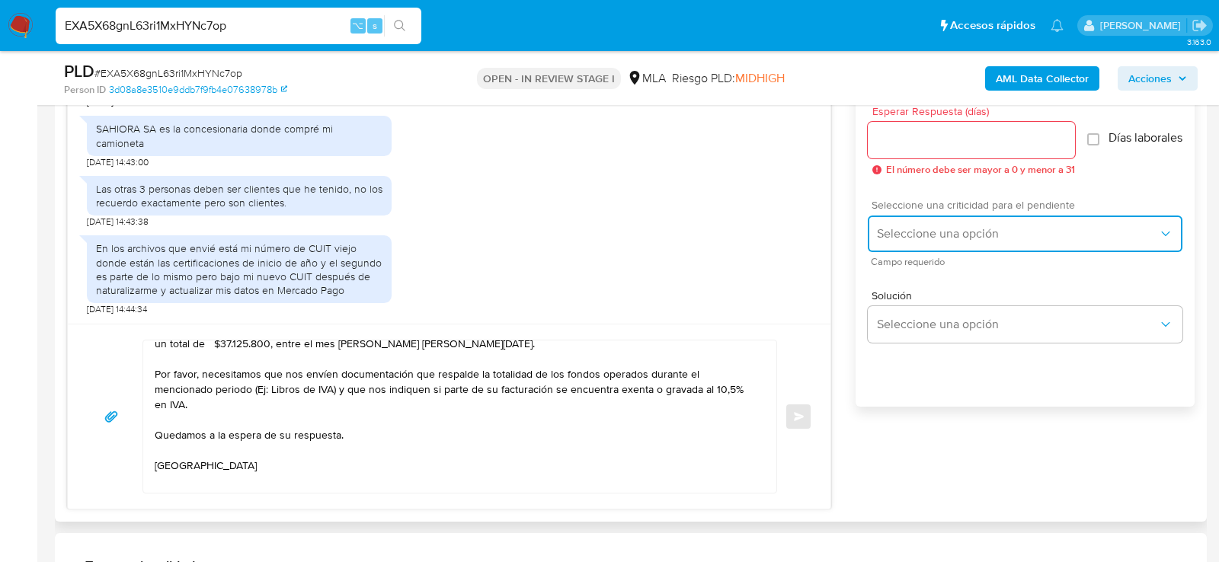
click at [924, 242] on span "Seleccione una opción" at bounding box center [1017, 233] width 281 height 15
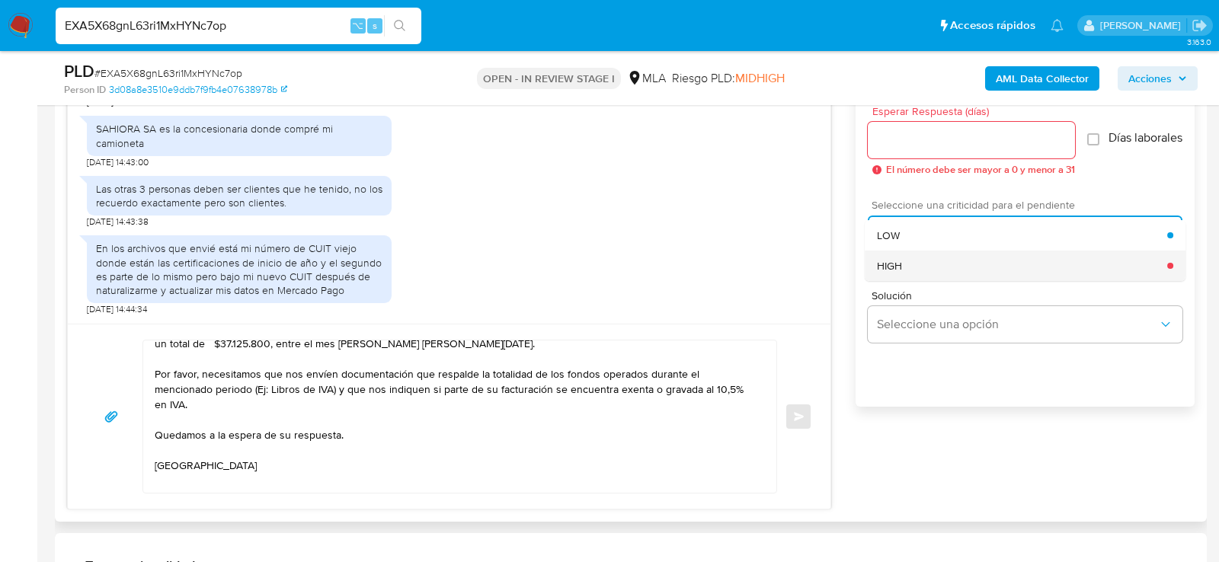
click at [924, 267] on div "HIGH" at bounding box center [1022, 266] width 290 height 30
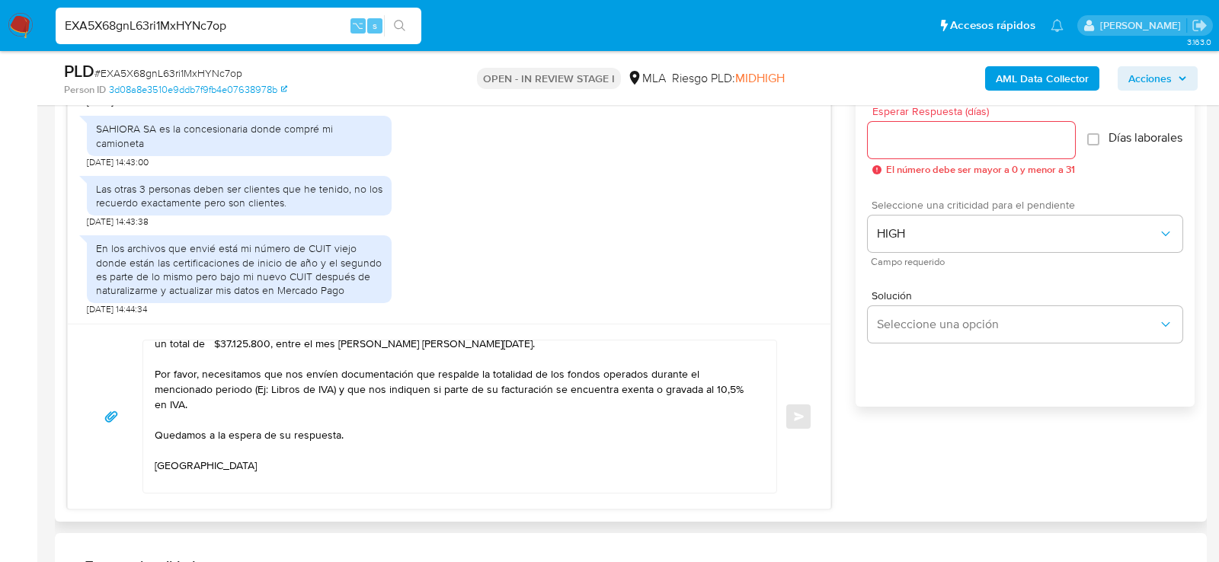
click at [908, 152] on div at bounding box center [971, 140] width 207 height 37
click at [894, 143] on input "Esperar Respuesta (días)" at bounding box center [971, 140] width 207 height 20
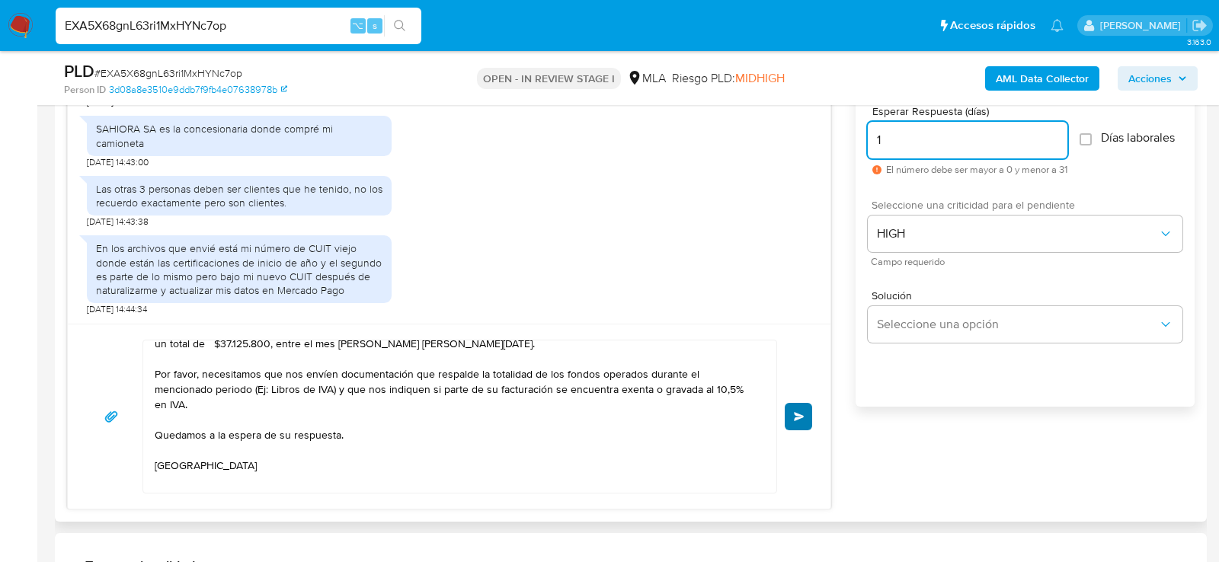
type input "1"
click at [806, 409] on button "Enviar" at bounding box center [798, 416] width 27 height 27
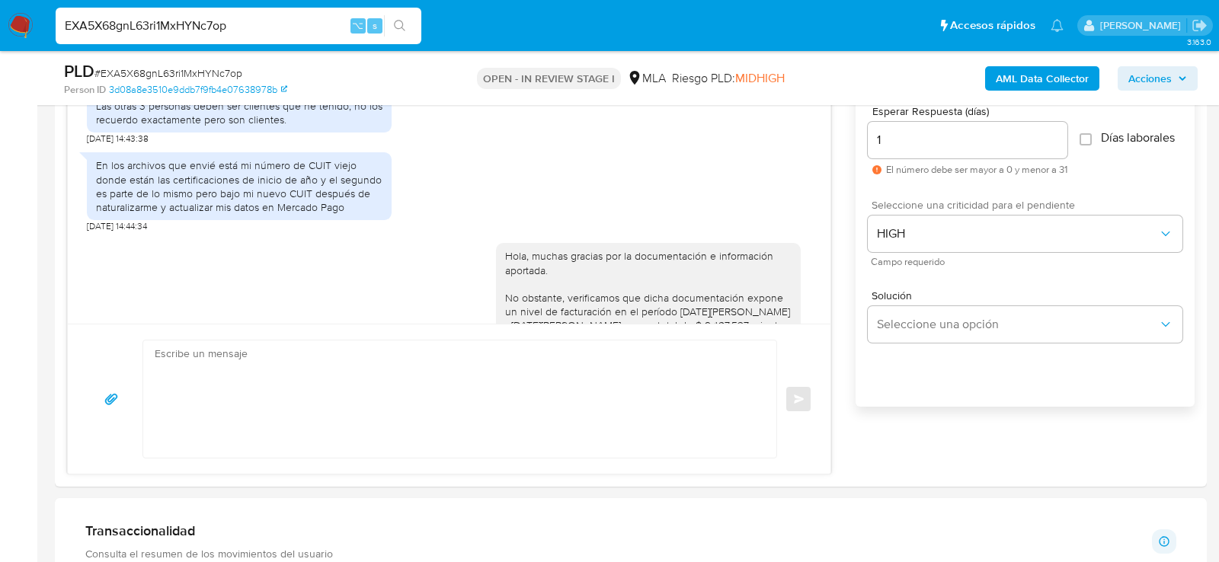
scroll to position [1959, 0]
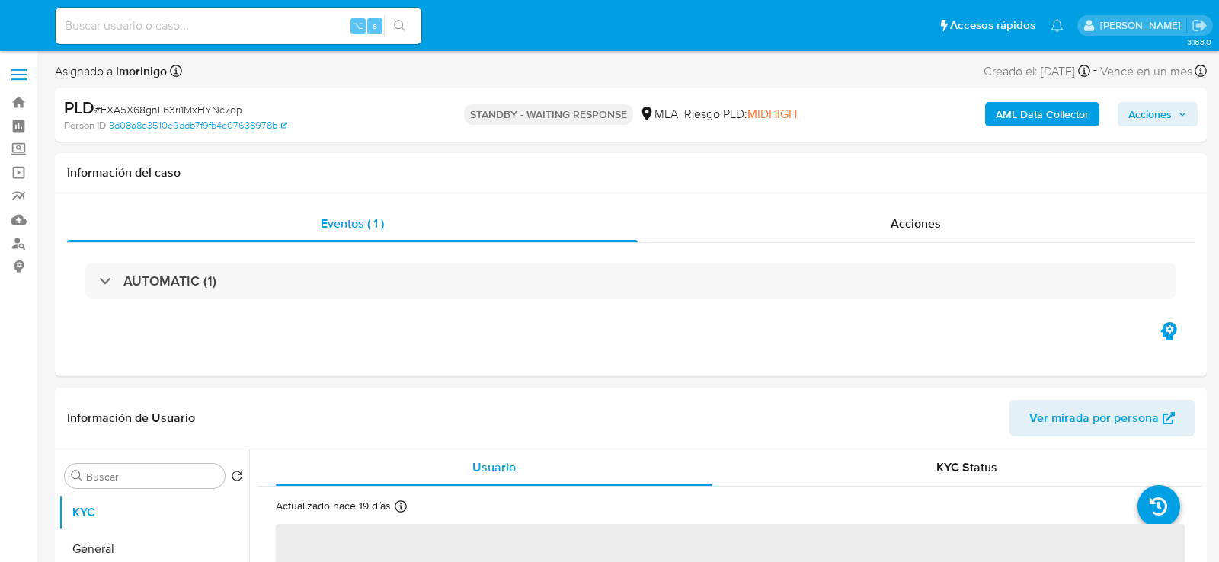
select select "10"
click at [185, 28] on input at bounding box center [239, 26] width 366 height 20
paste input "p3x90QRr19QineZyK7DjfD5b"
type input "p3x90QRr19QineZyK7DjfD5b"
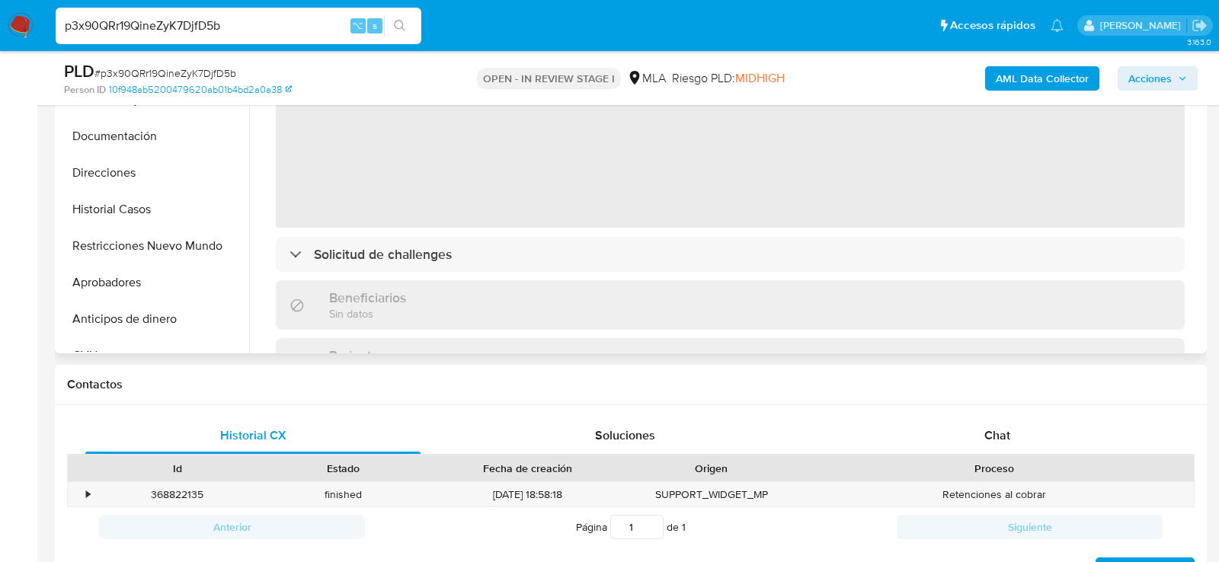
scroll to position [468, 0]
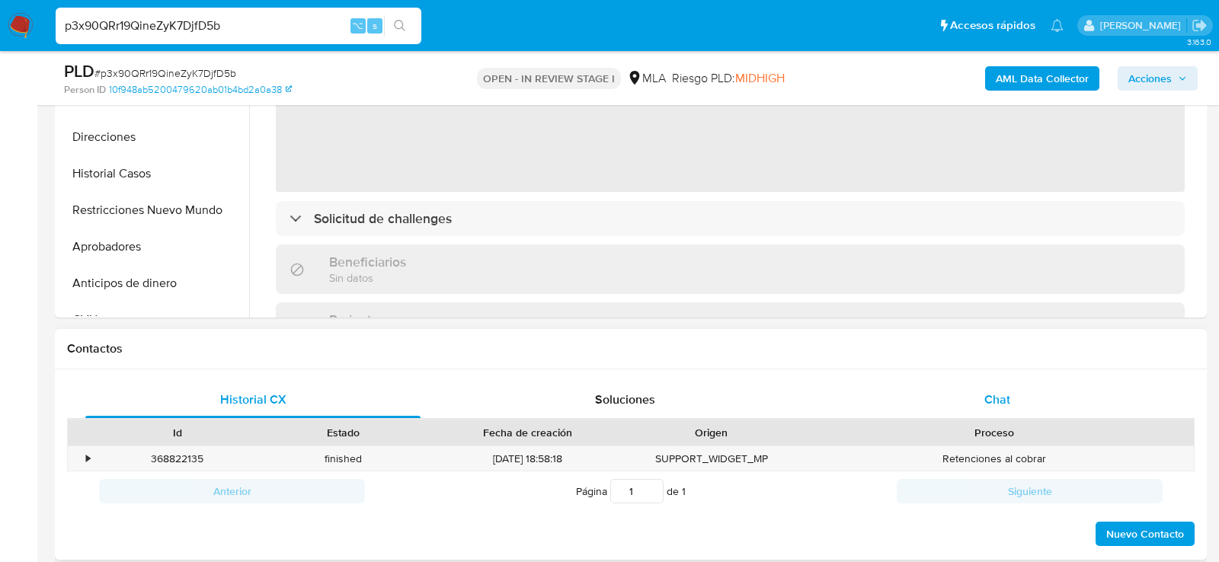
select select "10"
click at [973, 398] on div "Chat" at bounding box center [997, 400] width 335 height 37
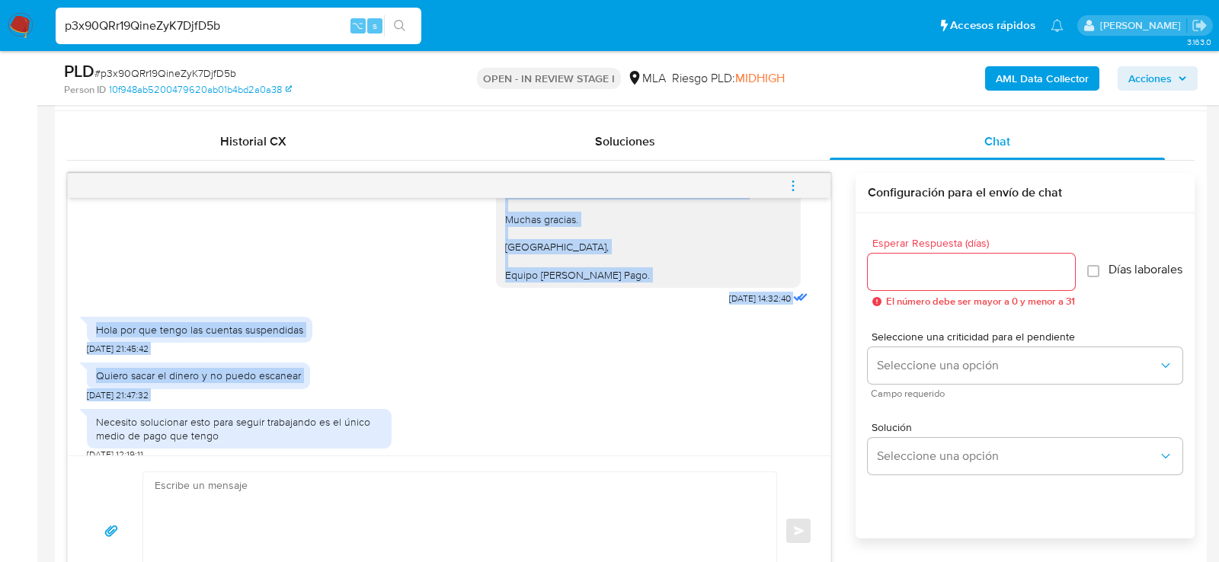
scroll to position [1536, 0]
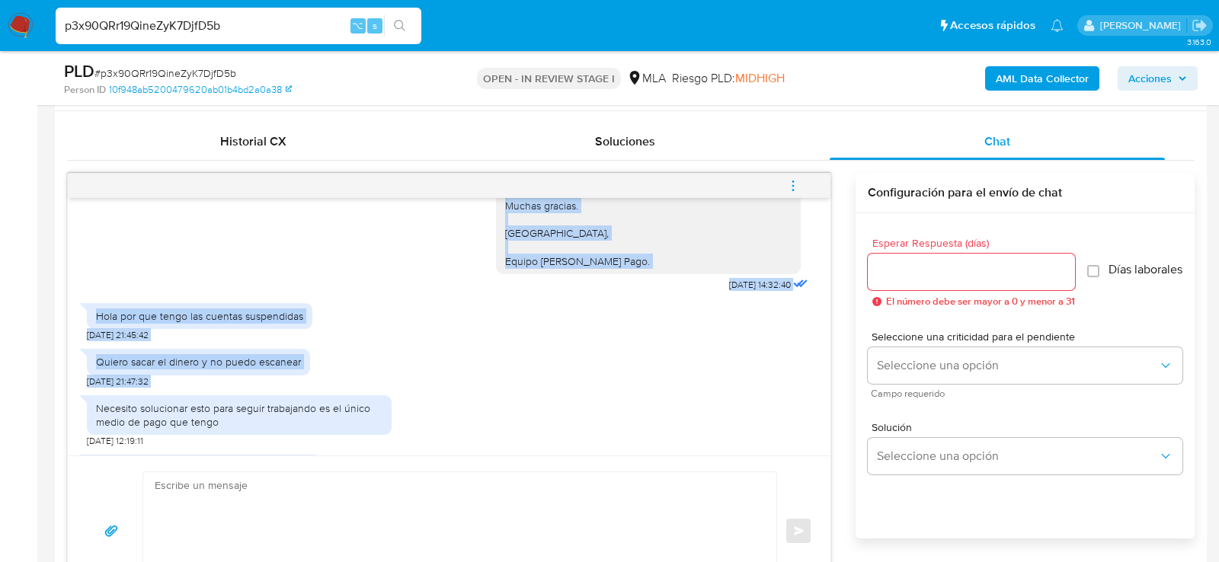
drag, startPoint x: 505, startPoint y: 279, endPoint x: 640, endPoint y: 297, distance: 136.1
copy div "Hola , En función de las operaciones registradas en tu cuenta de Mercado Pago, …"
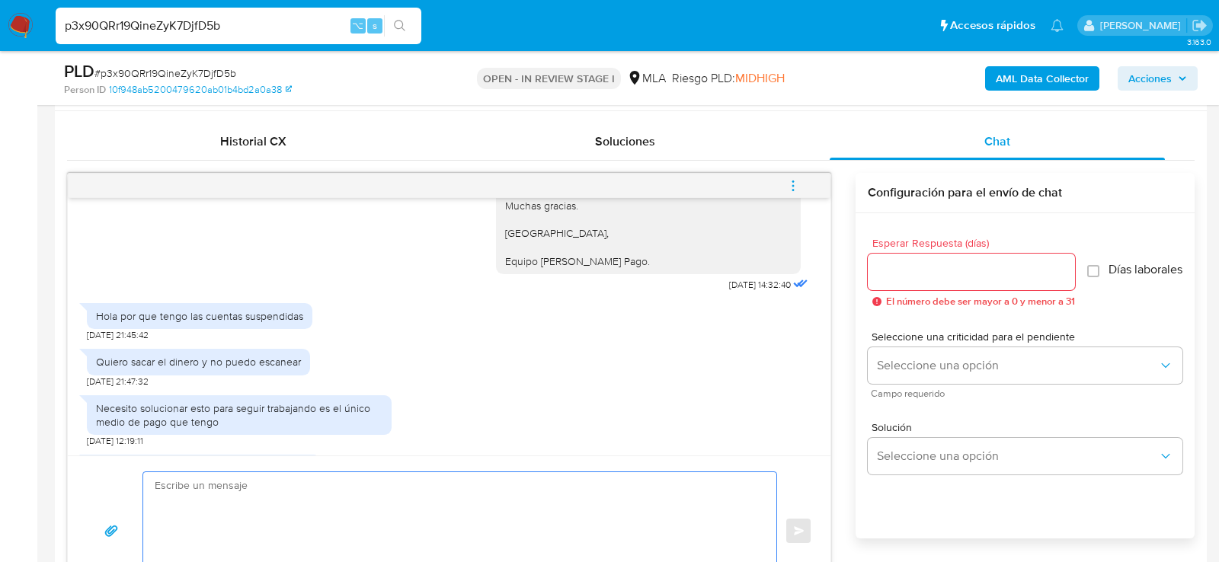
click at [324, 499] on textarea at bounding box center [456, 531] width 603 height 117
paste textarea "Hola , En función de las operaciones registradas en tu cuenta de Mercado Pago, …"
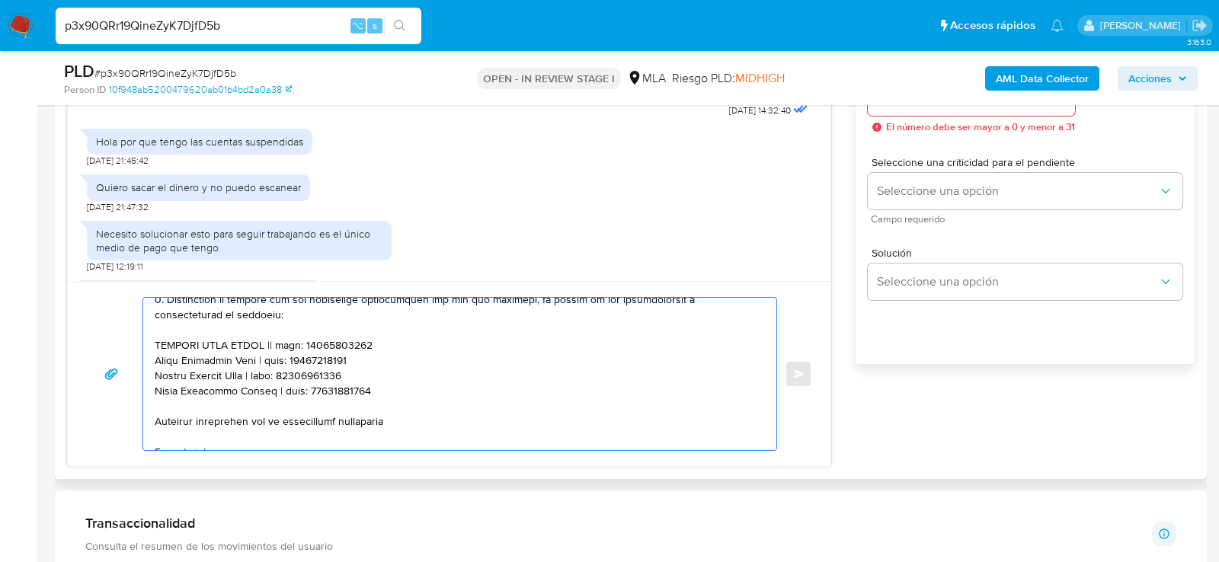
scroll to position [352, 0]
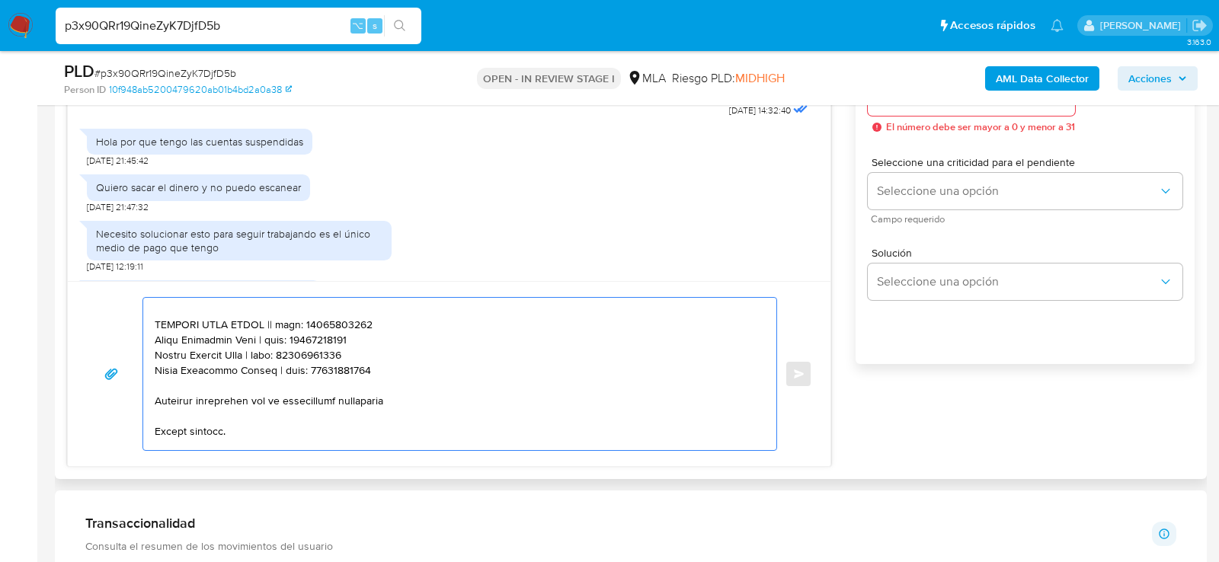
drag, startPoint x: 154, startPoint y: 364, endPoint x: 410, endPoint y: 369, distance: 256.1
click at [410, 370] on textarea at bounding box center [456, 374] width 603 height 152
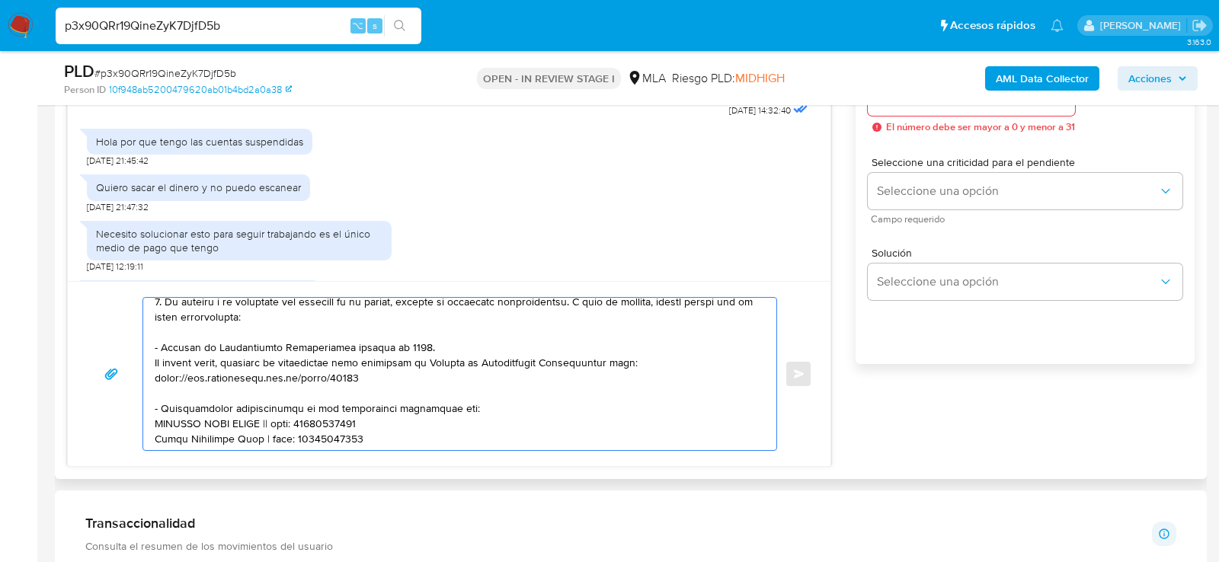
scroll to position [74, 0]
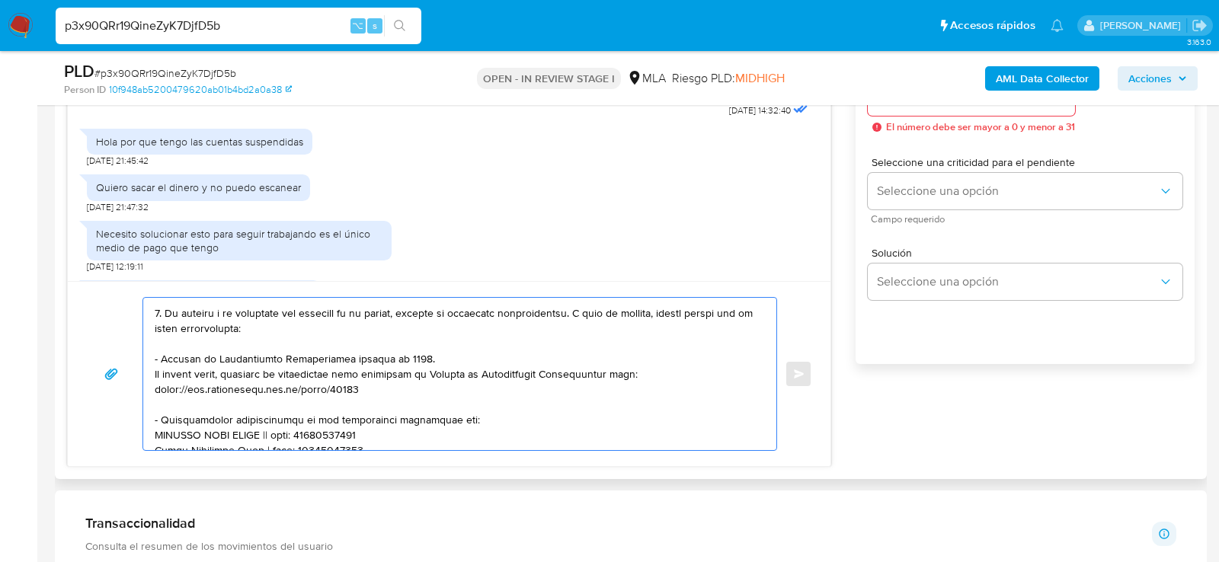
drag, startPoint x: 579, startPoint y: 310, endPoint x: 587, endPoint y: 326, distance: 17.7
click at [587, 326] on textarea at bounding box center [456, 374] width 603 height 152
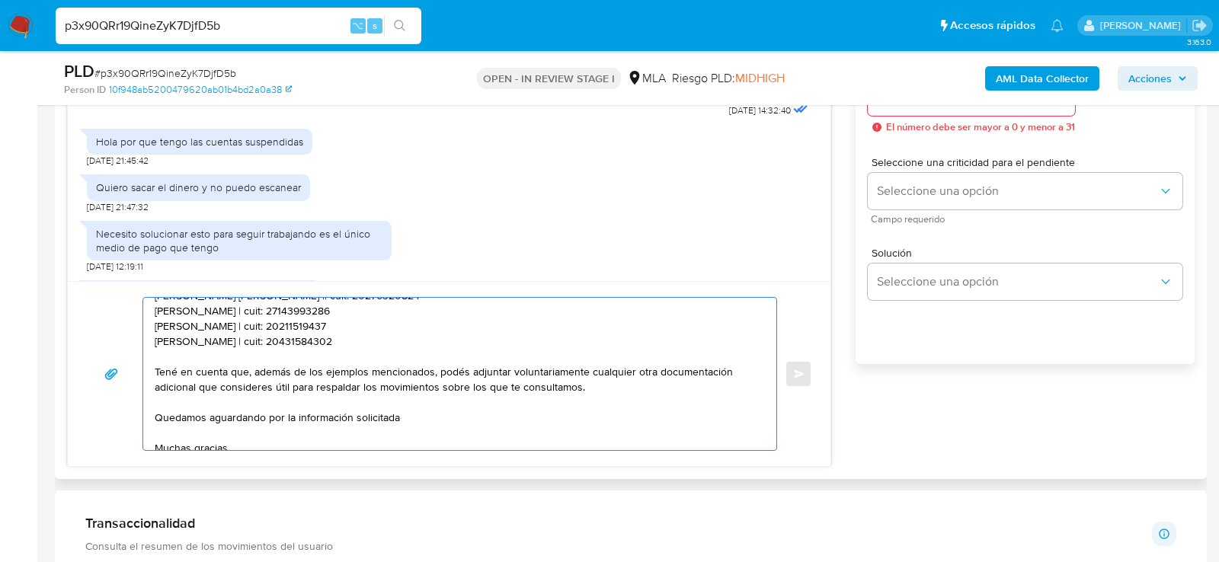
scroll to position [194, 0]
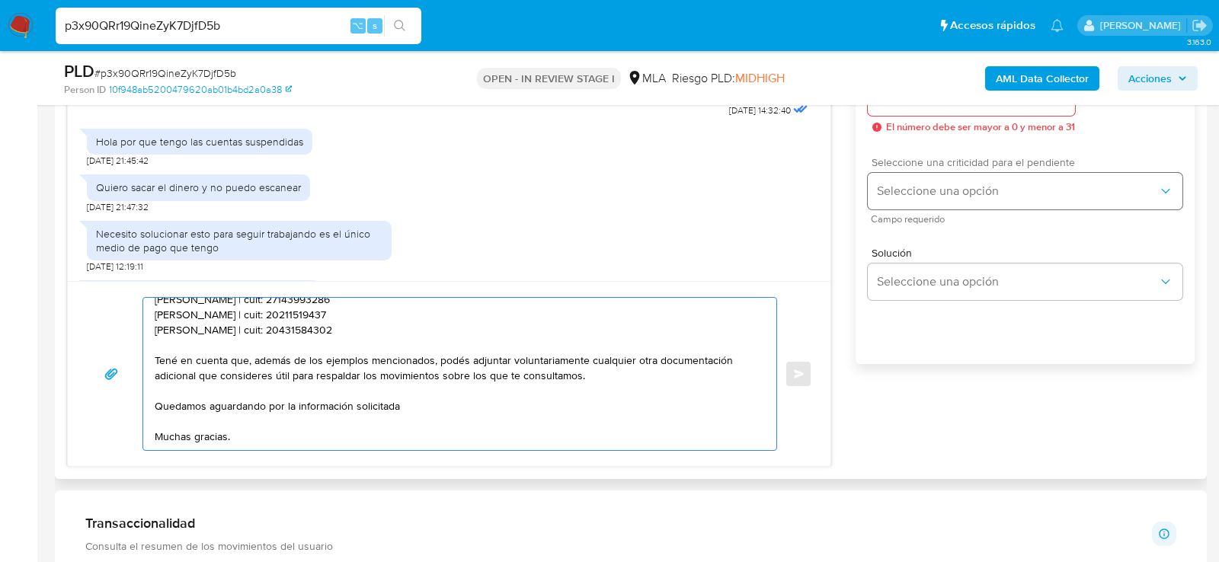
type textarea "Hola , En función de las operaciones registradas en tu cuenta de Mercado Pago, …"
click at [969, 199] on span "Seleccione una opción" at bounding box center [1017, 191] width 281 height 15
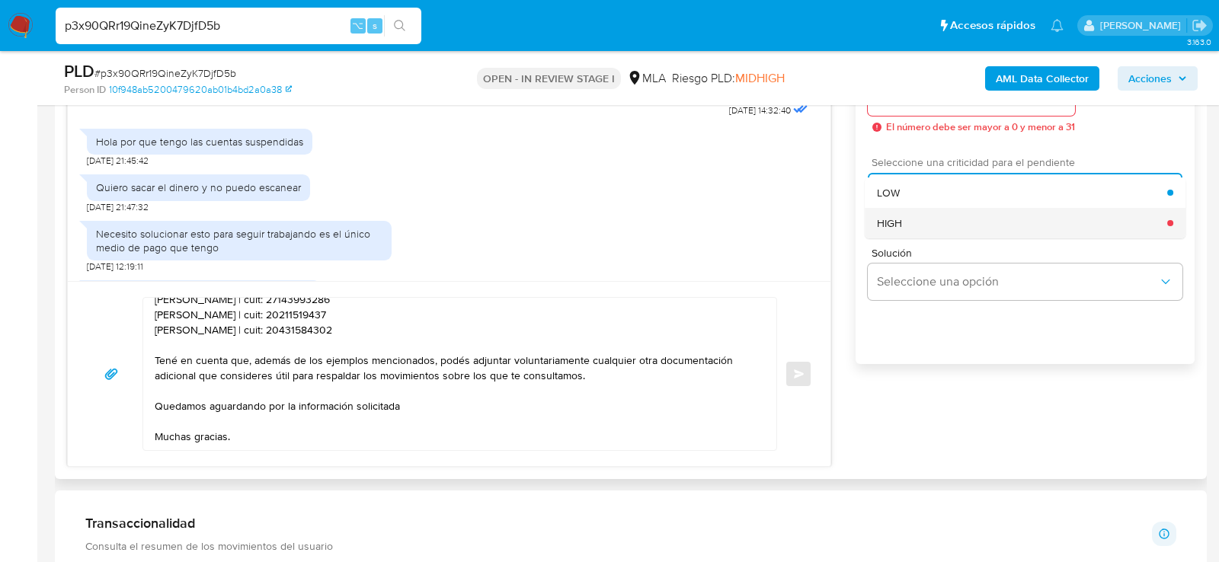
click at [947, 237] on div "HIGH" at bounding box center [1022, 223] width 290 height 30
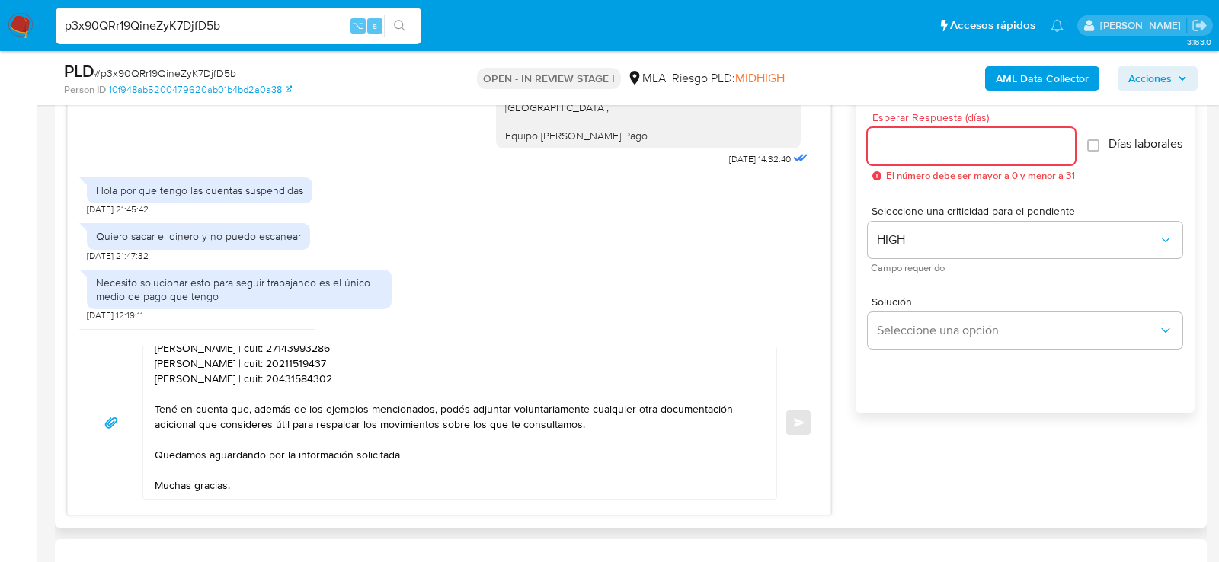
click at [933, 149] on input "Esperar Respuesta (días)" at bounding box center [971, 146] width 207 height 20
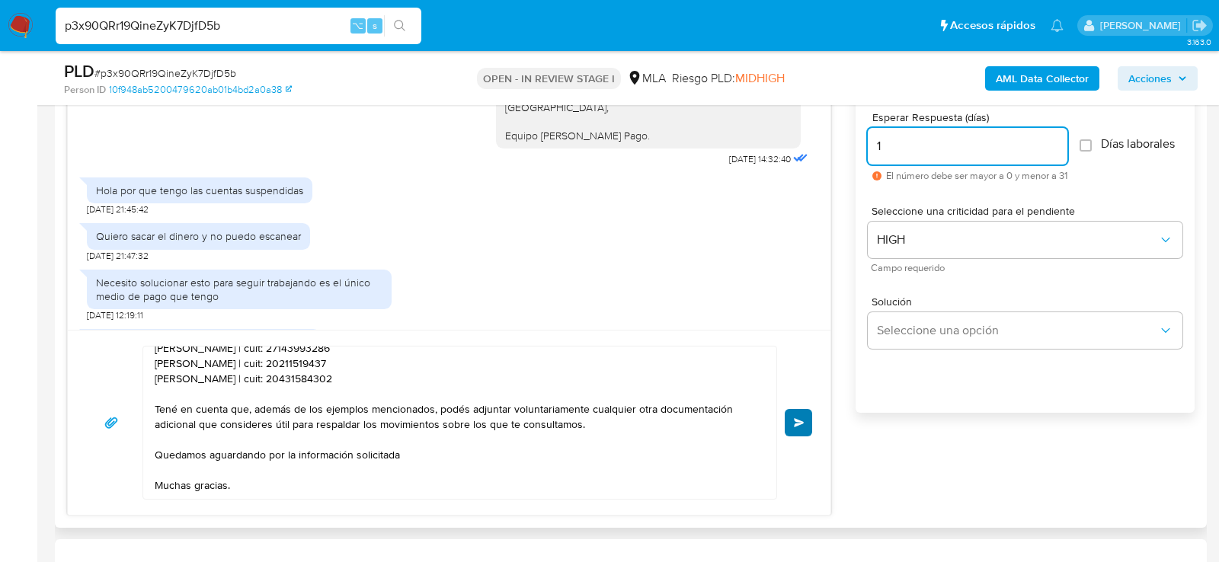
type input "1"
click at [795, 418] on span "Enviar" at bounding box center [799, 422] width 11 height 9
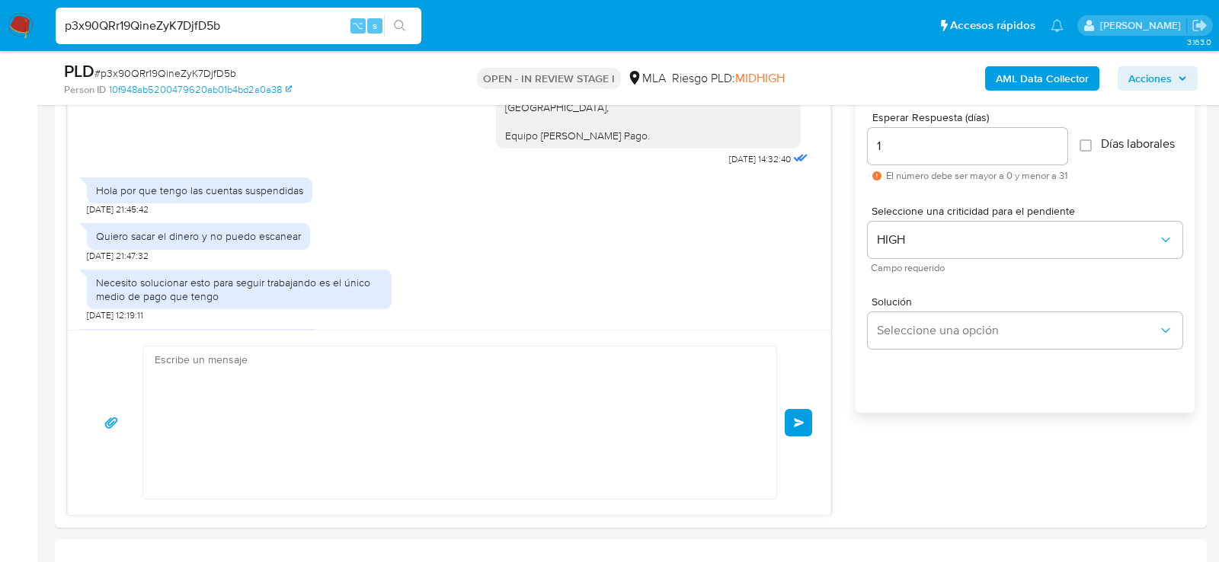
scroll to position [2172, 0]
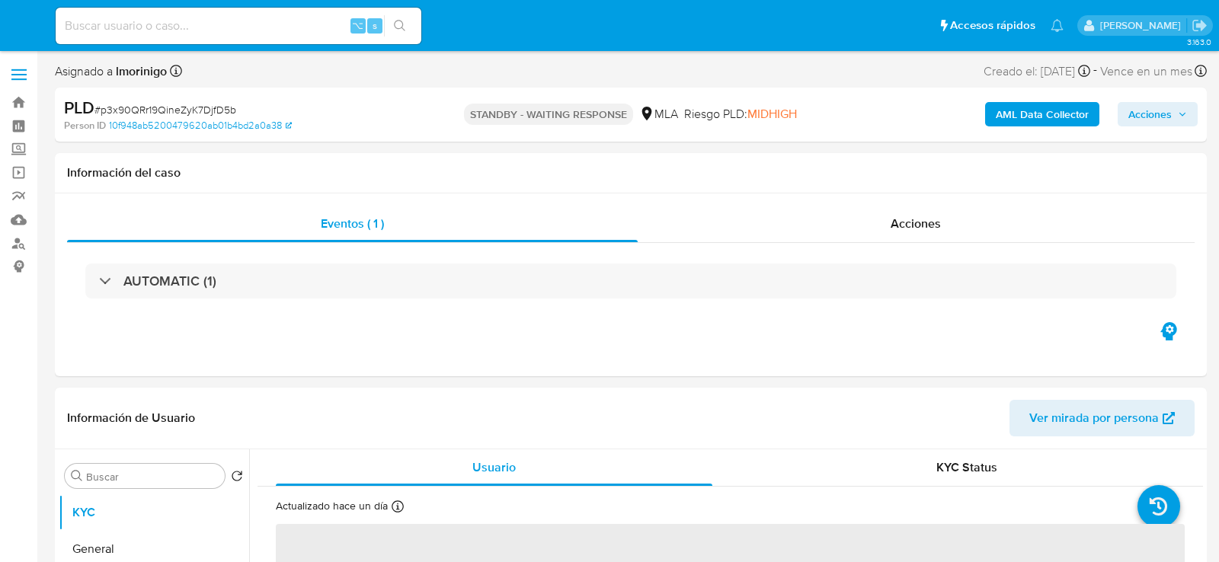
select select "10"
click at [226, 22] on input at bounding box center [239, 26] width 366 height 20
paste input "3G1HoCNinQQAn6rq1anJMIux"
type input "3G1HoCNinQQAn6rq1anJMIux"
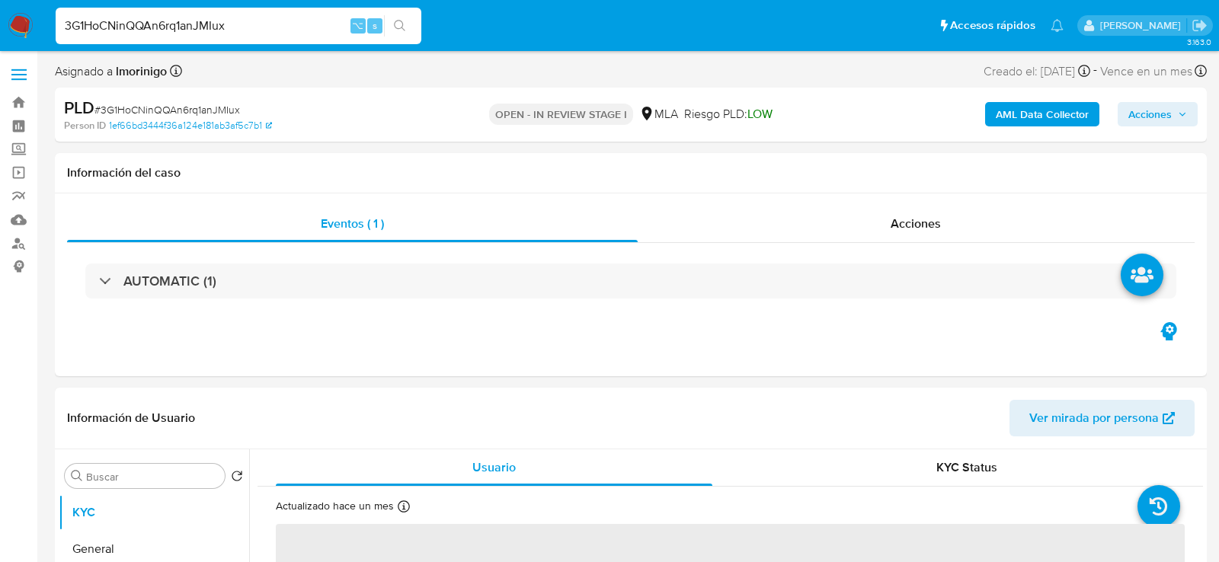
select select "10"
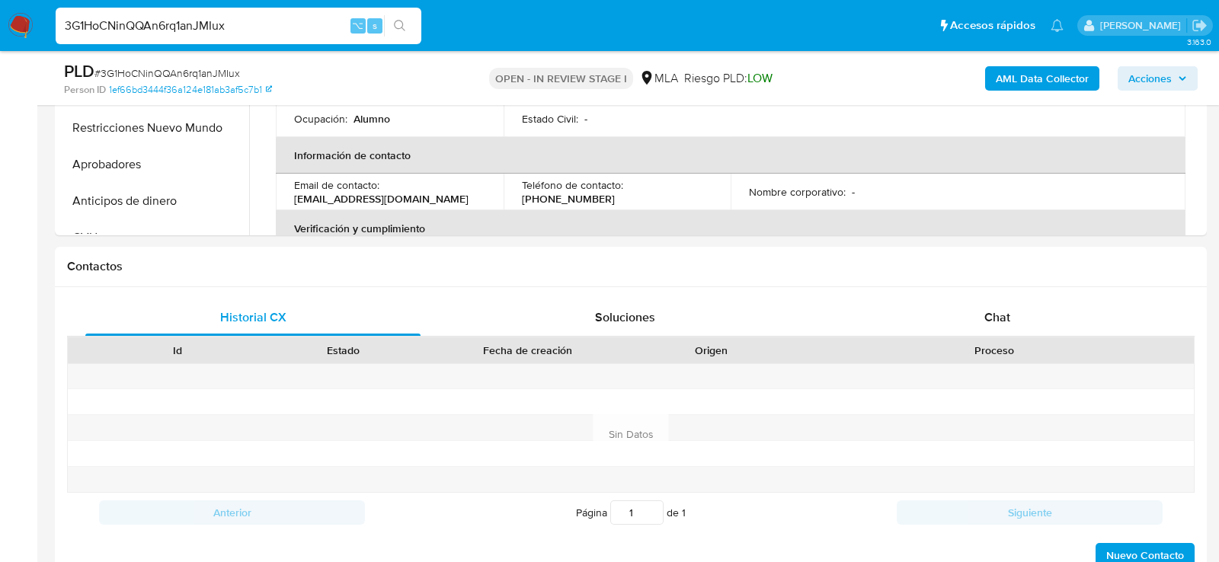
scroll to position [636, 0]
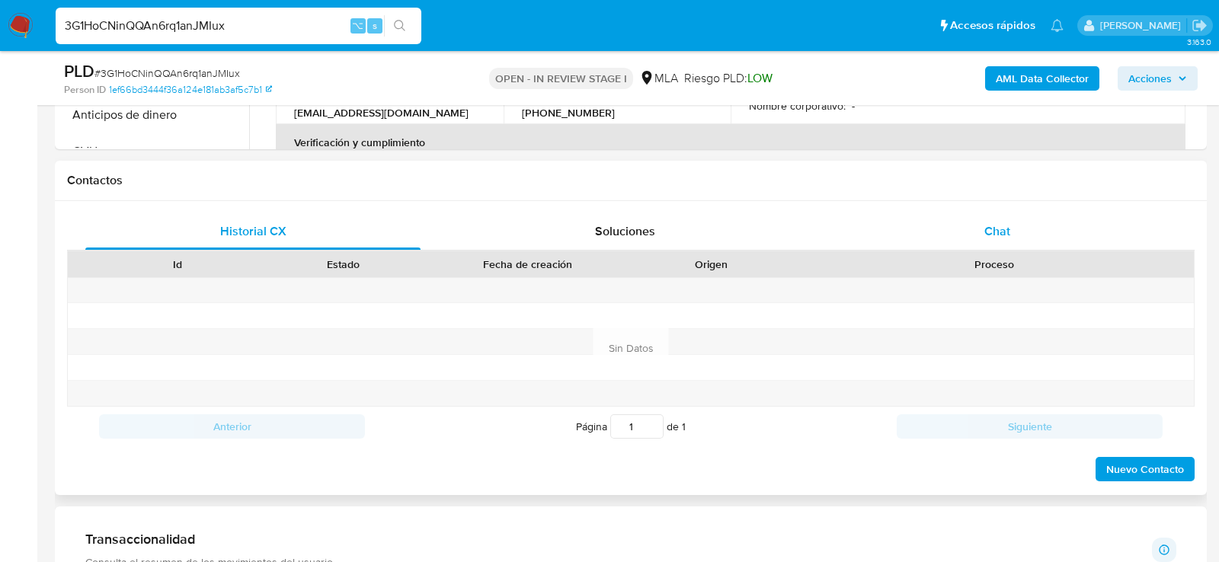
click at [1030, 247] on div "Chat" at bounding box center [997, 231] width 335 height 37
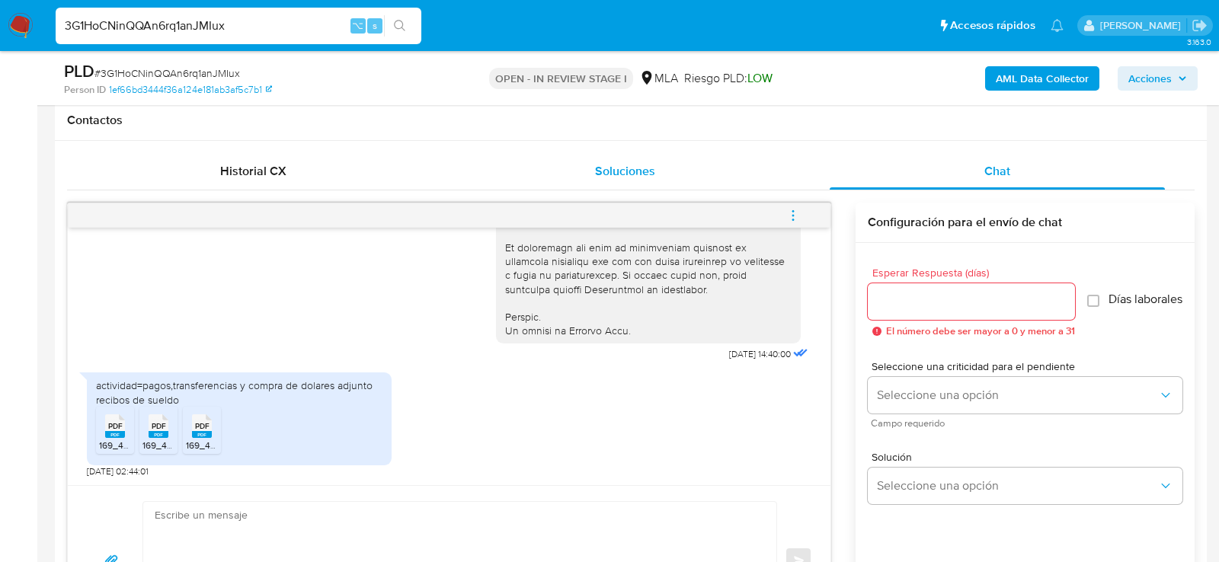
scroll to position [701, 0]
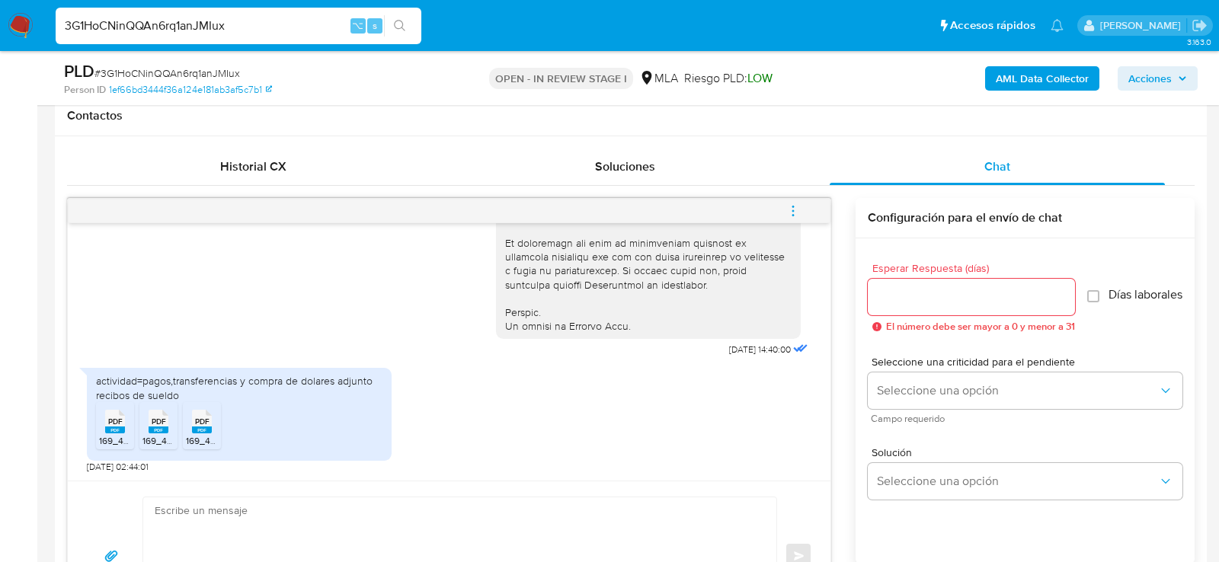
click at [105, 431] on rect at bounding box center [115, 430] width 20 height 7
click at [146, 431] on div "PDF PDF" at bounding box center [159, 420] width 32 height 30
click at [202, 431] on icon "PDF" at bounding box center [202, 422] width 20 height 27
